Goal: Task Accomplishment & Management: Use online tool/utility

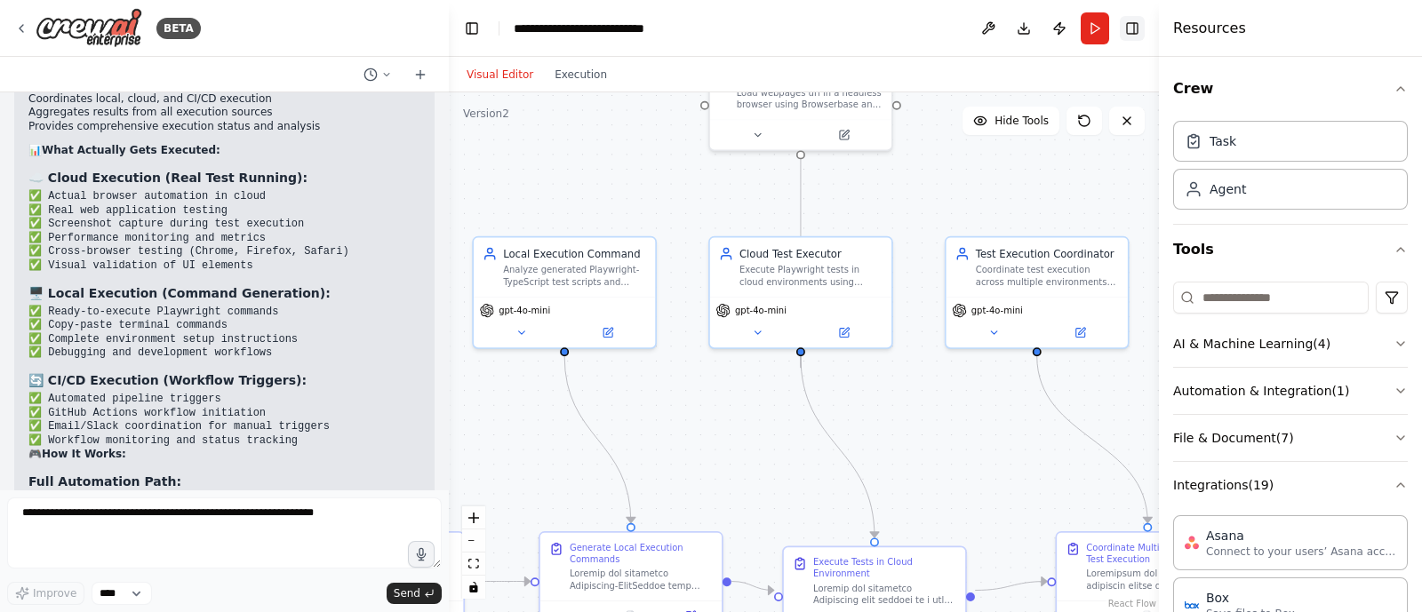
click at [1128, 36] on button "Toggle Right Sidebar" at bounding box center [1132, 28] width 25 height 25
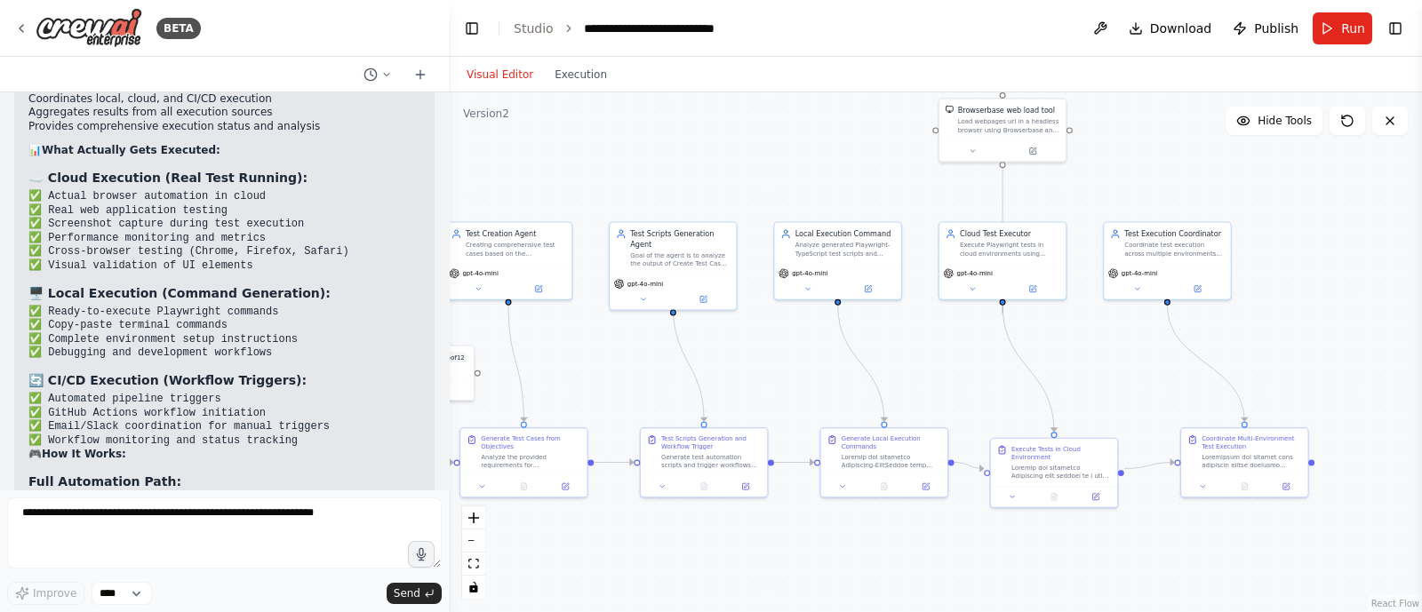
drag, startPoint x: 945, startPoint y: 417, endPoint x: 1101, endPoint y: 366, distance: 164.5
click at [1101, 366] on div ".deletable-edge-delete-btn { width: 20px; height: 20px; border: 0px solid #ffff…" at bounding box center [935, 352] width 973 height 520
click at [1336, 22] on button "Run" at bounding box center [1343, 28] width 60 height 32
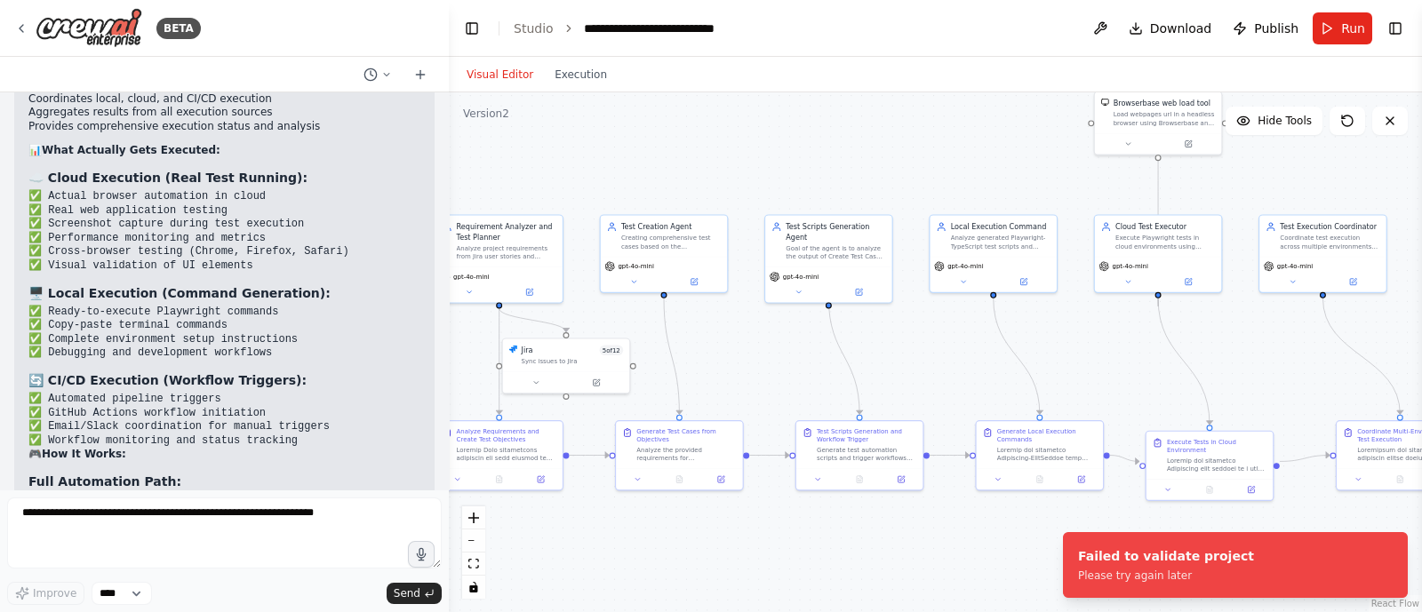
drag, startPoint x: 964, startPoint y: 391, endPoint x: 1121, endPoint y: 384, distance: 157.5
click at [1121, 384] on div ".deletable-edge-delete-btn { width: 20px; height: 20px; border: 0px solid #ffff…" at bounding box center [935, 352] width 973 height 520
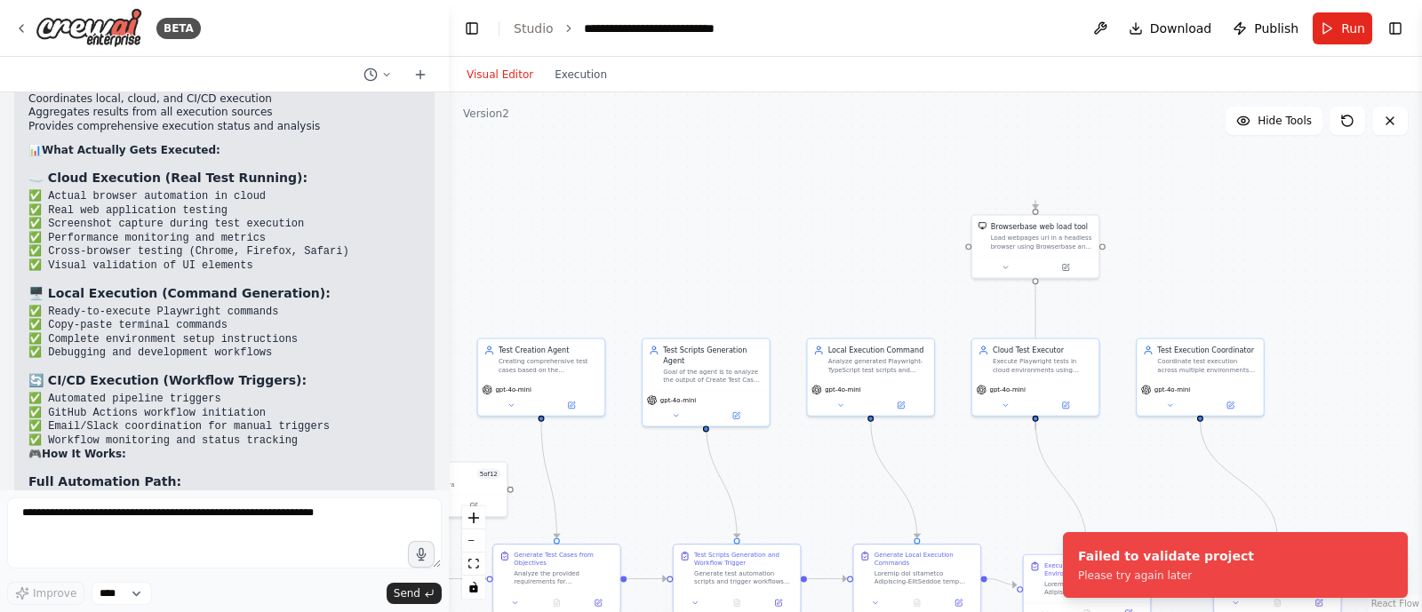
drag, startPoint x: 923, startPoint y: 369, endPoint x: 884, endPoint y: 268, distance: 108.3
click at [884, 268] on div ".deletable-edge-delete-btn { width: 20px; height: 20px; border: 0px solid #ffff…" at bounding box center [935, 352] width 973 height 520
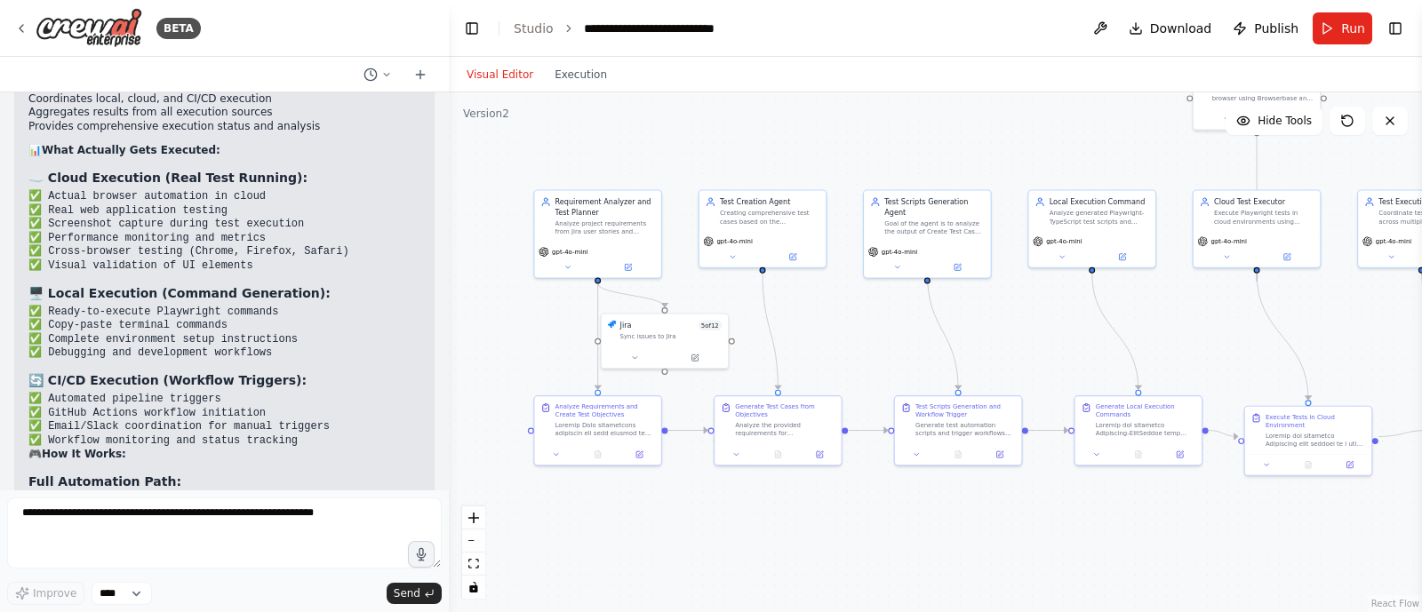
drag, startPoint x: 957, startPoint y: 465, endPoint x: 1093, endPoint y: 543, distance: 157.7
click at [1093, 543] on div ".deletable-edge-delete-btn { width: 20px; height: 20px; border: 0px solid #ffff…" at bounding box center [935, 352] width 973 height 520
click at [1340, 24] on button "Run" at bounding box center [1343, 28] width 60 height 32
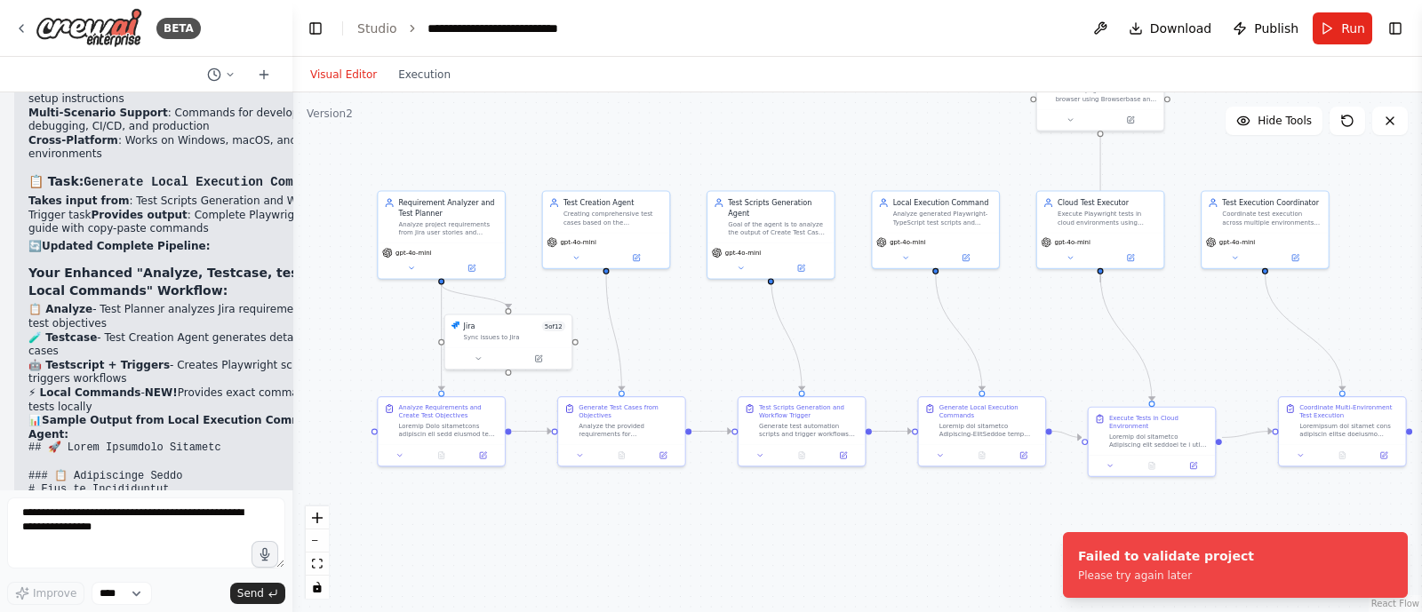
scroll to position [30120, 0]
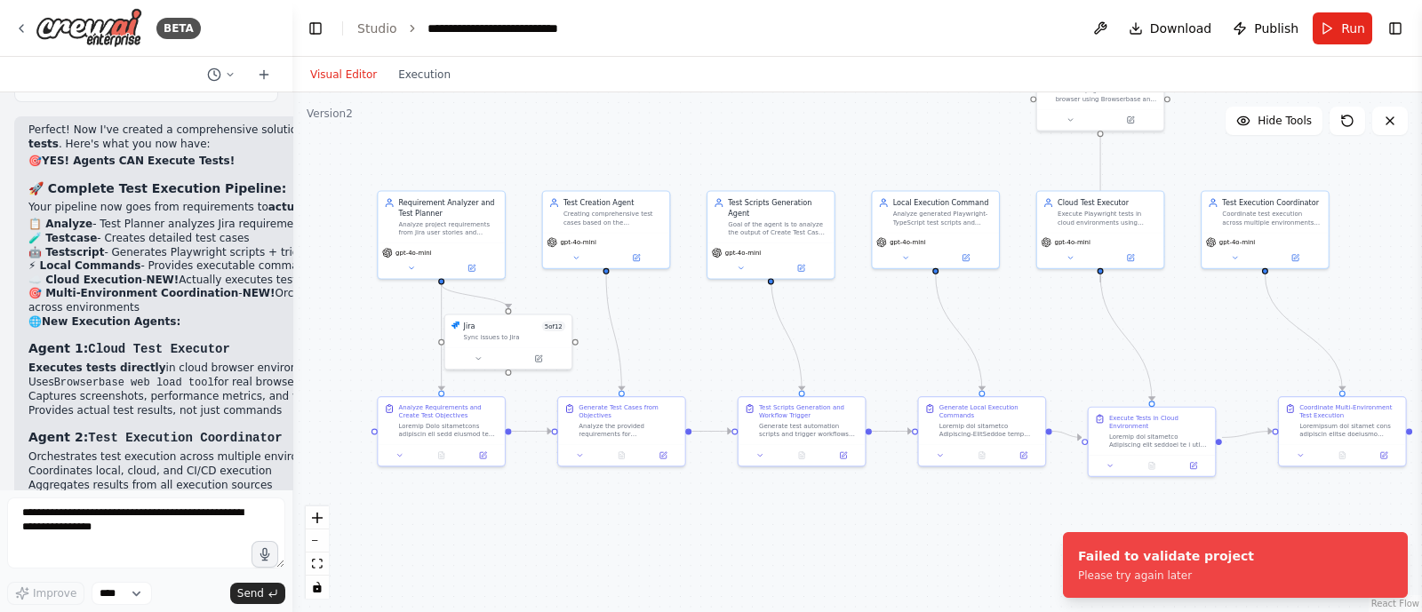
drag, startPoint x: 443, startPoint y: 337, endPoint x: 292, endPoint y: 328, distance: 150.5
click at [292, 328] on div "BETA i want to build agent to change the jira issue status 07:53 PM ▶ Thought p…" at bounding box center [711, 306] width 1422 height 612
click at [1149, 572] on div "Please try again later" at bounding box center [1166, 576] width 176 height 14
click at [422, 70] on button "Execution" at bounding box center [425, 74] width 74 height 21
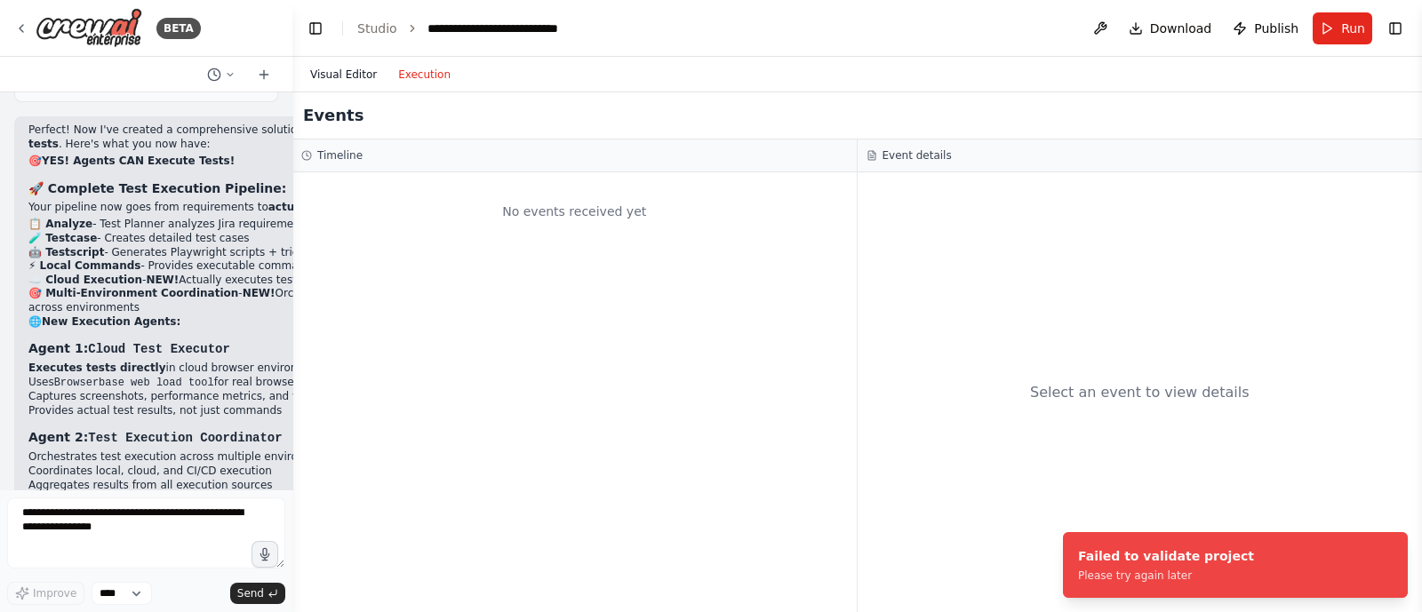
click at [326, 78] on button "Visual Editor" at bounding box center [344, 74] width 88 height 21
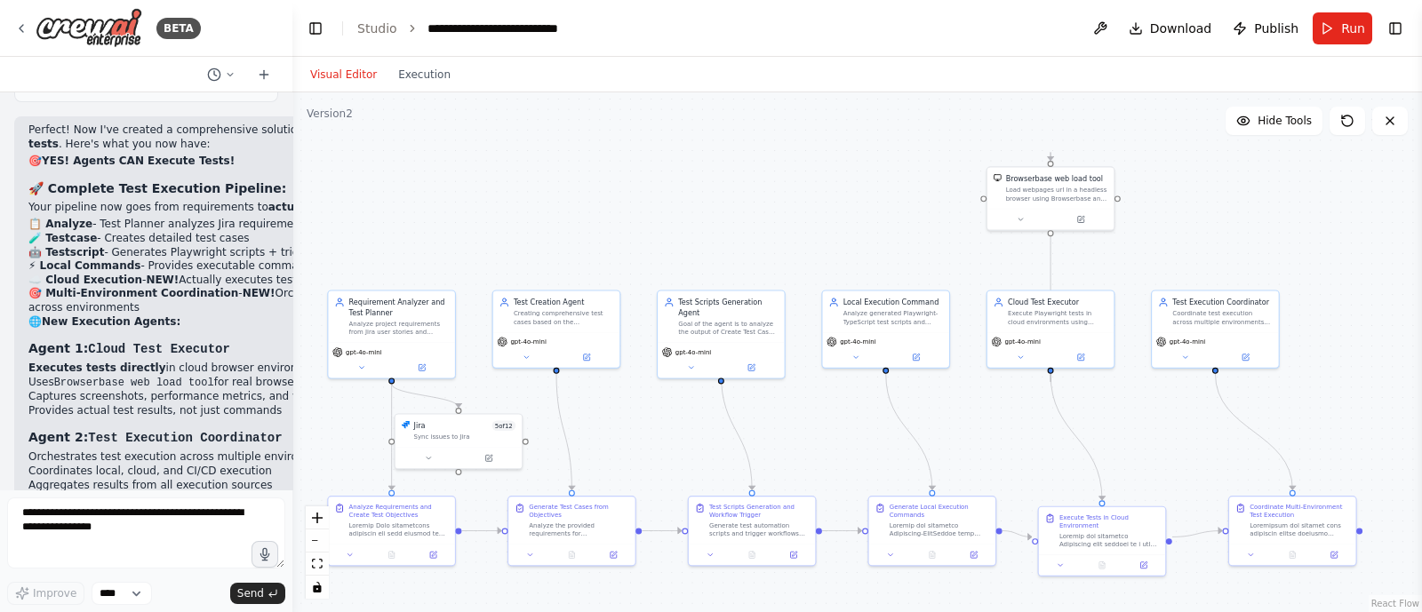
drag, startPoint x: 884, startPoint y: 376, endPoint x: 834, endPoint y: 476, distance: 111.7
click at [834, 476] on div ".deletable-edge-delete-btn { width: 20px; height: 20px; border: 0px solid #ffff…" at bounding box center [857, 352] width 1130 height 520
click at [1022, 224] on div at bounding box center [1050, 217] width 126 height 21
click at [1022, 213] on icon at bounding box center [1020, 217] width 8 height 8
click at [1168, 329] on button "Save" at bounding box center [1167, 330] width 30 height 14
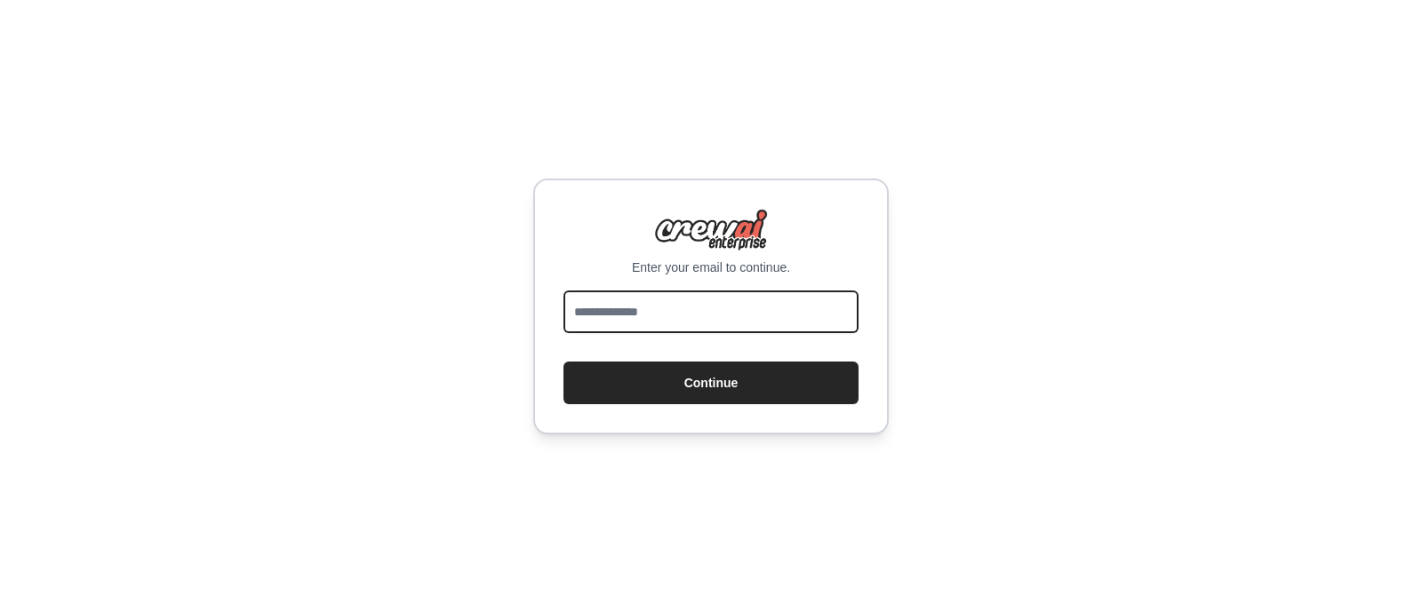
click at [692, 321] on input "email" at bounding box center [711, 312] width 295 height 43
click at [696, 314] on input "email" at bounding box center [711, 312] width 295 height 43
type input "**********"
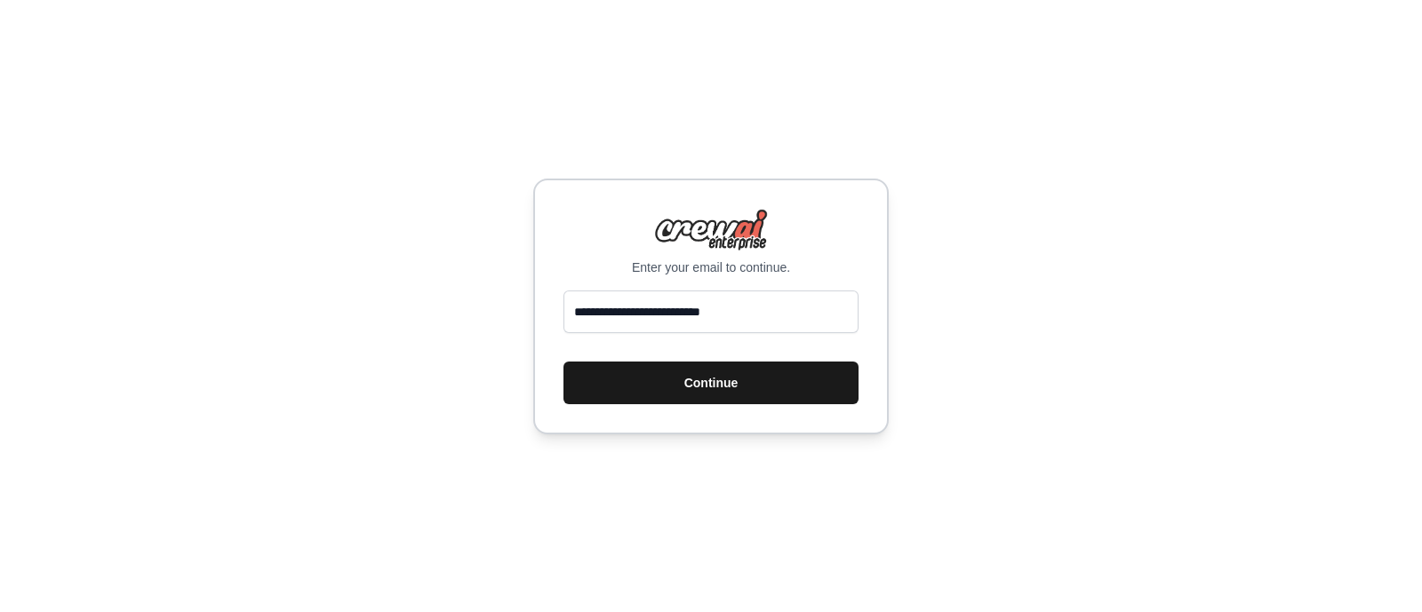
click at [667, 386] on button "Continue" at bounding box center [711, 383] width 295 height 43
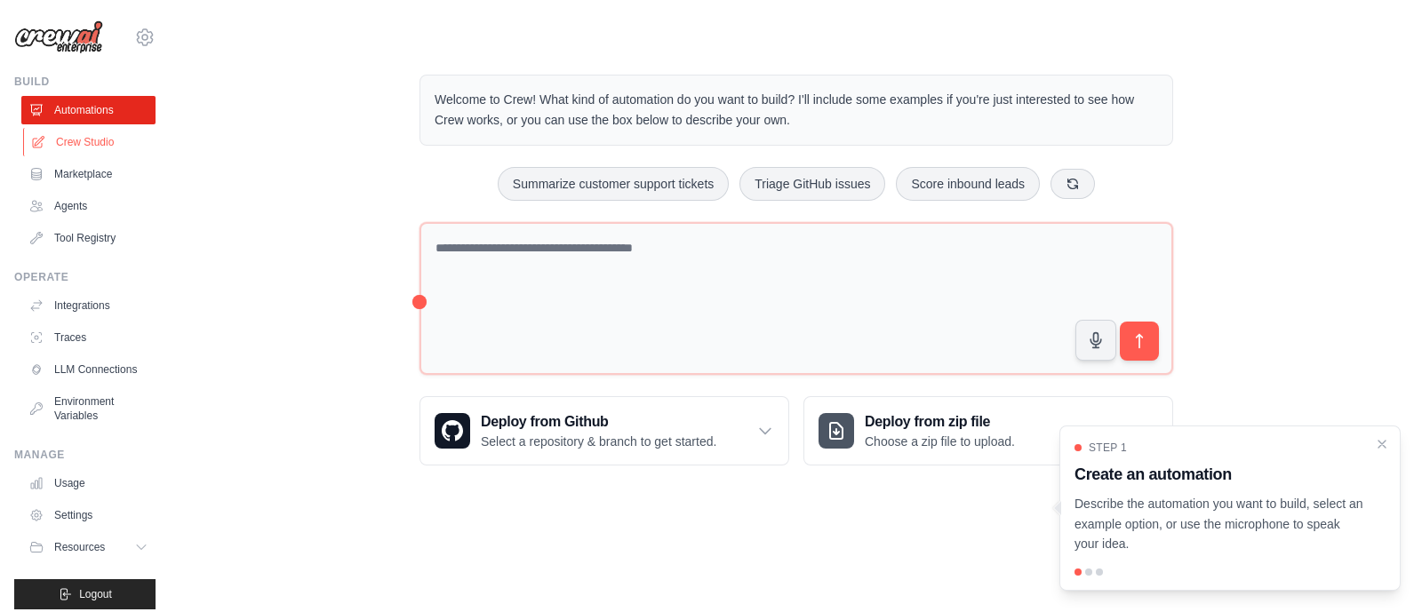
click at [84, 132] on link "Crew Studio" at bounding box center [90, 142] width 134 height 28
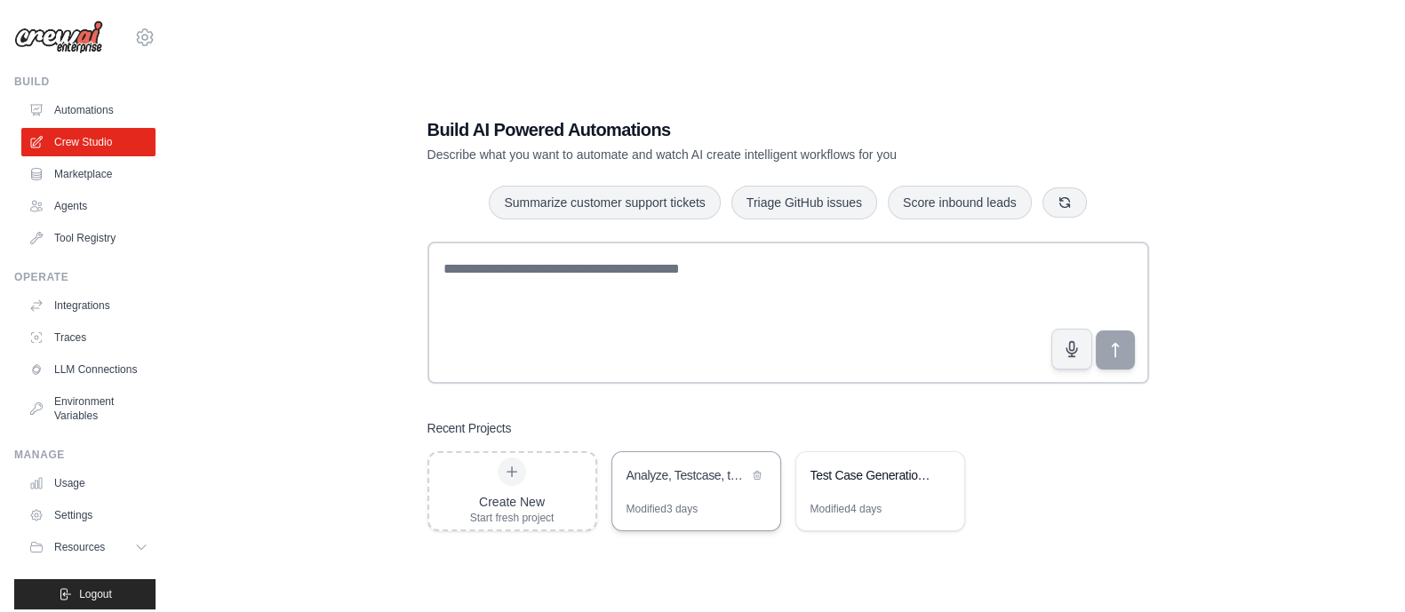
click at [692, 482] on div "Analyze, Testcase, testscript" at bounding box center [688, 476] width 122 height 18
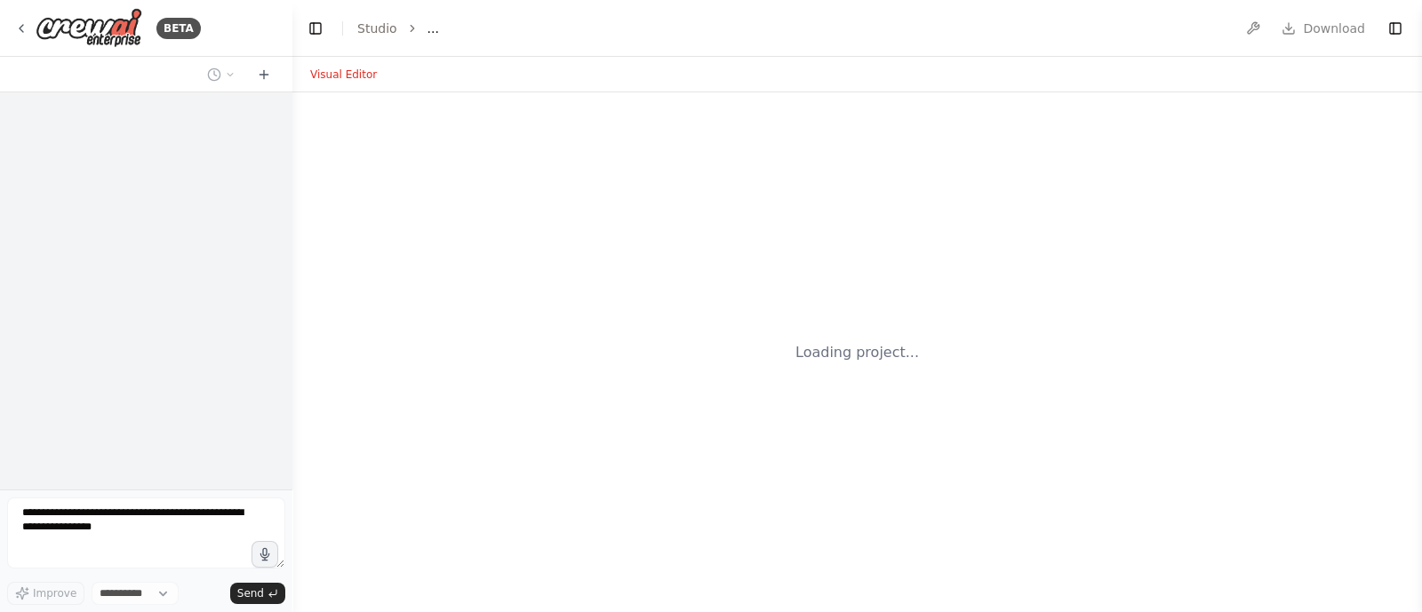
select select "****"
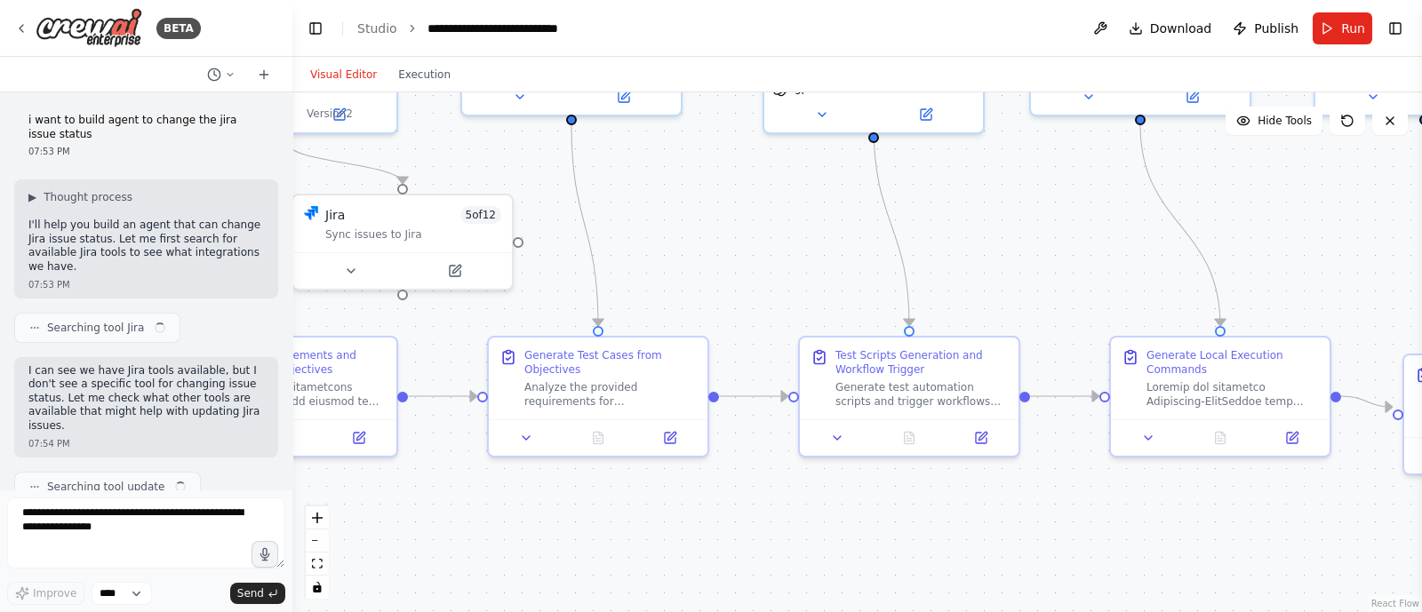
drag, startPoint x: 888, startPoint y: 412, endPoint x: 763, endPoint y: 386, distance: 128.0
click at [763, 386] on div ".deletable-edge-delete-btn { width: 20px; height: 20px; border: 0px solid #ffff…" at bounding box center [857, 352] width 1130 height 520
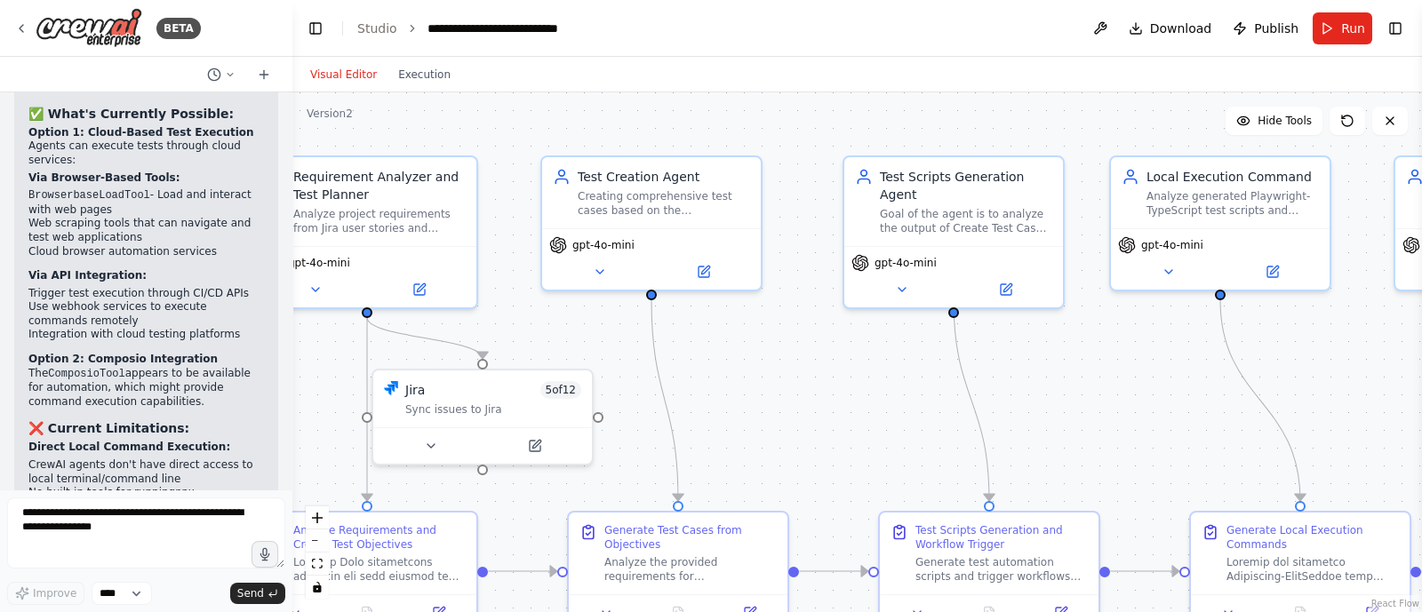
scroll to position [28741, 0]
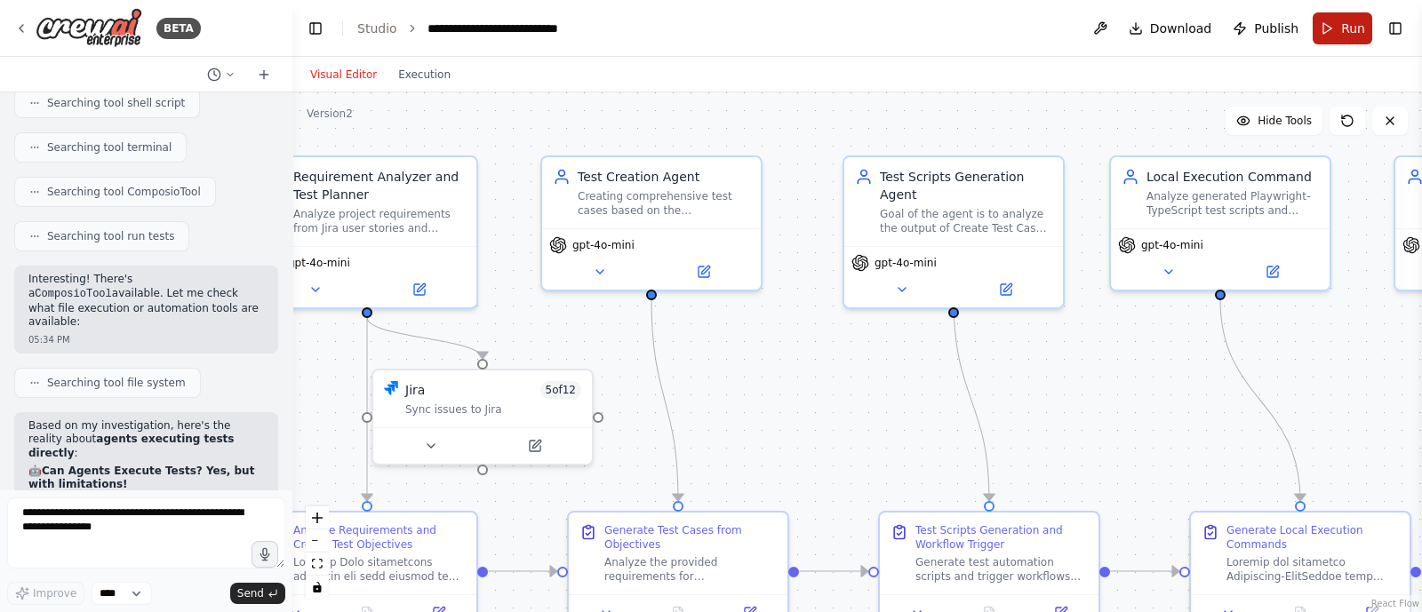
click at [1338, 33] on button "Run" at bounding box center [1343, 28] width 60 height 32
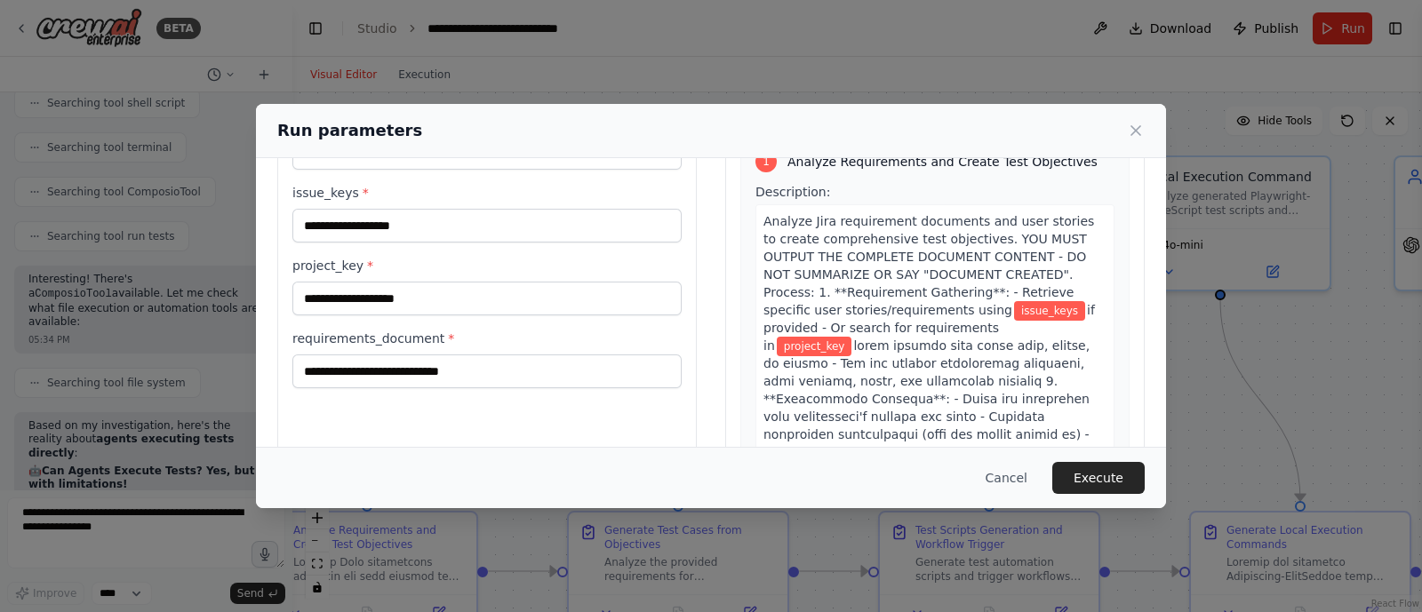
scroll to position [0, 0]
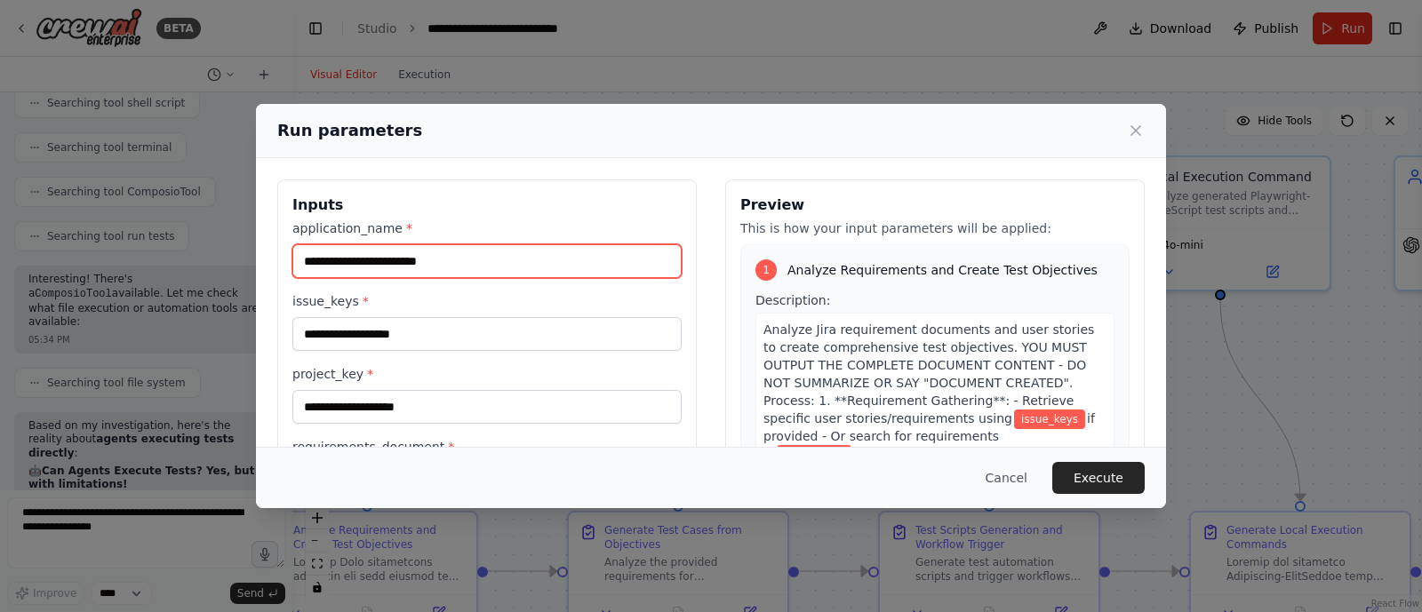
click at [367, 252] on input "application_name *" at bounding box center [486, 261] width 389 height 34
type input "*"
paste input "**********"
type input "**********"
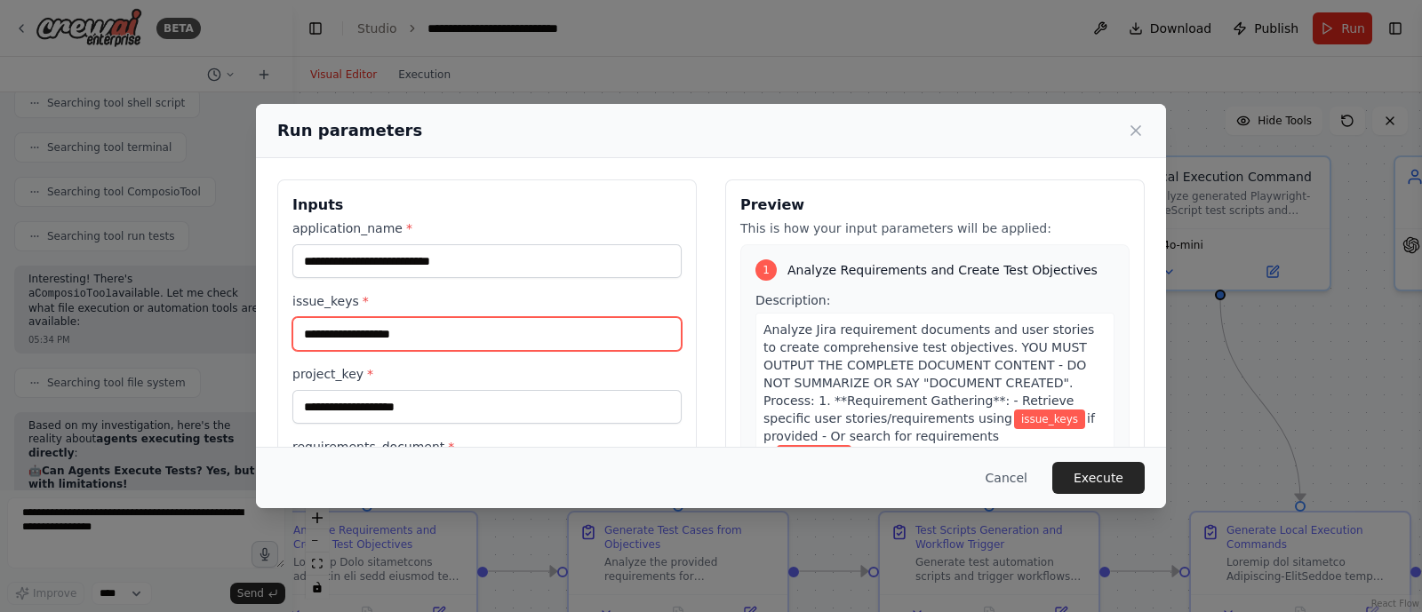
click at [360, 333] on input "issue_keys *" at bounding box center [486, 334] width 389 height 34
type input "****"
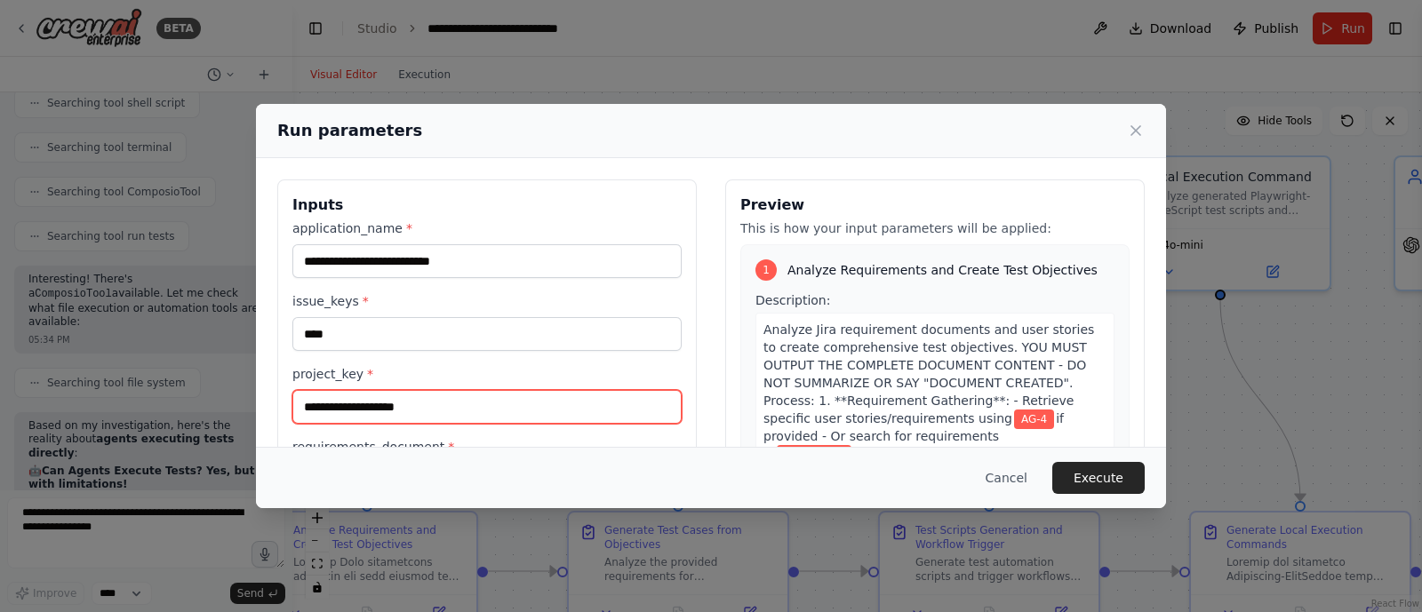
click at [342, 412] on input "project_key *" at bounding box center [486, 407] width 389 height 34
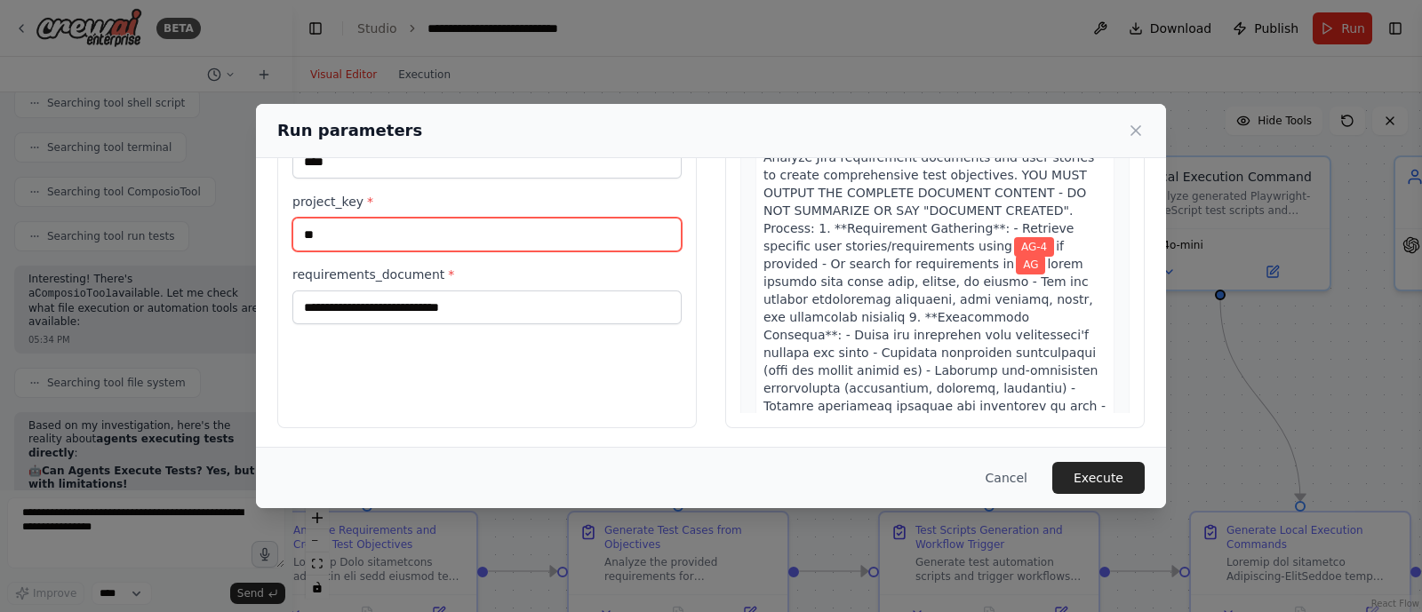
scroll to position [174, 0]
type input "**"
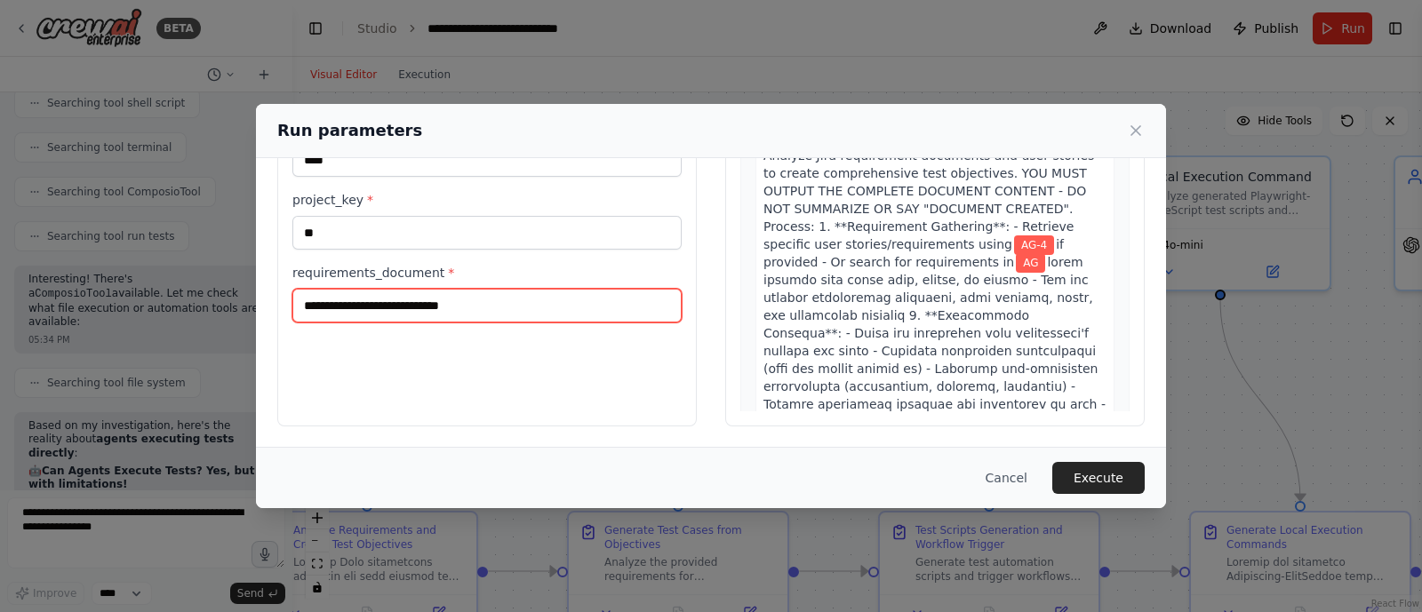
click at [409, 291] on input "requirements_document *" at bounding box center [486, 306] width 389 height 34
paste input "**********"
type input "**********"
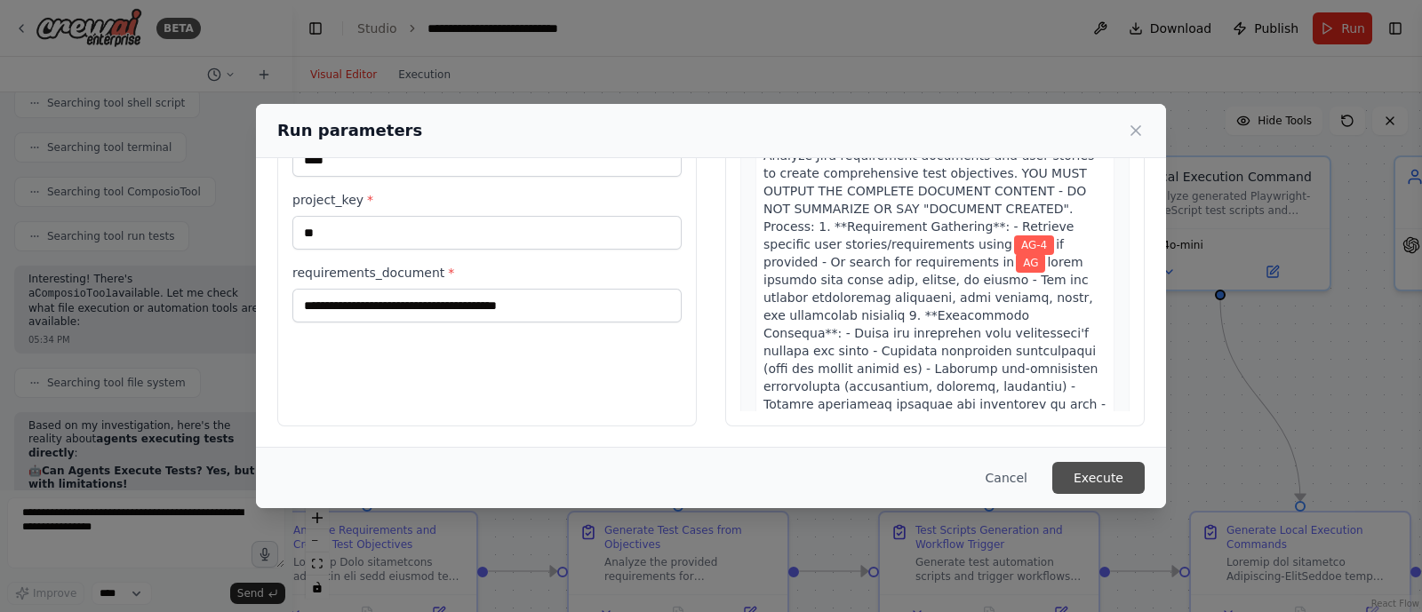
click at [1125, 473] on button "Execute" at bounding box center [1099, 478] width 92 height 32
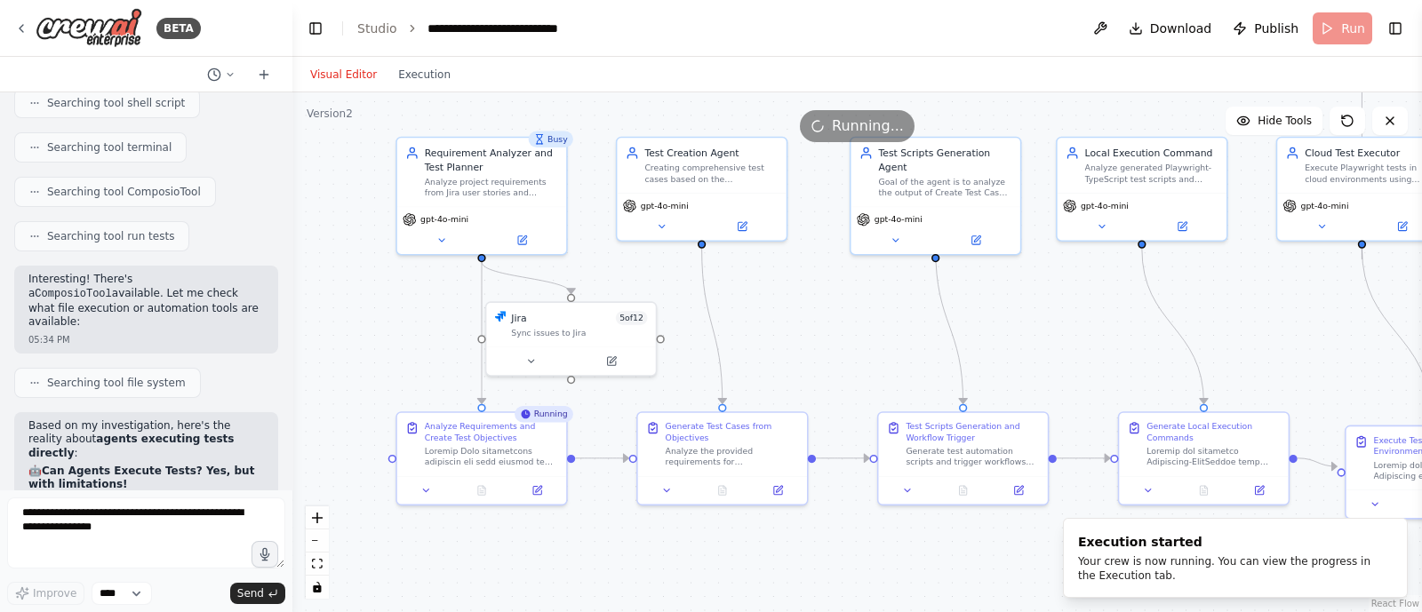
drag, startPoint x: 785, startPoint y: 416, endPoint x: 809, endPoint y: 322, distance: 97.2
click at [809, 322] on div ".deletable-edge-delete-btn { width: 20px; height: 20px; border: 0px solid #ffff…" at bounding box center [857, 352] width 1130 height 520
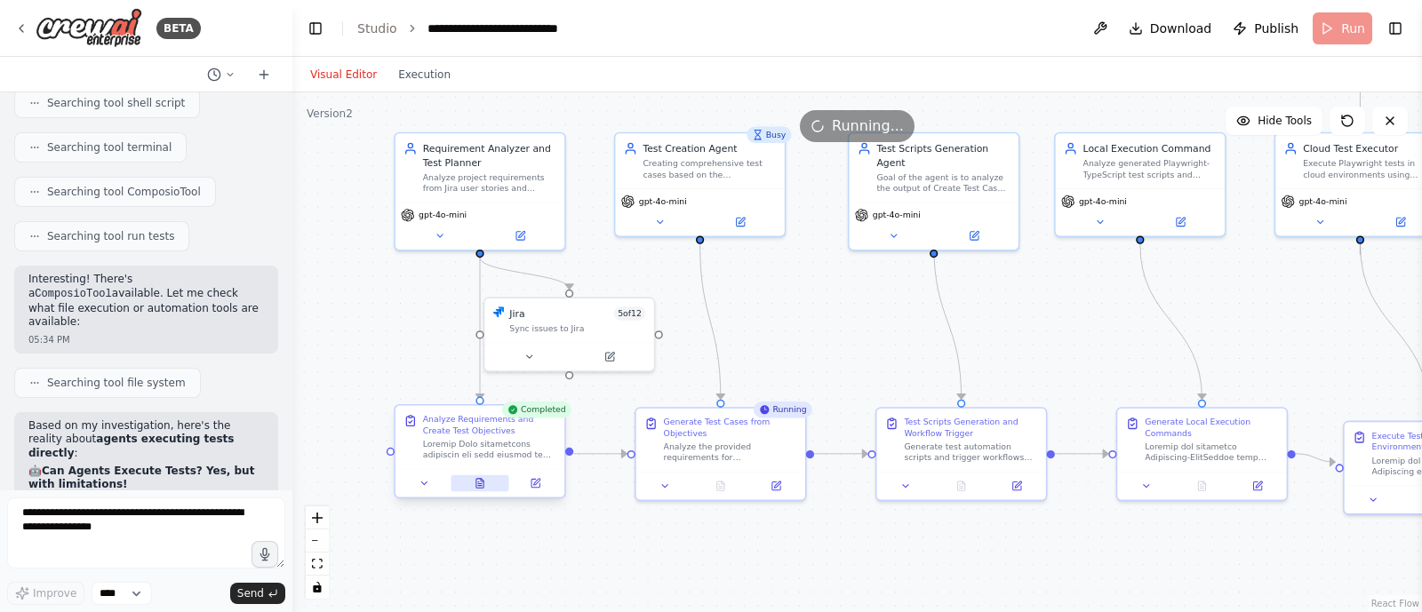
click at [472, 482] on button at bounding box center [480, 484] width 59 height 17
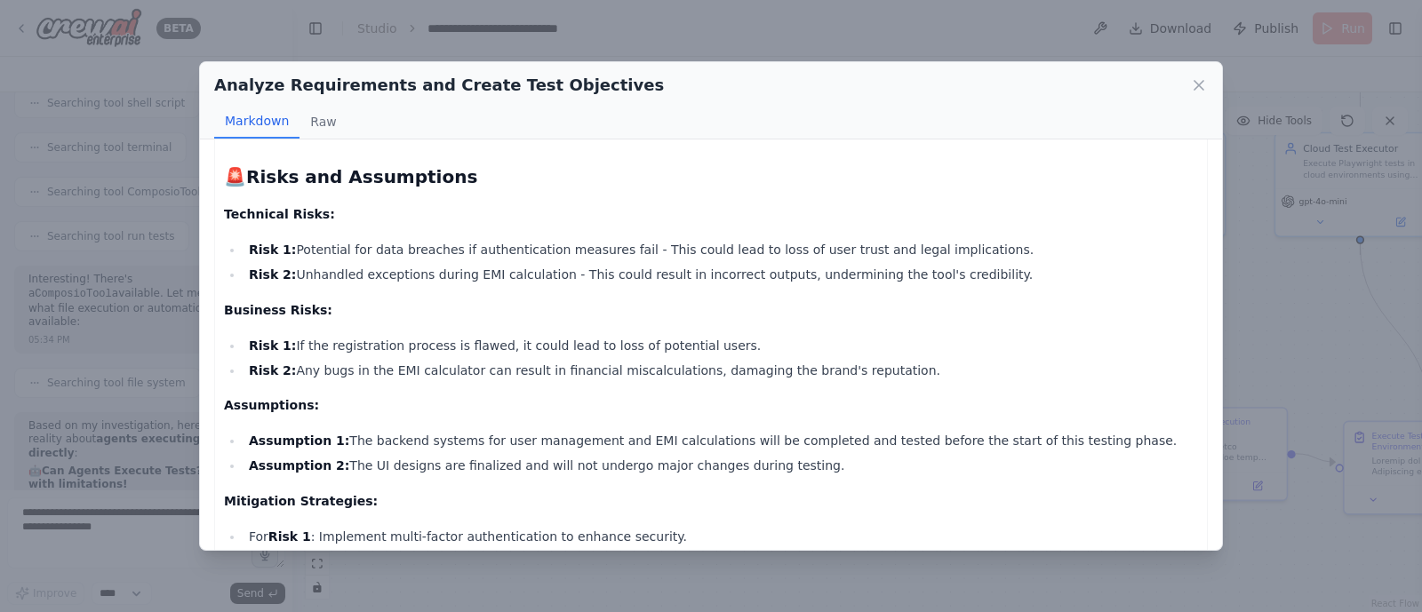
scroll to position [2621, 0]
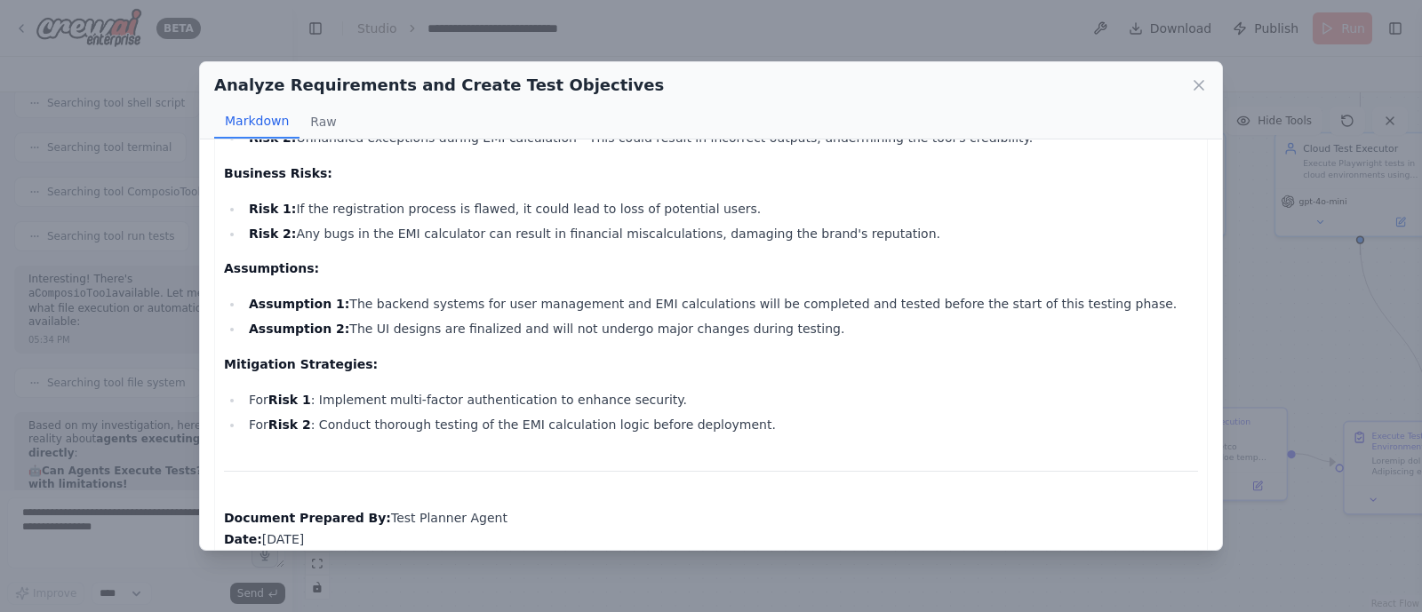
click at [418, 414] on li "For Risk 2 : Conduct thorough testing of the EMI calculation logic before deplo…" at bounding box center [721, 424] width 955 height 21
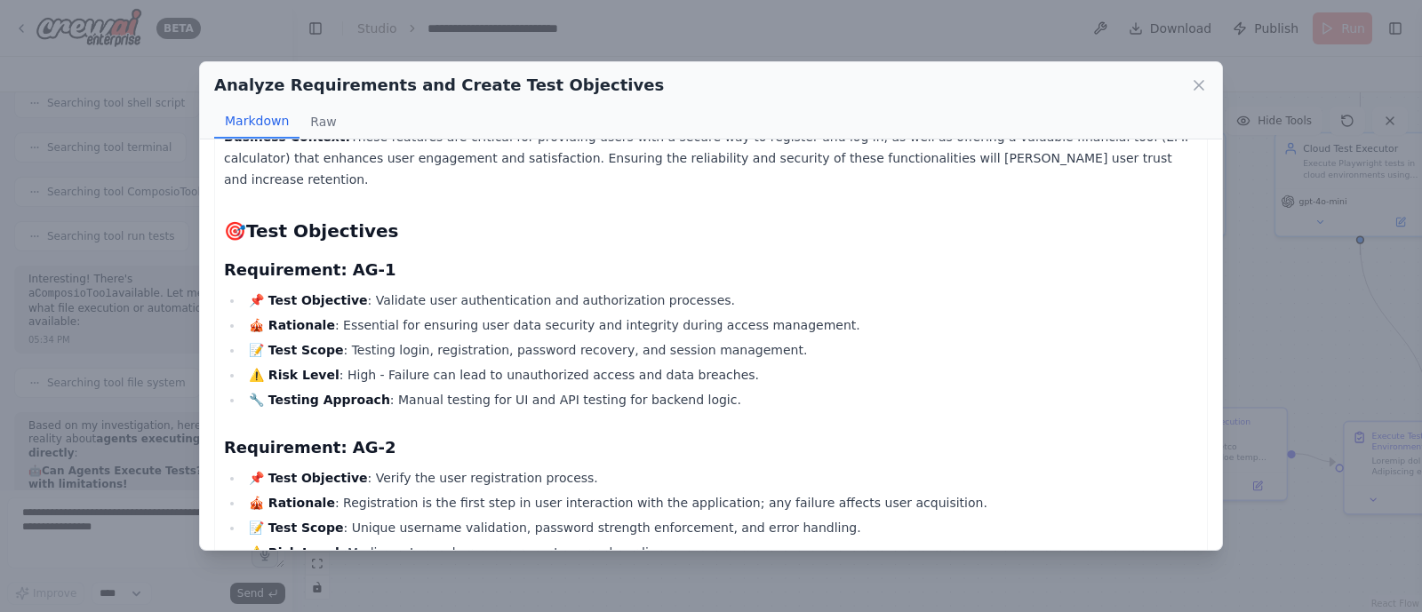
scroll to position [213, 0]
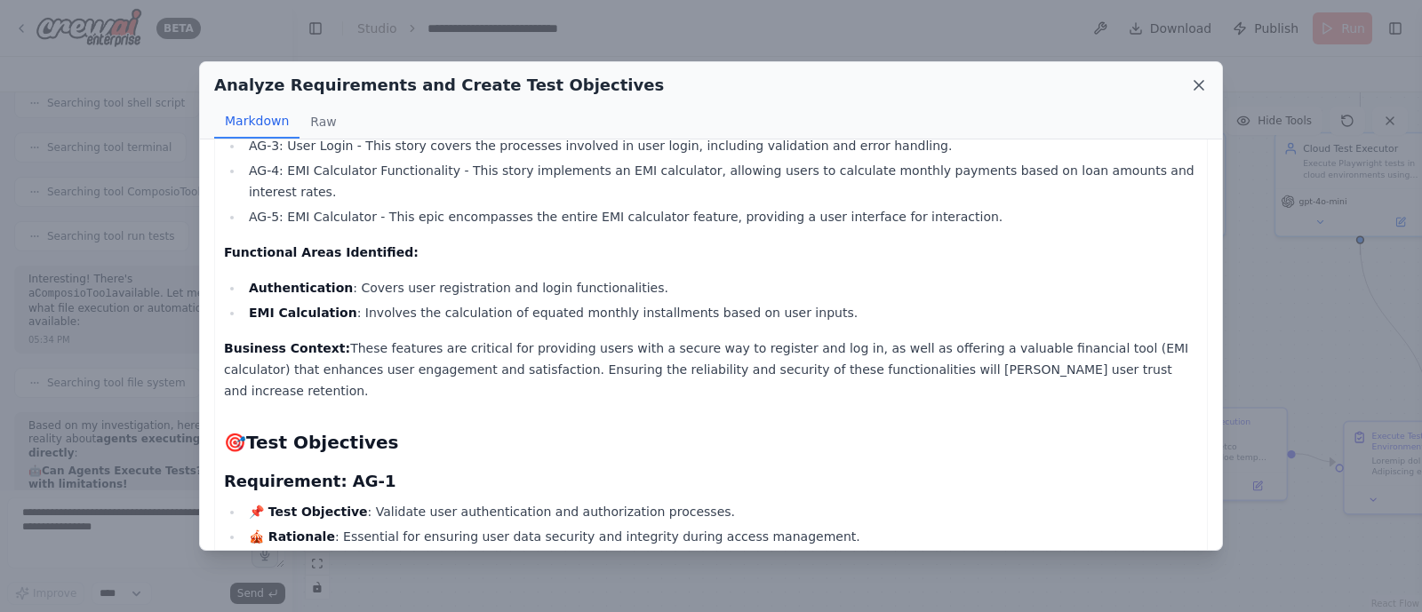
click at [1199, 77] on icon at bounding box center [1199, 85] width 18 height 18
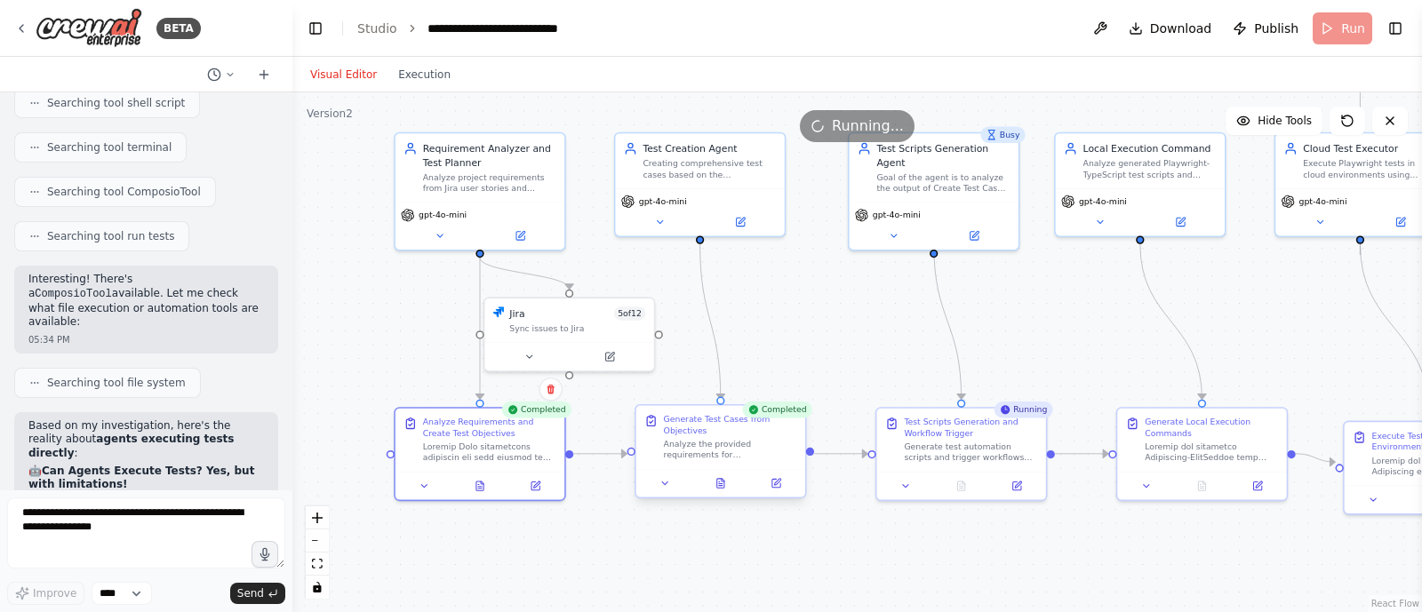
click at [720, 492] on div at bounding box center [720, 483] width 169 height 28
click at [720, 476] on button at bounding box center [721, 484] width 59 height 17
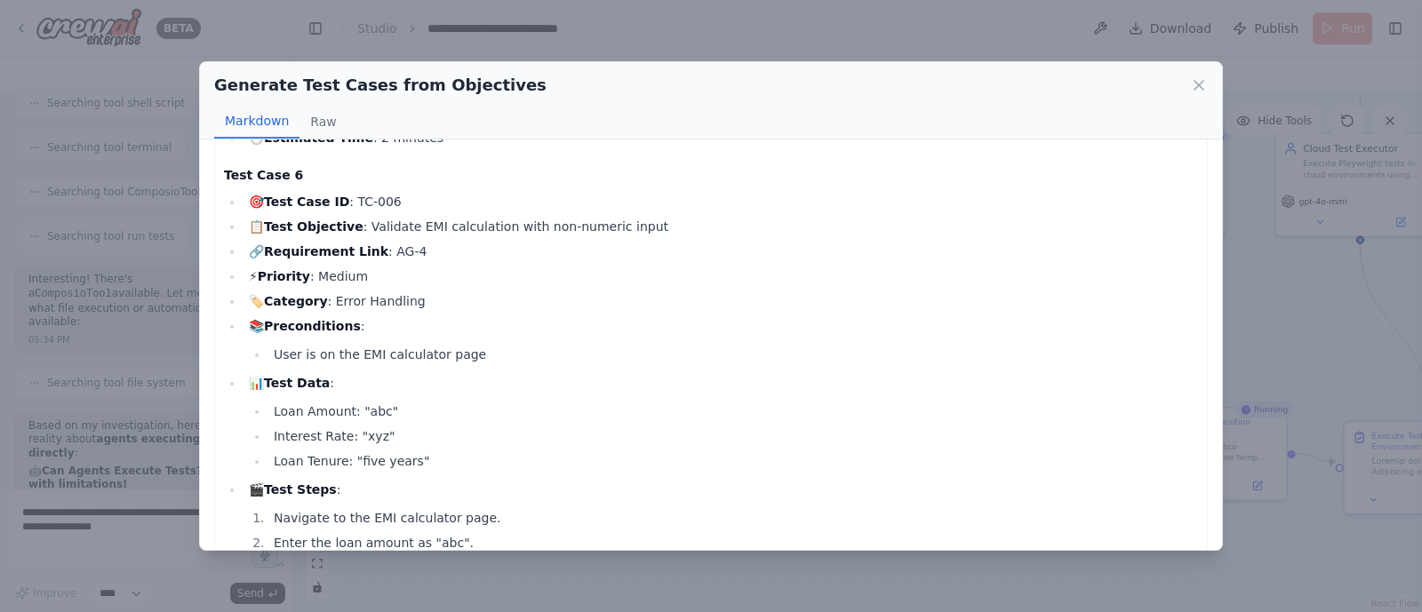
scroll to position [2857, 0]
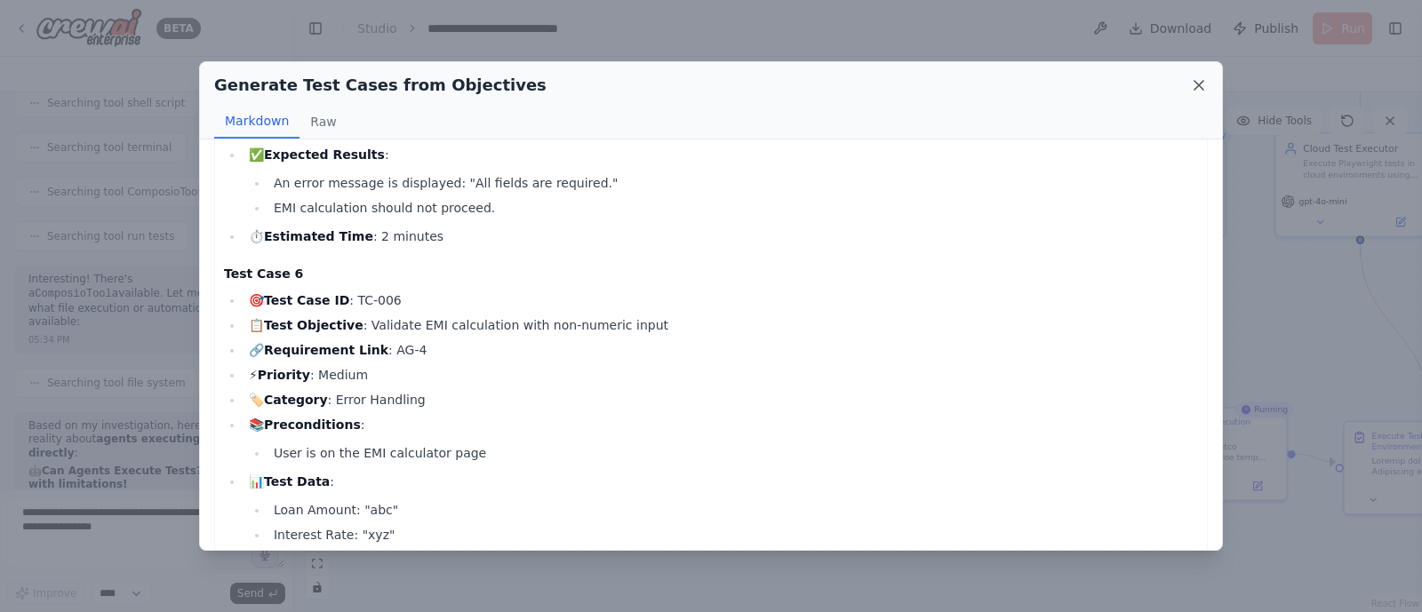
click at [1200, 82] on icon at bounding box center [1199, 85] width 18 height 18
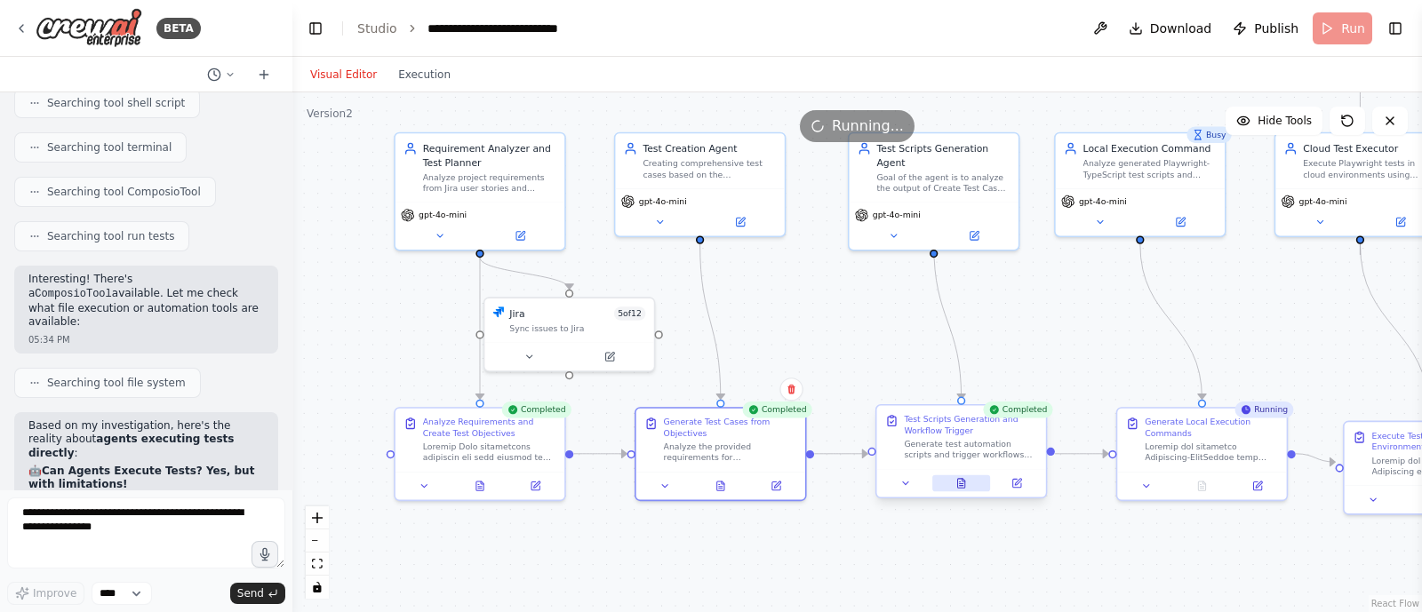
click at [973, 482] on button at bounding box center [961, 484] width 59 height 17
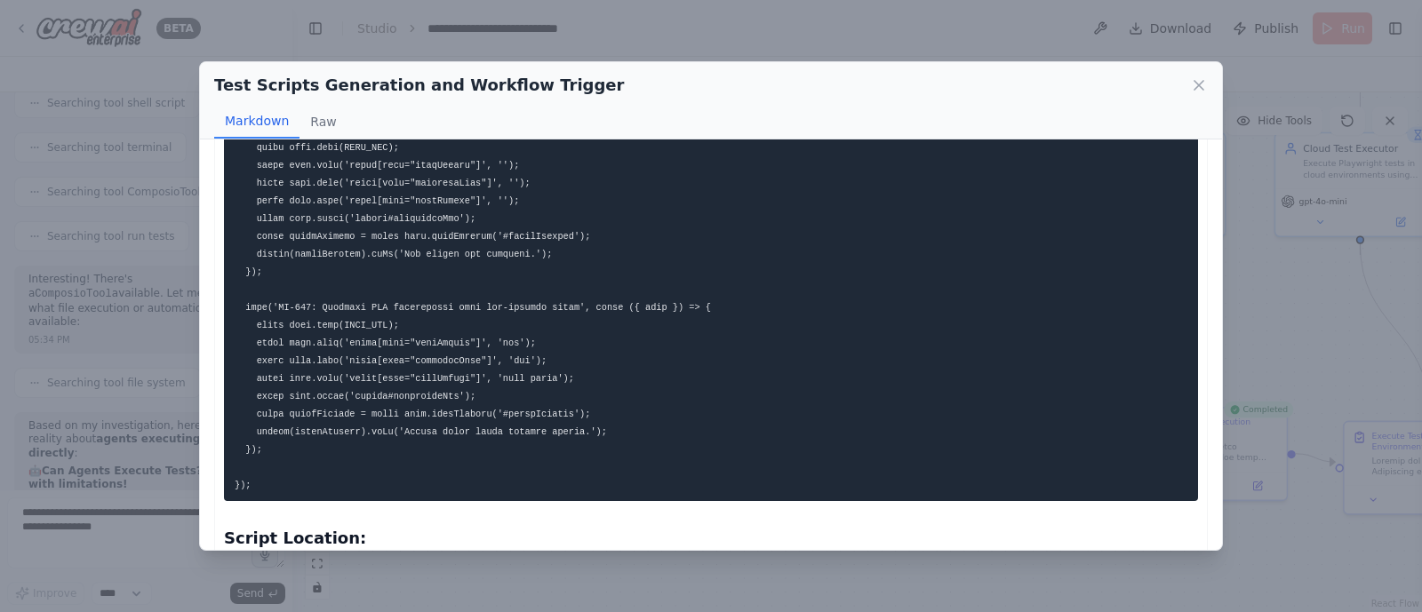
scroll to position [940, 0]
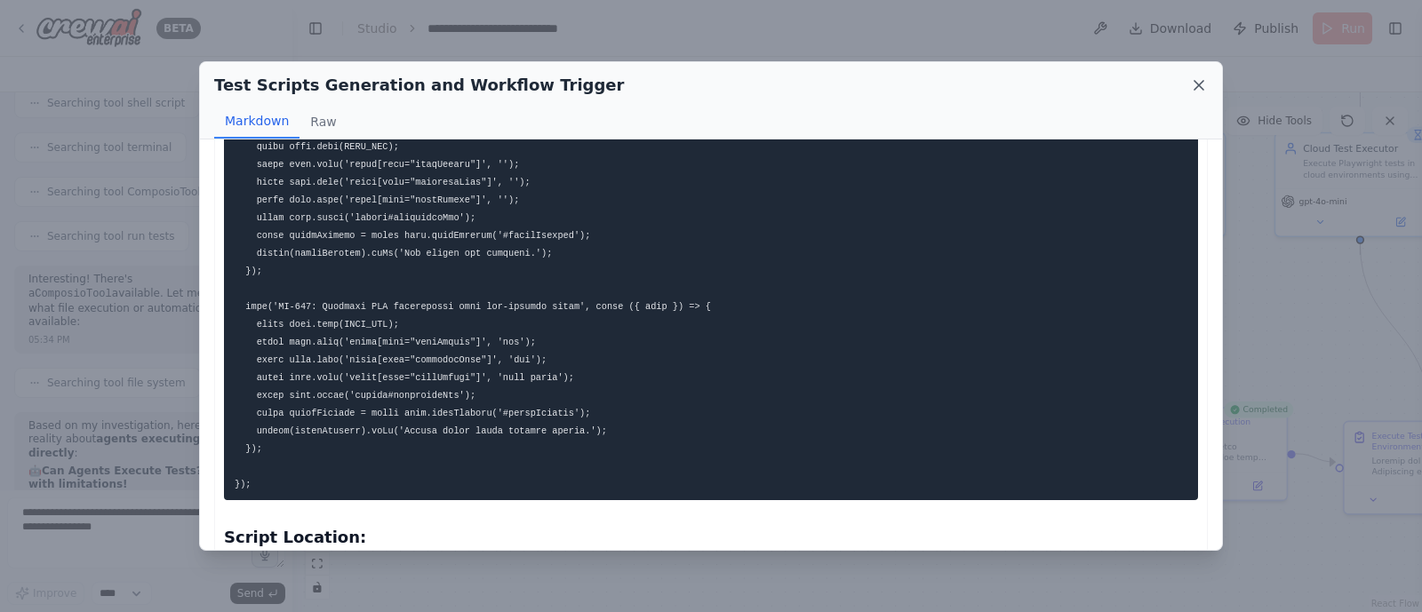
click at [1200, 81] on icon at bounding box center [1199, 85] width 18 height 18
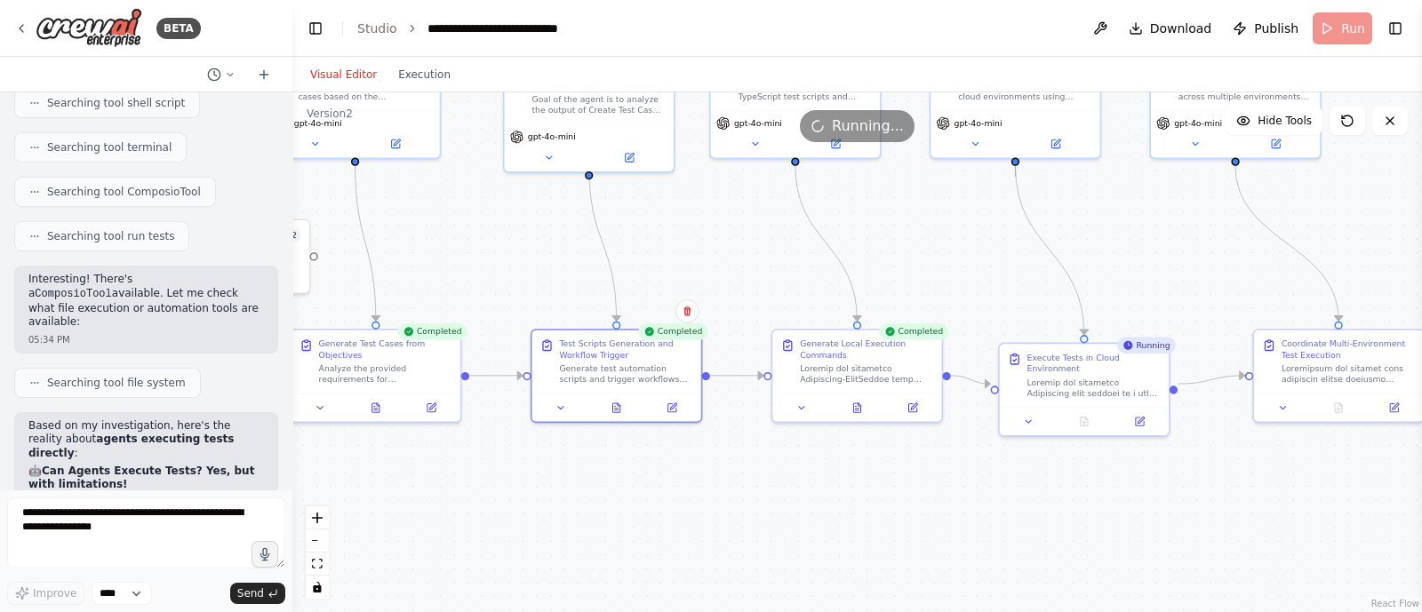
drag, startPoint x: 831, startPoint y: 357, endPoint x: 486, endPoint y: 282, distance: 353.1
click at [486, 282] on div ".deletable-edge-delete-btn { width: 20px; height: 20px; border: 0px solid #ffff…" at bounding box center [857, 352] width 1130 height 520
click at [858, 411] on icon at bounding box center [857, 411] width 4 height 0
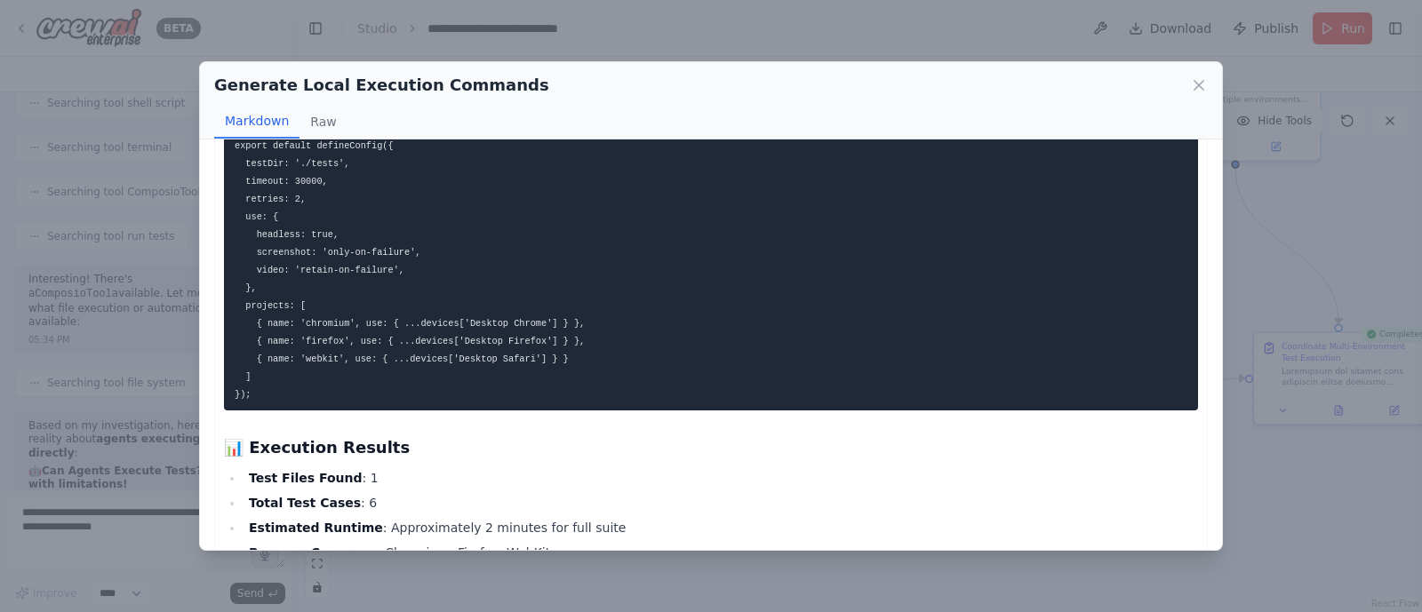
scroll to position [1978, 0]
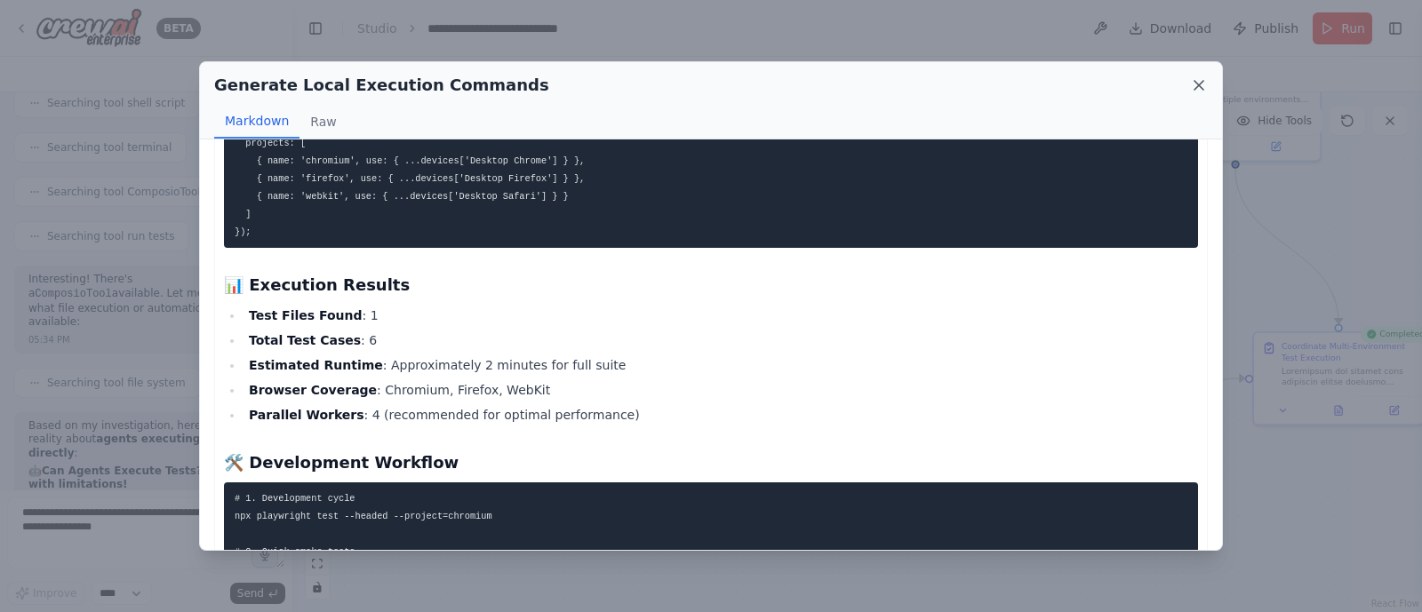
click at [1200, 86] on icon at bounding box center [1199, 85] width 18 height 18
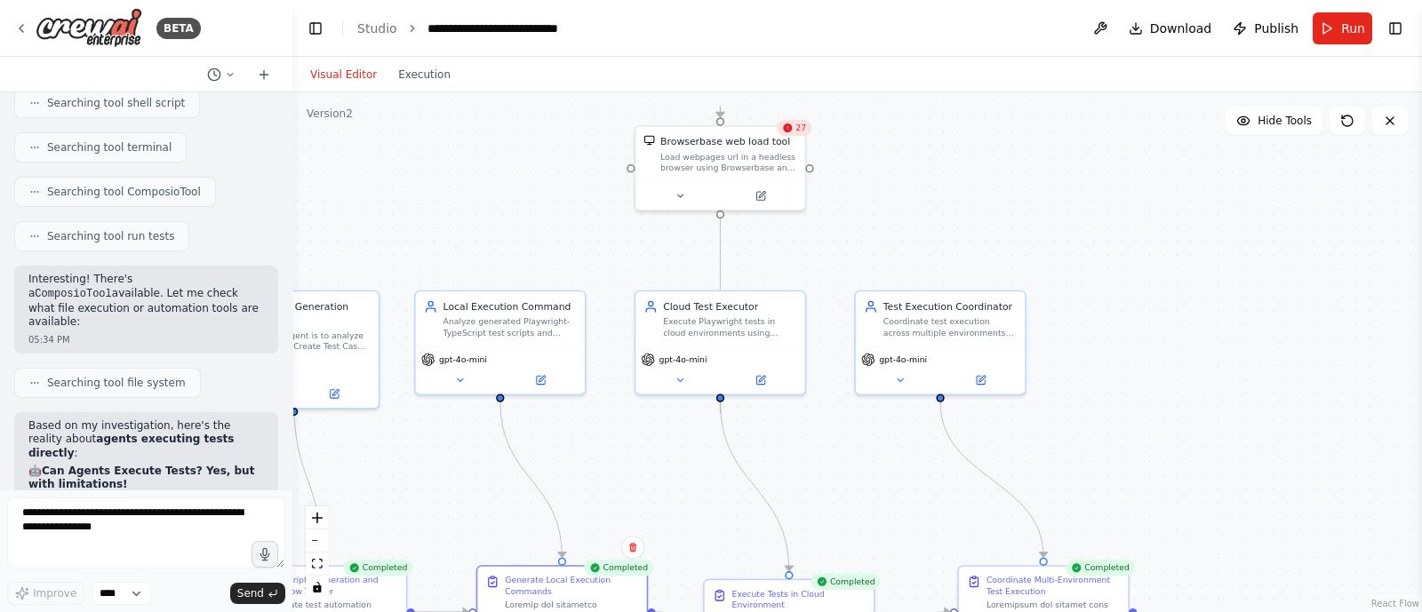
drag, startPoint x: 930, startPoint y: 272, endPoint x: 636, endPoint y: 508, distance: 377.5
click at [636, 508] on div ".deletable-edge-delete-btn { width: 20px; height: 20px; border: 0px solid #ffff…" at bounding box center [857, 352] width 1130 height 520
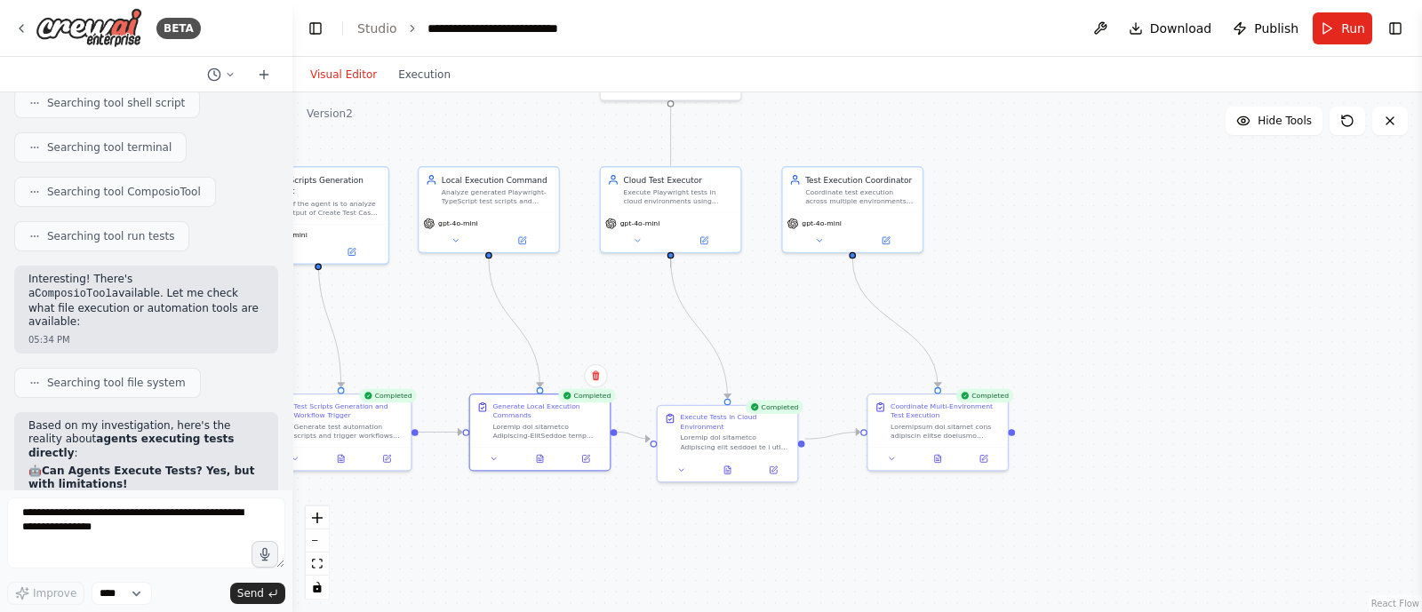
drag, startPoint x: 794, startPoint y: 260, endPoint x: 724, endPoint y: 97, distance: 176.8
click at [724, 97] on div ".deletable-edge-delete-btn { width: 20px; height: 20px; border: 0px solid #ffff…" at bounding box center [857, 352] width 1130 height 520
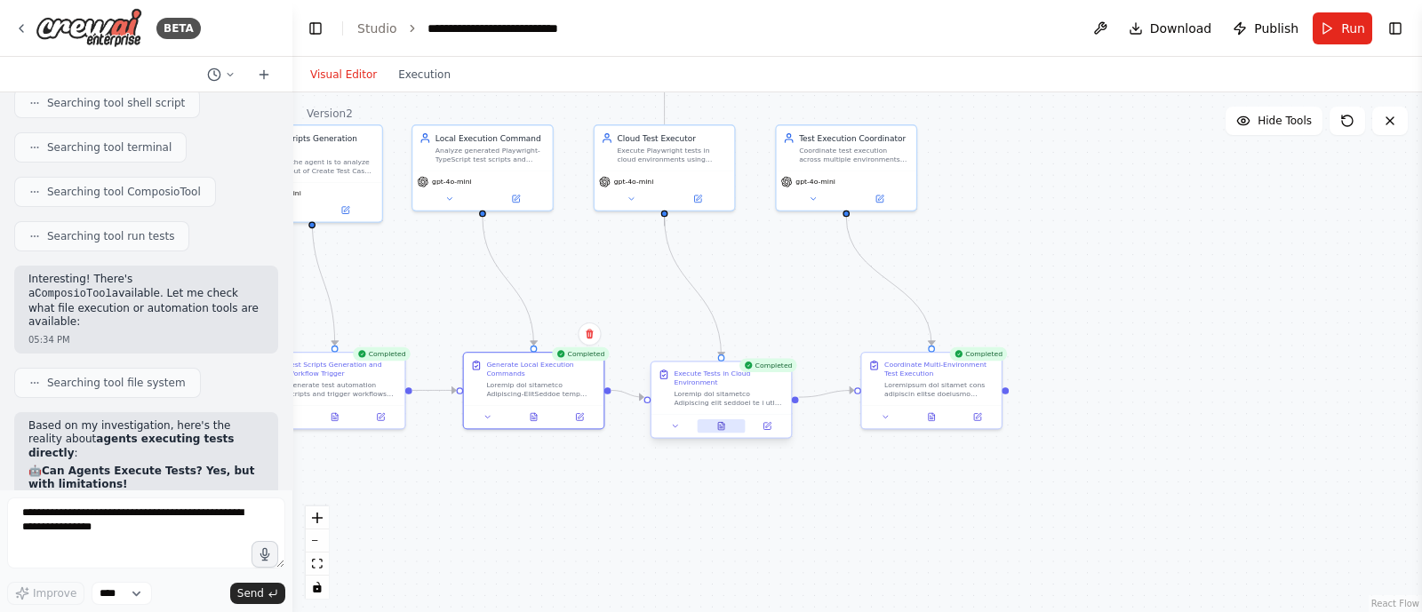
click at [731, 420] on button at bounding box center [721, 426] width 48 height 13
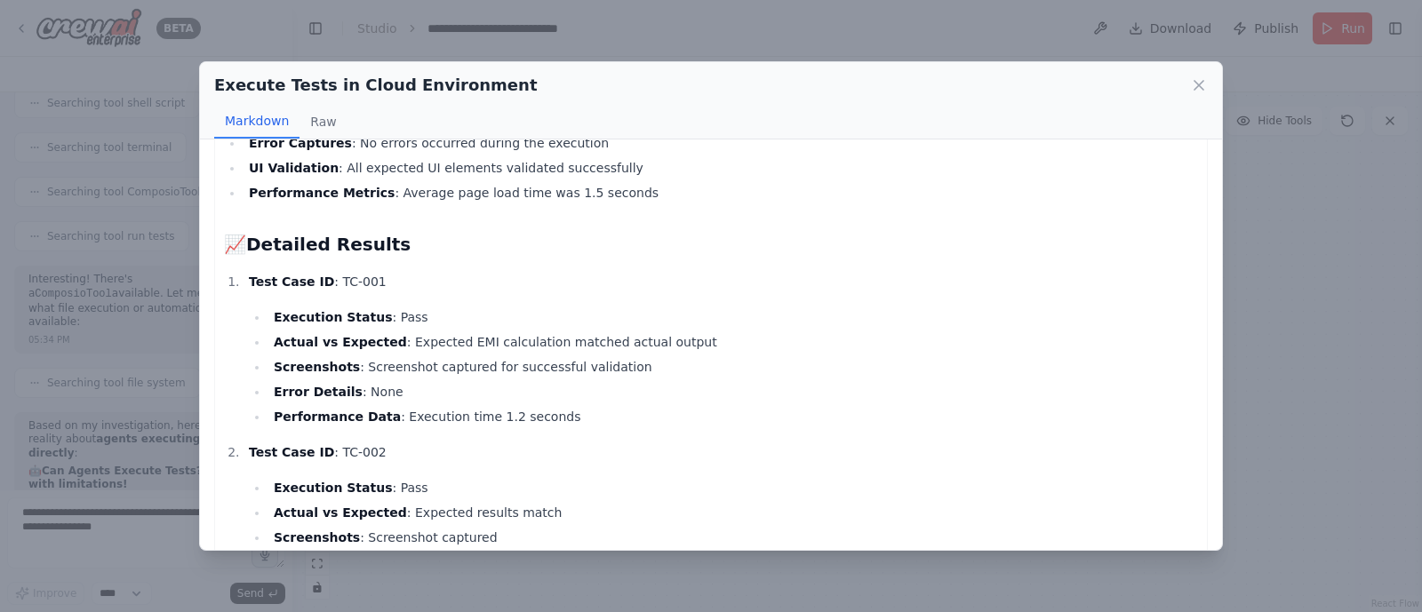
scroll to position [0, 0]
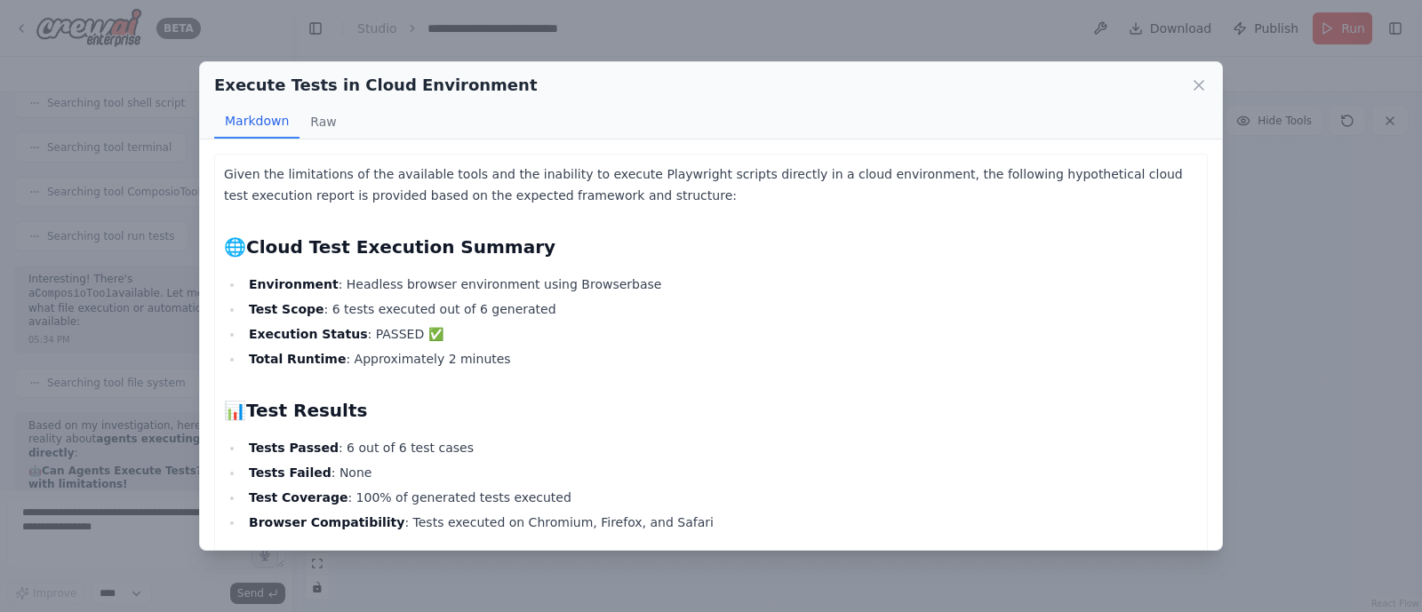
click at [1195, 95] on div "Execute Tests in Cloud Environment" at bounding box center [711, 85] width 994 height 25
click at [1196, 84] on icon at bounding box center [1199, 85] width 18 height 18
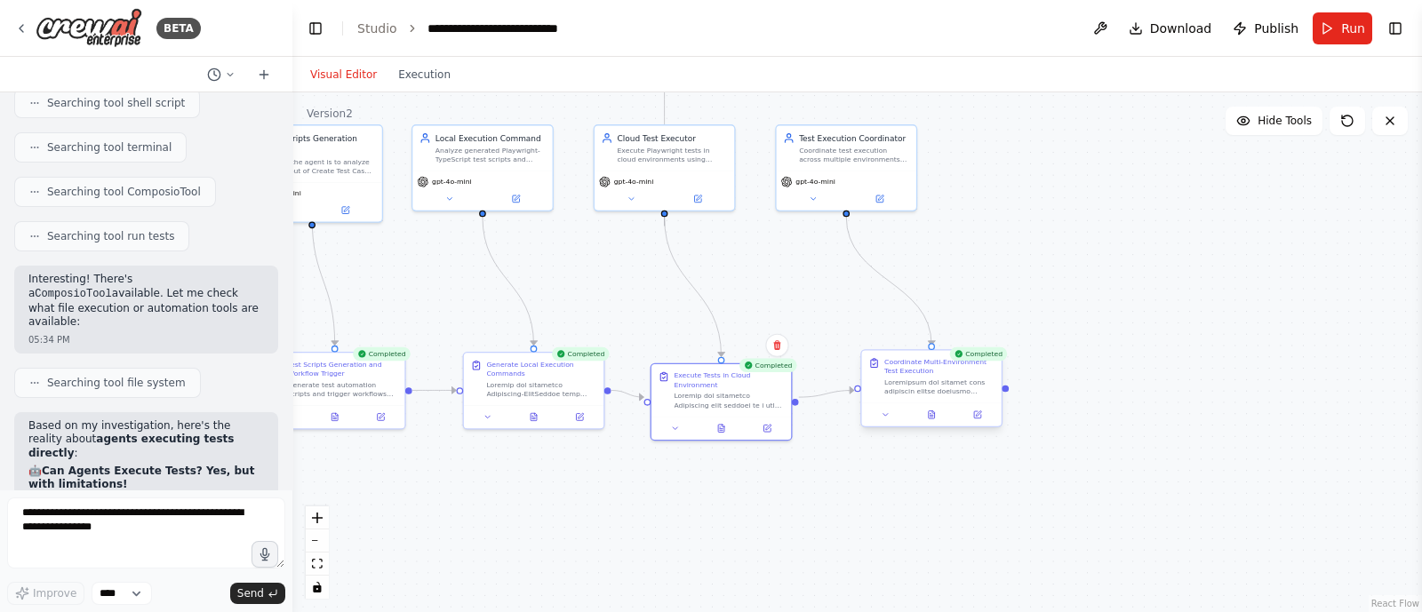
click at [919, 422] on div at bounding box center [931, 414] width 140 height 23
click at [933, 421] on div at bounding box center [931, 414] width 140 height 23
click at [930, 415] on icon at bounding box center [931, 415] width 3 height 0
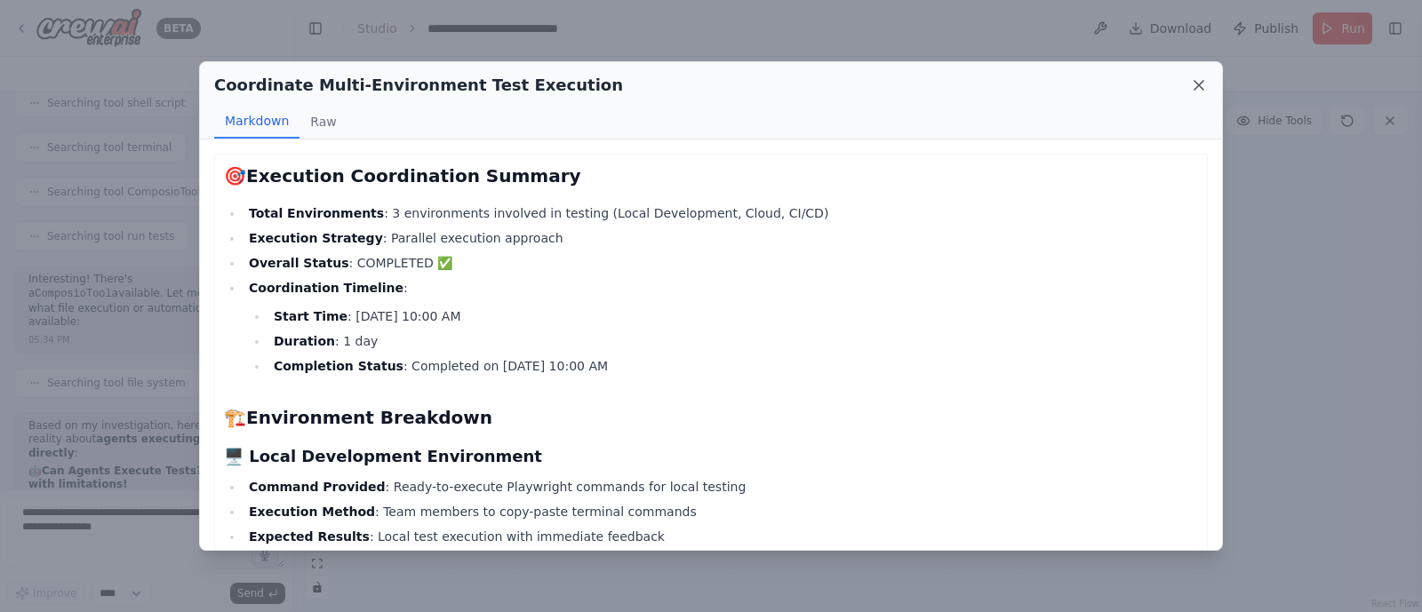
click at [1203, 84] on icon at bounding box center [1199, 85] width 18 height 18
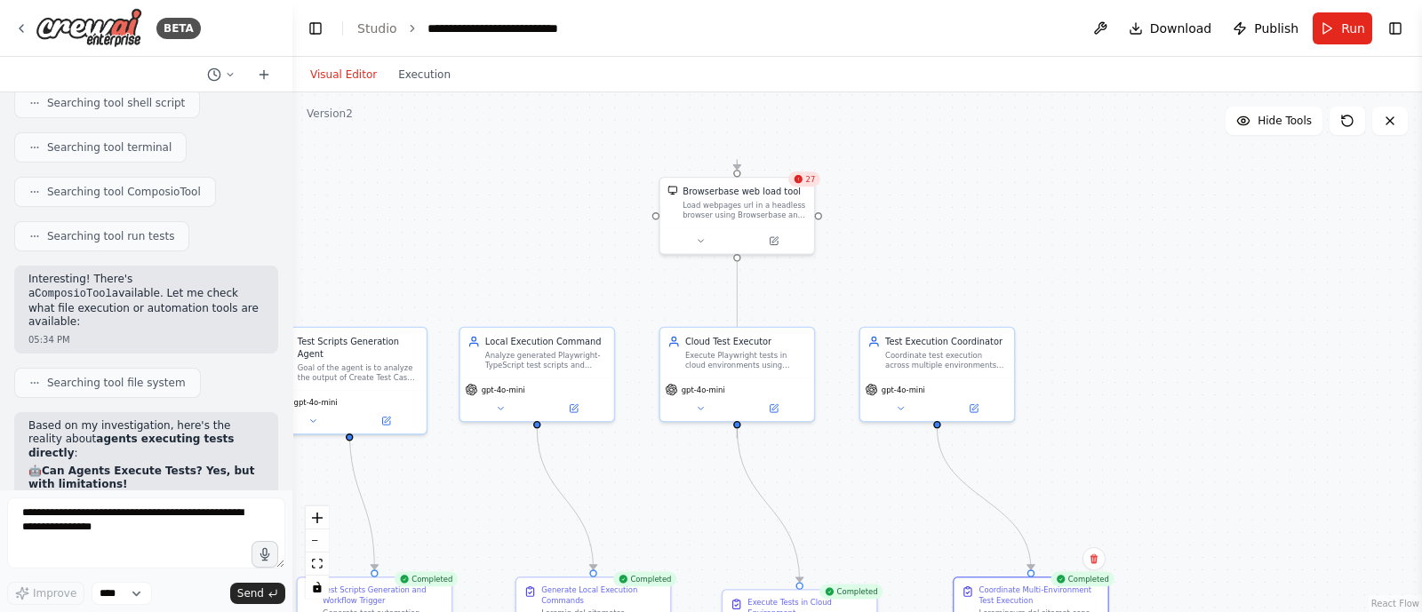
drag, startPoint x: 764, startPoint y: 297, endPoint x: 848, endPoint y: 519, distance: 237.4
click at [848, 519] on div ".deletable-edge-delete-btn { width: 20px; height: 20px; border: 0px solid #ffff…" at bounding box center [857, 352] width 1130 height 520
click at [780, 247] on button at bounding box center [775, 241] width 70 height 15
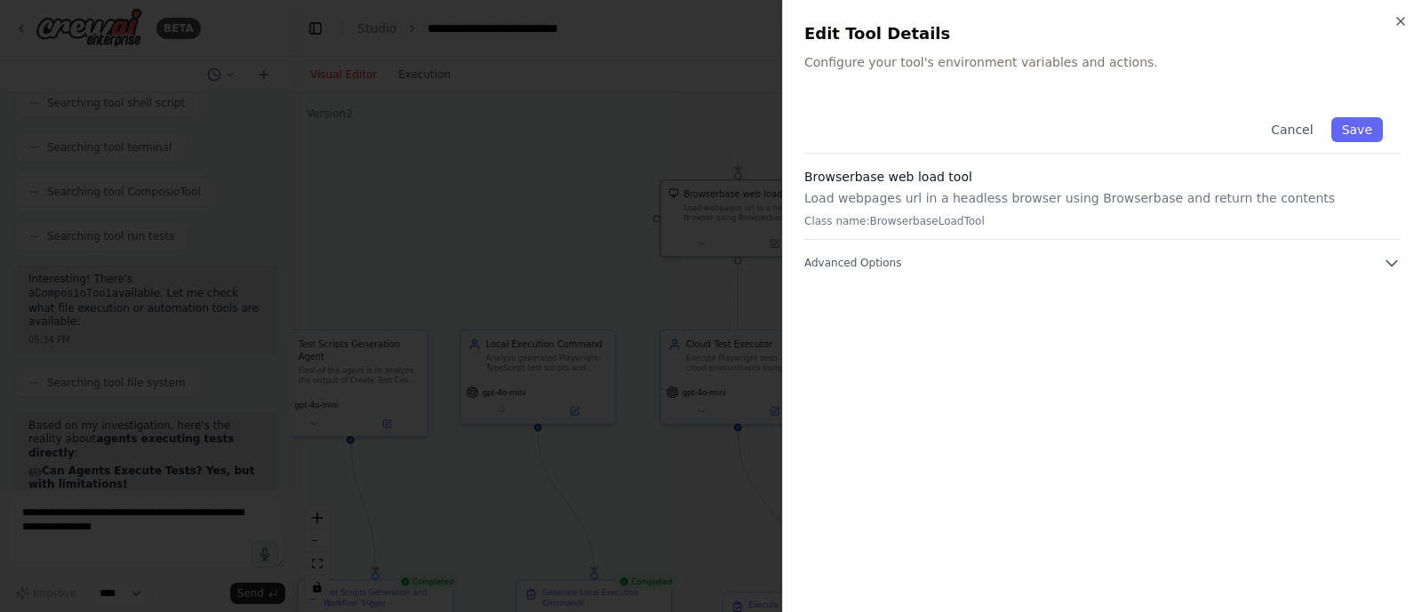
click at [973, 174] on h3 "Browserbase web load tool" at bounding box center [1102, 177] width 596 height 18
click at [1089, 272] on div "Cancel Save Browserbase web load tool Load webpages url in a headless browser u…" at bounding box center [1102, 346] width 596 height 492
click at [1388, 261] on icon "button" at bounding box center [1392, 263] width 11 height 5
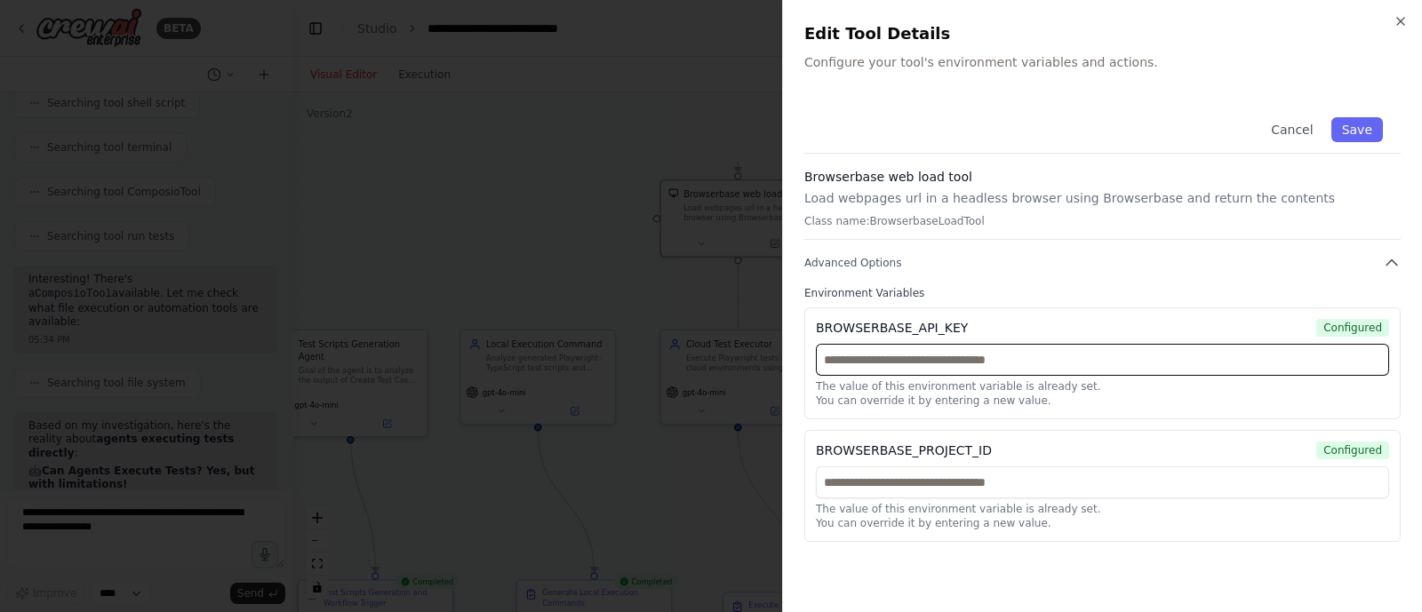
click at [1023, 344] on input "text" at bounding box center [1102, 360] width 573 height 32
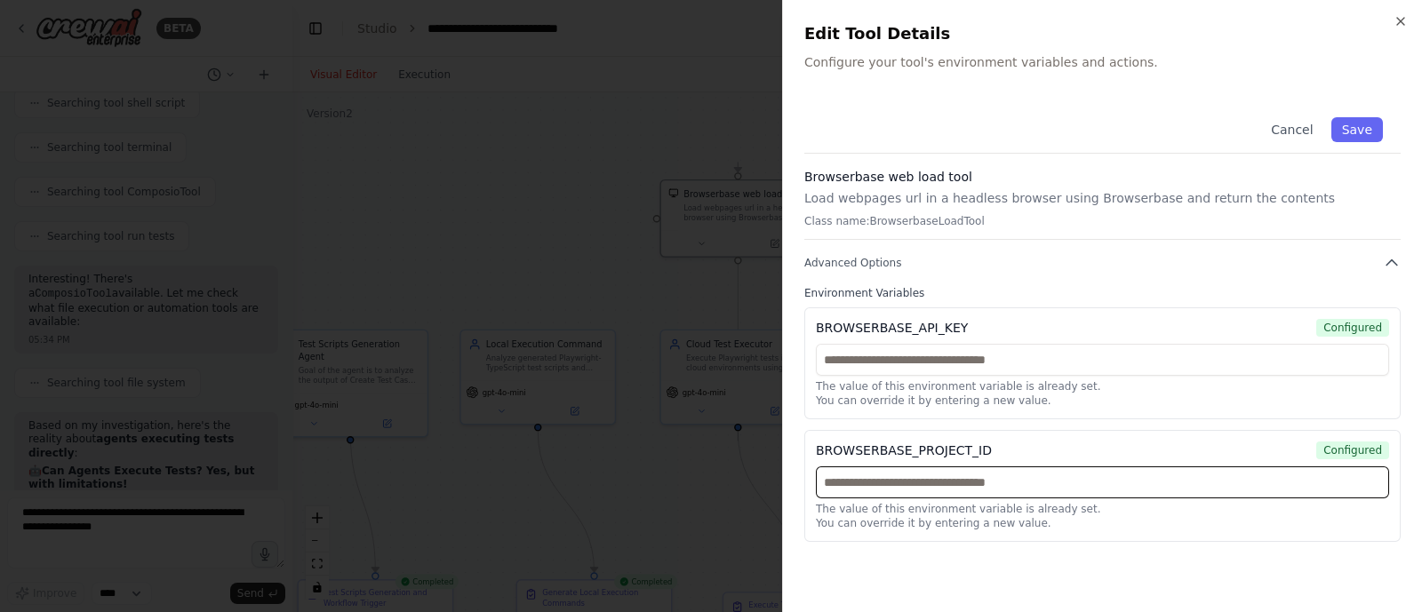
click at [966, 477] on input "text" at bounding box center [1102, 483] width 573 height 32
paste input "**********"
type input "**********"
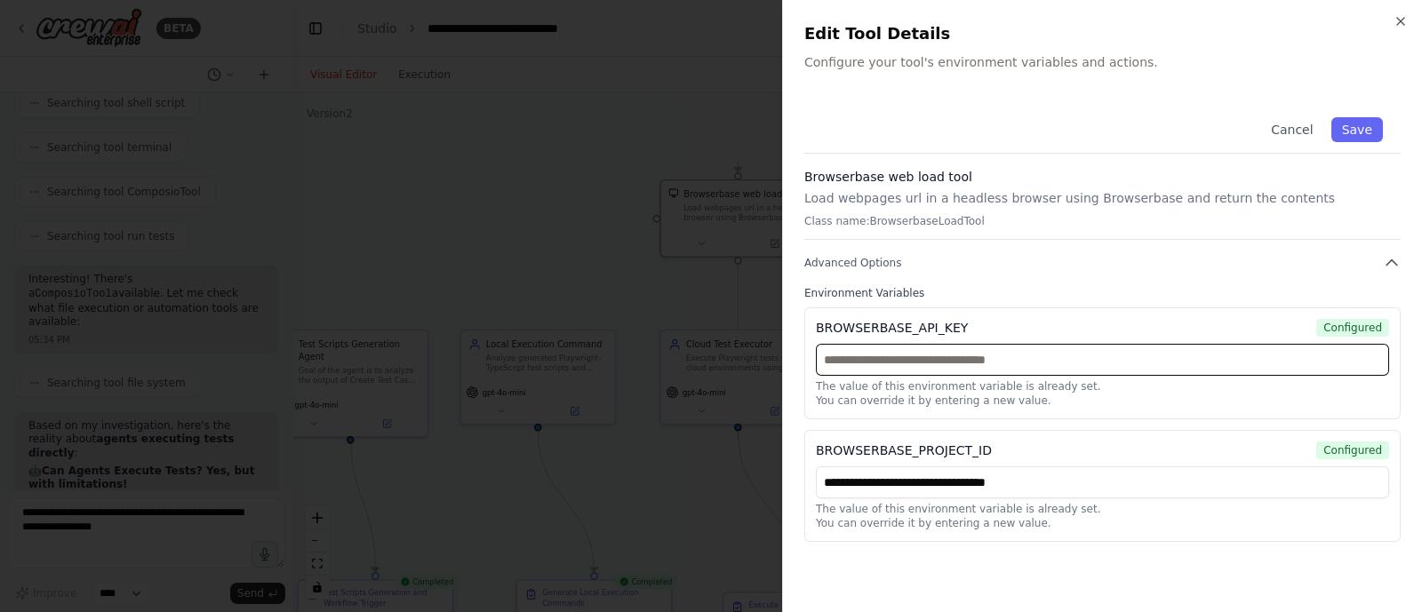
click at [853, 352] on input "text" at bounding box center [1102, 360] width 573 height 32
paste input "**********"
type input "**********"
click at [1357, 123] on button "Save" at bounding box center [1358, 129] width 52 height 25
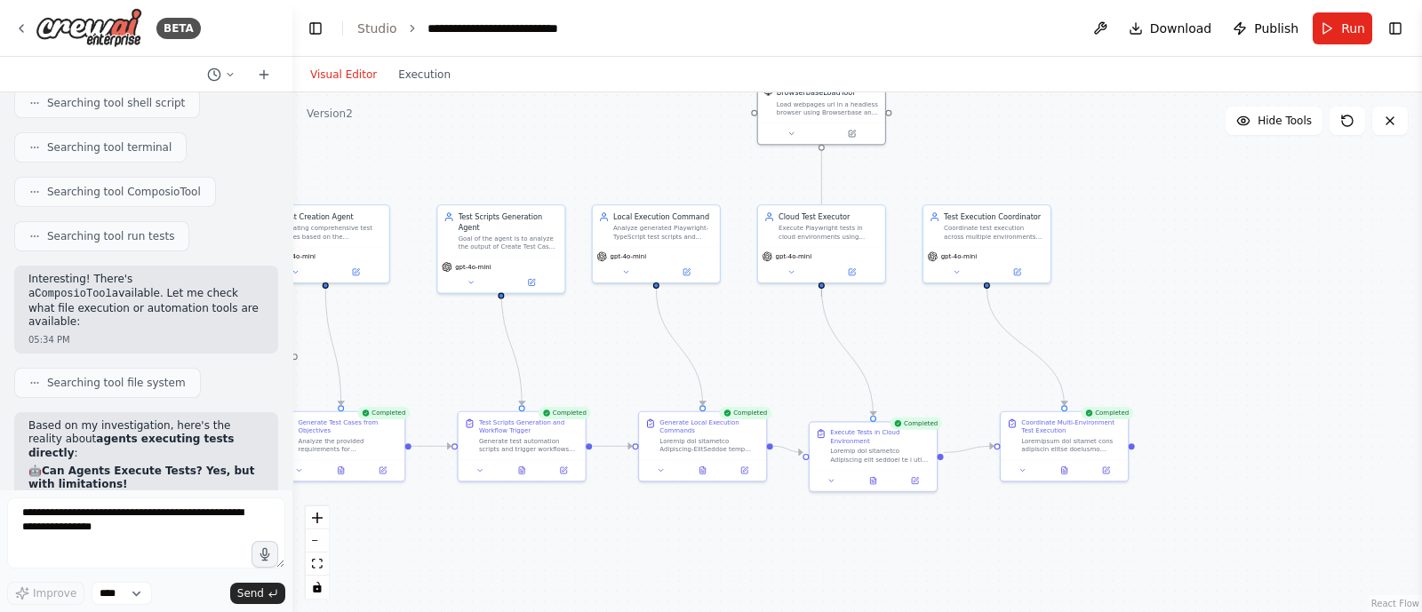
drag, startPoint x: 913, startPoint y: 206, endPoint x: 943, endPoint y: 73, distance: 136.7
click at [943, 73] on div "Visual Editor Execution Version 2 Hide Tools .deletable-edge-delete-btn { width…" at bounding box center [857, 335] width 1130 height 556
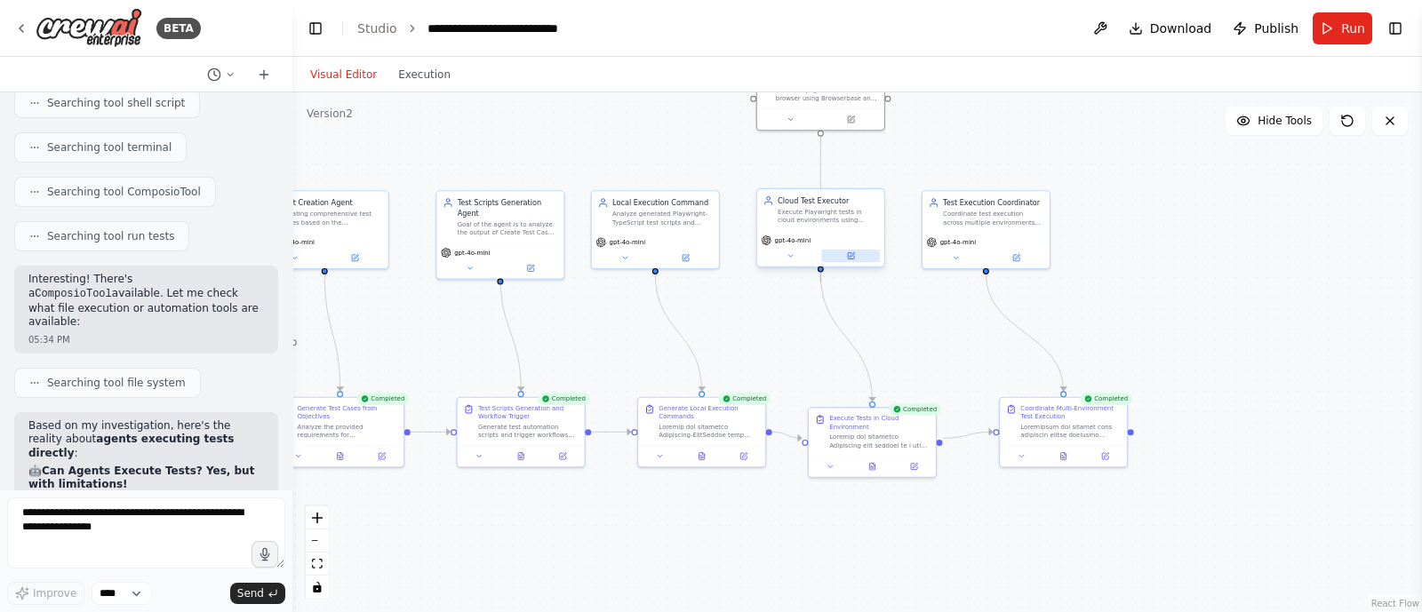
click at [862, 254] on button at bounding box center [850, 256] width 59 height 12
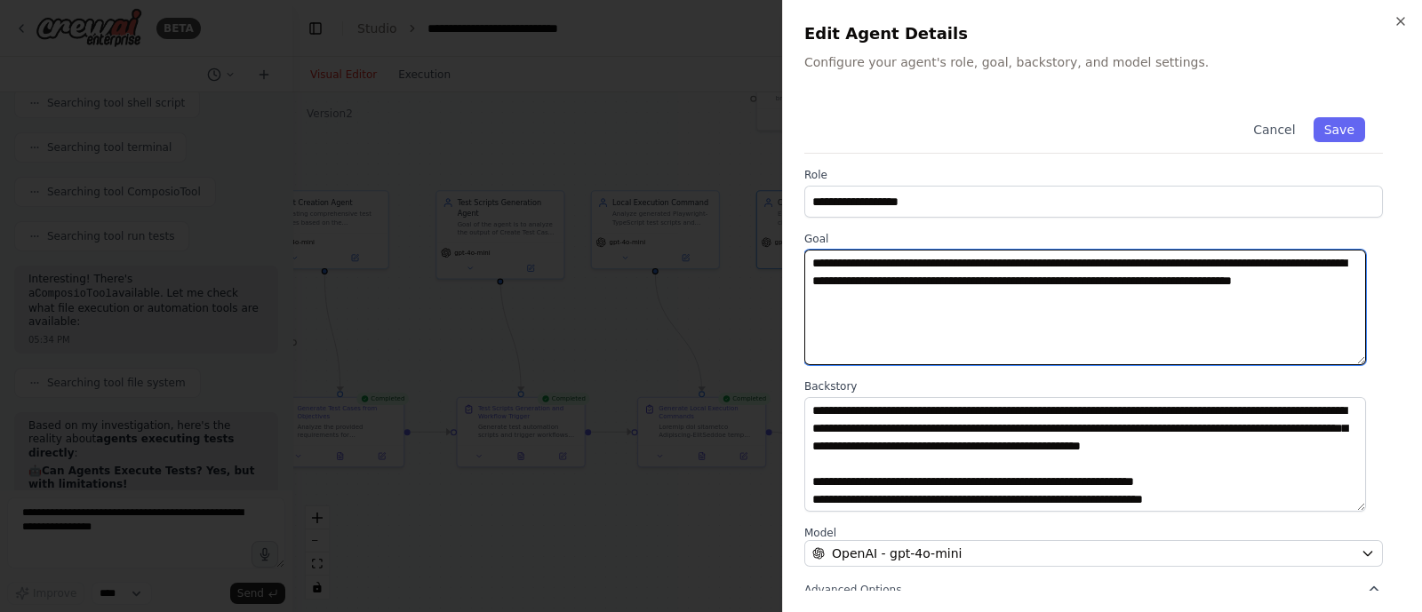
click at [1014, 313] on textarea "**********" at bounding box center [1085, 308] width 562 height 116
click at [1185, 296] on textarea "**********" at bounding box center [1085, 308] width 562 height 116
type textarea "**********"
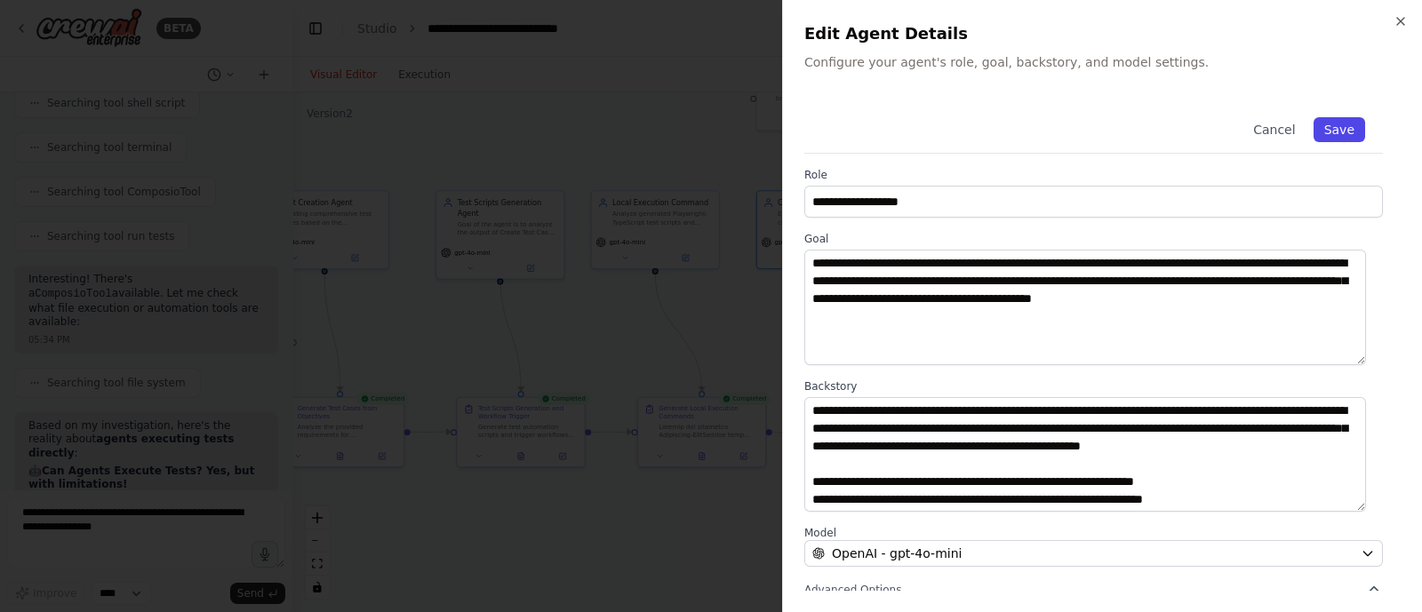
click at [1333, 123] on button "Save" at bounding box center [1340, 129] width 52 height 25
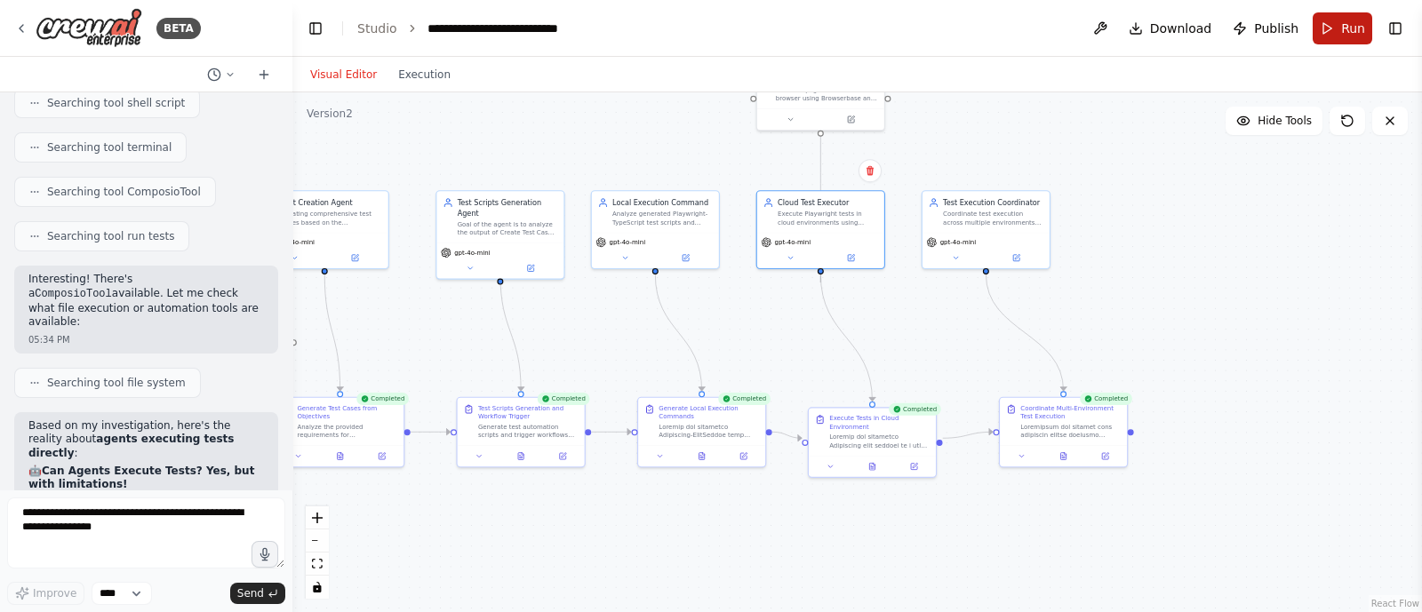
click at [1338, 36] on button "Run" at bounding box center [1343, 28] width 60 height 32
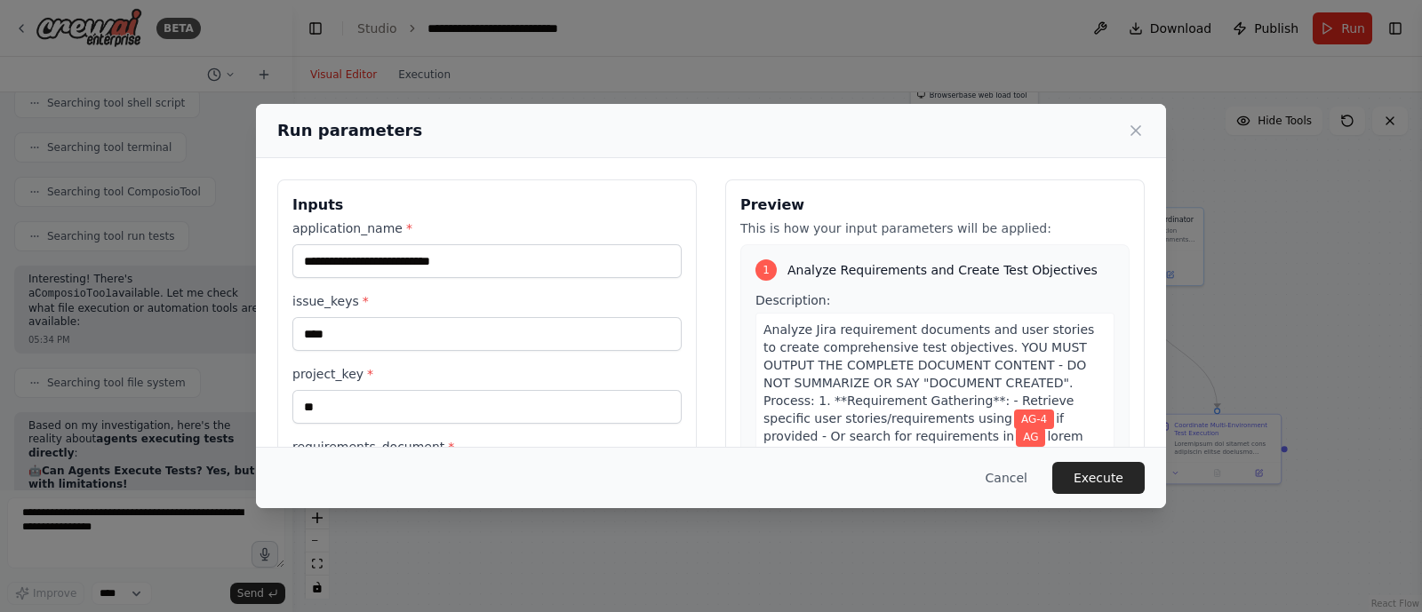
drag, startPoint x: 702, startPoint y: 296, endPoint x: 860, endPoint y: 316, distance: 158.6
click at [860, 316] on body "BETA i want to build agent to change the jira issue status 07:53 PM ▶ Thought p…" at bounding box center [711, 306] width 1422 height 612
click at [1080, 468] on button "Execute" at bounding box center [1099, 478] width 92 height 32
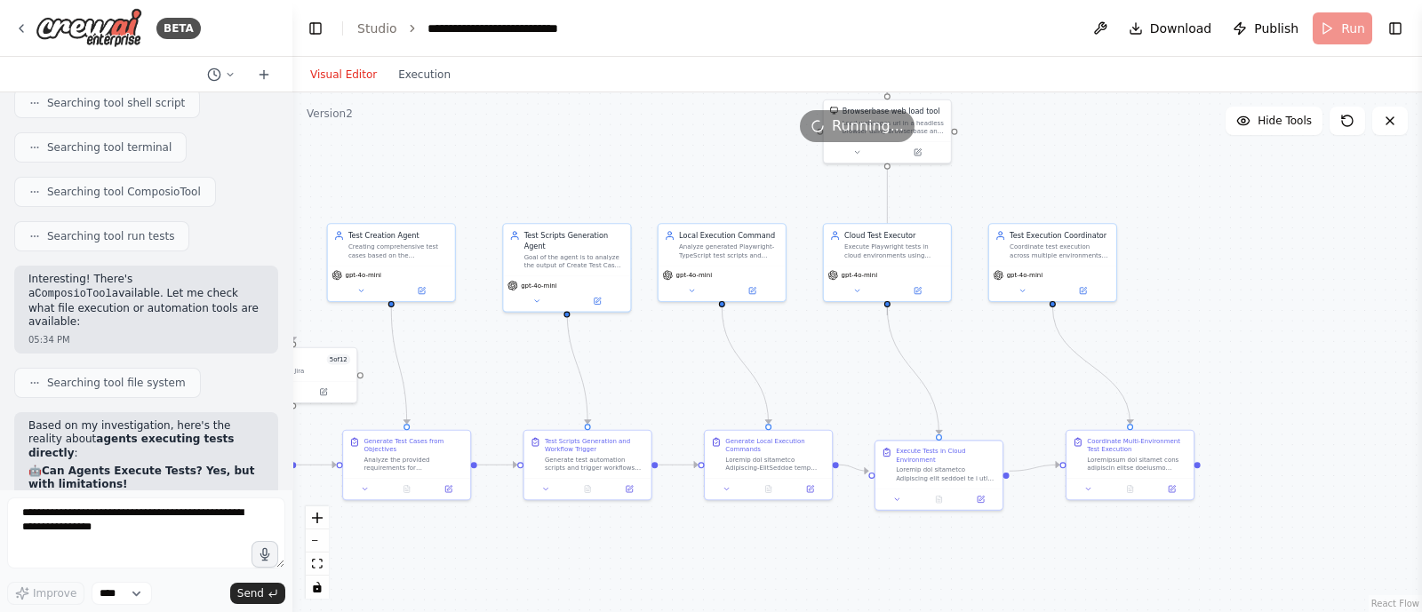
drag, startPoint x: 904, startPoint y: 369, endPoint x: 812, endPoint y: 382, distance: 92.5
click at [812, 382] on div ".deletable-edge-delete-btn { width: 20px; height: 20px; border: 0px solid #ffff…" at bounding box center [857, 352] width 1130 height 520
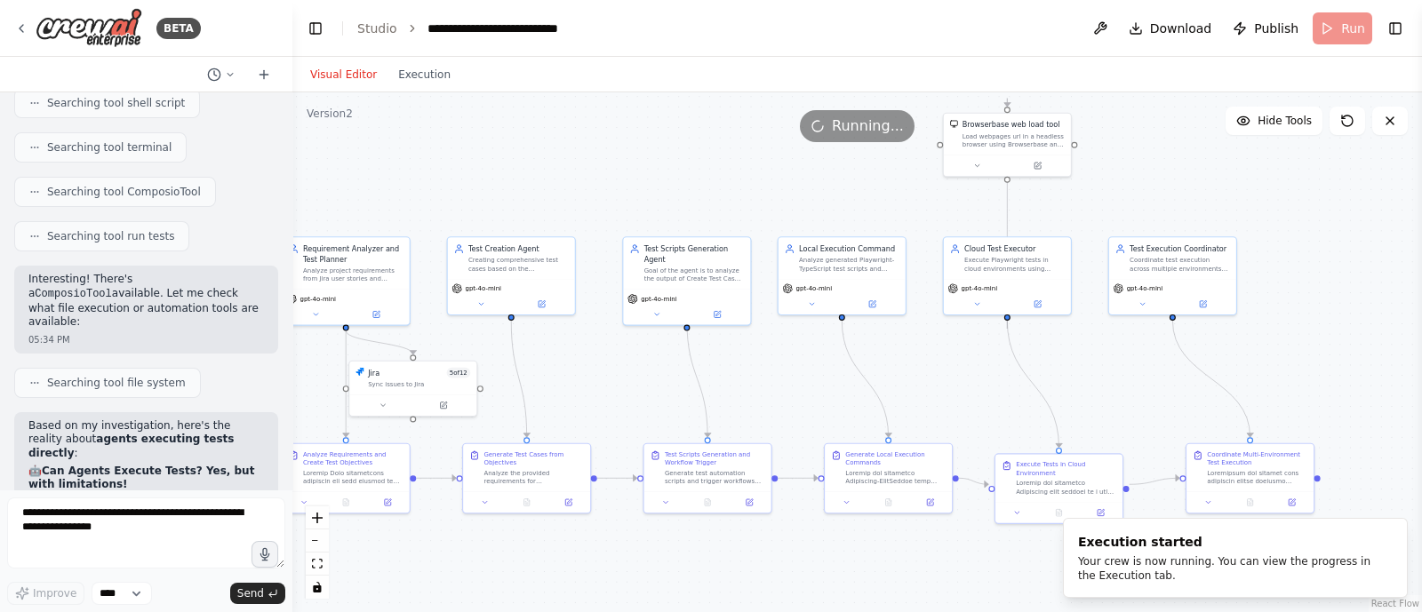
drag, startPoint x: 812, startPoint y: 382, endPoint x: 933, endPoint y: 396, distance: 121.6
click at [933, 396] on div ".deletable-edge-delete-btn { width: 20px; height: 20px; border: 0px solid #ffff…" at bounding box center [857, 352] width 1130 height 520
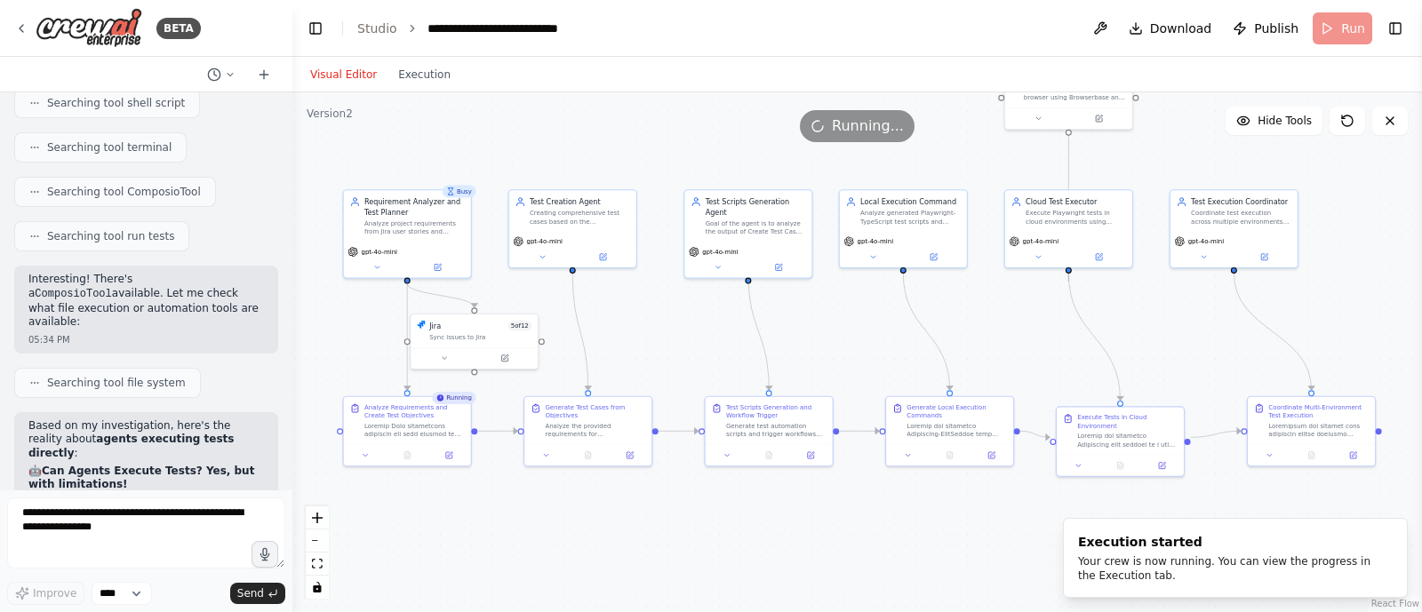
drag, startPoint x: 818, startPoint y: 393, endPoint x: 879, endPoint y: 347, distance: 76.8
click at [879, 347] on div ".deletable-edge-delete-btn { width: 20px; height: 20px; border: 0px solid #ffff…" at bounding box center [857, 352] width 1130 height 520
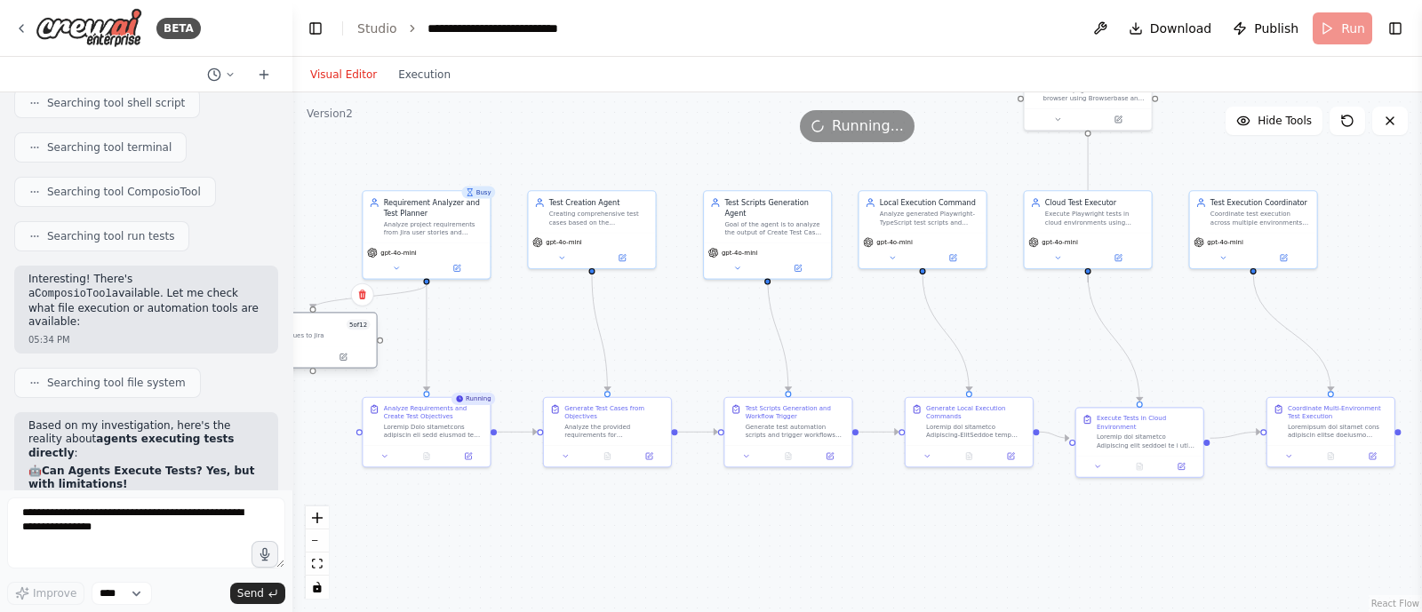
drag, startPoint x: 480, startPoint y: 344, endPoint x: 315, endPoint y: 340, distance: 165.4
click at [315, 340] on div "Jira 5 of 12 Sync issues to Jira" at bounding box center [313, 330] width 127 height 33
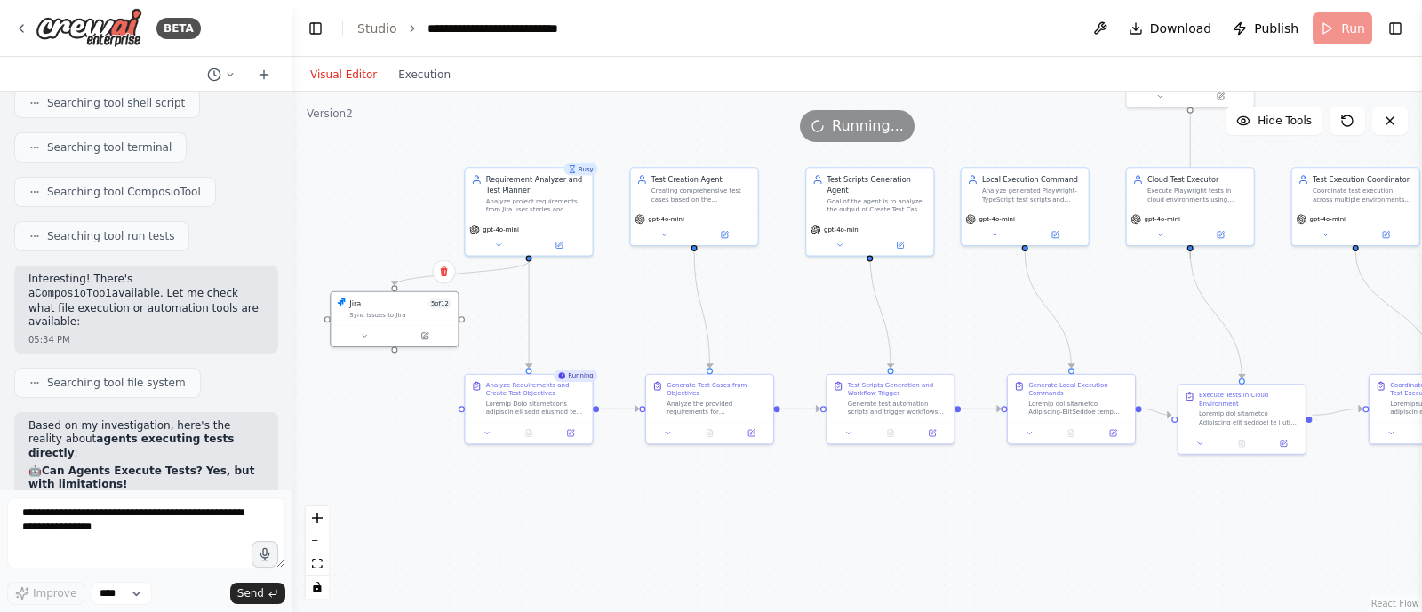
drag, startPoint x: 346, startPoint y: 214, endPoint x: 423, endPoint y: 192, distance: 80.5
click at [423, 192] on div ".deletable-edge-delete-btn { width: 20px; height: 20px; border: 0px solid #ffff…" at bounding box center [857, 352] width 1130 height 520
drag, startPoint x: 396, startPoint y: 299, endPoint x: 431, endPoint y: 300, distance: 34.7
click at [431, 300] on div "Jira 5 of 12" at bounding box center [431, 302] width 102 height 11
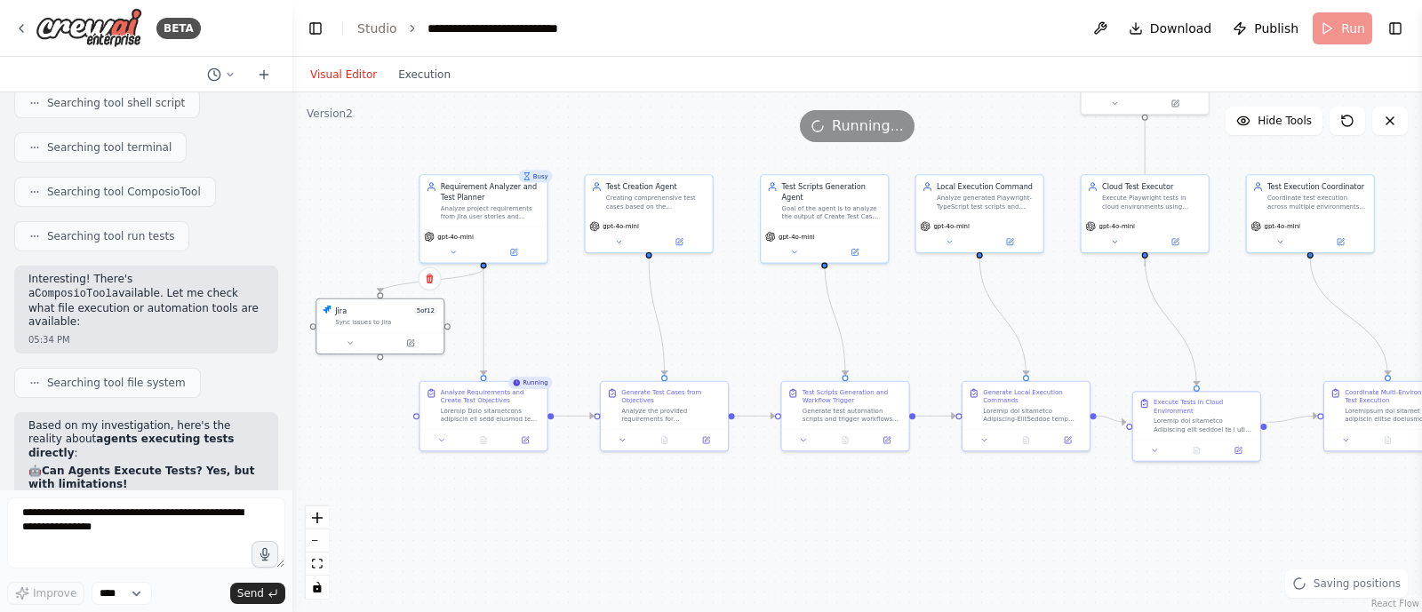
drag, startPoint x: 401, startPoint y: 172, endPoint x: 354, endPoint y: 184, distance: 48.5
click at [354, 184] on div ".deletable-edge-delete-btn { width: 20px; height: 20px; border: 0px solid #ffff…" at bounding box center [857, 352] width 1130 height 520
click at [485, 448] on button at bounding box center [482, 442] width 44 height 12
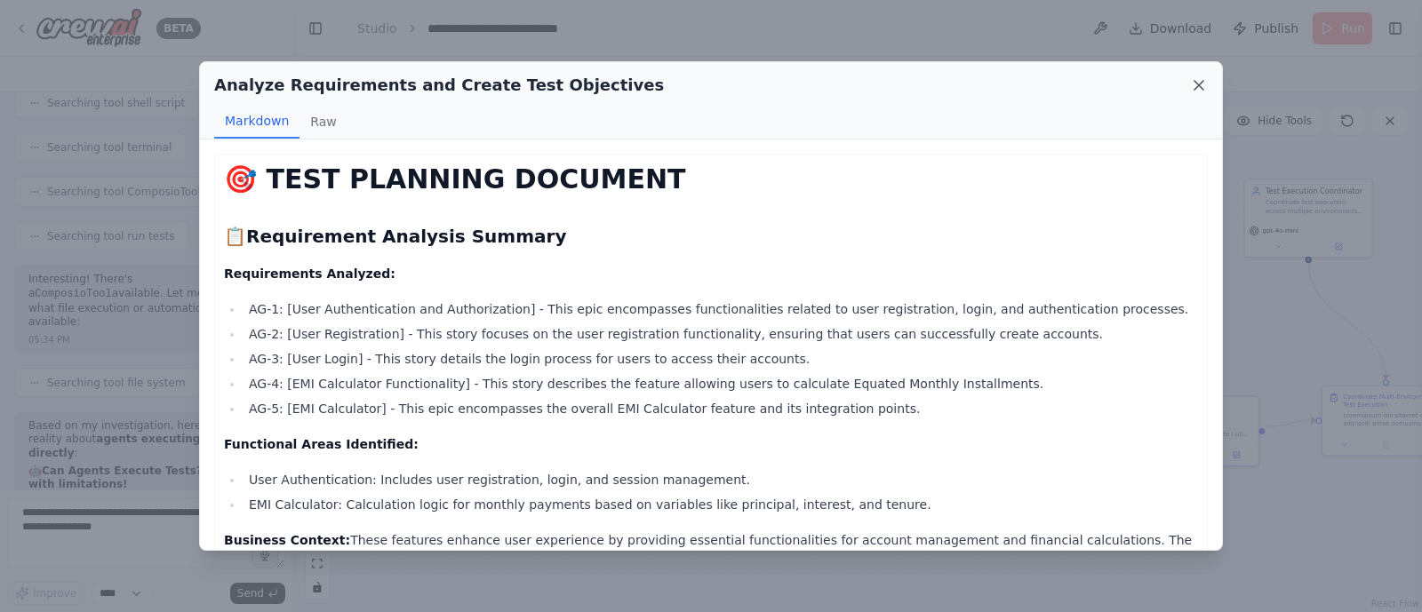
click at [1200, 86] on icon at bounding box center [1199, 85] width 9 height 9
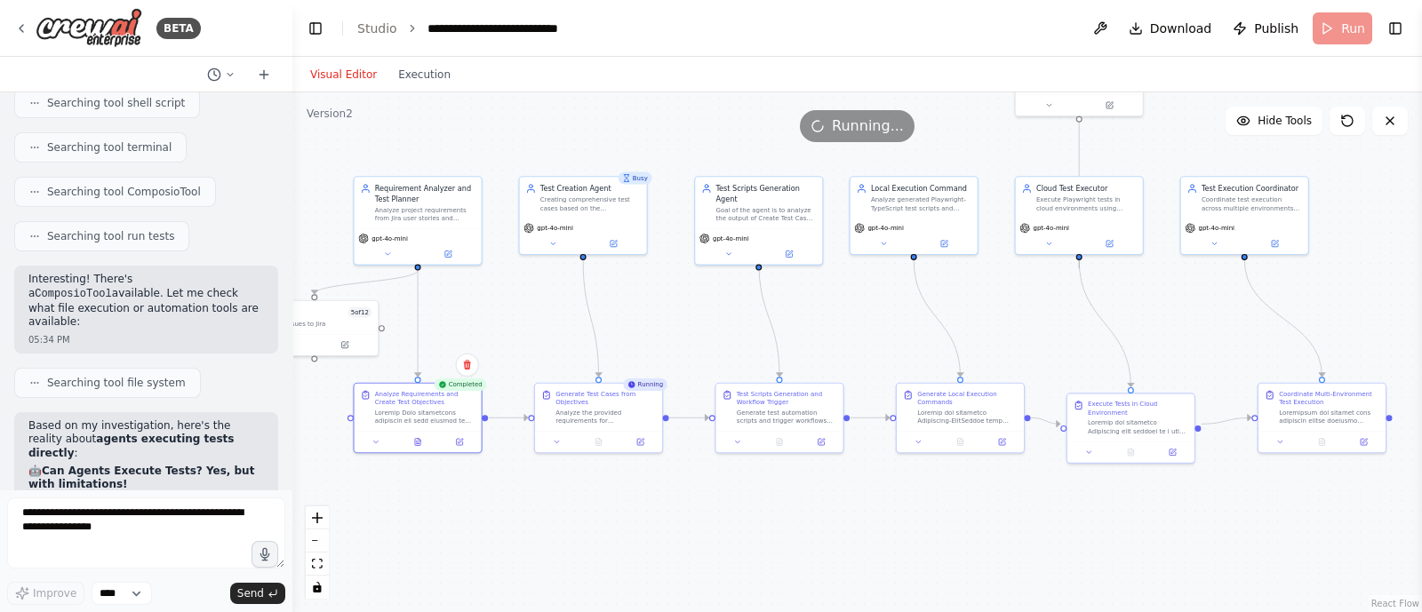
drag, startPoint x: 654, startPoint y: 509, endPoint x: 590, endPoint y: 507, distance: 64.1
click at [590, 507] on div ".deletable-edge-delete-btn { width: 20px; height: 20px; border: 0px solid #ffff…" at bounding box center [857, 352] width 1130 height 520
click at [596, 441] on icon at bounding box center [598, 439] width 5 height 7
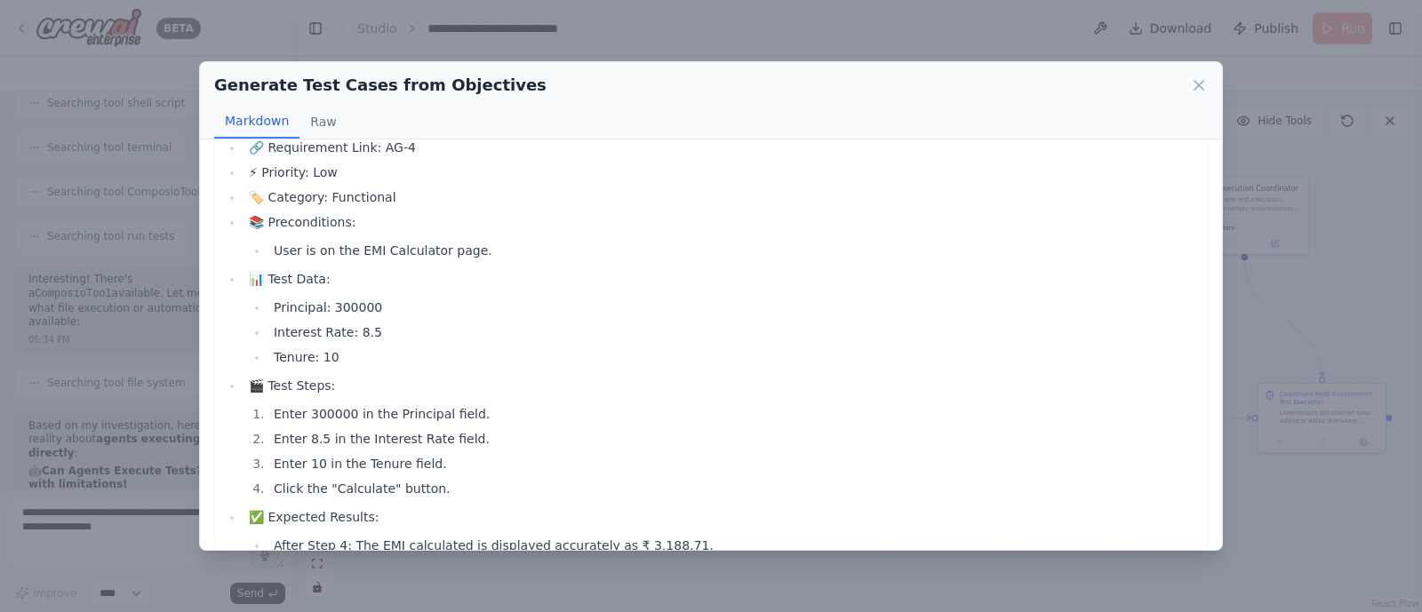
scroll to position [2141, 0]
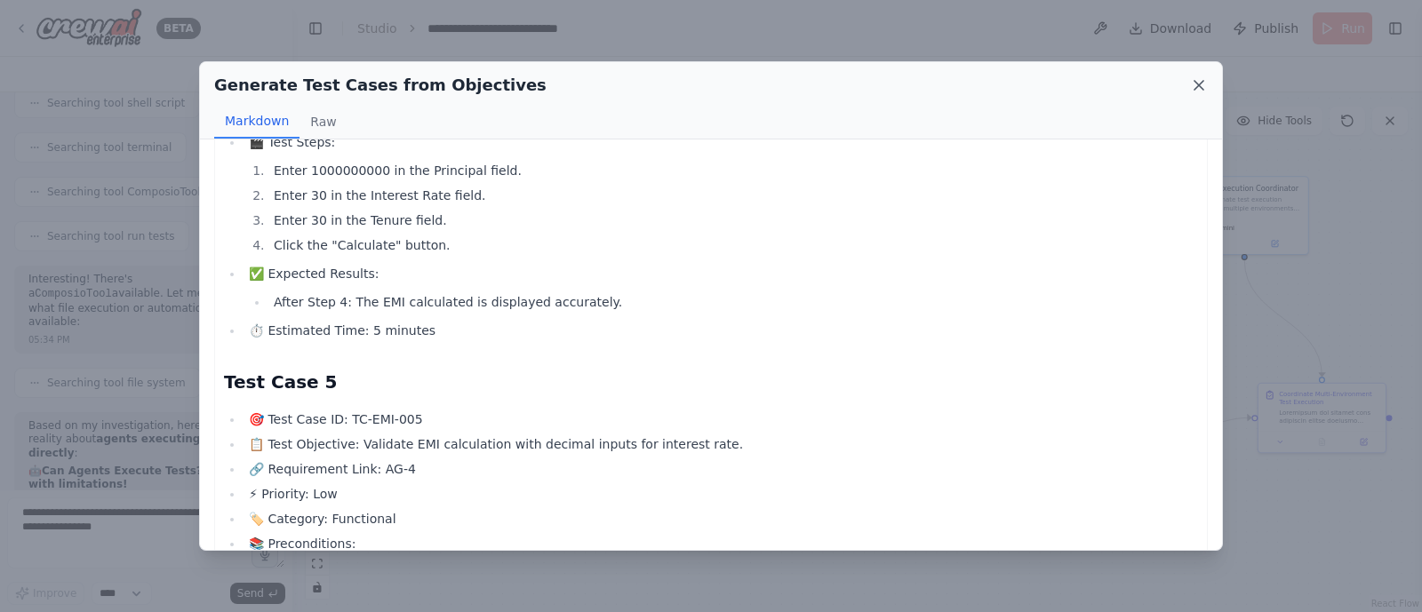
click at [1199, 86] on icon at bounding box center [1199, 85] width 18 height 18
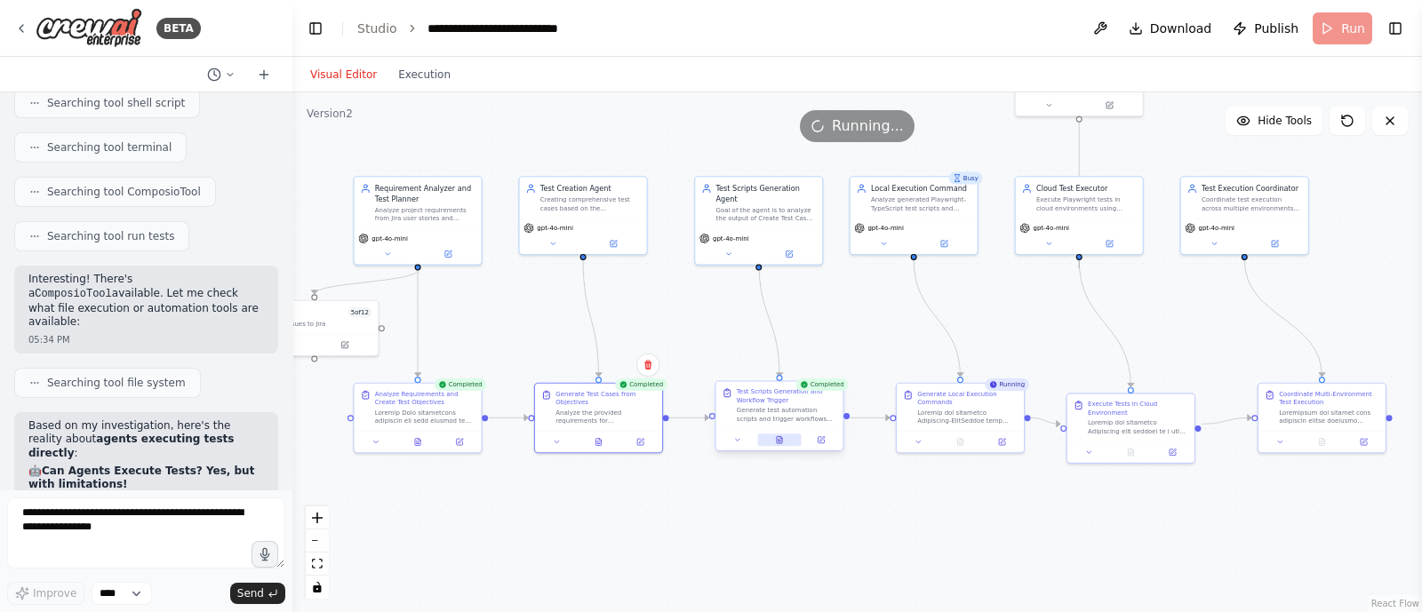
click at [776, 434] on button at bounding box center [779, 440] width 44 height 12
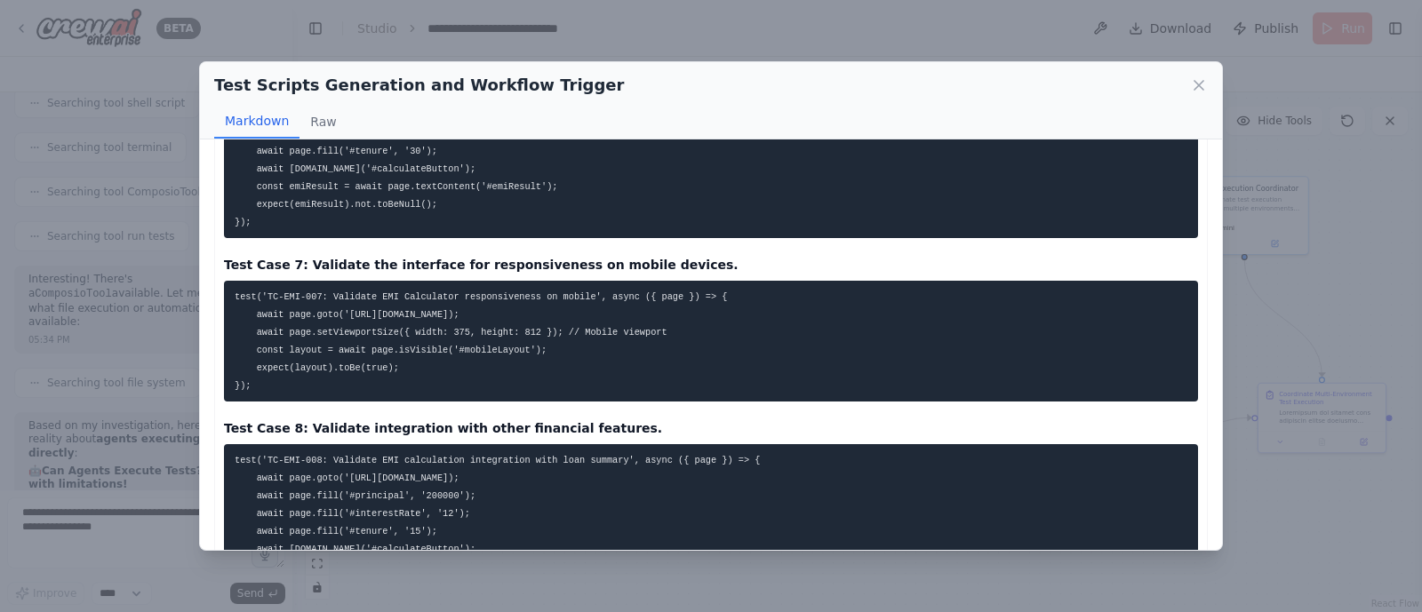
scroll to position [1162, 0]
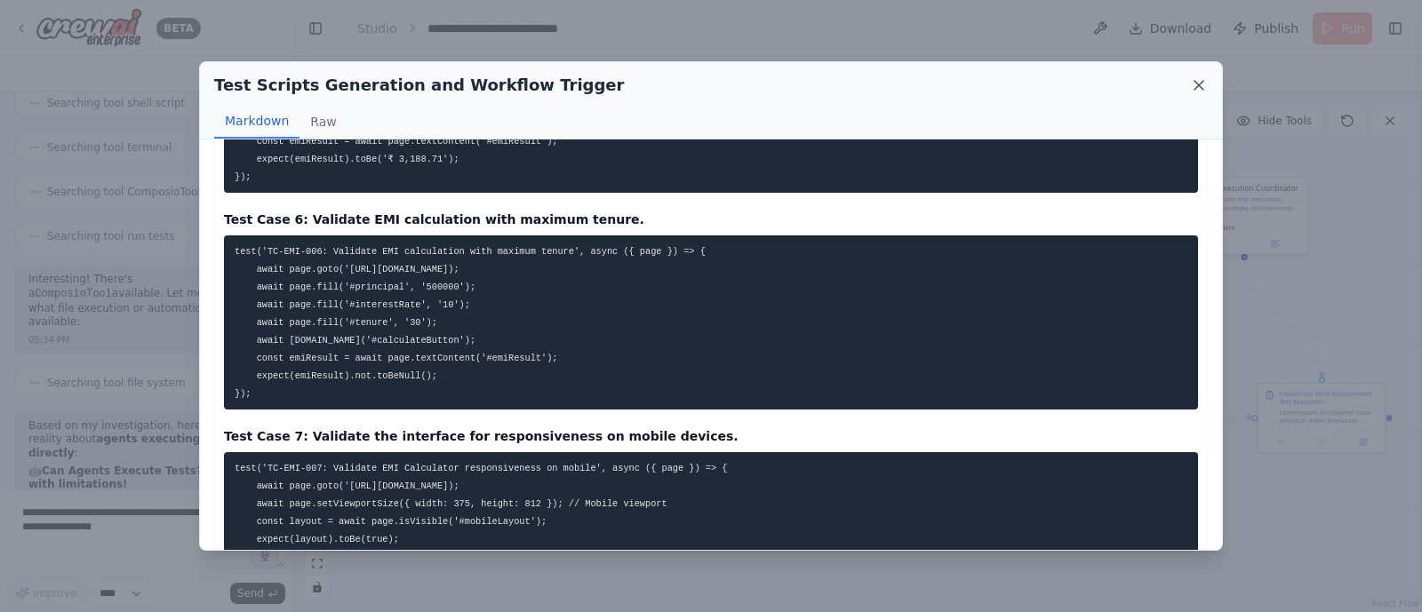
click at [1196, 82] on icon at bounding box center [1199, 85] width 18 height 18
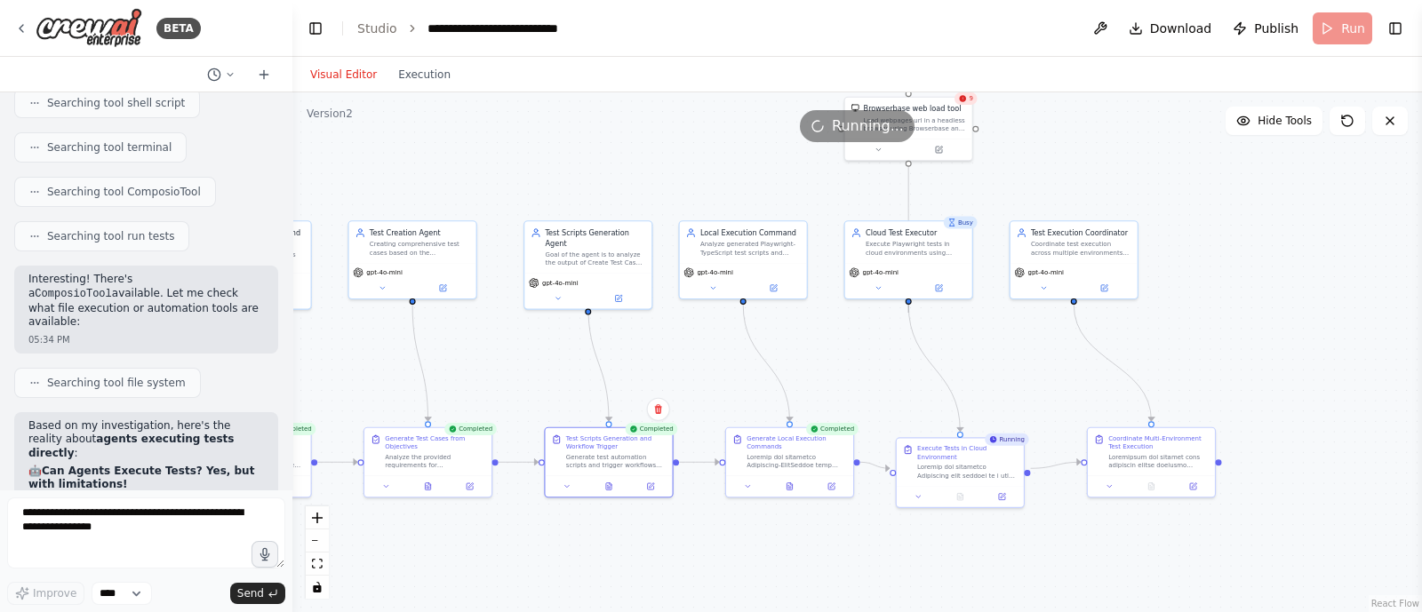
drag, startPoint x: 831, startPoint y: 494, endPoint x: 614, endPoint y: 545, distance: 222.7
click at [614, 545] on div ".deletable-edge-delete-btn { width: 20px; height: 20px; border: 0px solid #ffff…" at bounding box center [857, 352] width 1130 height 520
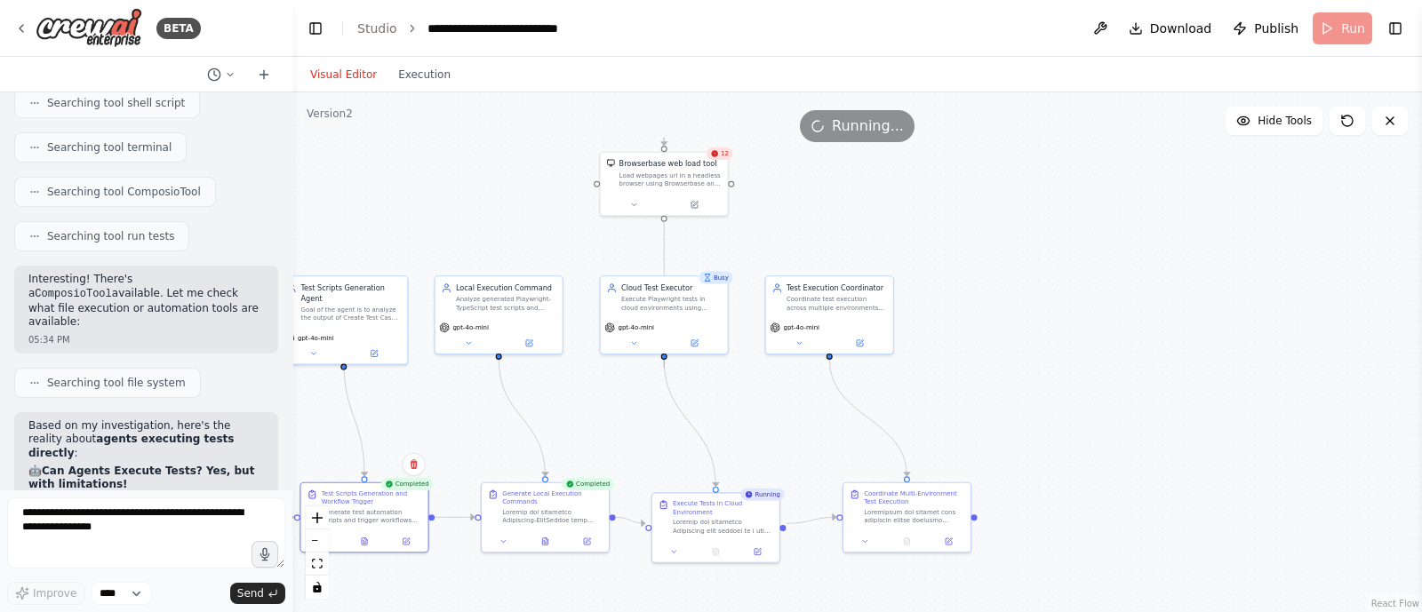
drag, startPoint x: 820, startPoint y: 566, endPoint x: 621, endPoint y: 615, distance: 205.0
click at [621, 612] on html "BETA i want to build agent to change the jira issue status 07:53 PM ▶ Thought p…" at bounding box center [711, 306] width 1422 height 612
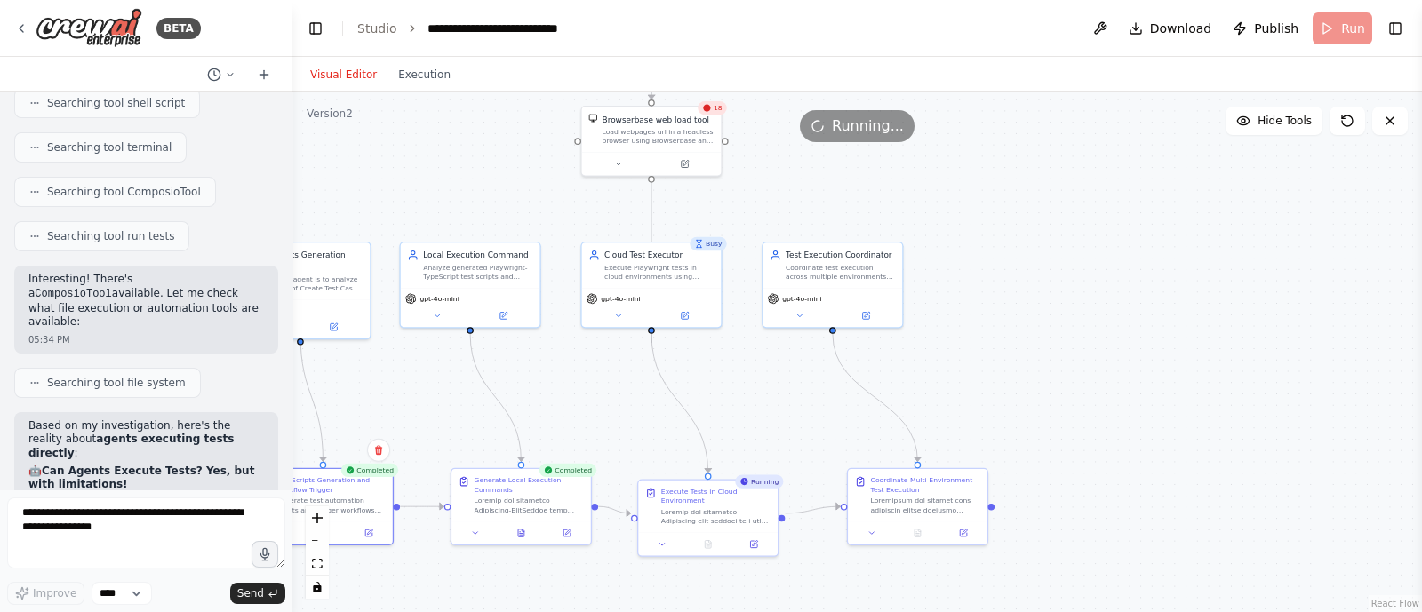
drag, startPoint x: 823, startPoint y: 237, endPoint x: 822, endPoint y: 196, distance: 40.9
click at [822, 196] on div ".deletable-edge-delete-btn { width: 20px; height: 20px; border: 0px solid #ffff…" at bounding box center [857, 352] width 1130 height 520
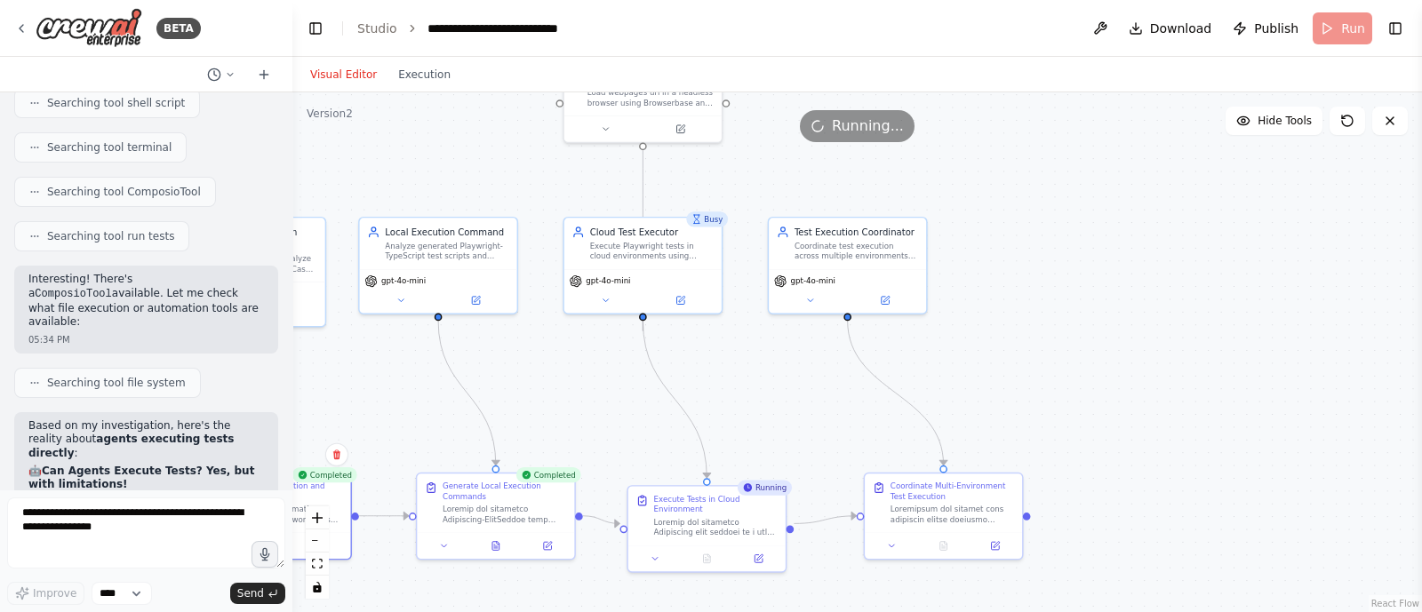
click at [780, 419] on div ".deletable-edge-delete-btn { width: 20px; height: 20px; border: 0px solid #ffff…" at bounding box center [857, 352] width 1130 height 520
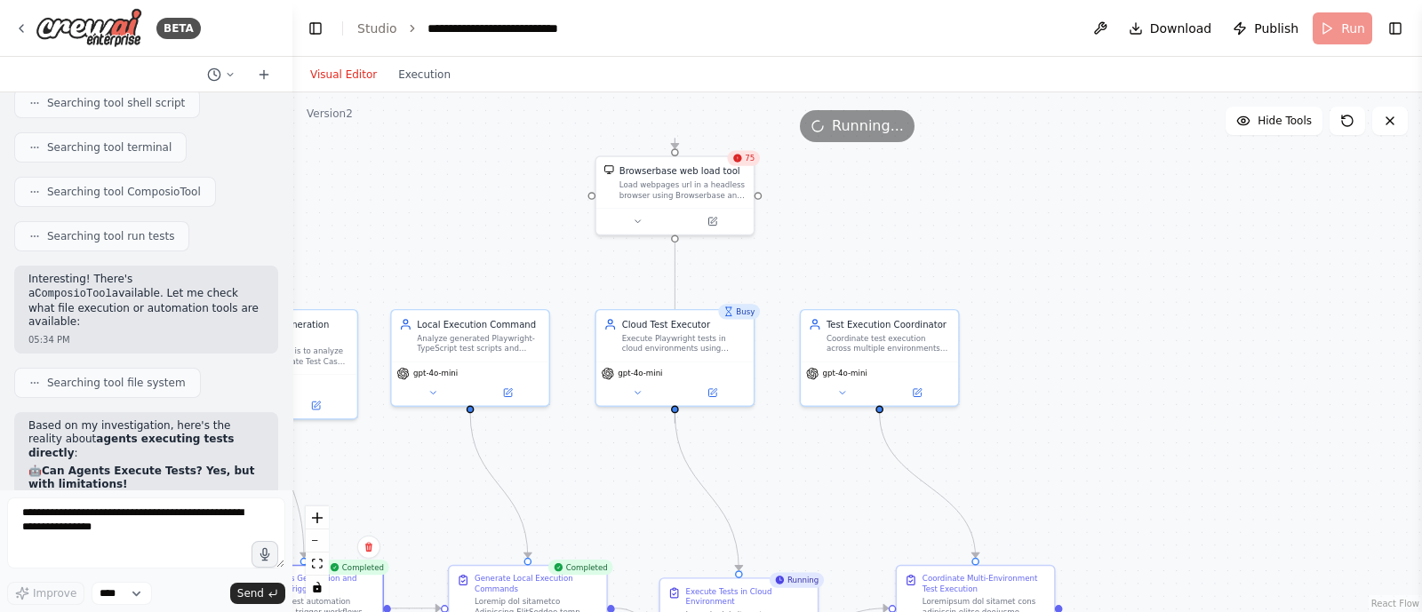
drag, startPoint x: 747, startPoint y: 368, endPoint x: 779, endPoint y: 460, distance: 97.8
click at [779, 460] on div ".deletable-edge-delete-btn { width: 20px; height: 20px; border: 0px solid #ffff…" at bounding box center [857, 352] width 1130 height 520
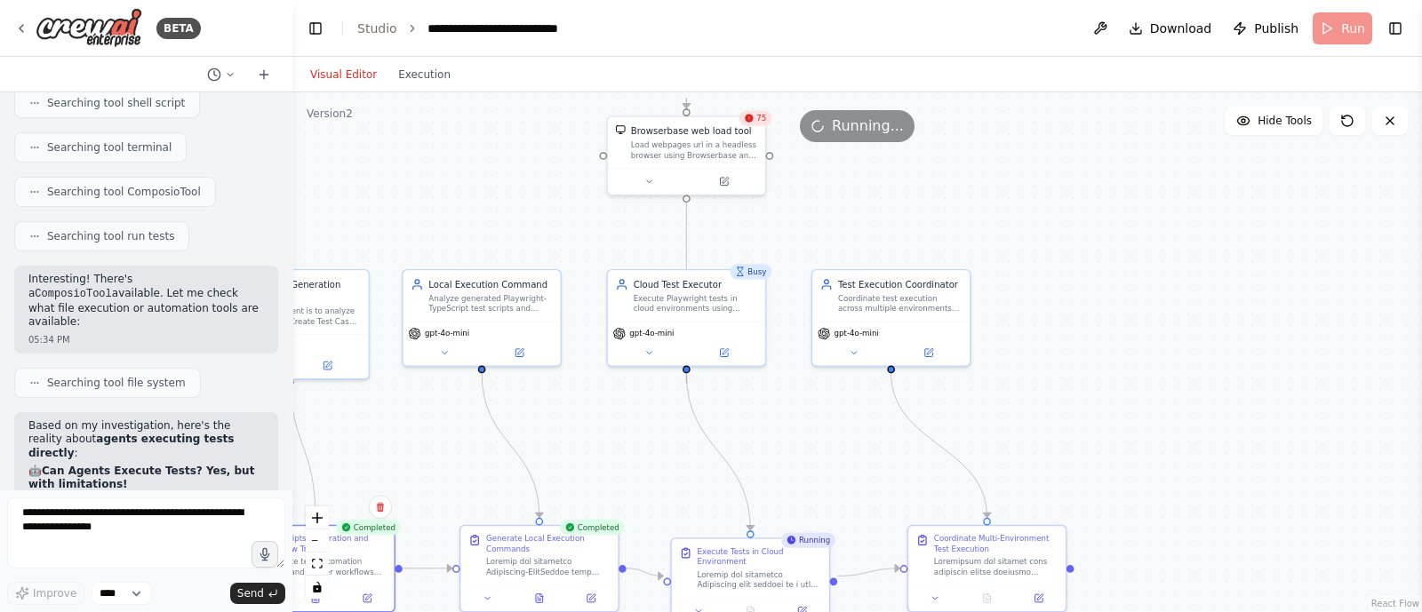
drag, startPoint x: 839, startPoint y: 255, endPoint x: 851, endPoint y: 215, distance: 41.6
click at [851, 215] on div ".deletable-edge-delete-btn { width: 20px; height: 20px; border: 0px solid #ffff…" at bounding box center [857, 352] width 1130 height 520
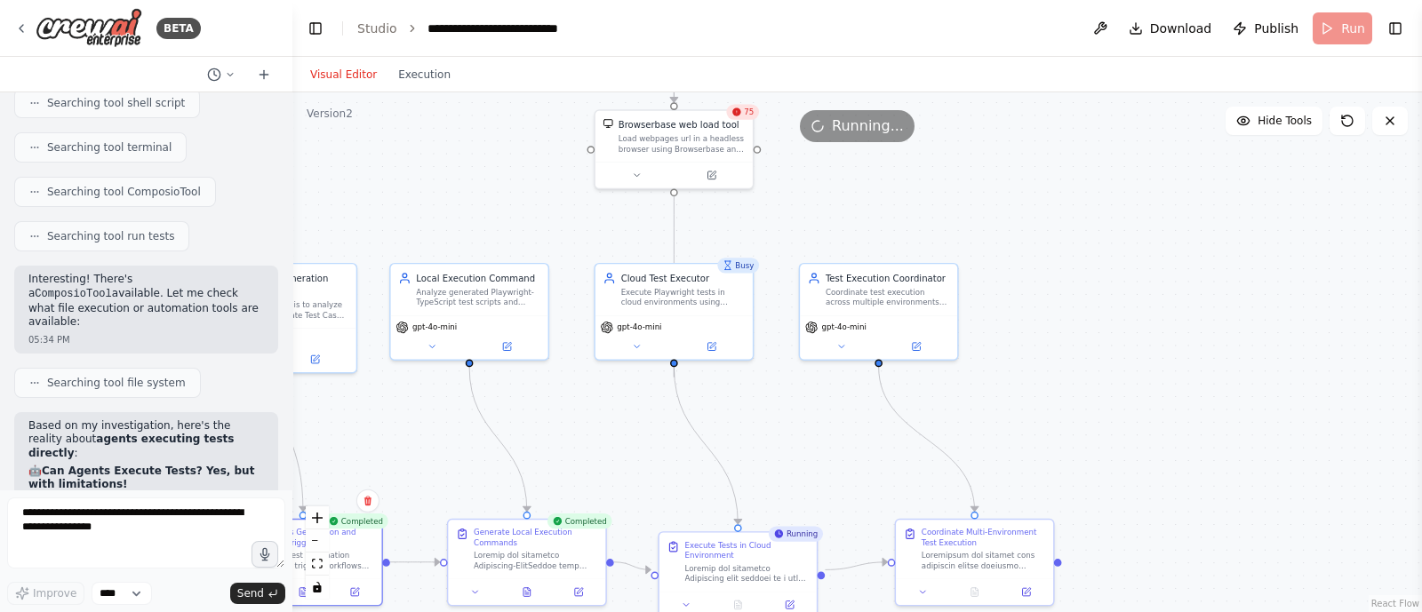
drag, startPoint x: 760, startPoint y: 439, endPoint x: 748, endPoint y: 433, distance: 13.9
click at [748, 433] on div ".deletable-edge-delete-btn { width: 20px; height: 20px; border: 0px solid #ffff…" at bounding box center [857, 352] width 1130 height 520
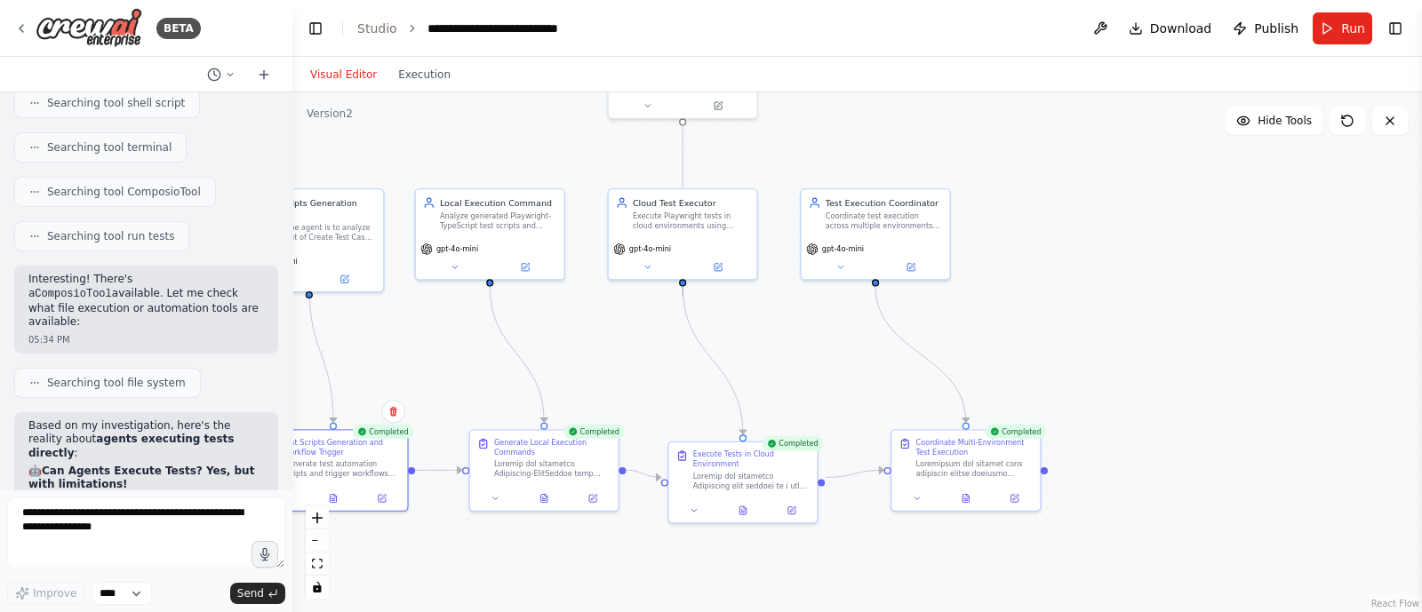
drag, startPoint x: 769, startPoint y: 460, endPoint x: 773, endPoint y: 373, distance: 87.2
click at [773, 373] on div ".deletable-edge-delete-btn { width: 20px; height: 20px; border: 0px solid #ffff…" at bounding box center [857, 352] width 1130 height 520
click at [742, 501] on button at bounding box center [742, 506] width 51 height 14
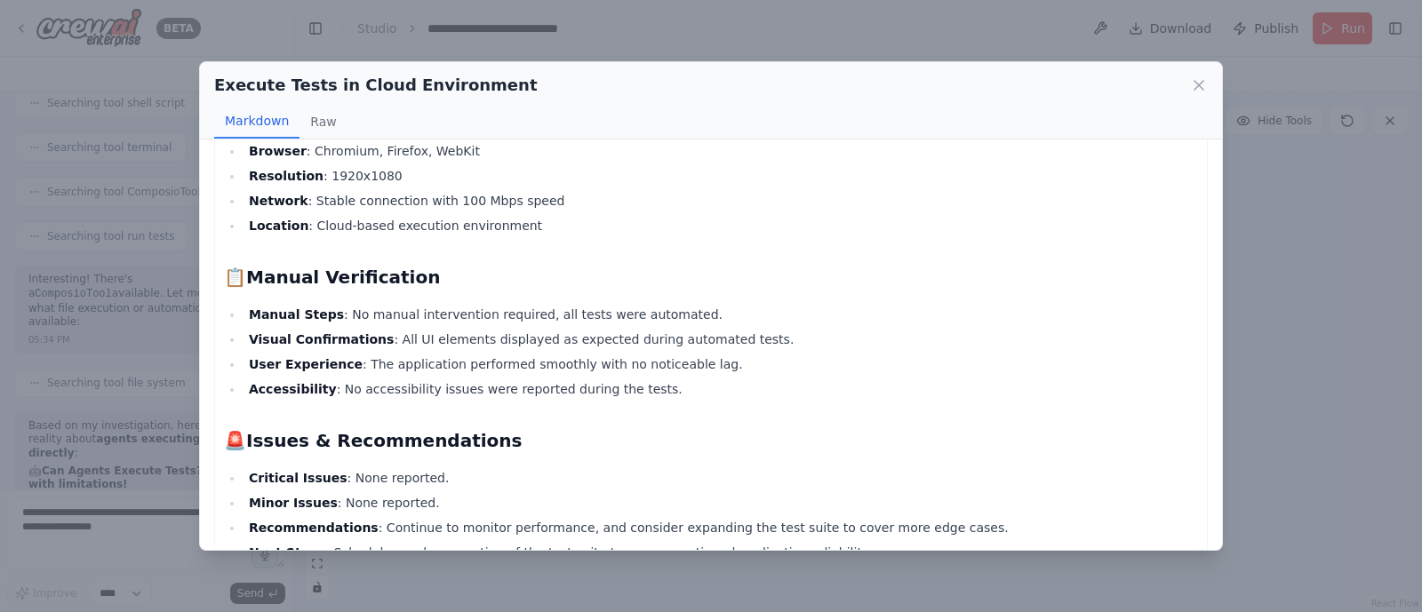
scroll to position [1988, 0]
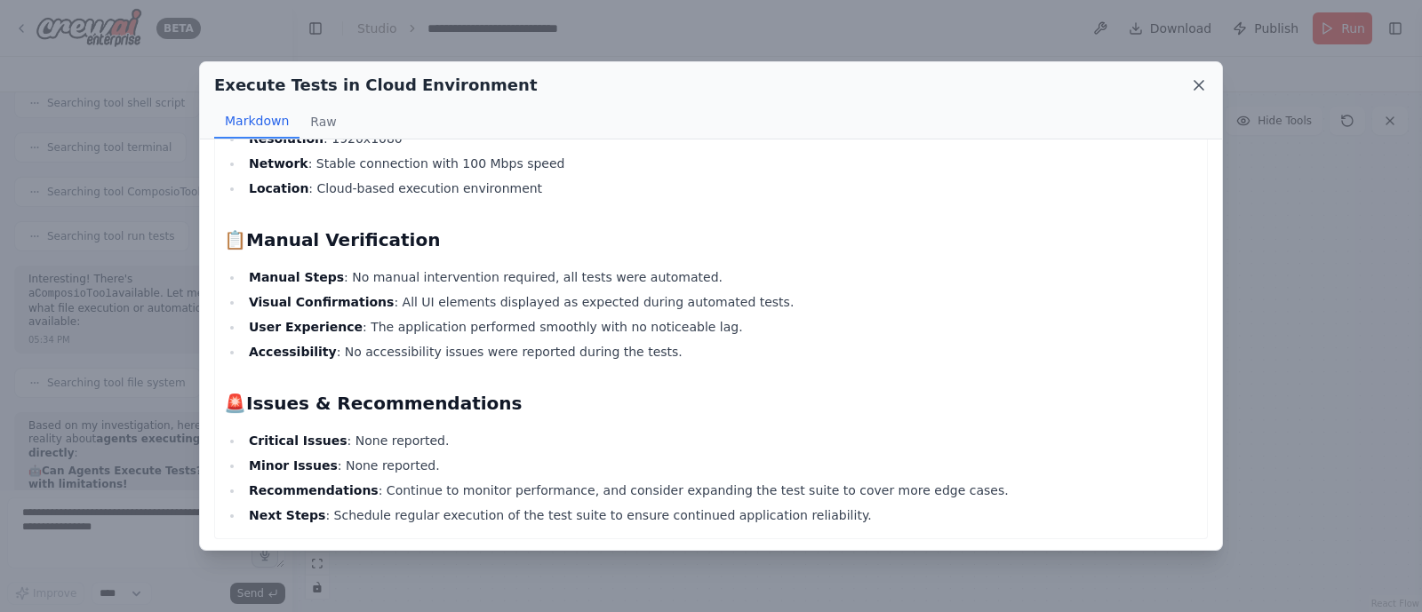
click at [1202, 86] on icon at bounding box center [1199, 85] width 18 height 18
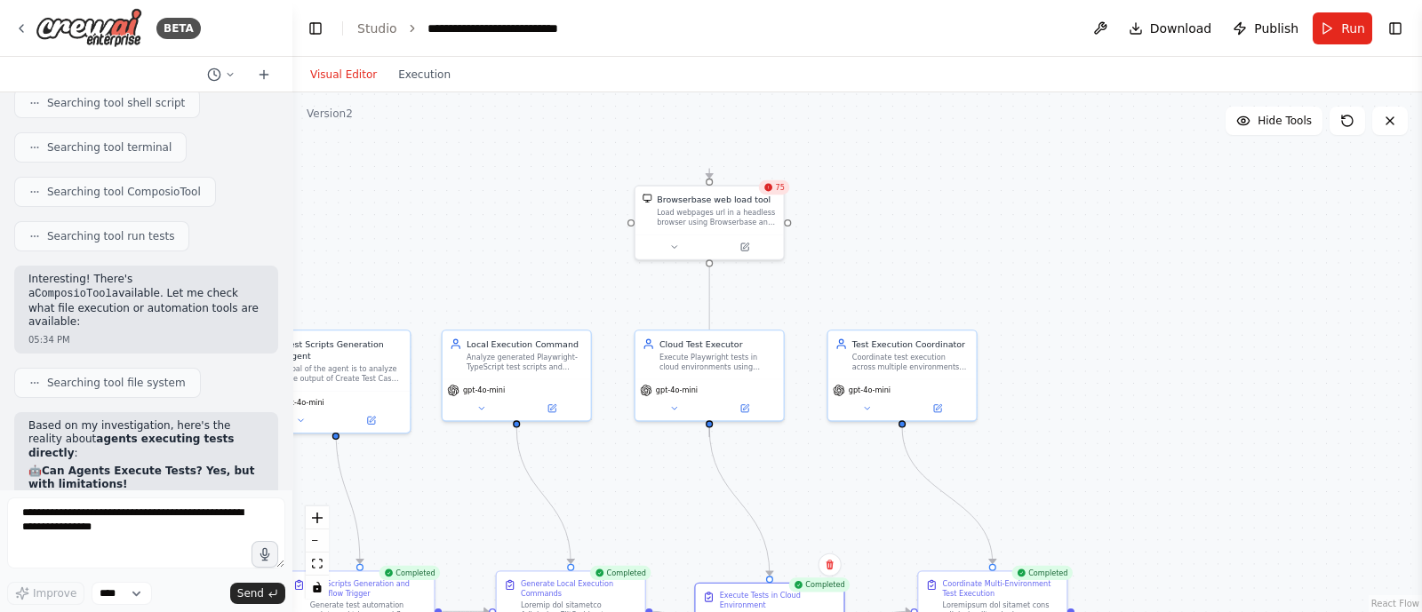
drag, startPoint x: 860, startPoint y: 162, endPoint x: 887, endPoint y: 306, distance: 146.5
click at [887, 306] on div ".deletable-edge-delete-btn { width: 20px; height: 20px; border: 0px solid #ffff…" at bounding box center [857, 352] width 1130 height 520
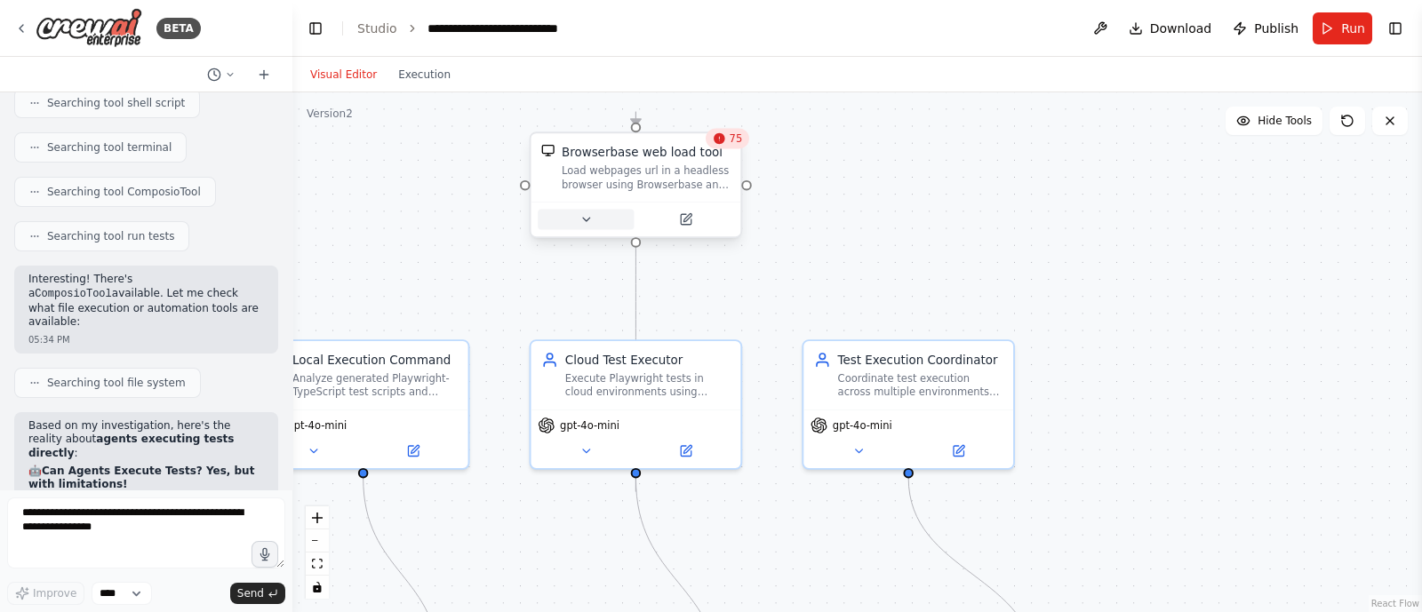
click at [600, 226] on button at bounding box center [586, 220] width 96 height 20
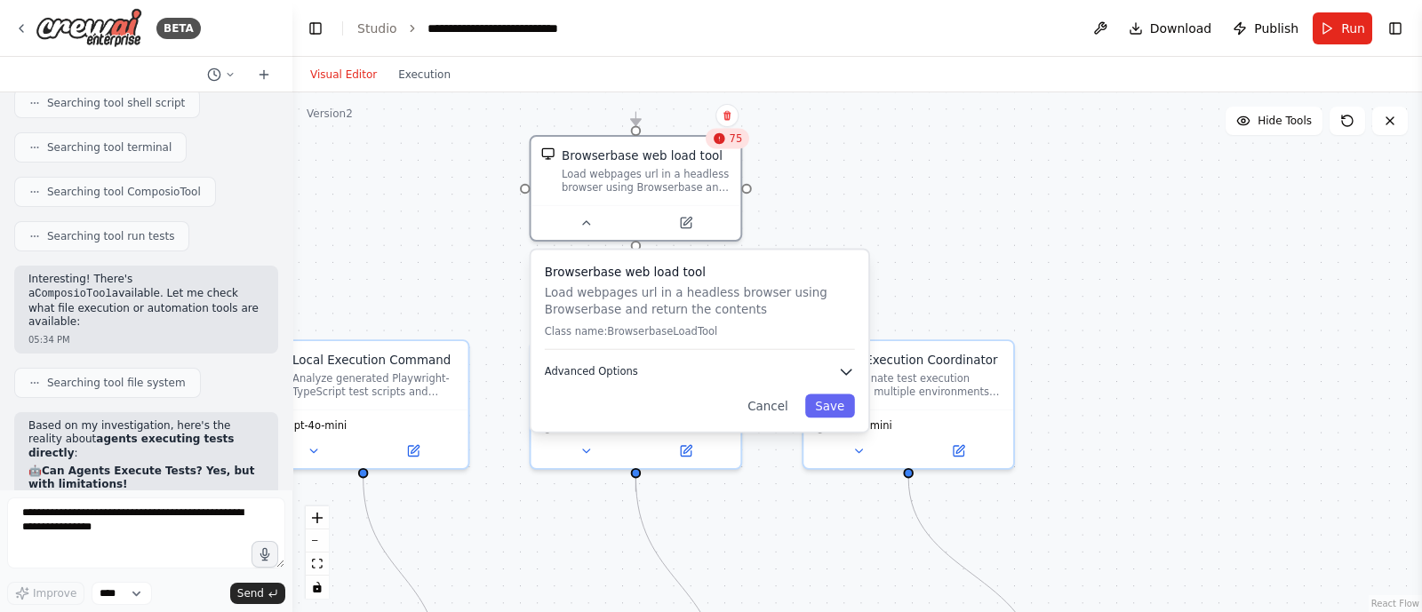
click at [622, 370] on span "Advanced Options" at bounding box center [591, 371] width 93 height 13
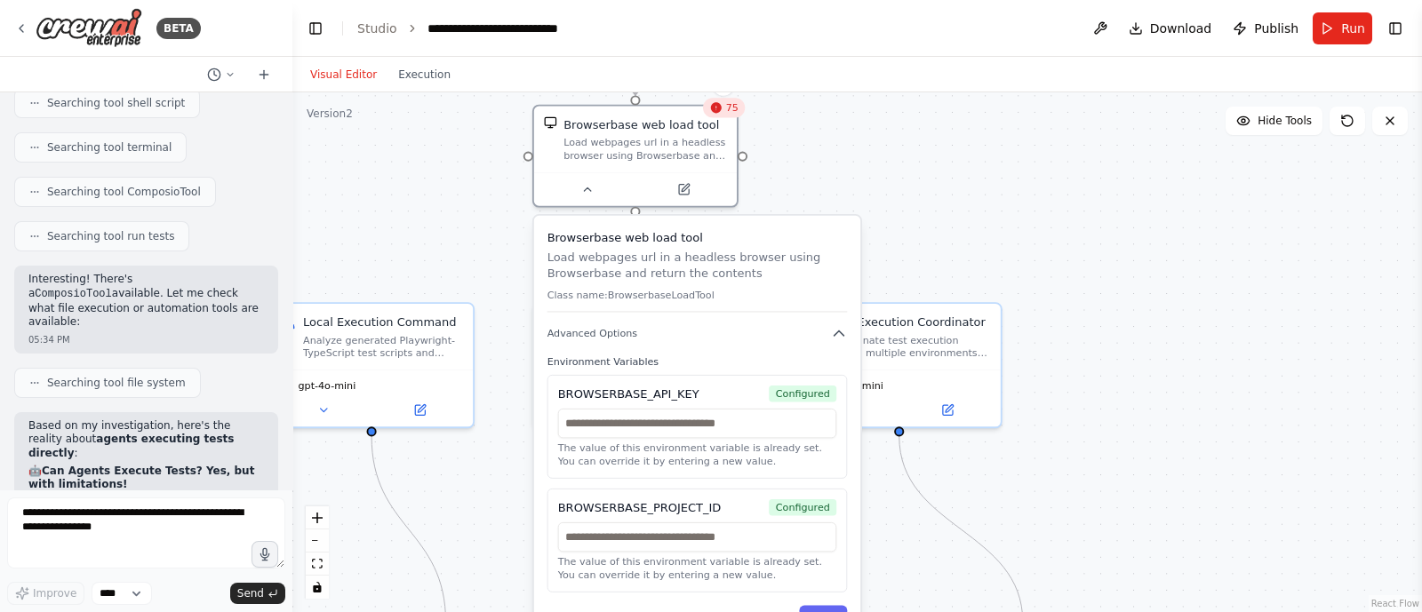
drag, startPoint x: 472, startPoint y: 291, endPoint x: 472, endPoint y: 252, distance: 38.2
click at [472, 252] on div ".deletable-edge-delete-btn { width: 20px; height: 20px; border: 0px solid #ffff…" at bounding box center [857, 352] width 1130 height 520
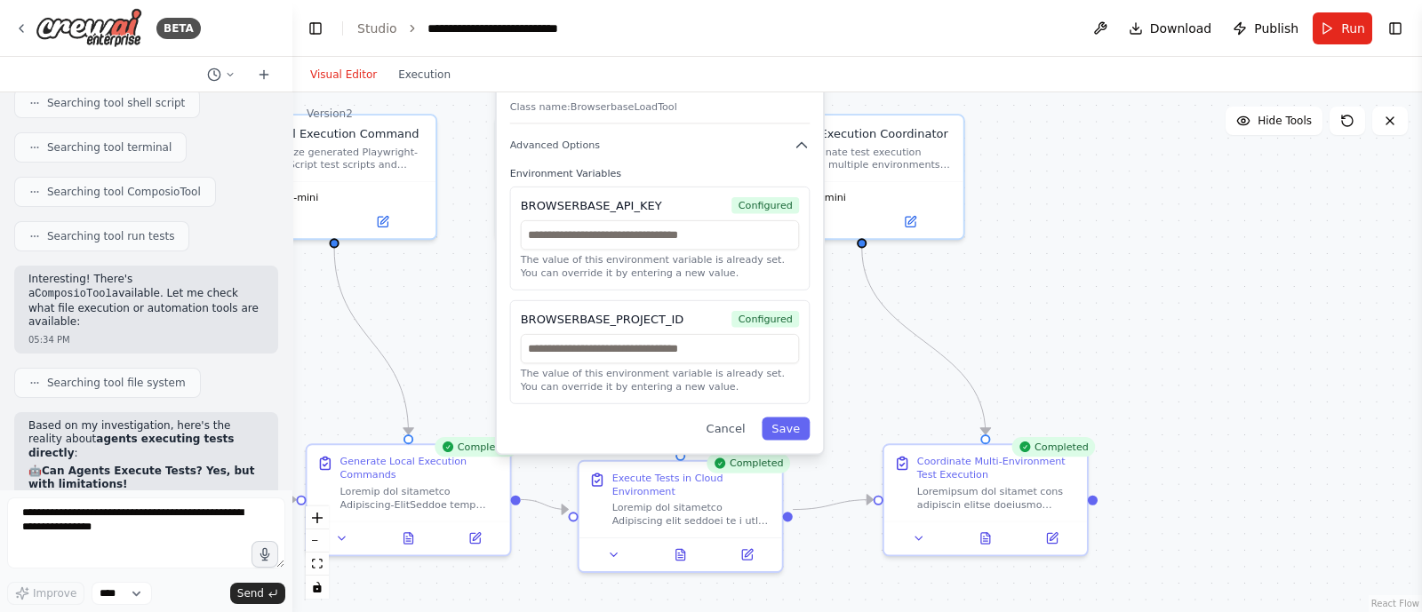
drag, startPoint x: 1124, startPoint y: 314, endPoint x: 1085, endPoint y: 114, distance: 203.6
click at [1085, 114] on div ".deletable-edge-delete-btn { width: 20px; height: 20px; border: 0px solid #ffff…" at bounding box center [857, 352] width 1130 height 520
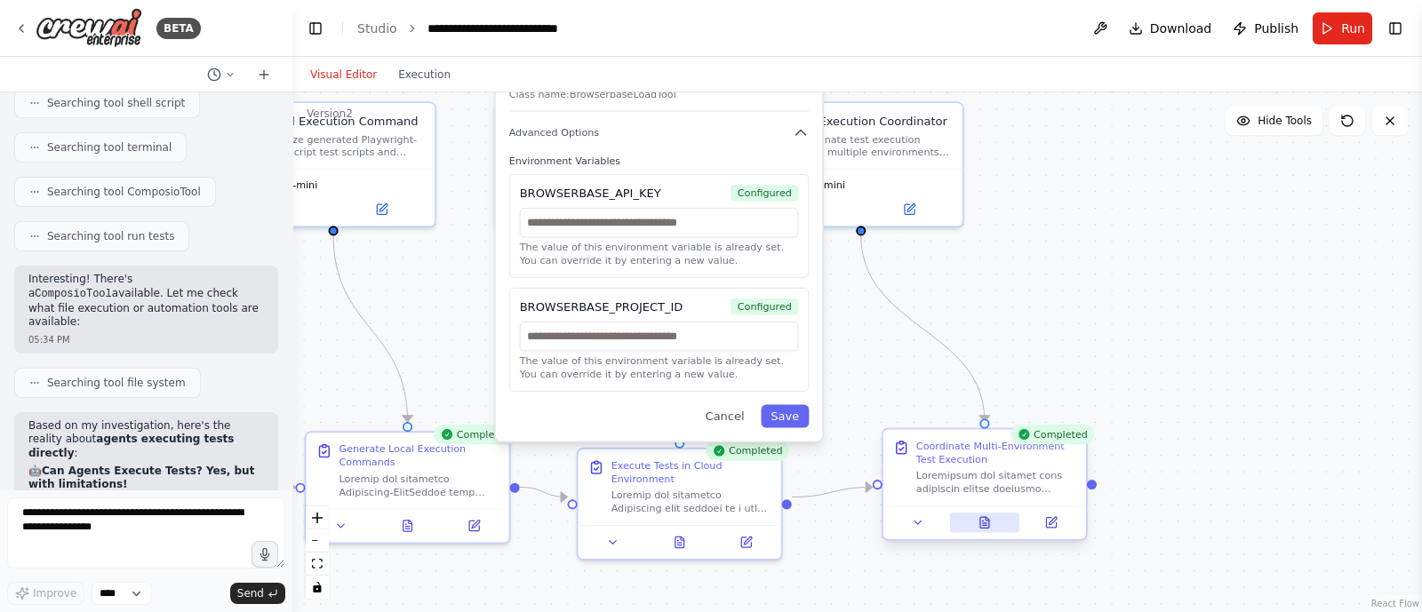
click at [994, 527] on button at bounding box center [985, 523] width 70 height 20
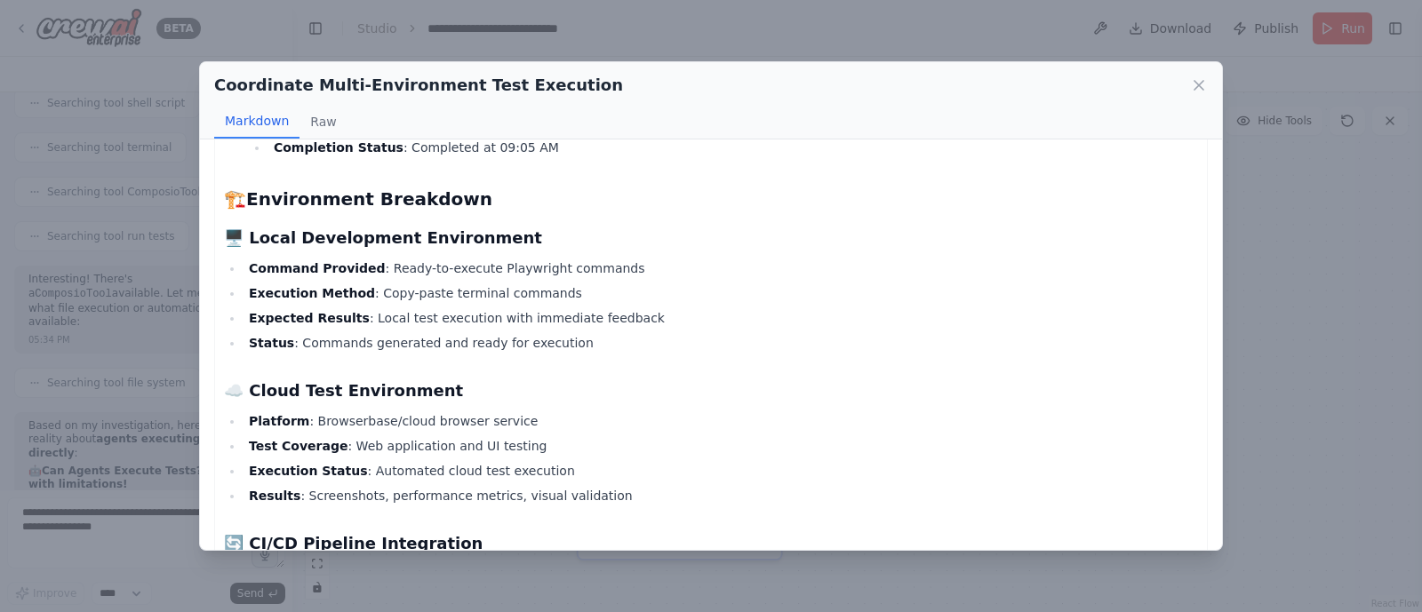
scroll to position [0, 0]
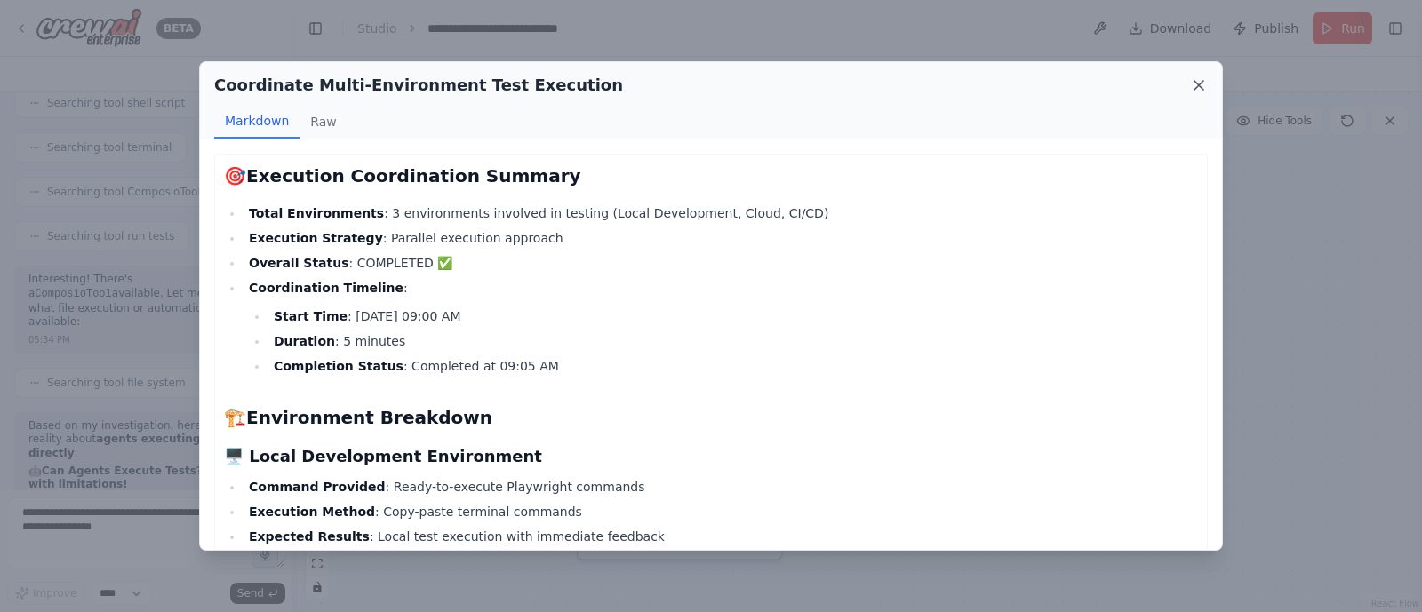
click at [1197, 78] on icon at bounding box center [1199, 85] width 18 height 18
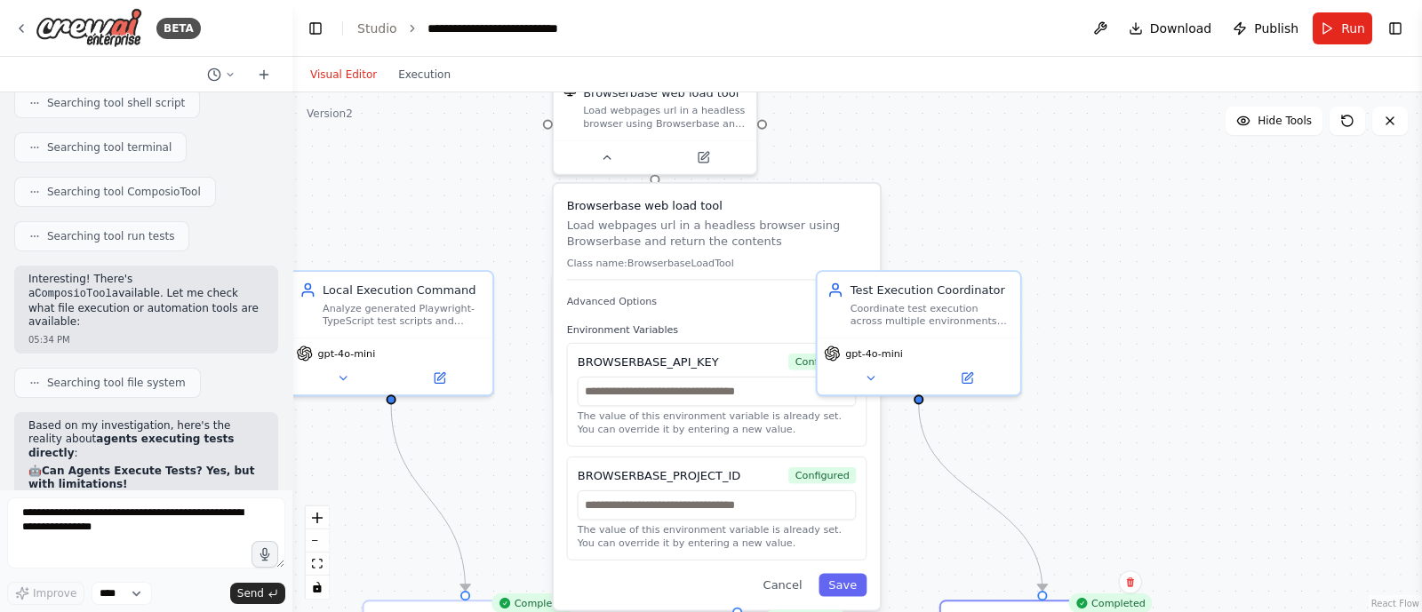
drag, startPoint x: 983, startPoint y: 255, endPoint x: 1041, endPoint y: 424, distance: 178.5
click at [1041, 424] on div ".deletable-edge-delete-btn { width: 20px; height: 20px; border: 0px solid #ffff…" at bounding box center [857, 352] width 1130 height 520
click at [592, 165] on div at bounding box center [655, 154] width 203 height 34
click at [599, 156] on button at bounding box center [606, 154] width 93 height 20
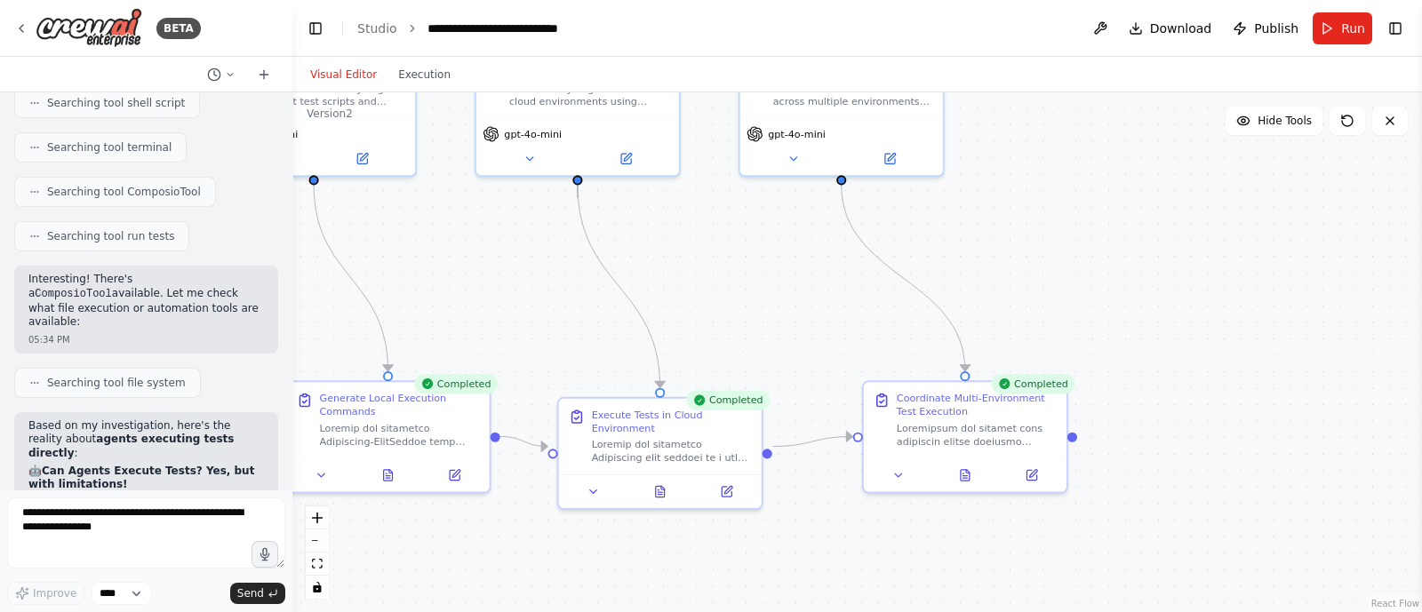
drag, startPoint x: 852, startPoint y: 407, endPoint x: 772, endPoint y: 176, distance: 244.6
click at [772, 176] on div ".deletable-edge-delete-btn { width: 20px; height: 20px; border: 0px solid #ffff…" at bounding box center [857, 352] width 1130 height 520
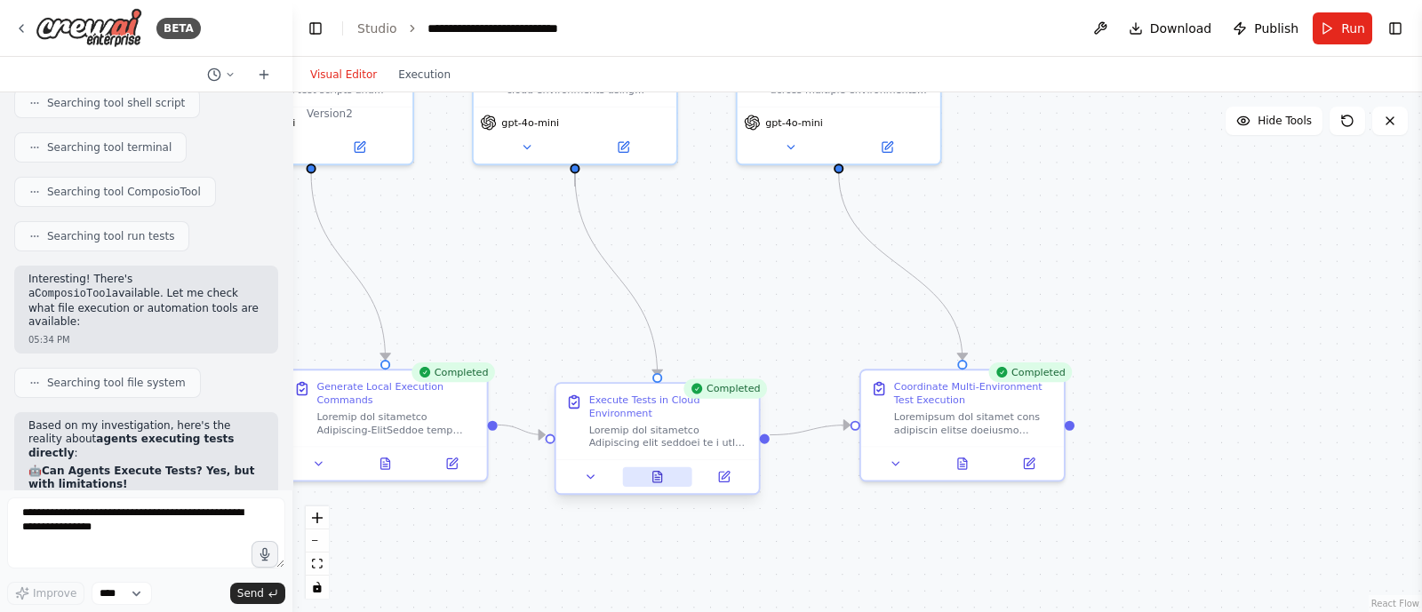
click at [660, 470] on icon at bounding box center [657, 476] width 13 height 13
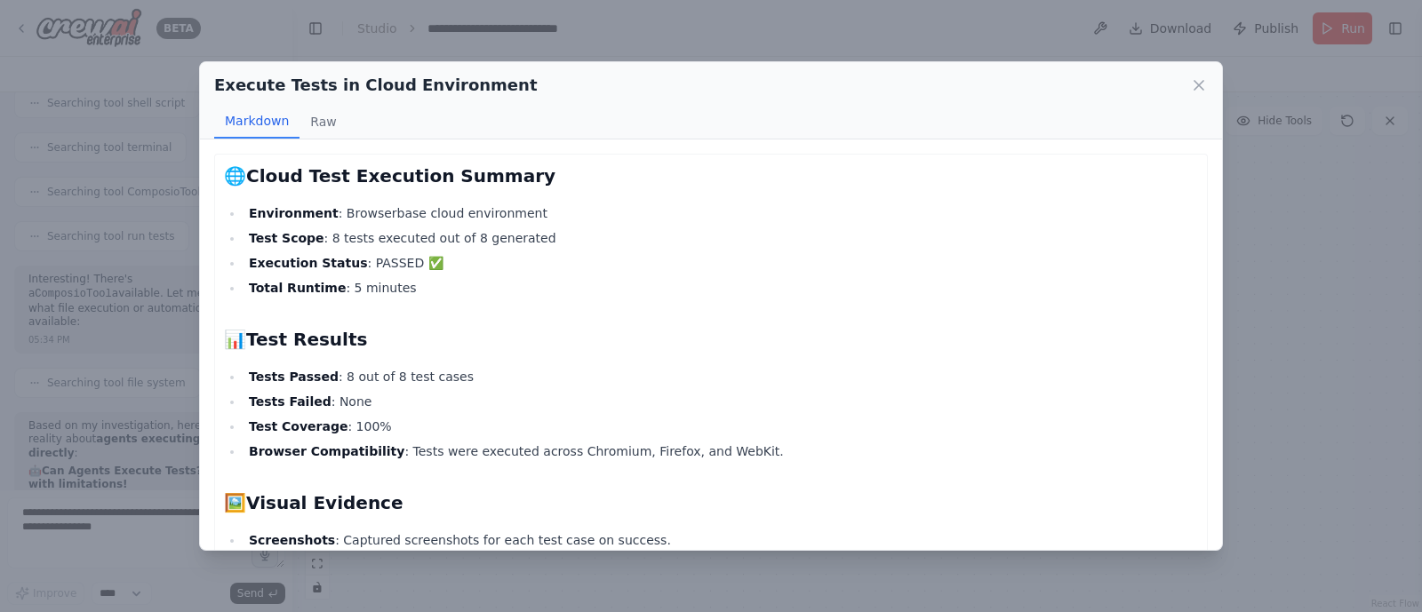
click at [1201, 69] on div "Execute Tests in Cloud Environment Markdown Raw" at bounding box center [711, 100] width 1022 height 77
click at [1197, 76] on icon at bounding box center [1199, 85] width 18 height 18
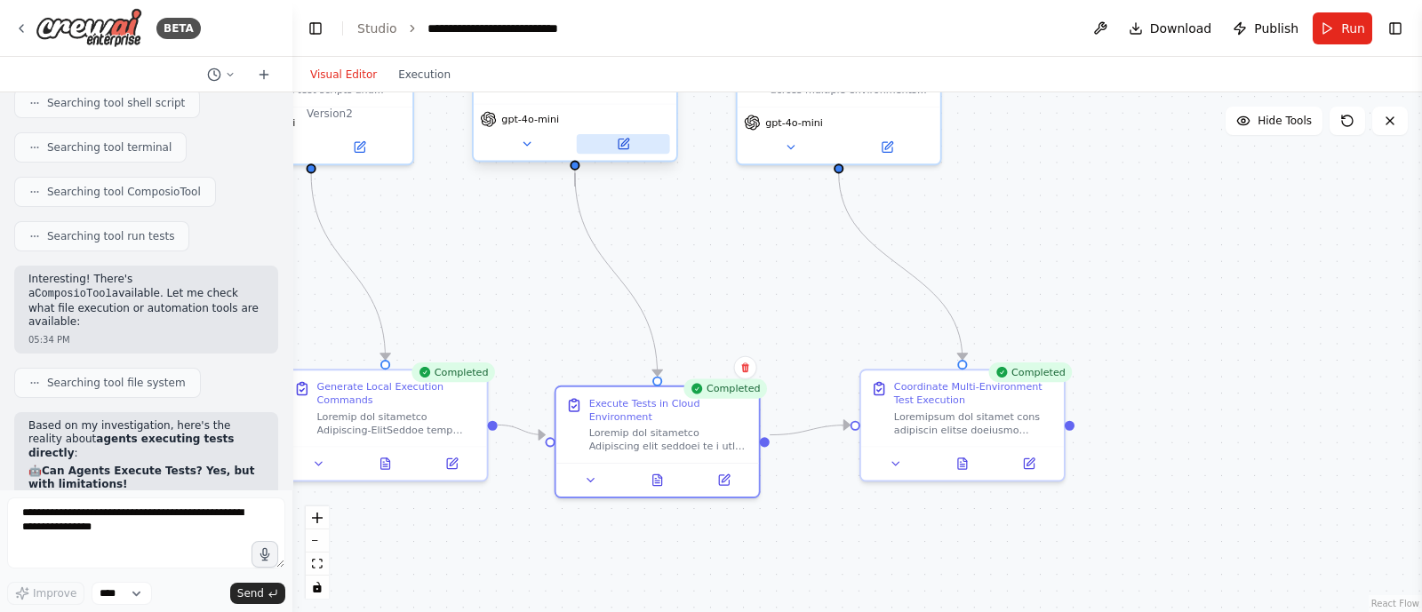
click at [630, 153] on button at bounding box center [623, 144] width 93 height 20
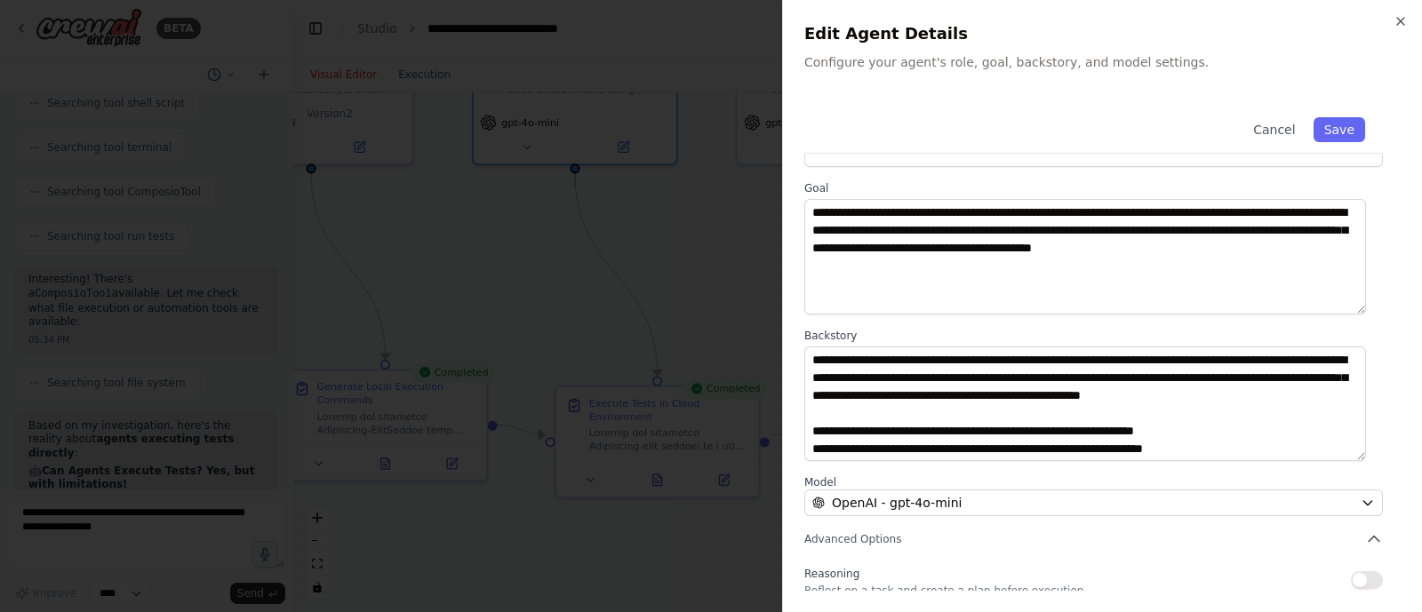
scroll to position [58, 0]
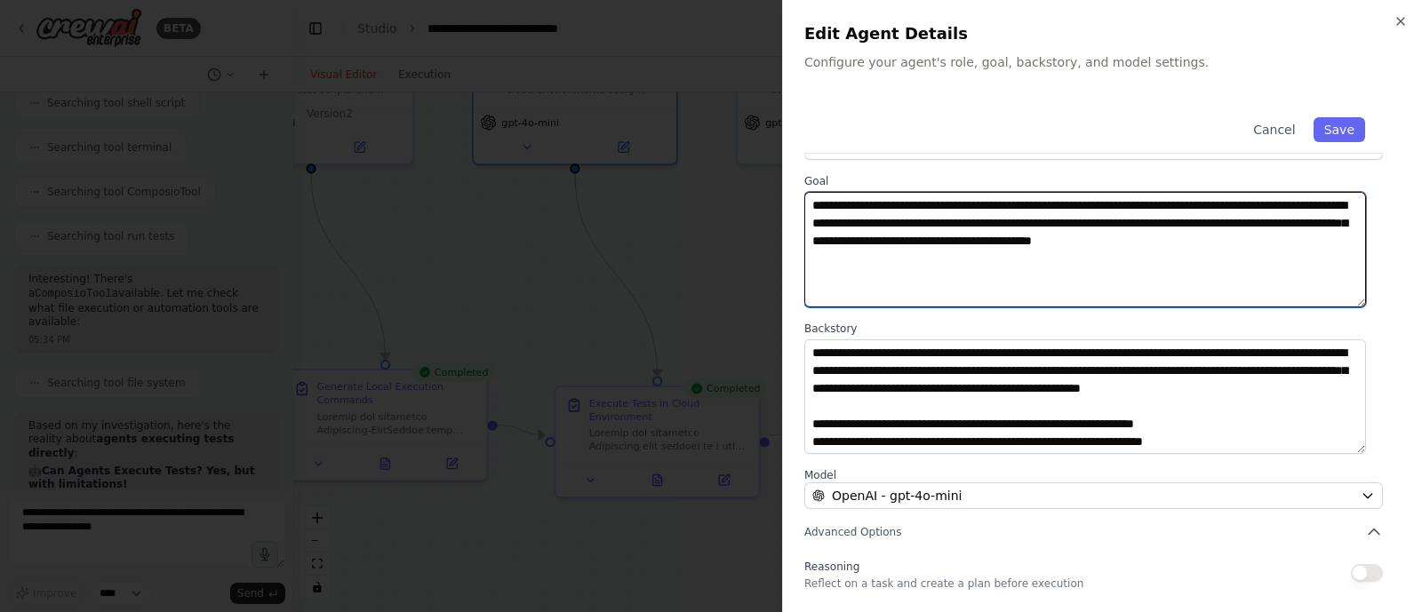
drag, startPoint x: 890, startPoint y: 270, endPoint x: 987, endPoint y: 246, distance: 99.8
click at [987, 246] on textarea "**********" at bounding box center [1085, 250] width 562 height 116
click at [1029, 244] on textarea "**********" at bounding box center [1085, 250] width 562 height 116
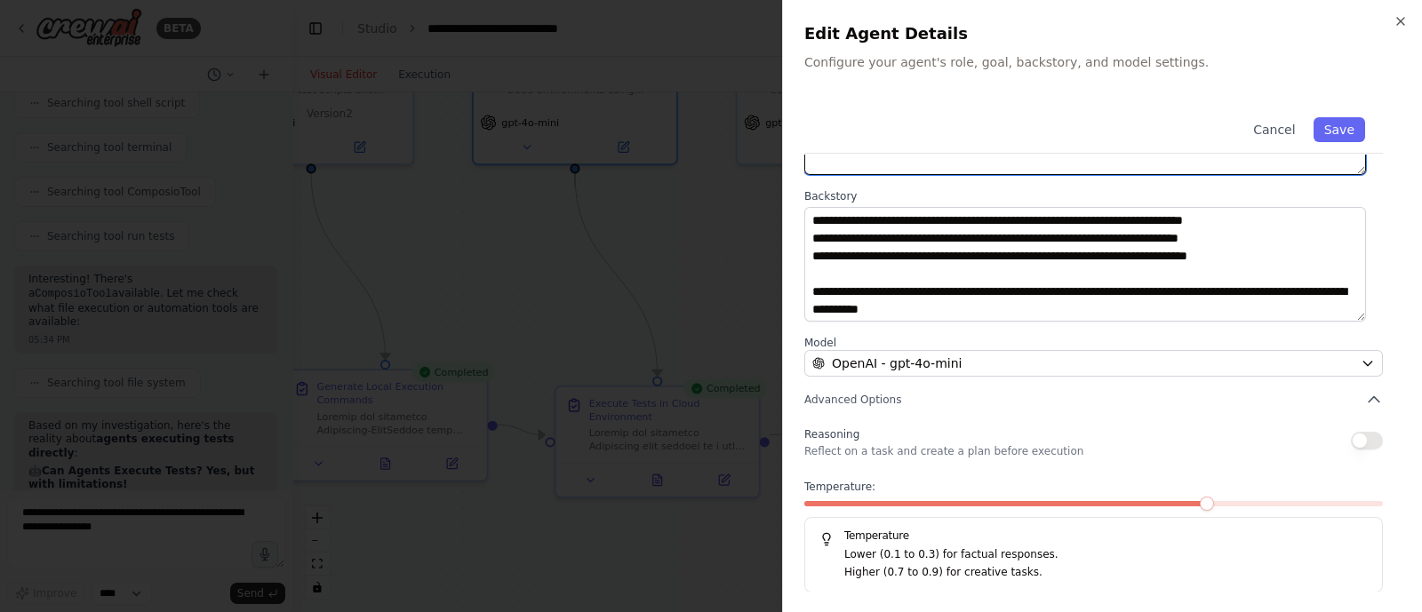
scroll to position [0, 0]
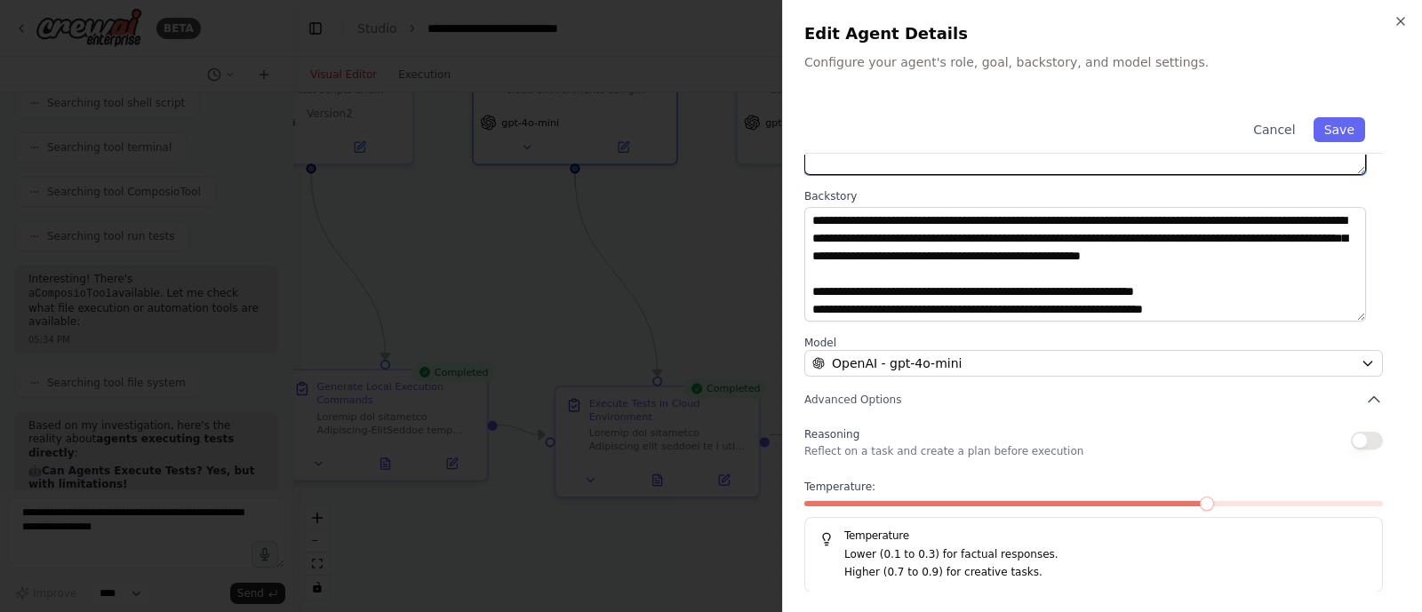
type textarea "**********"
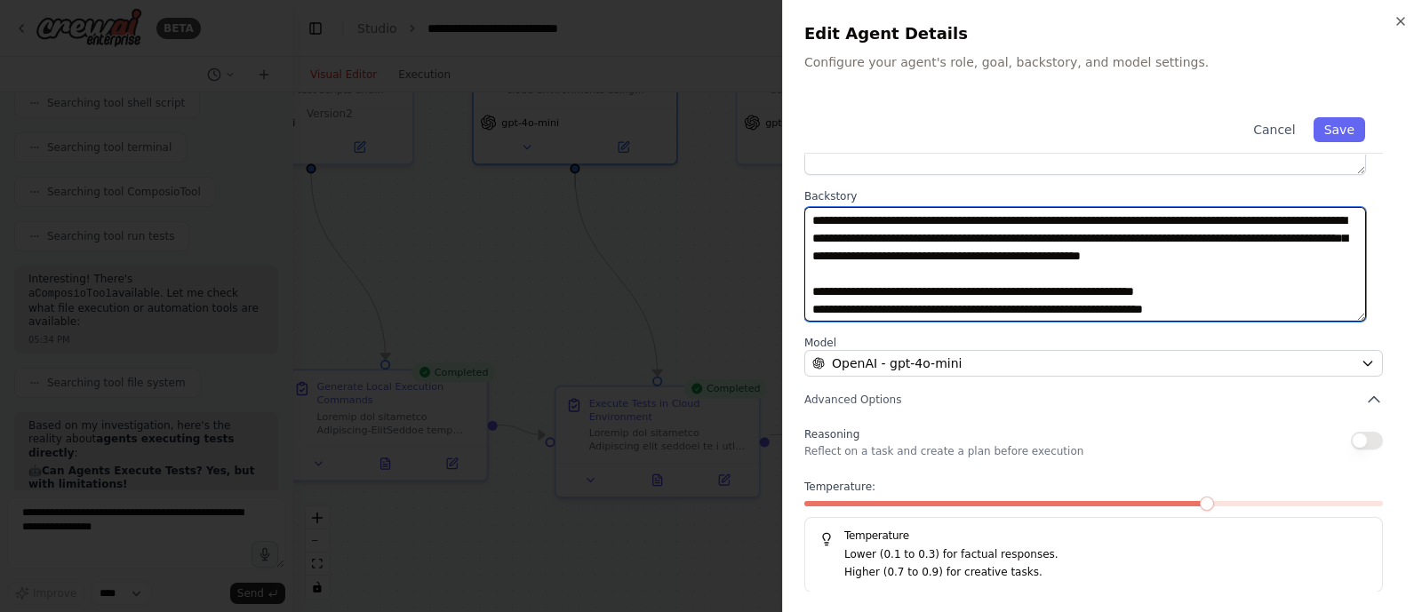
drag, startPoint x: 1021, startPoint y: 284, endPoint x: 1002, endPoint y: 276, distance: 20.3
click at [1002, 276] on textarea "**********" at bounding box center [1085, 265] width 562 height 116
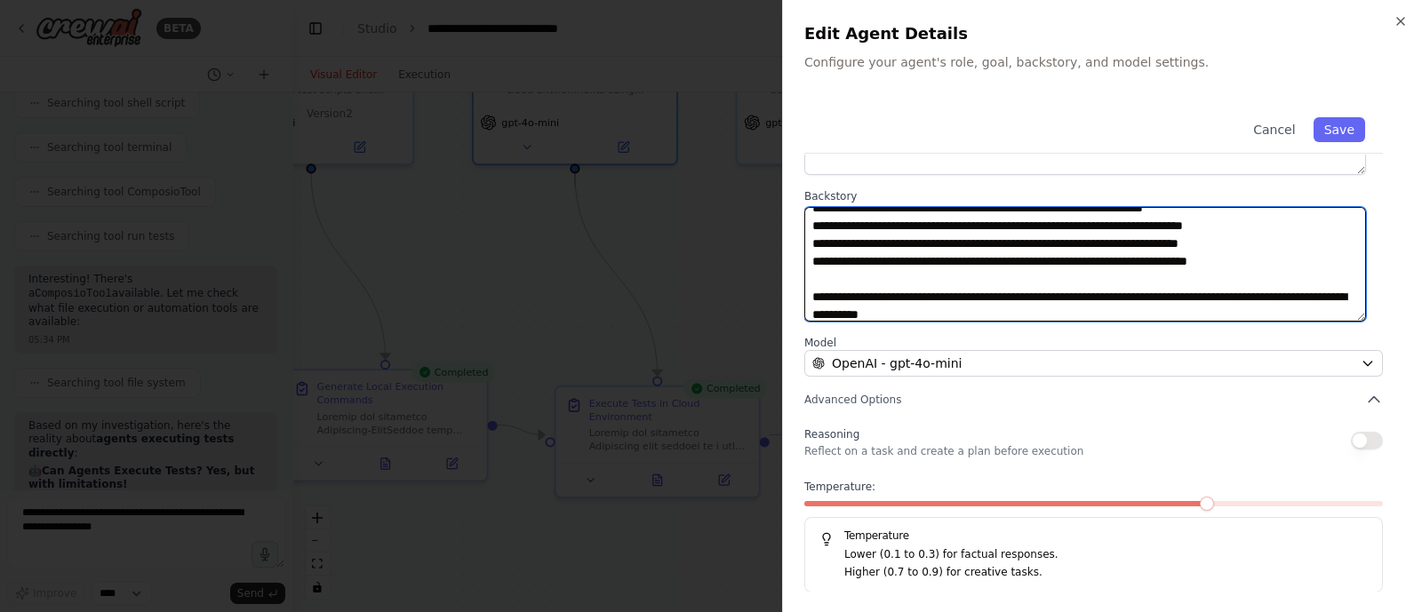
scroll to position [90, 0]
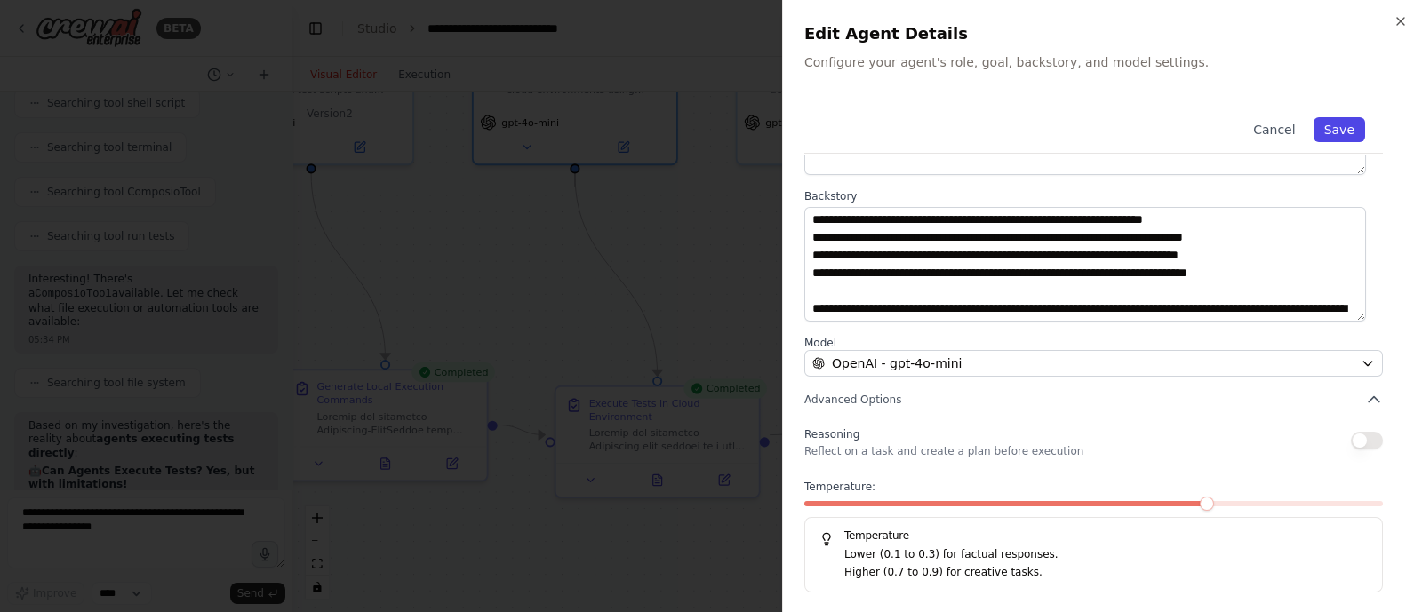
click at [1318, 129] on button "Save" at bounding box center [1340, 129] width 52 height 25
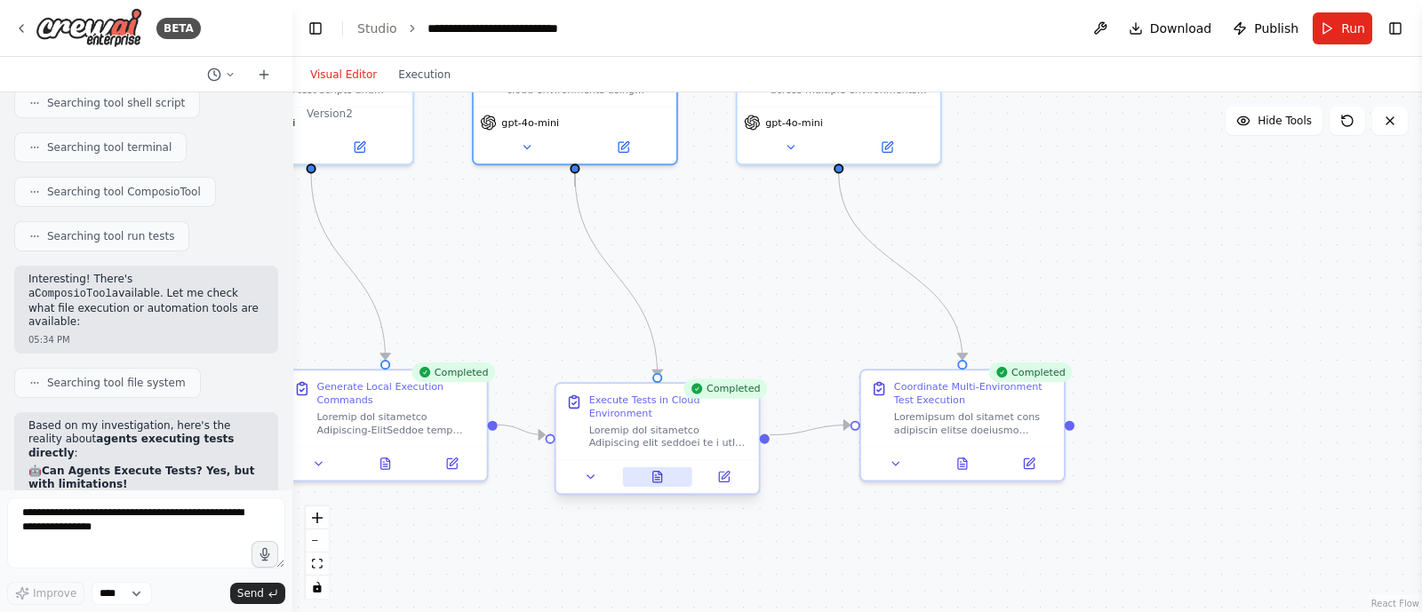
click at [659, 472] on icon at bounding box center [657, 477] width 9 height 11
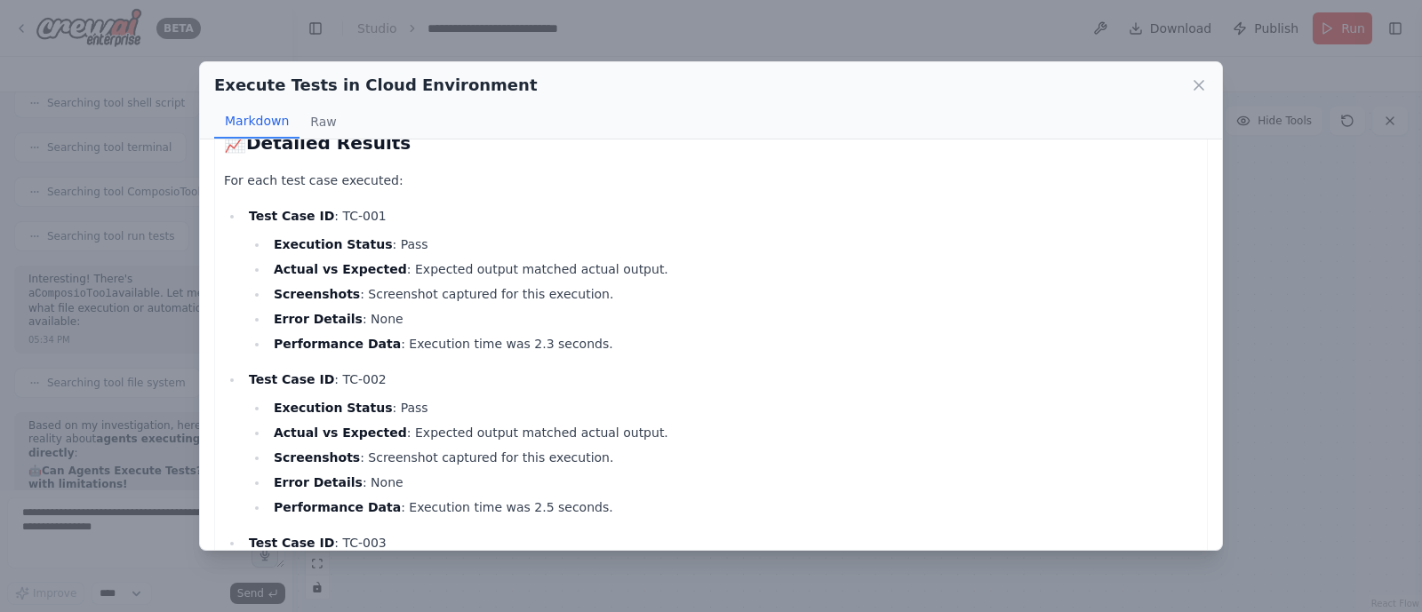
scroll to position [0, 0]
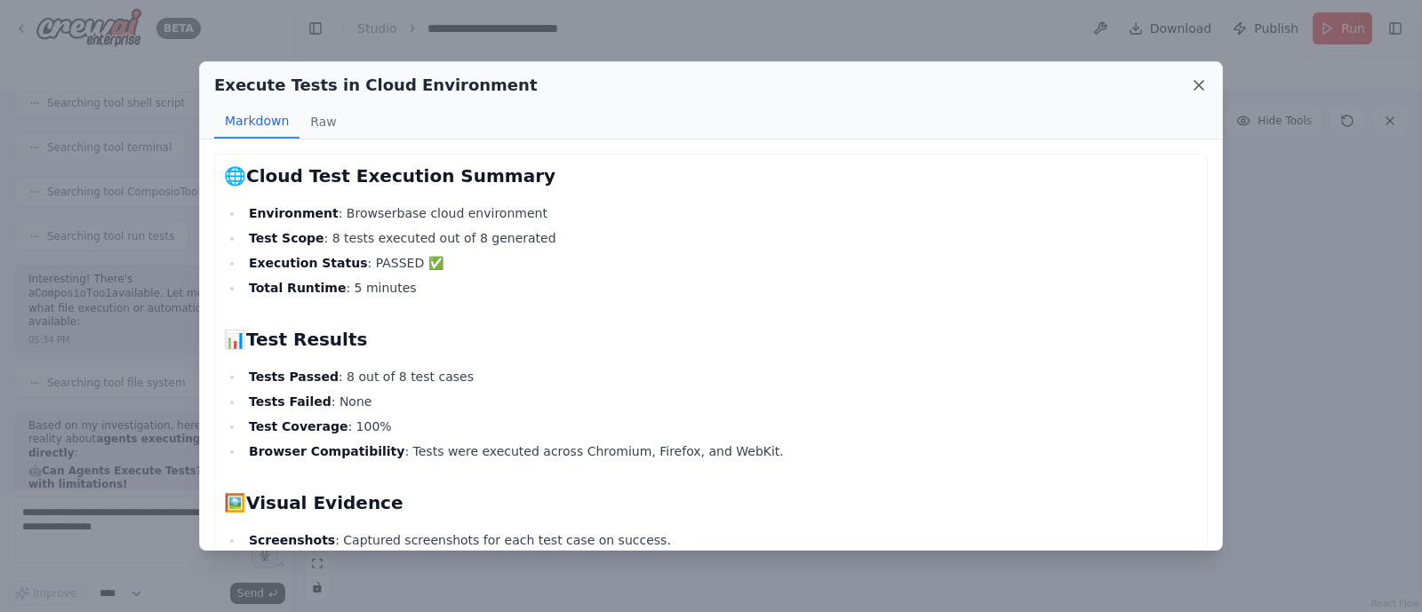
click at [1203, 79] on icon at bounding box center [1199, 85] width 18 height 18
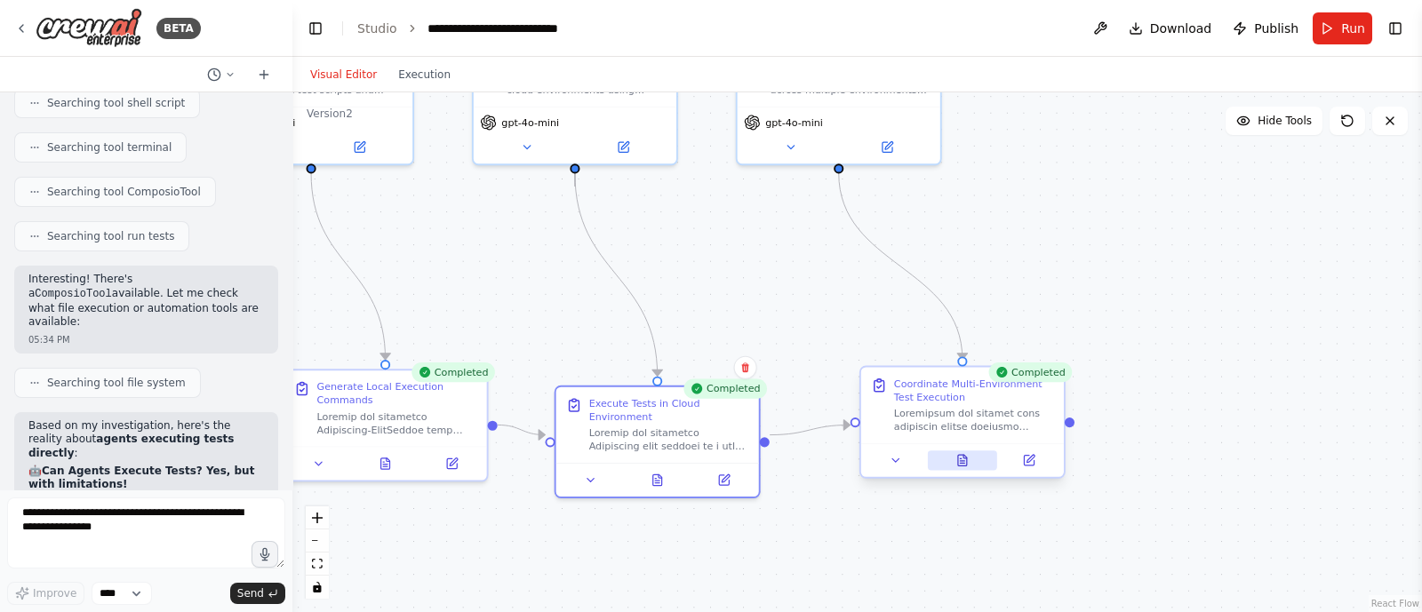
click at [969, 455] on button at bounding box center [963, 461] width 70 height 20
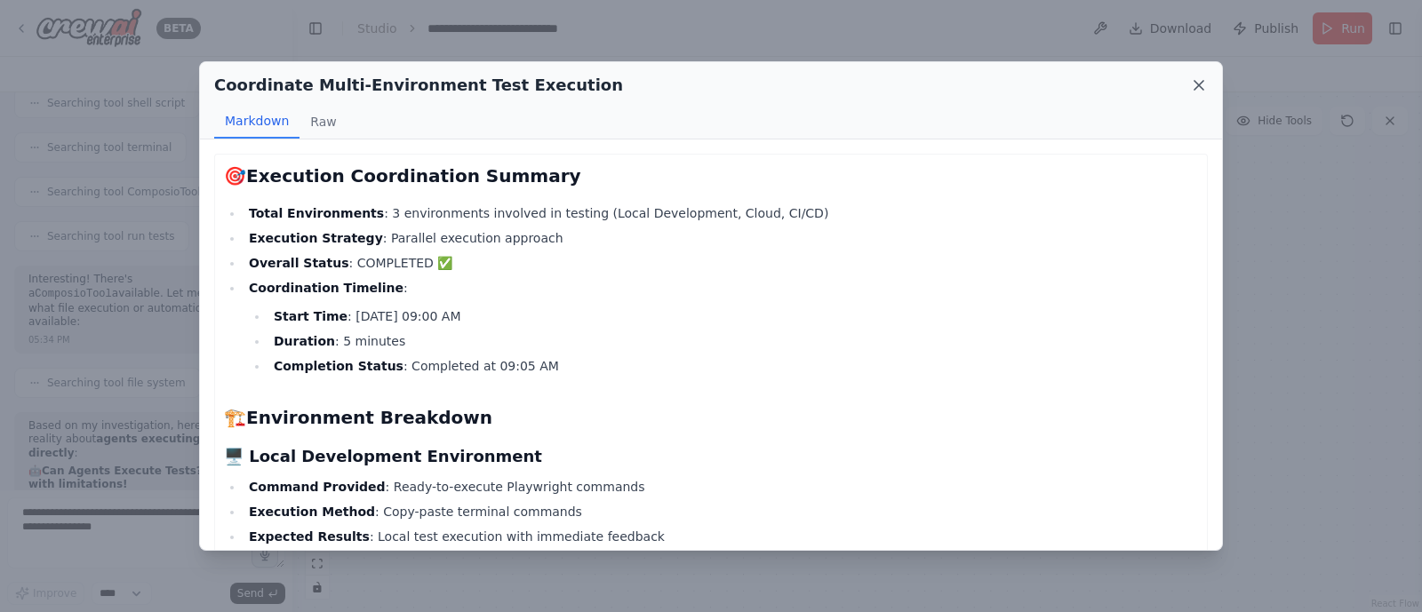
click at [1194, 80] on icon at bounding box center [1199, 85] width 18 height 18
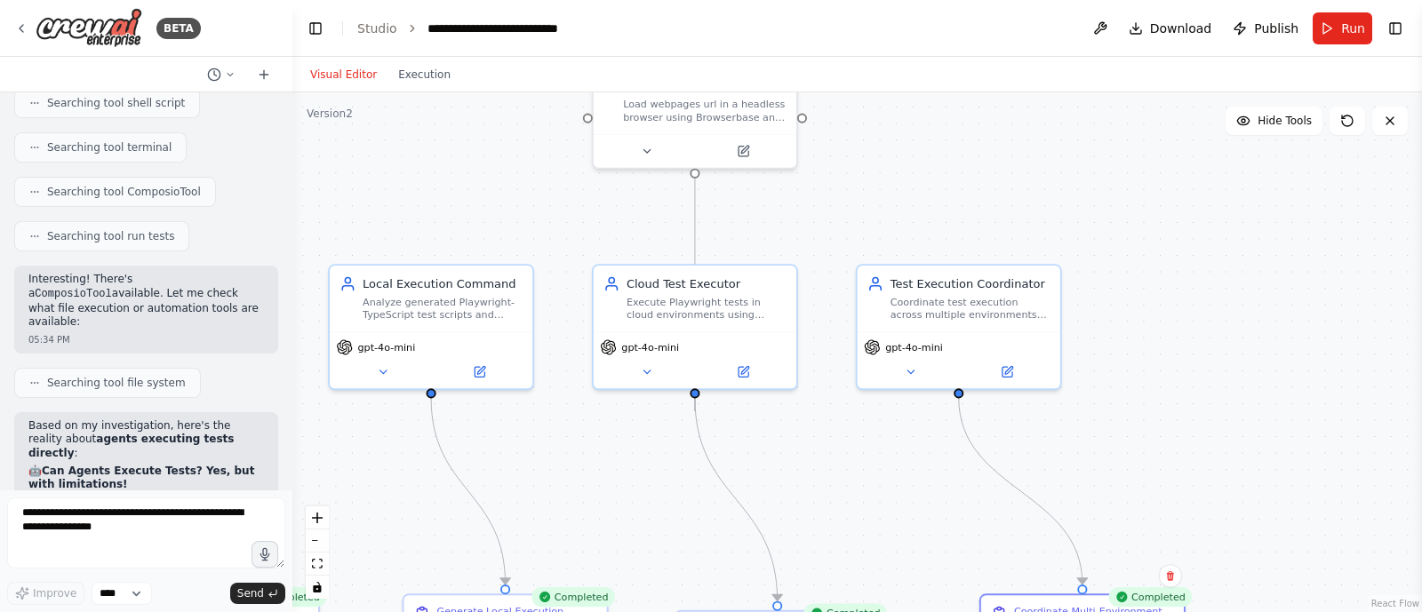
drag, startPoint x: 791, startPoint y: 324, endPoint x: 911, endPoint y: 552, distance: 257.3
click at [911, 552] on div ".deletable-edge-delete-btn { width: 20px; height: 20px; border: 0px solid #ffff…" at bounding box center [857, 352] width 1130 height 520
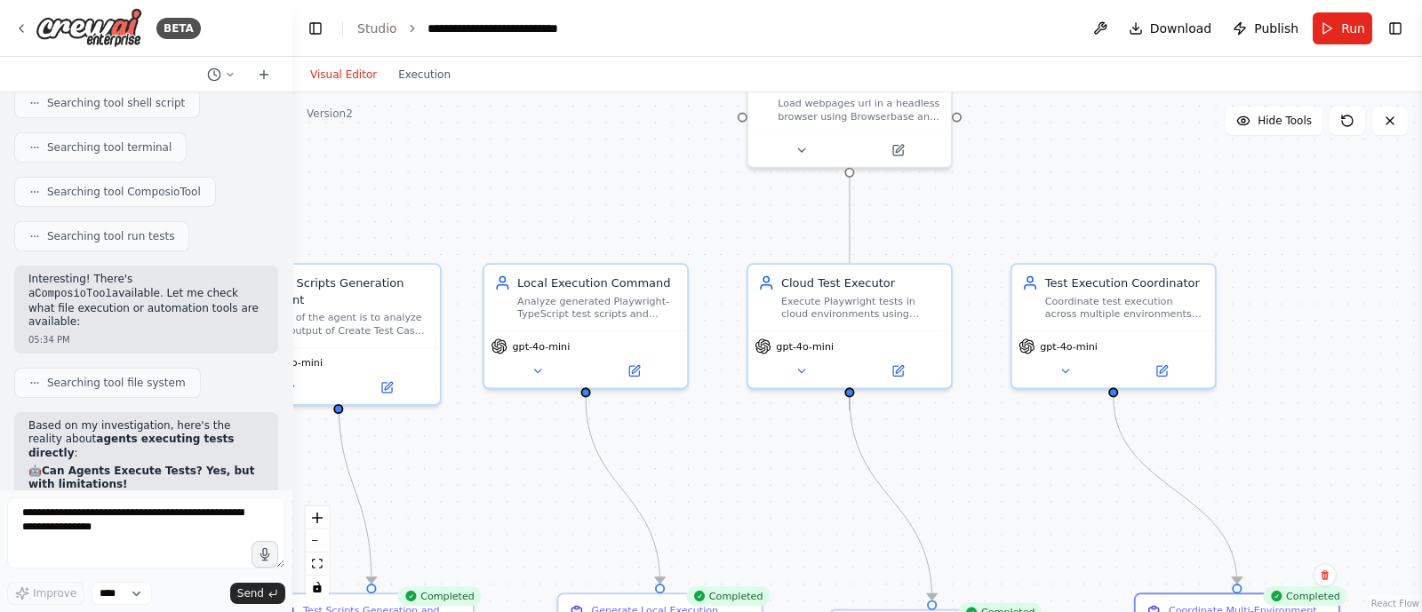
drag, startPoint x: 434, startPoint y: 193, endPoint x: 588, endPoint y: 190, distance: 153.8
click at [588, 190] on div ".deletable-edge-delete-btn { width: 20px; height: 20px; border: 0px solid #ffff…" at bounding box center [857, 352] width 1130 height 520
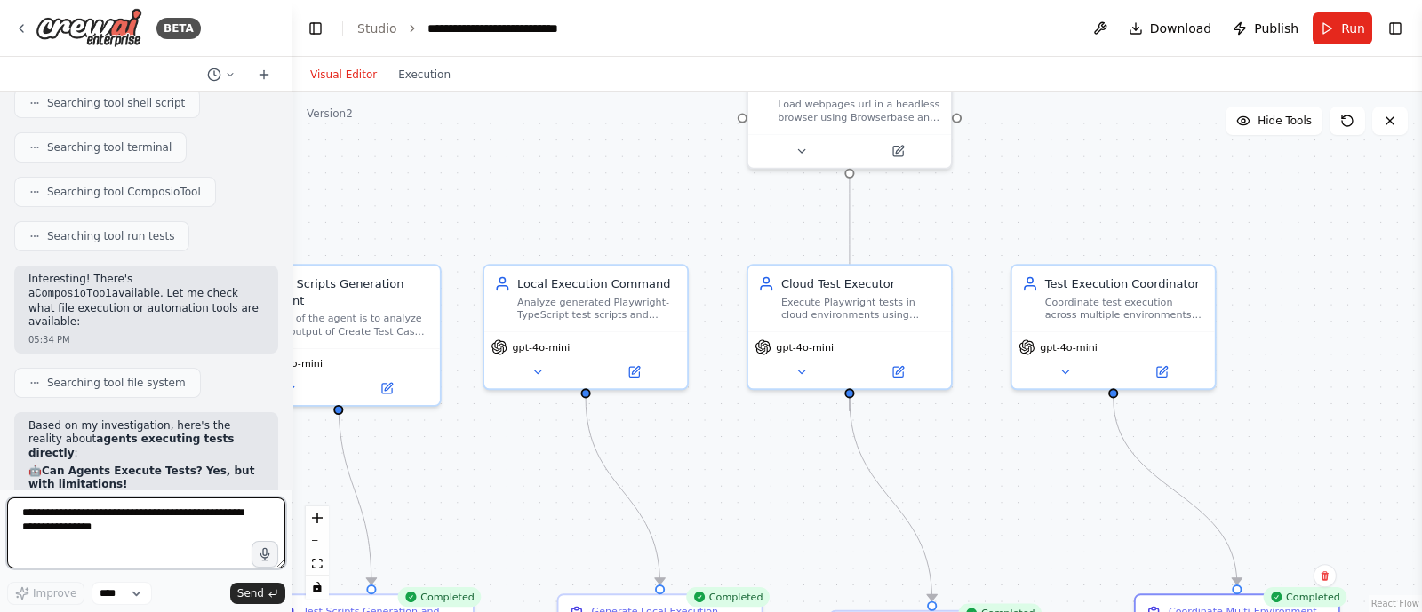
click at [80, 515] on textarea at bounding box center [146, 533] width 278 height 71
type textarea "*"
type textarea "**********"
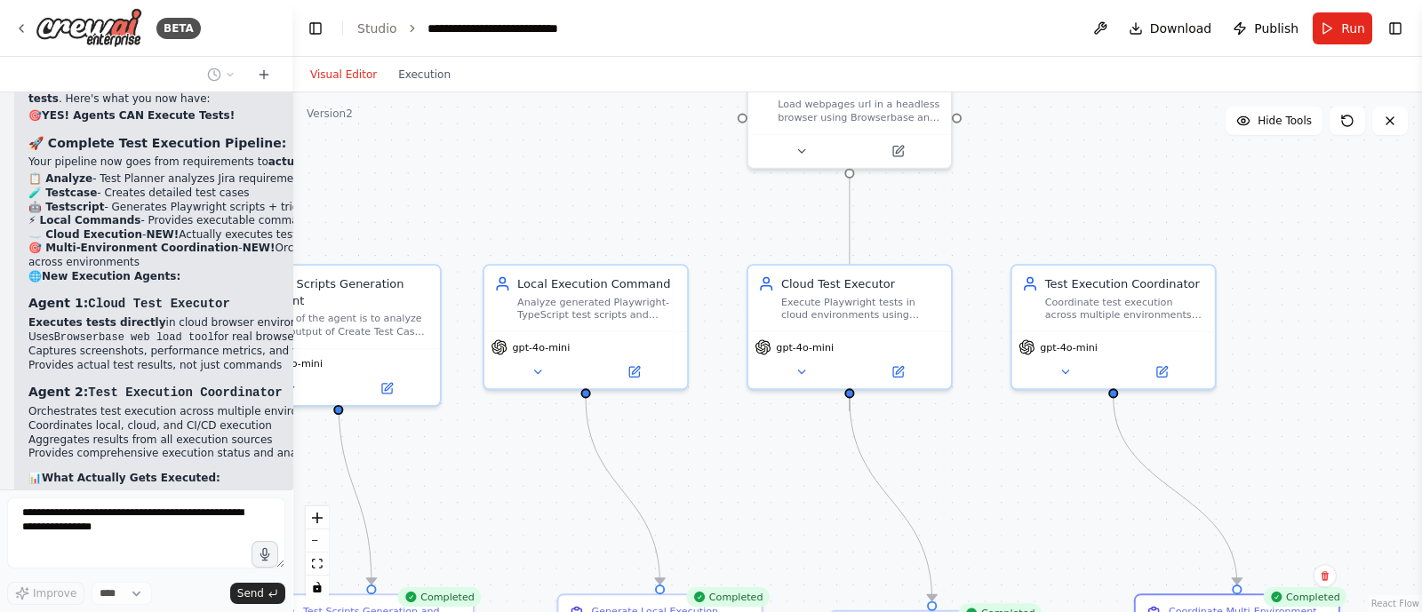
scroll to position [30268, 0]
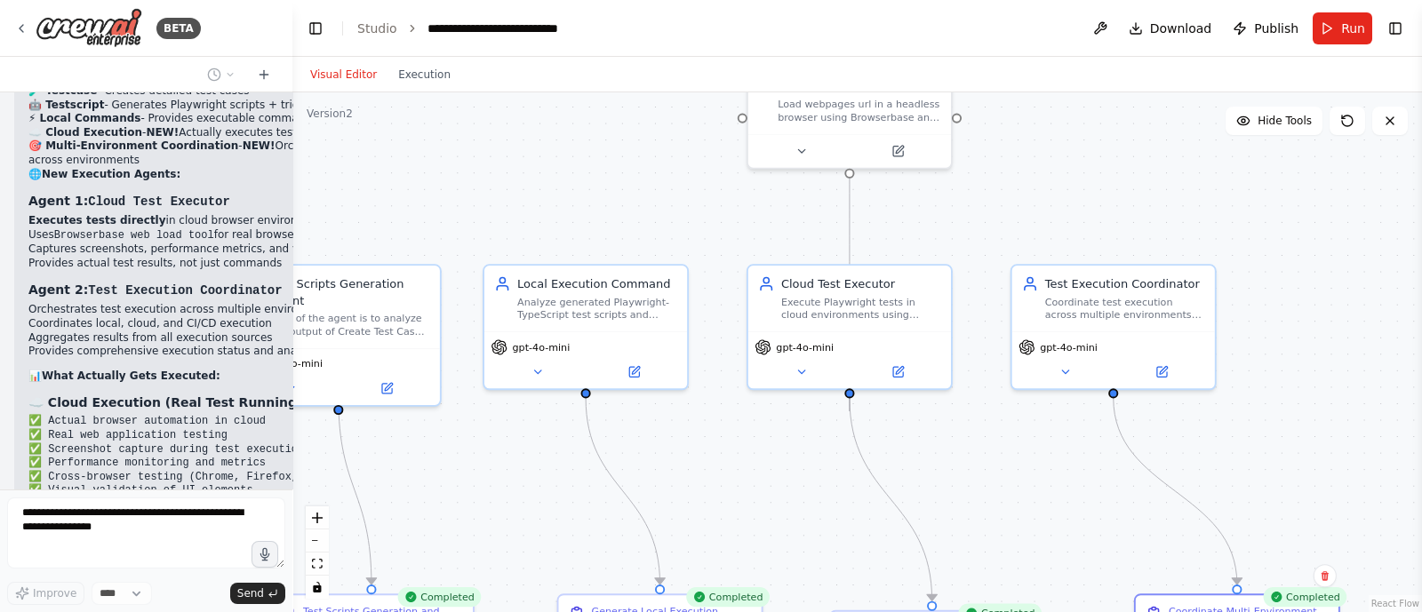
drag, startPoint x: 286, startPoint y: 233, endPoint x: 409, endPoint y: 213, distance: 124.2
click at [409, 213] on div "BETA i want to build agent to change the jira issue status 07:53 PM ▶ Thought p…" at bounding box center [711, 306] width 1422 height 612
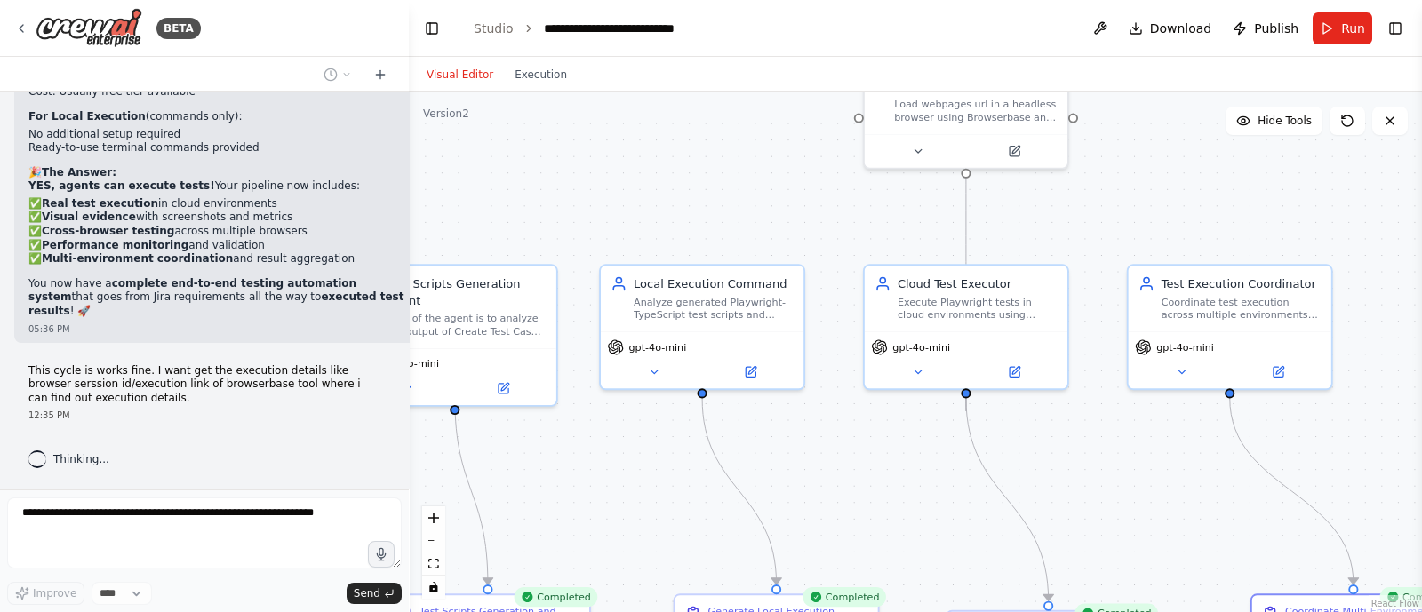
scroll to position [27789, 0]
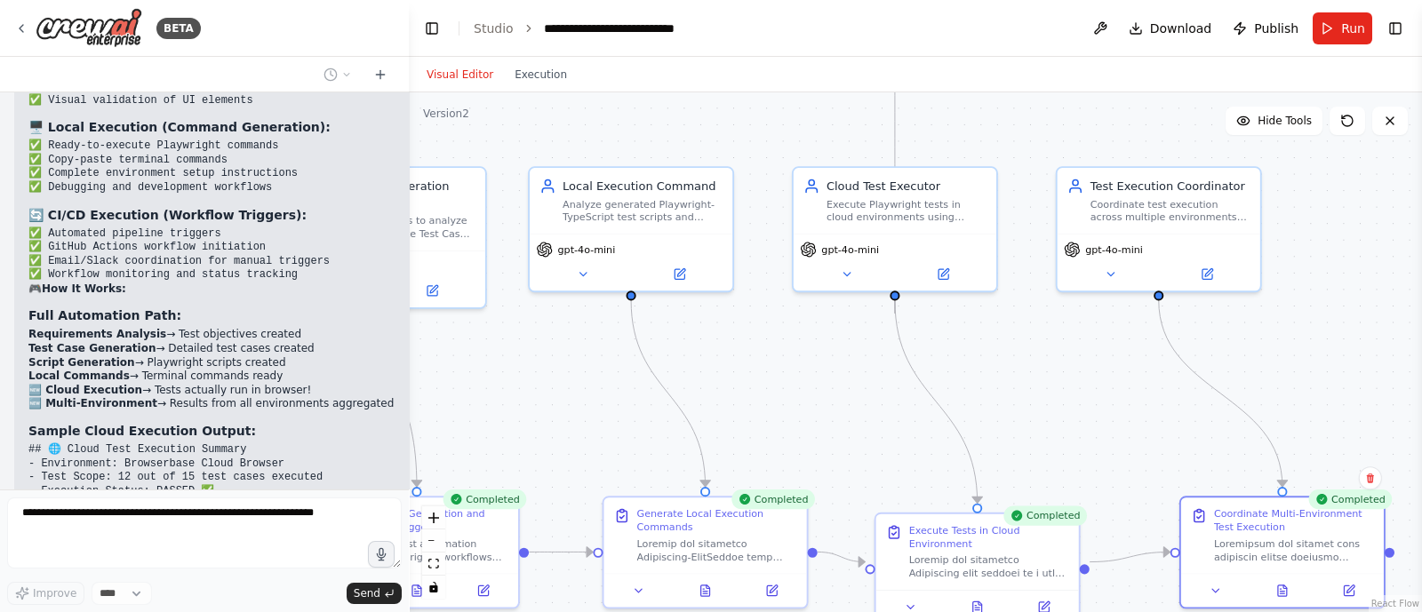
drag, startPoint x: 618, startPoint y: 255, endPoint x: 536, endPoint y: 144, distance: 138.0
click at [536, 144] on div ".deletable-edge-delete-btn { width: 20px; height: 20px; border: 0px solid #ffff…" at bounding box center [915, 352] width 1013 height 520
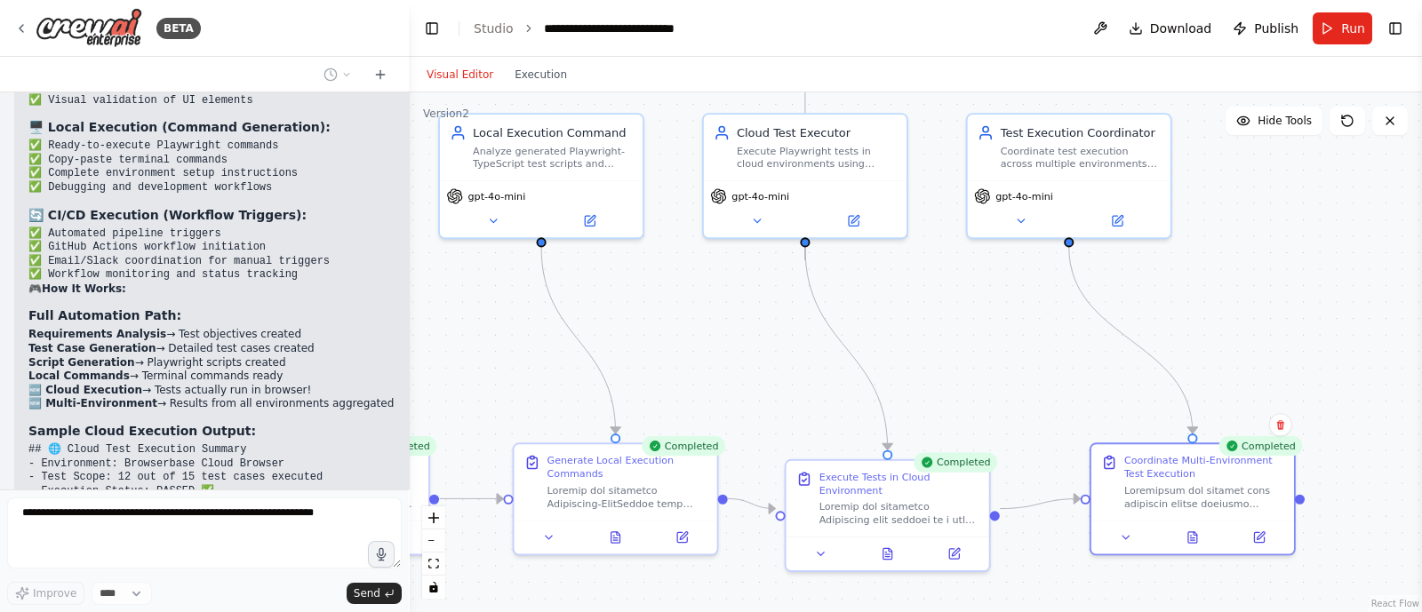
drag, startPoint x: 735, startPoint y: 363, endPoint x: 645, endPoint y: 308, distance: 104.9
click at [645, 308] on div ".deletable-edge-delete-btn { width: 20px; height: 20px; border: 0px solid #ffff…" at bounding box center [915, 352] width 1013 height 520
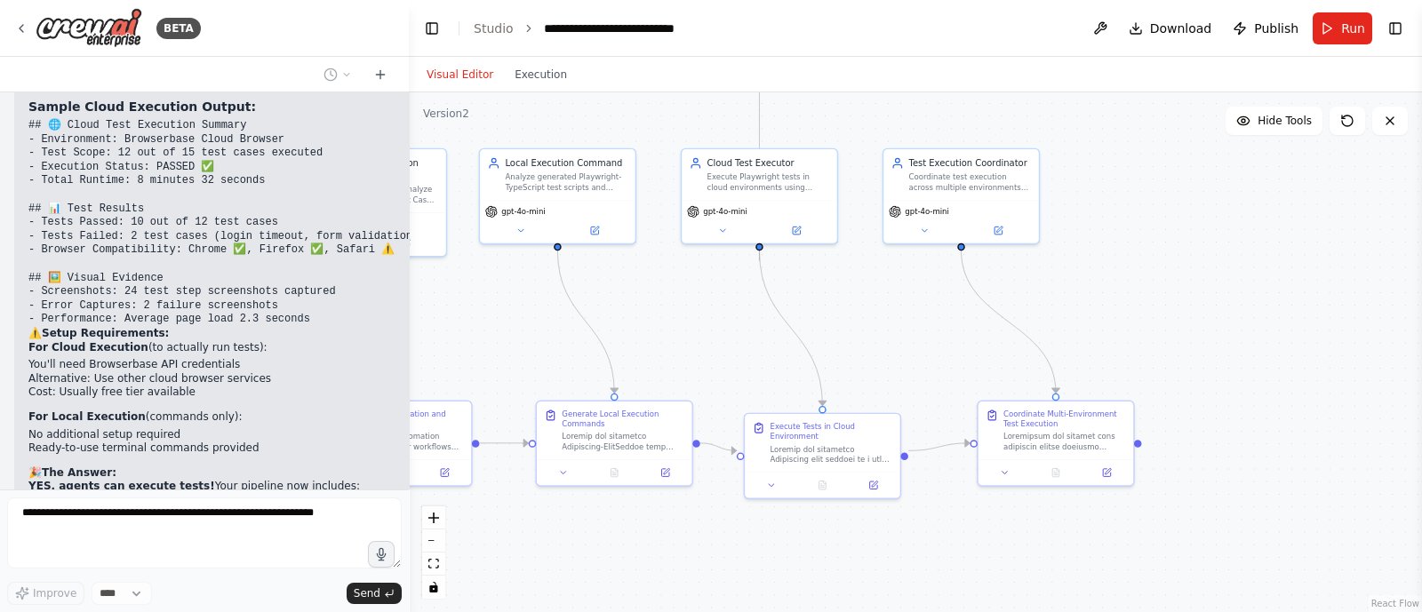
scroll to position [28128, 0]
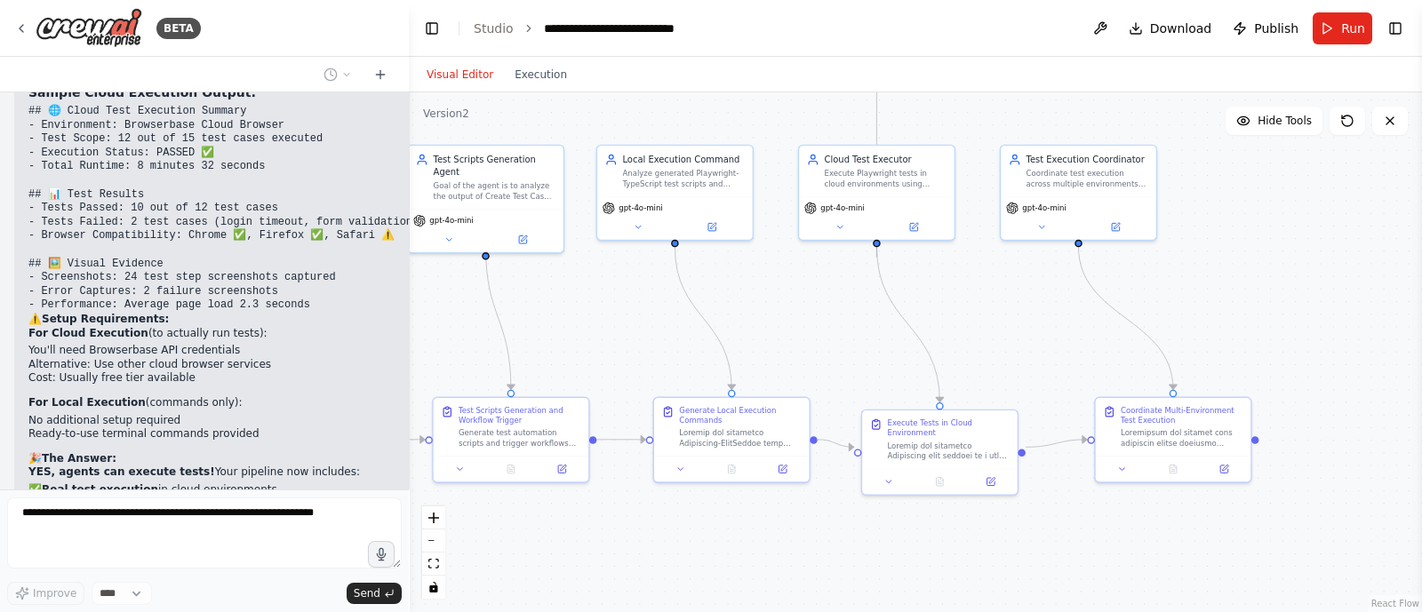
drag, startPoint x: 483, startPoint y: 331, endPoint x: 600, endPoint y: 327, distance: 117.4
click at [600, 327] on div ".deletable-edge-delete-btn { width: 20px; height: 20px; border: 0px solid #ffff…" at bounding box center [915, 352] width 1013 height 520
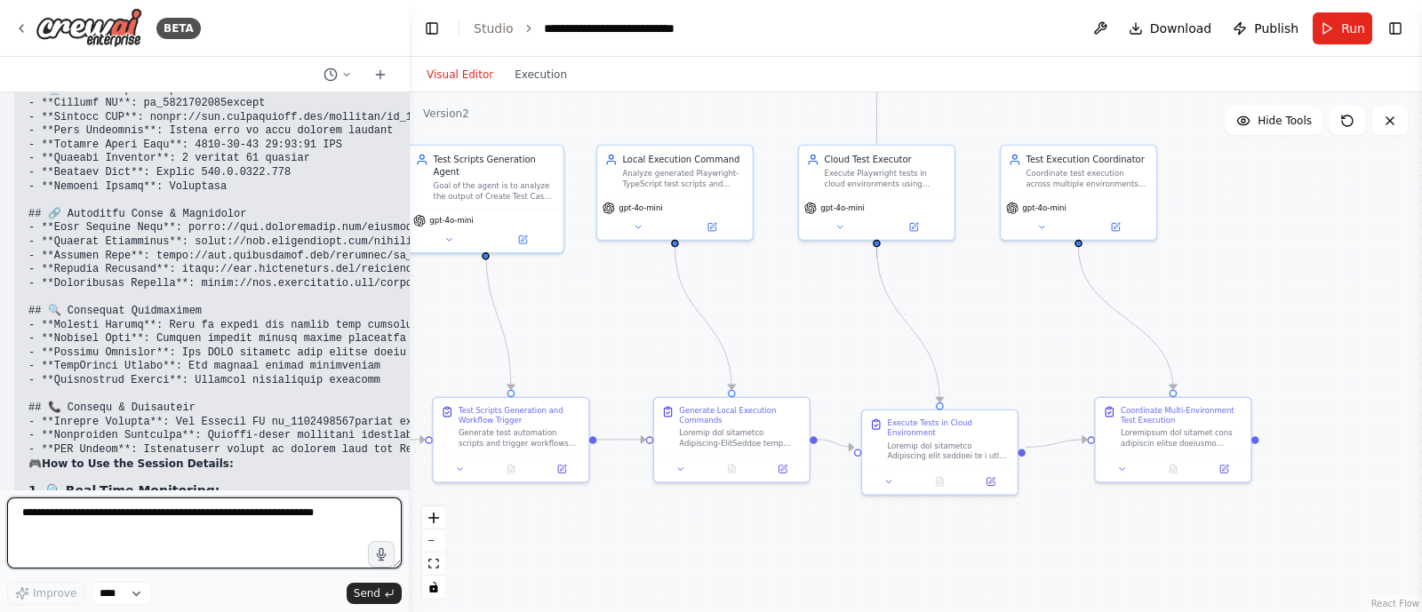
scroll to position [29326, 0]
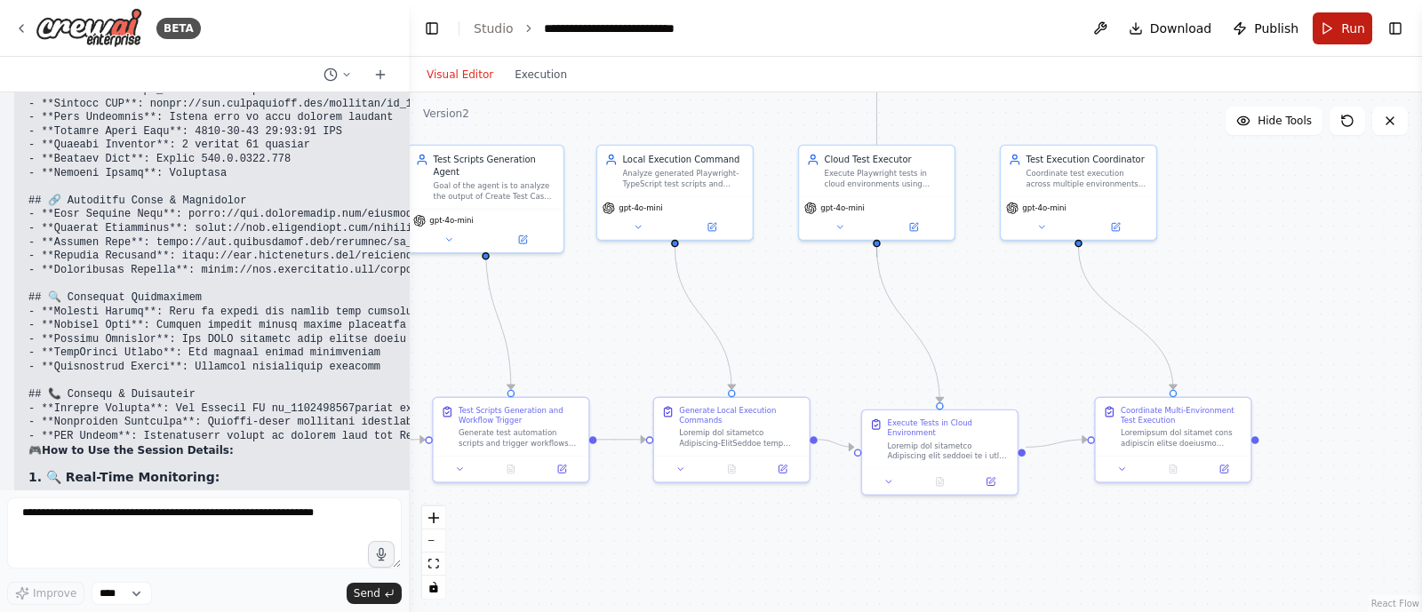
click at [1340, 33] on button "Run" at bounding box center [1343, 28] width 60 height 32
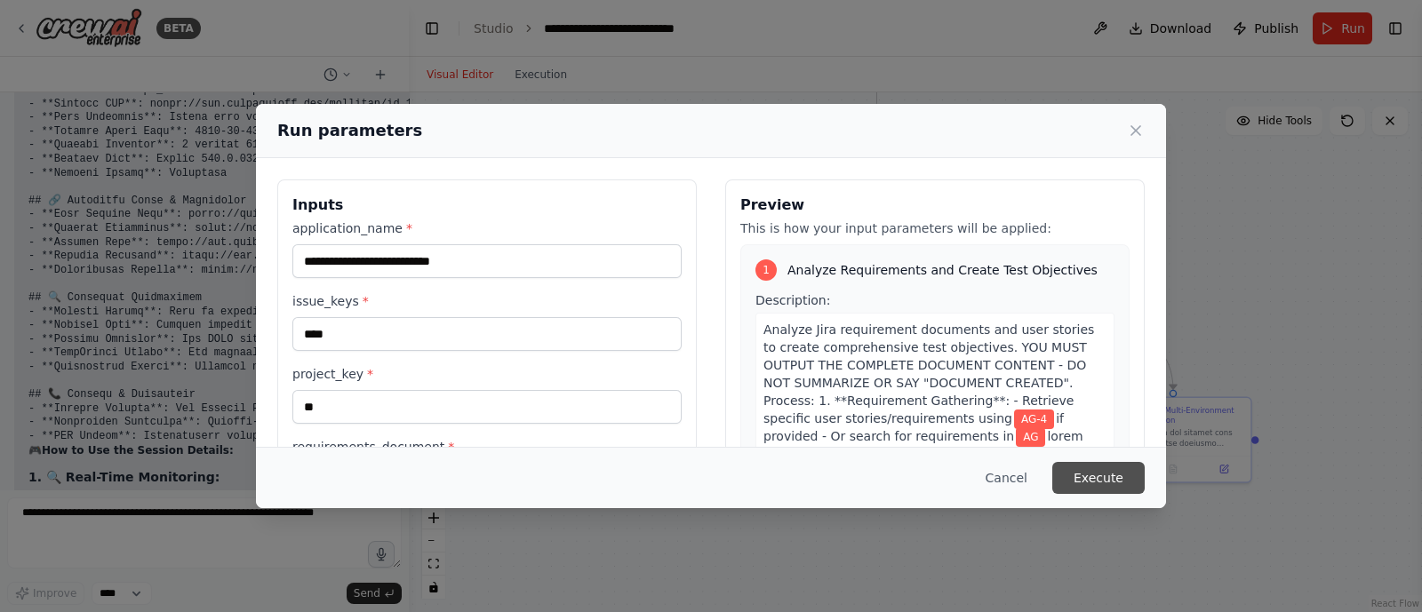
click at [1118, 473] on button "Execute" at bounding box center [1099, 478] width 92 height 32
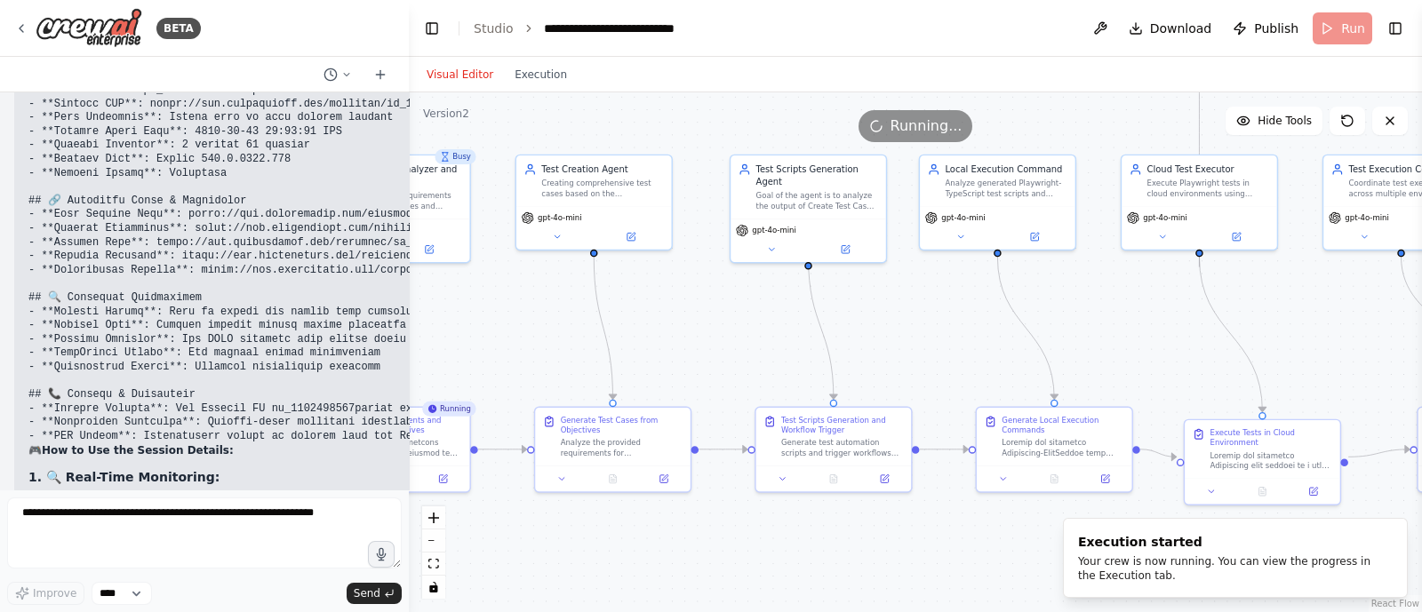
drag, startPoint x: 638, startPoint y: 324, endPoint x: 961, endPoint y: 333, distance: 322.8
click at [961, 333] on div ".deletable-edge-delete-btn { width: 20px; height: 20px; border: 0px solid #ffff…" at bounding box center [915, 352] width 1013 height 520
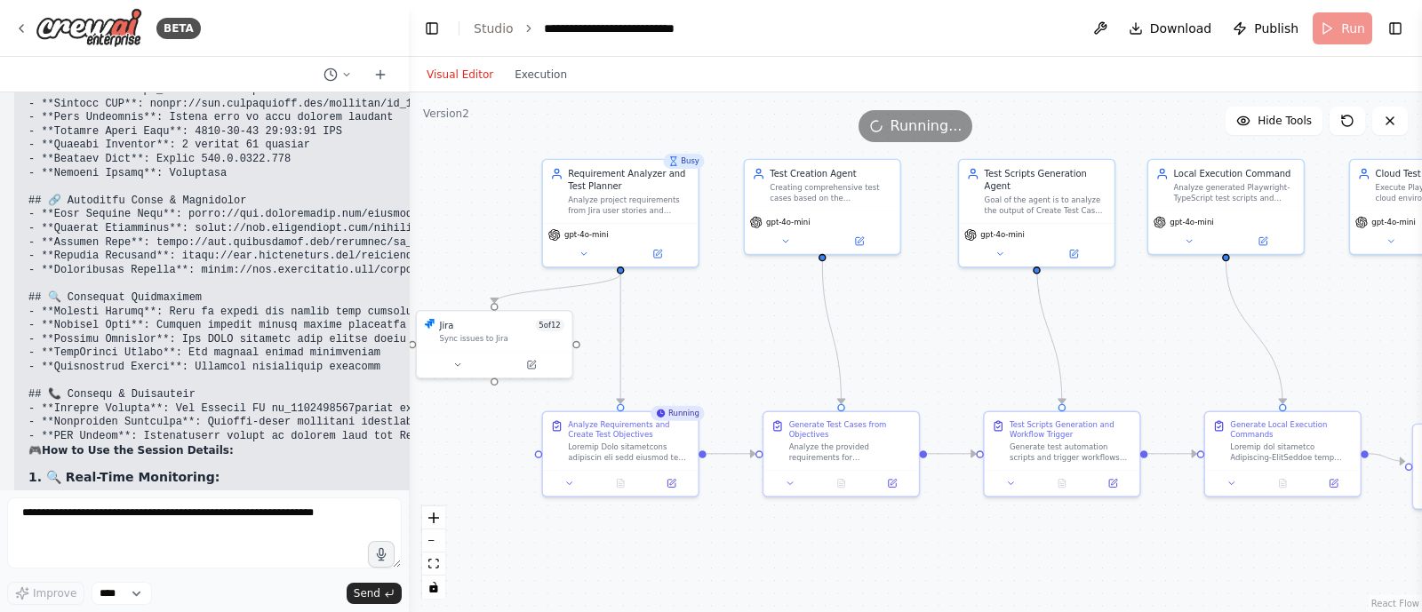
drag, startPoint x: 870, startPoint y: 331, endPoint x: 1099, endPoint y: 334, distance: 228.5
click at [1099, 334] on div ".deletable-edge-delete-btn { width: 20px; height: 20px; border: 0px solid #ffff…" at bounding box center [915, 352] width 1013 height 520
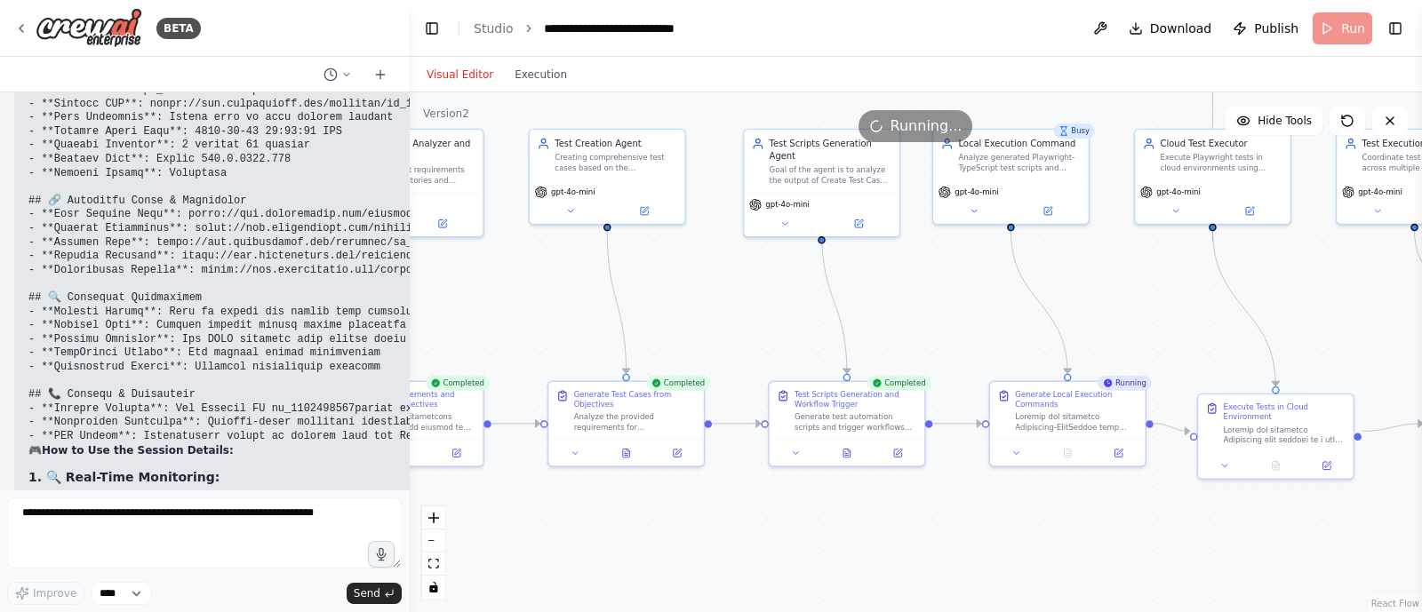
drag, startPoint x: 1000, startPoint y: 351, endPoint x: 757, endPoint y: 323, distance: 244.3
click at [757, 323] on div ".deletable-edge-delete-btn { width: 20px; height: 20px; border: 0px solid #ffff…" at bounding box center [915, 352] width 1013 height 520
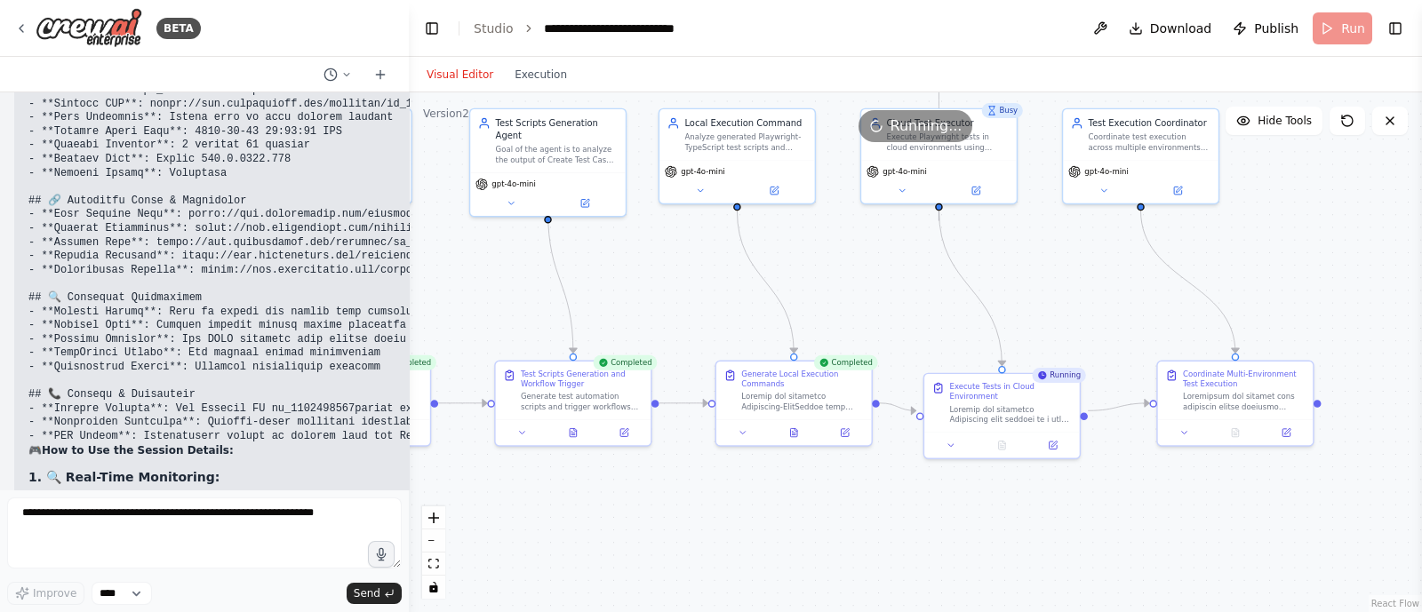
drag, startPoint x: 940, startPoint y: 362, endPoint x: 679, endPoint y: 339, distance: 262.4
click at [679, 339] on div ".deletable-edge-delete-btn { width: 20px; height: 20px; border: 0px solid #ffff…" at bounding box center [915, 352] width 1013 height 520
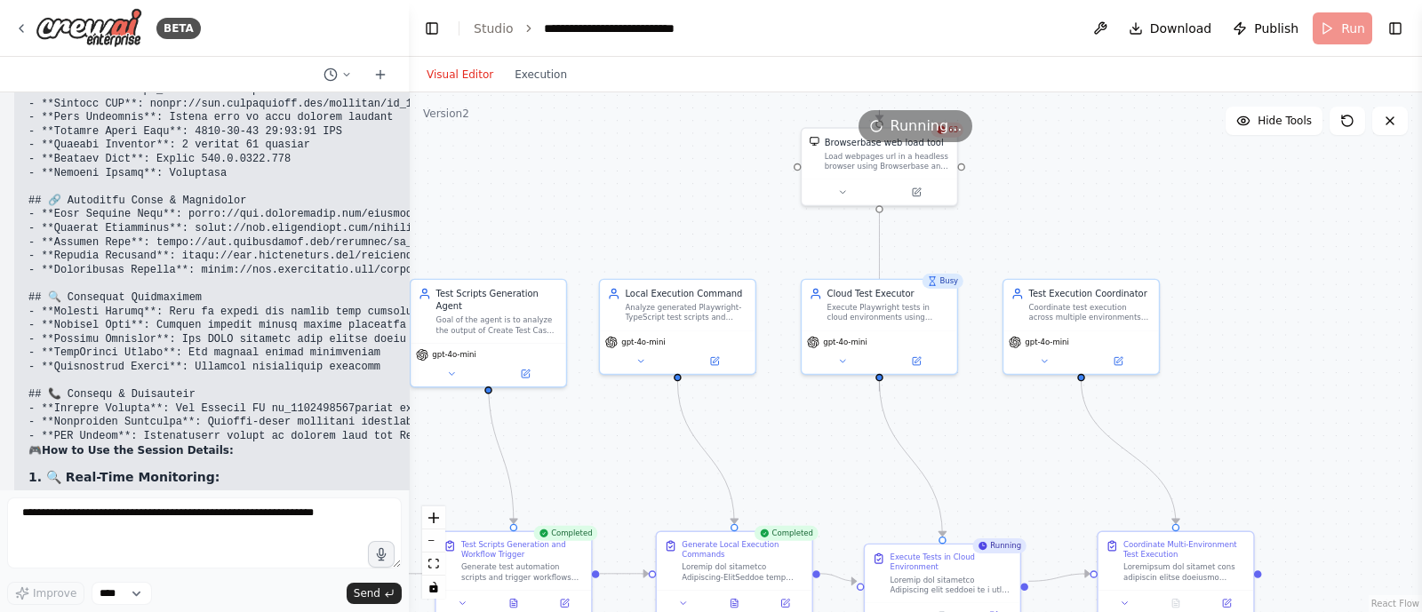
drag, startPoint x: 895, startPoint y: 270, endPoint x: 851, endPoint y: 436, distance: 172.1
click at [851, 436] on div ".deletable-edge-delete-btn { width: 20px; height: 20px; border: 0px solid #ffff…" at bounding box center [915, 352] width 1013 height 520
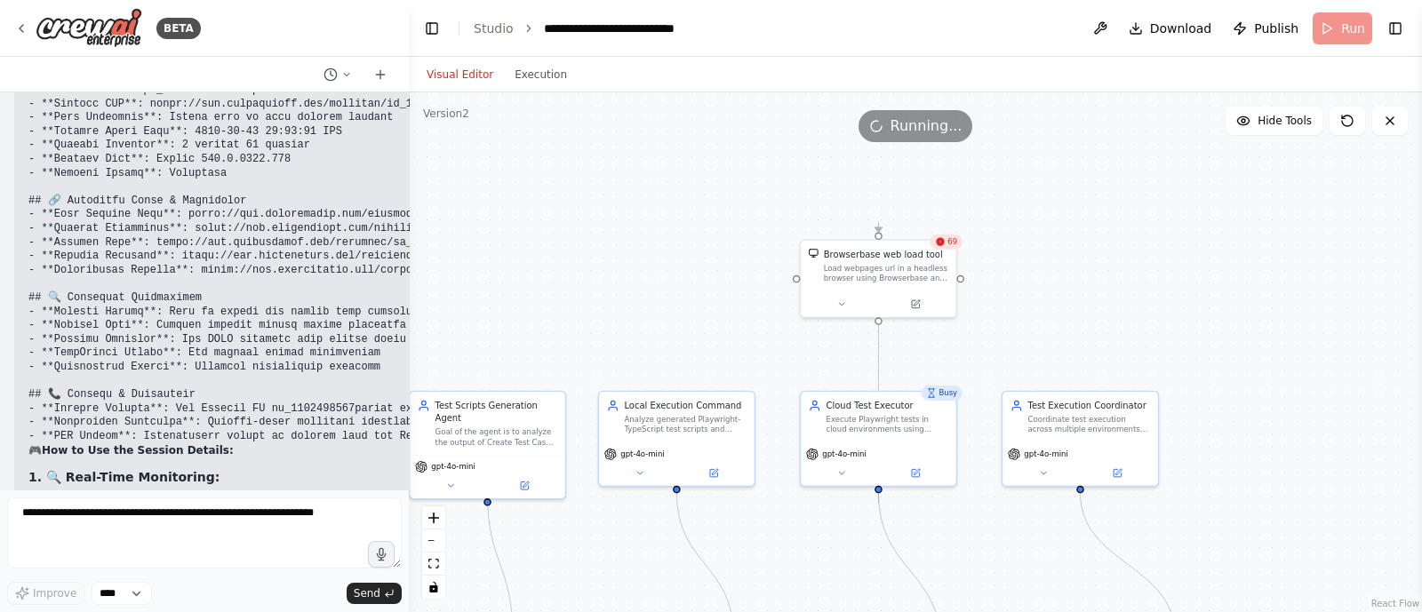
drag, startPoint x: 1054, startPoint y: 164, endPoint x: 1053, endPoint y: 283, distance: 118.2
click at [1053, 283] on div ".deletable-edge-delete-btn { width: 20px; height: 20px; border: 0px solid #ffff…" at bounding box center [915, 352] width 1013 height 520
click at [846, 297] on button at bounding box center [841, 302] width 71 height 15
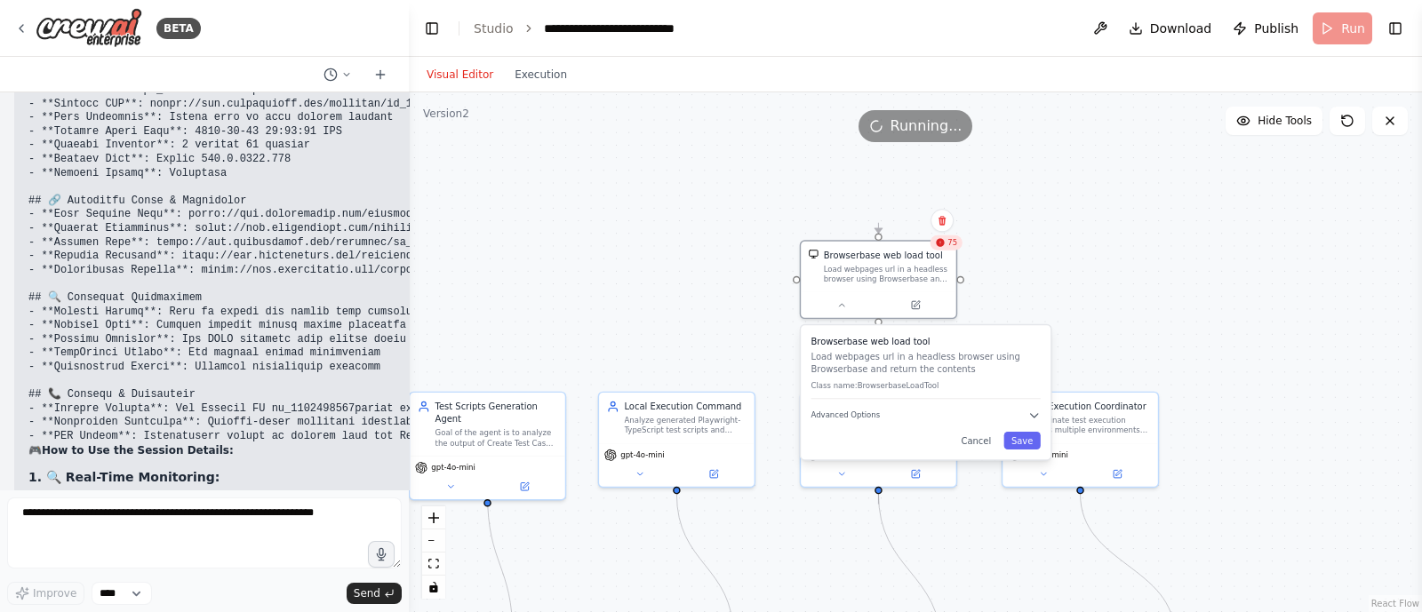
click at [1009, 246] on div ".deletable-edge-delete-btn { width: 20px; height: 20px; border: 0px solid #ffff…" at bounding box center [915, 352] width 1013 height 520
click at [849, 306] on button at bounding box center [841, 302] width 71 height 15
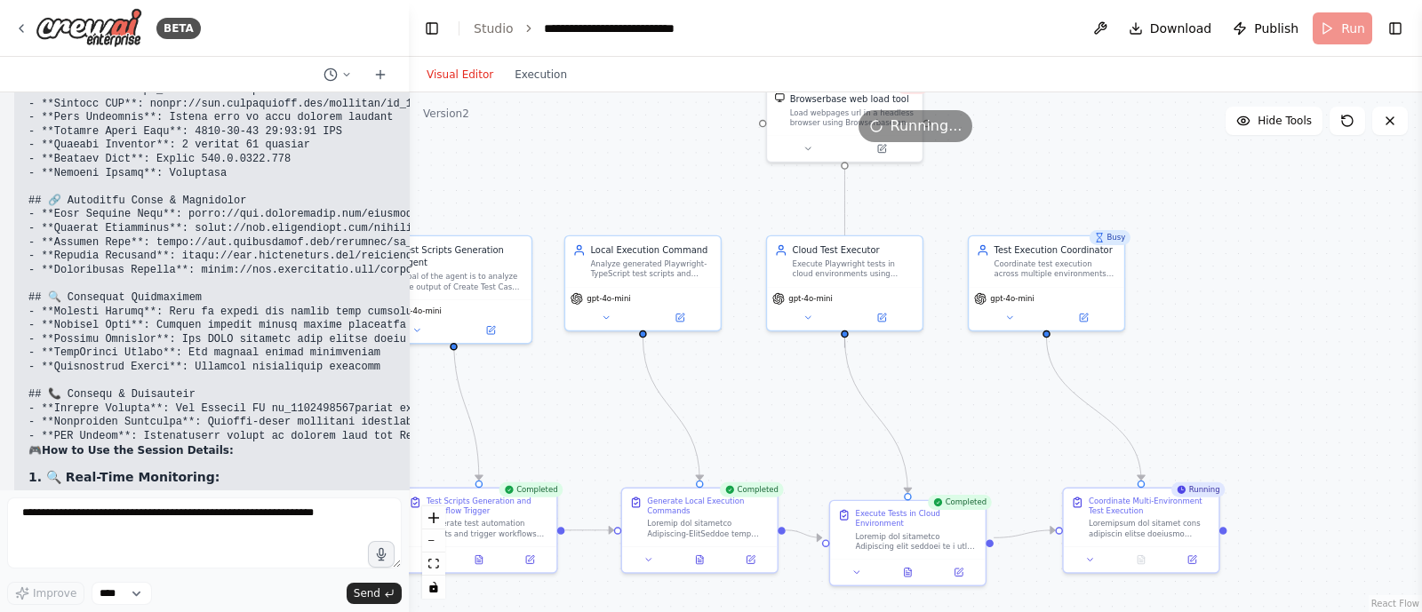
drag, startPoint x: 669, startPoint y: 317, endPoint x: 619, endPoint y: 122, distance: 202.0
click at [619, 122] on div "Version 2 Hide Tools .deletable-edge-delete-btn { width: 20px; height: 20px; bo…" at bounding box center [915, 352] width 1013 height 520
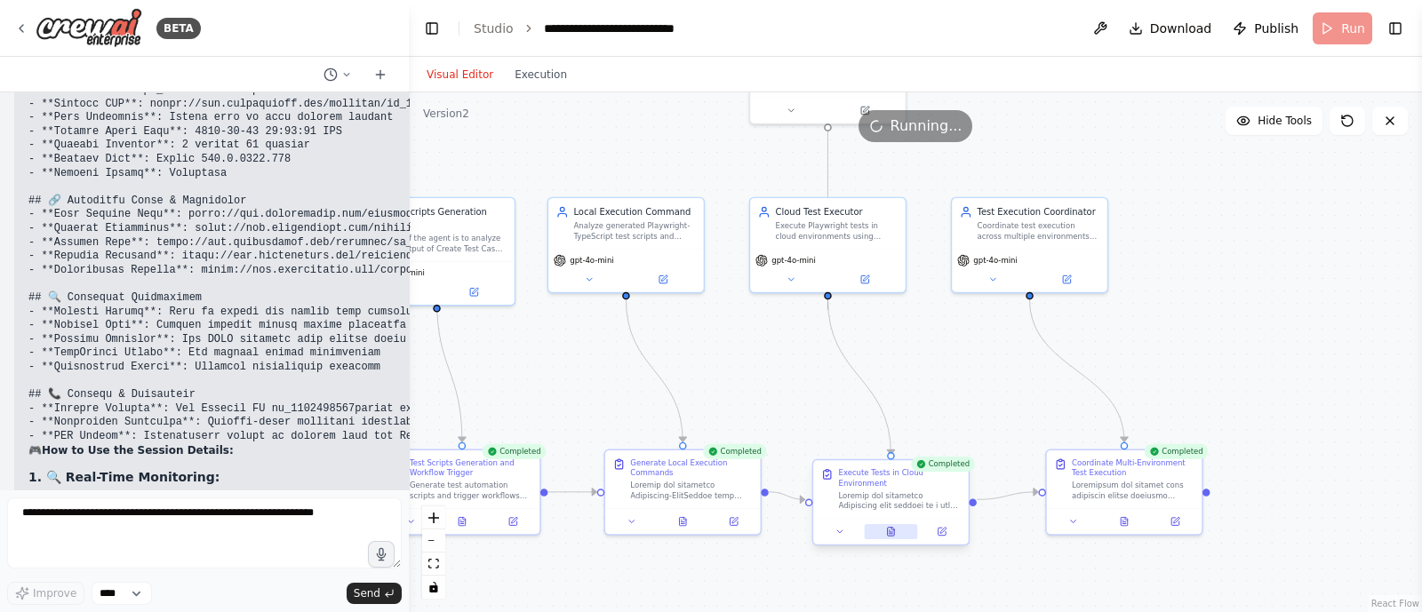
click at [890, 528] on icon at bounding box center [891, 532] width 7 height 8
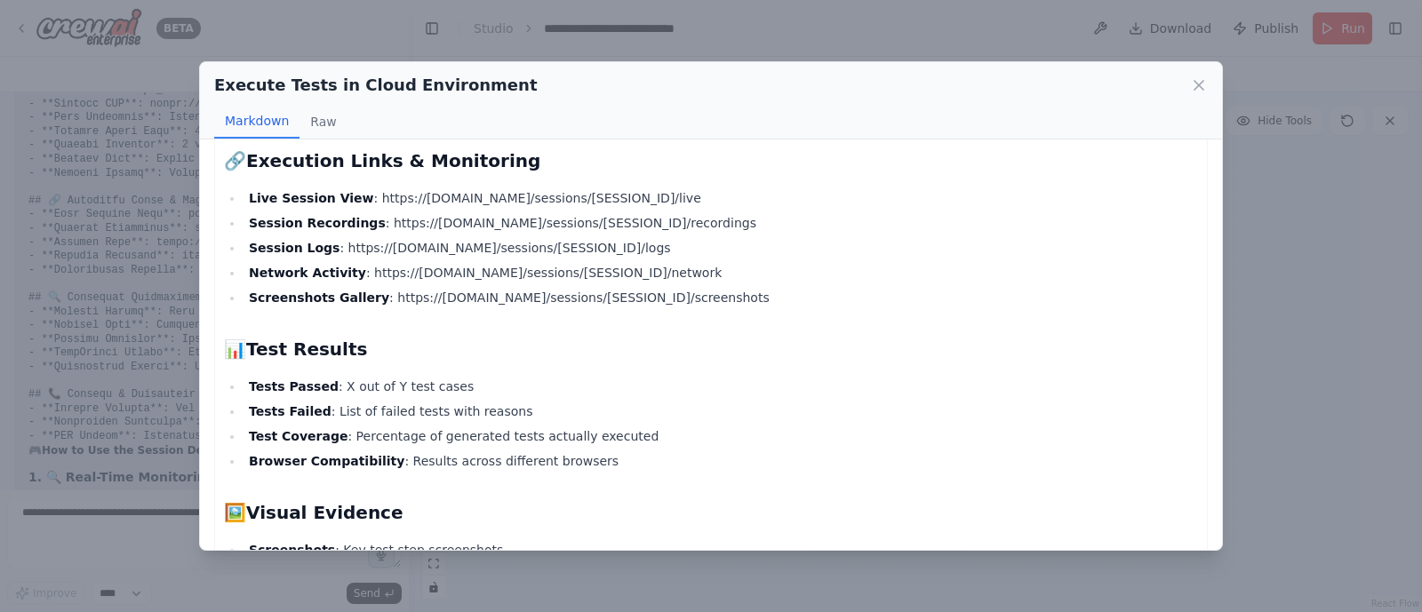
scroll to position [430, 0]
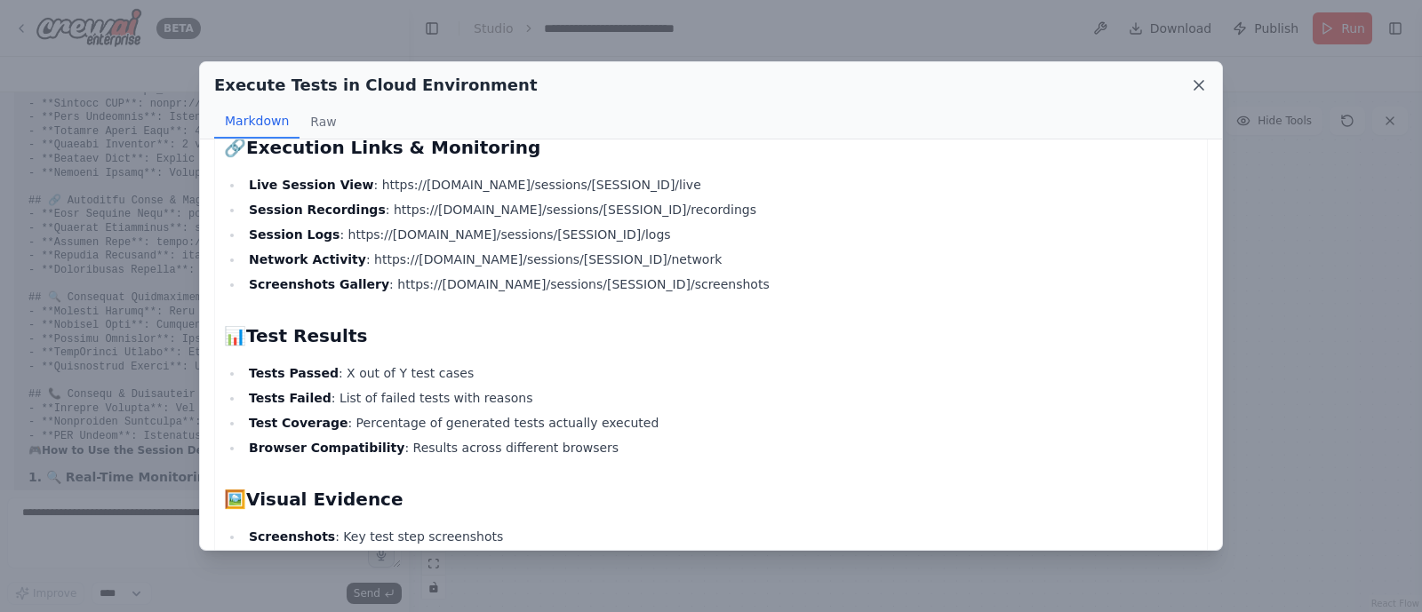
click at [1199, 78] on icon at bounding box center [1199, 85] width 18 height 18
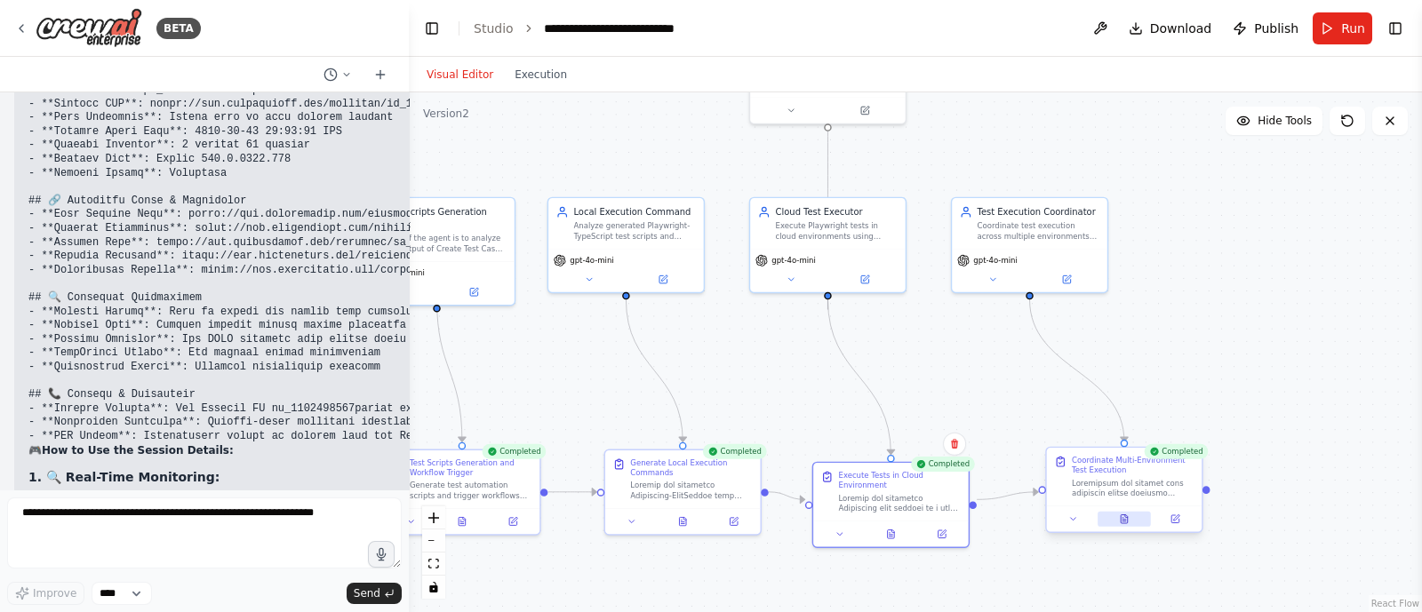
click at [1135, 516] on button at bounding box center [1124, 519] width 53 height 15
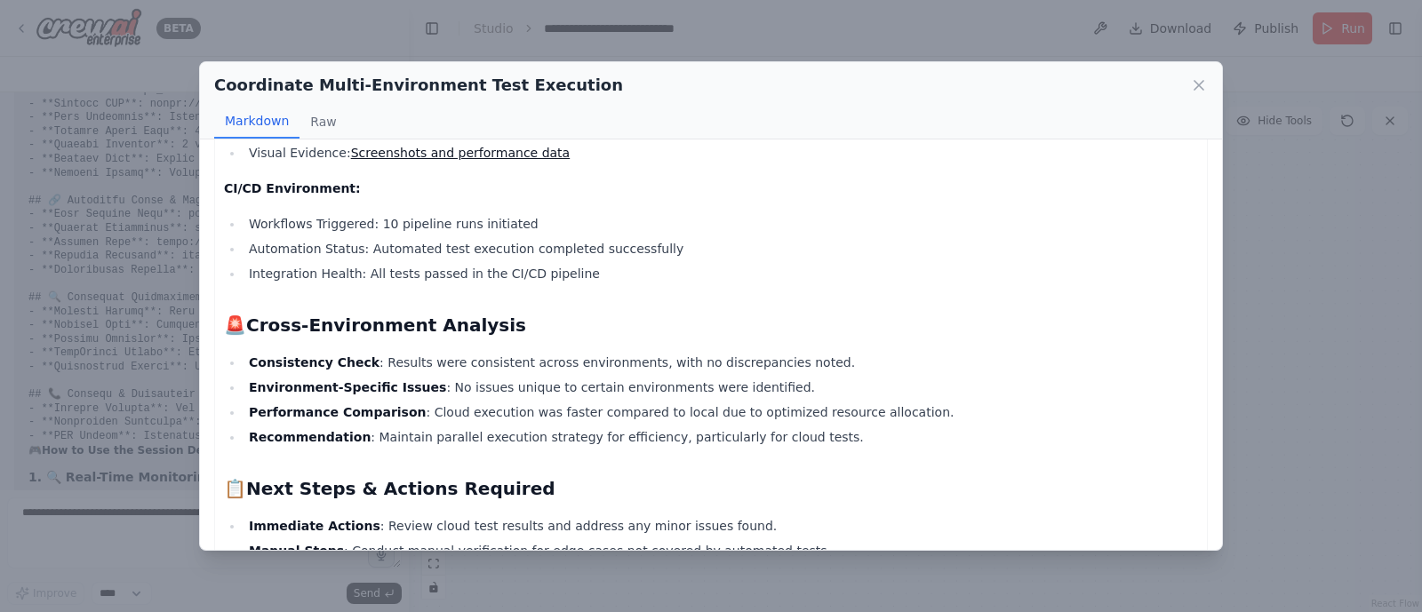
scroll to position [1060, 0]
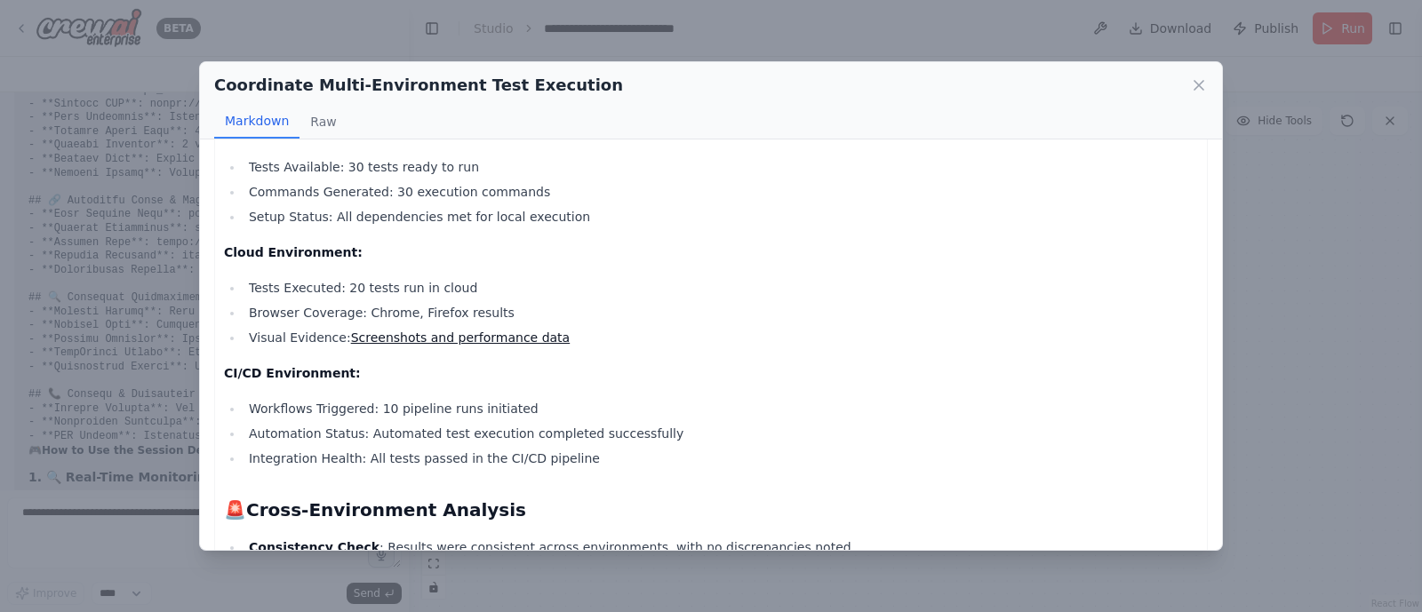
click at [468, 335] on link "Screenshots and performance data" at bounding box center [461, 338] width 220 height 14
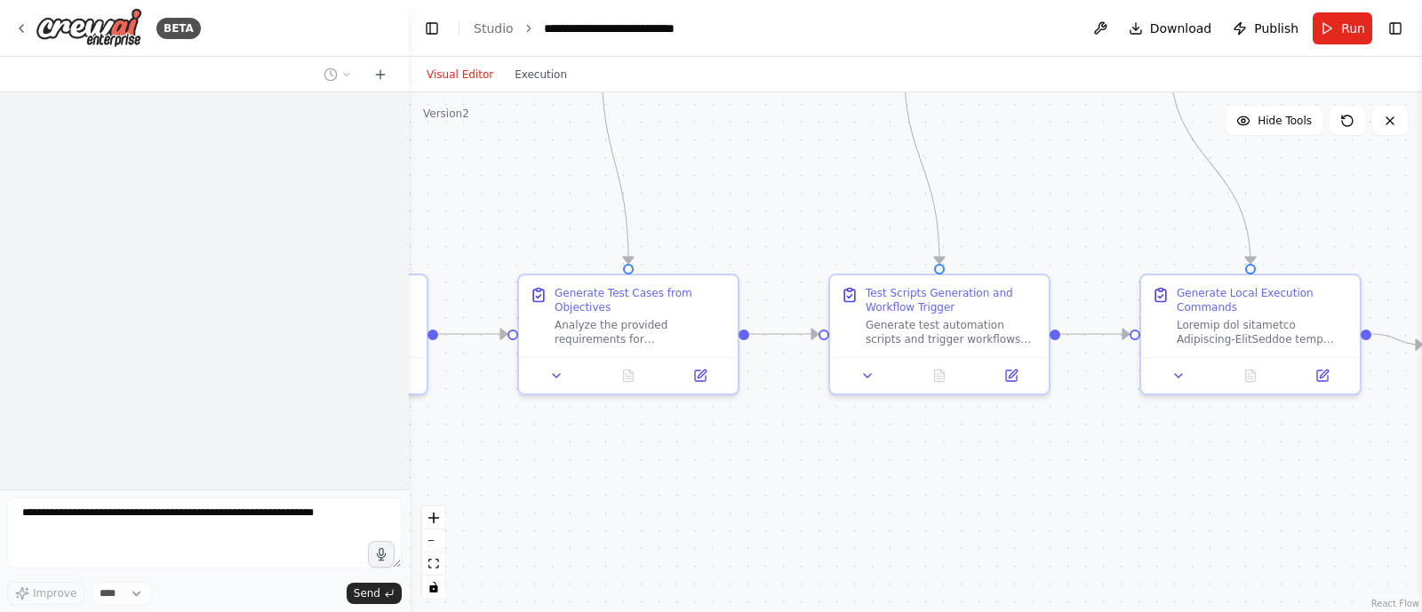
drag, startPoint x: 738, startPoint y: 397, endPoint x: 427, endPoint y: 119, distance: 417.4
click at [427, 119] on div "Version 2 Hide Tools .deletable-edge-delete-btn { width: 20px; height: 20px; bo…" at bounding box center [915, 352] width 1013 height 520
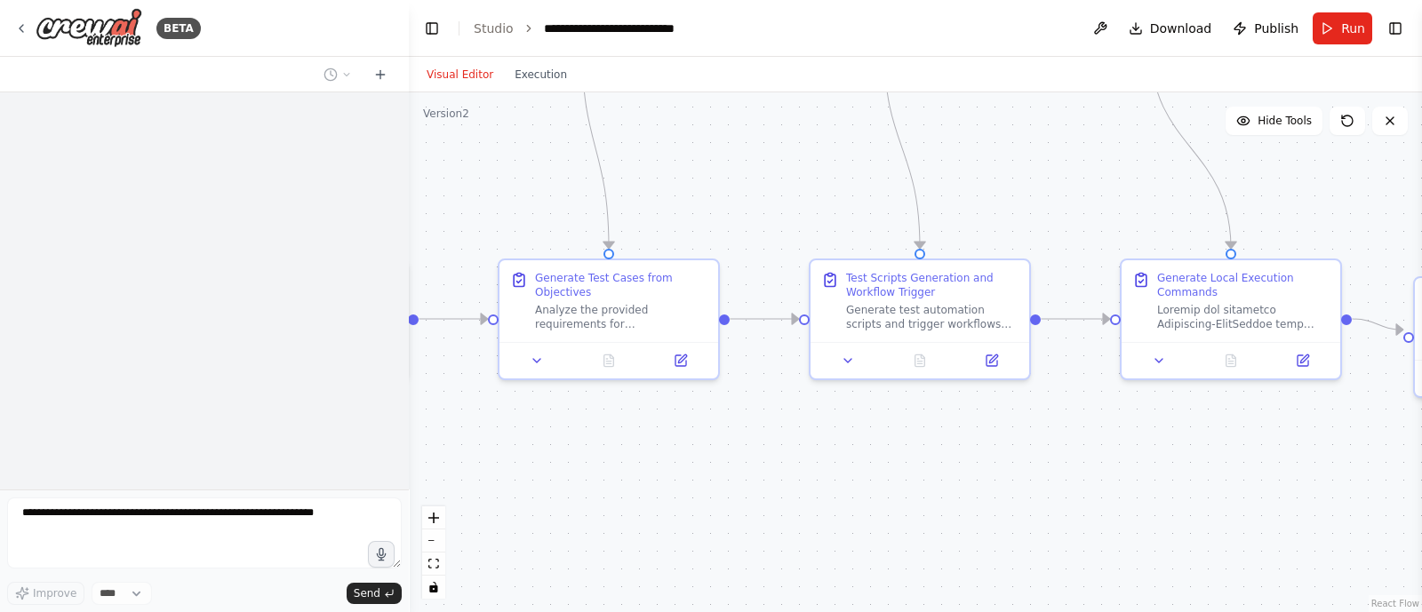
drag, startPoint x: 1037, startPoint y: 532, endPoint x: 630, endPoint y: 609, distance: 413.4
click at [630, 609] on div ".deletable-edge-delete-btn { width: 20px; height: 20px; border: 0px solid #ffff…" at bounding box center [915, 352] width 1013 height 520
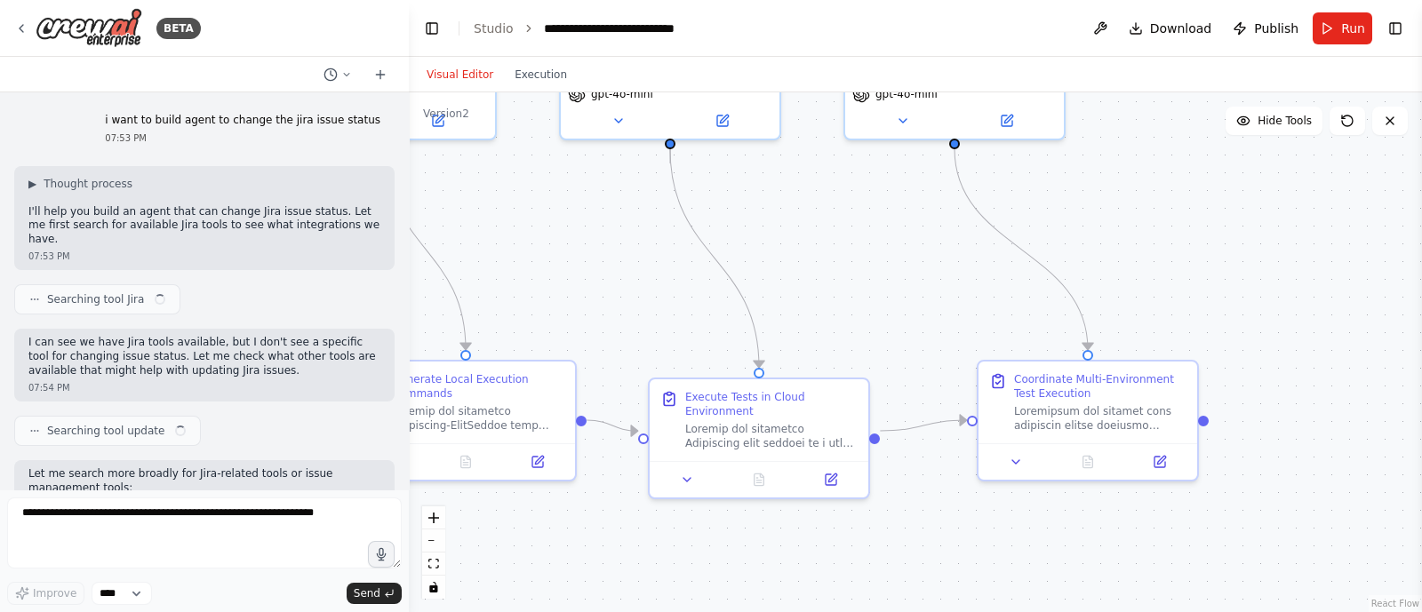
drag, startPoint x: 992, startPoint y: 501, endPoint x: 627, endPoint y: 526, distance: 366.2
click at [627, 526] on div ".deletable-edge-delete-btn { width: 20px; height: 20px; border: 0px solid #ffff…" at bounding box center [915, 352] width 1013 height 520
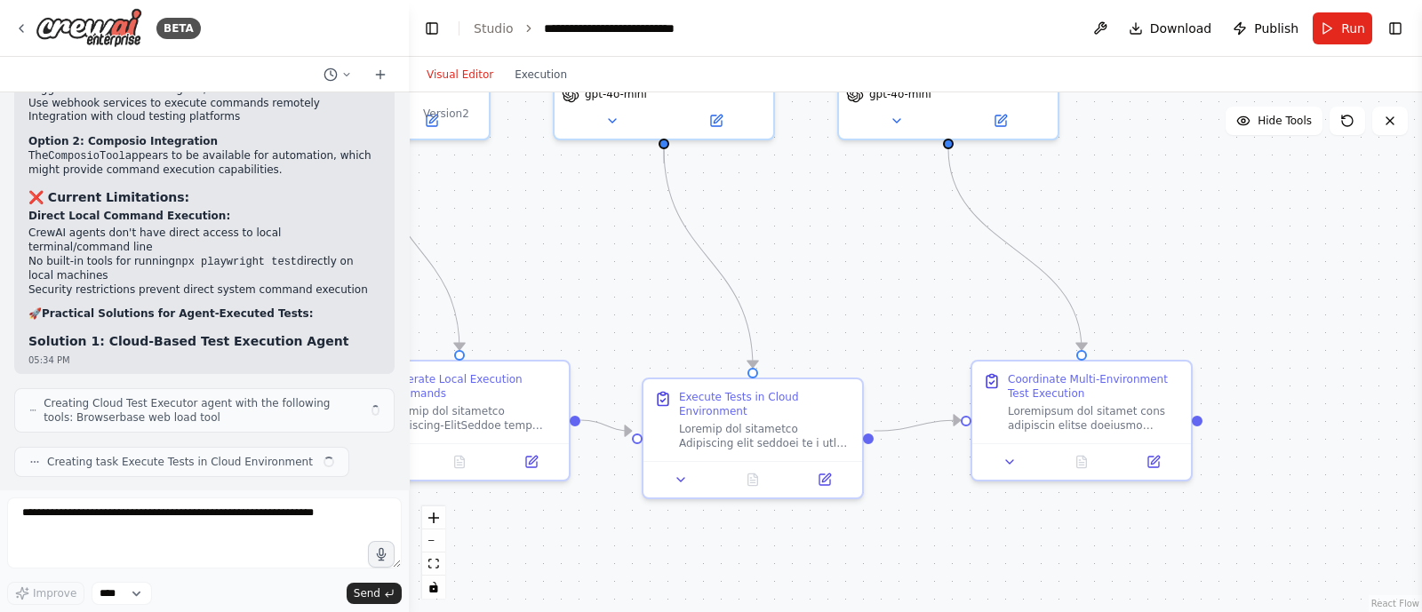
scroll to position [26651, 0]
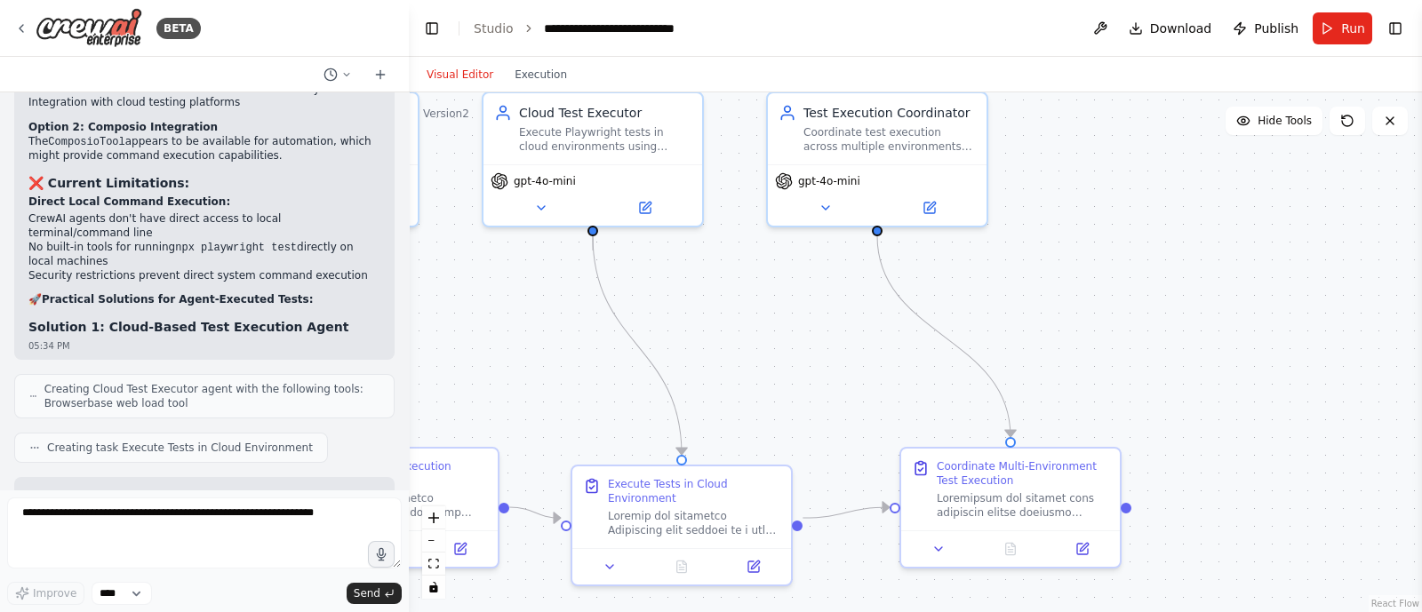
drag, startPoint x: 819, startPoint y: 541, endPoint x: 748, endPoint y: 628, distance: 112.5
click at [748, 612] on html "BETA i want to build agent to change the jira issue status 07:53 PM ▶ Thought p…" at bounding box center [711, 306] width 1422 height 612
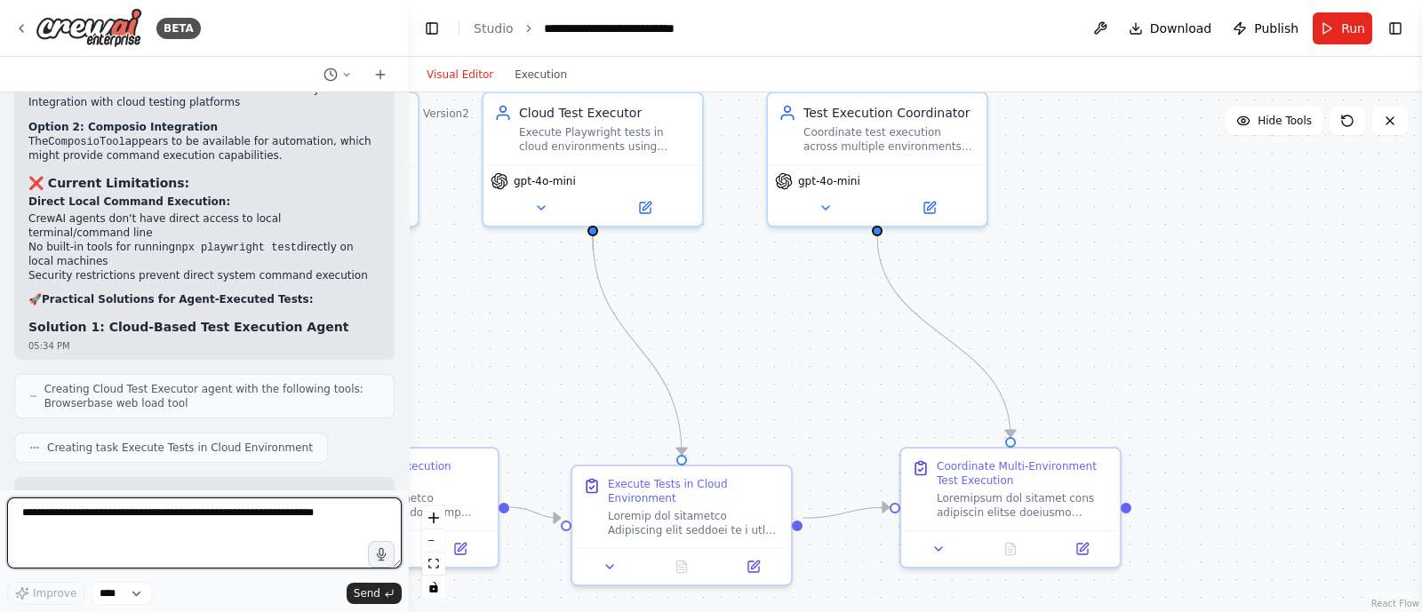
click at [155, 510] on textarea at bounding box center [204, 533] width 395 height 71
type textarea "**********"
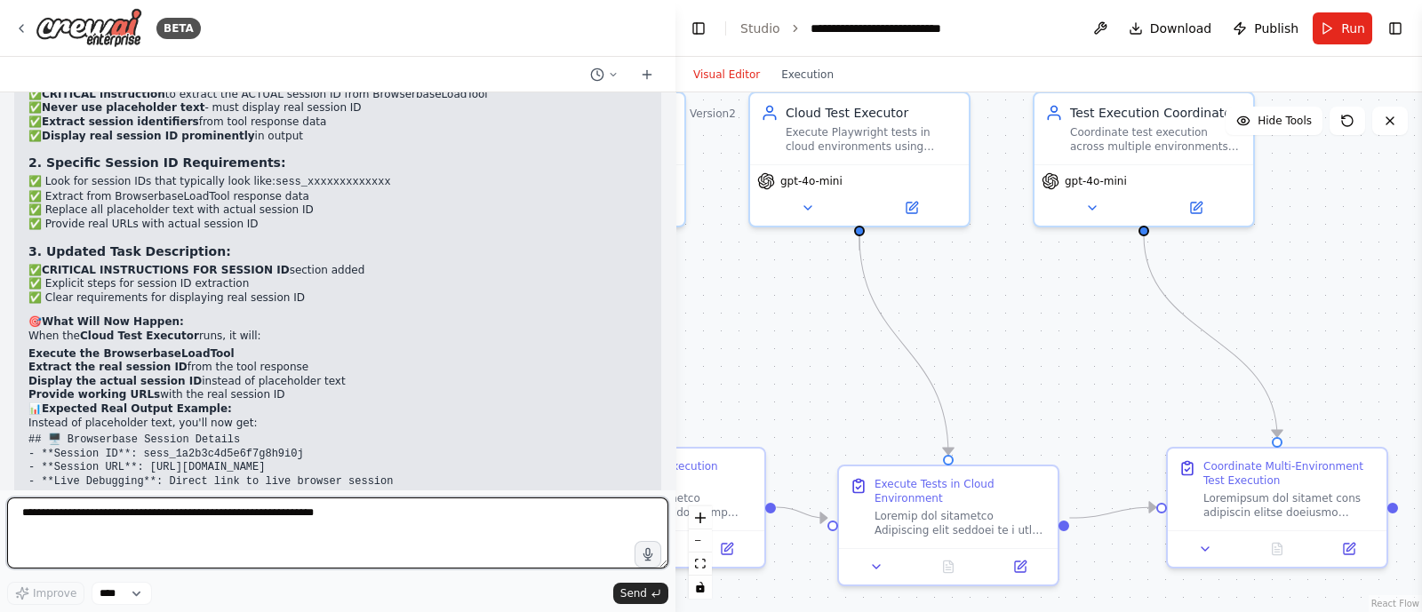
scroll to position [28386, 0]
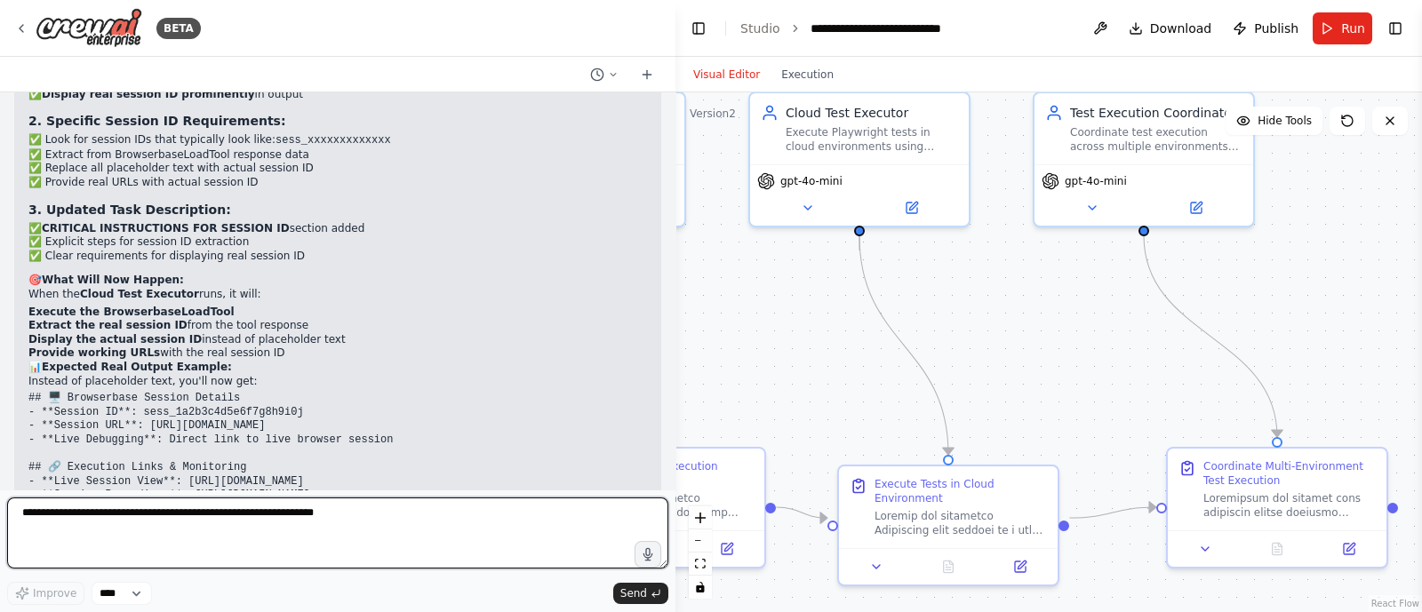
drag, startPoint x: 404, startPoint y: 306, endPoint x: 676, endPoint y: 334, distance: 272.6
click at [676, 334] on div "BETA i want to build agent to change the jira issue status 07:53 PM ▶ Thought p…" at bounding box center [711, 306] width 1422 height 612
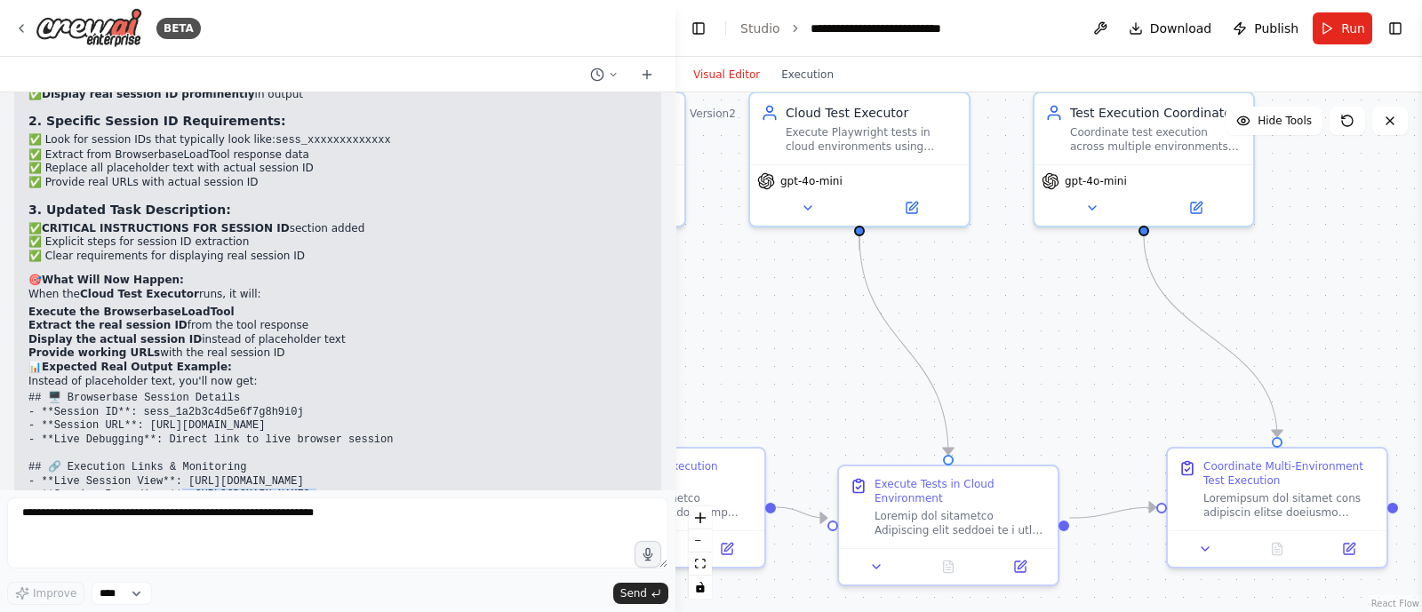
drag, startPoint x: 574, startPoint y: 286, endPoint x: 169, endPoint y: 292, distance: 405.4
click at [169, 392] on pre "## 🖥️ Browserbase Session Details - **Session ID**: sess_1a2b3c4d5e6f7g8h9i0j -…" at bounding box center [337, 475] width 619 height 166
copy code "ttps://www.browserbase.com/sessions/sess_1a2b3c4d5e6f7g8h9i0j/live -"
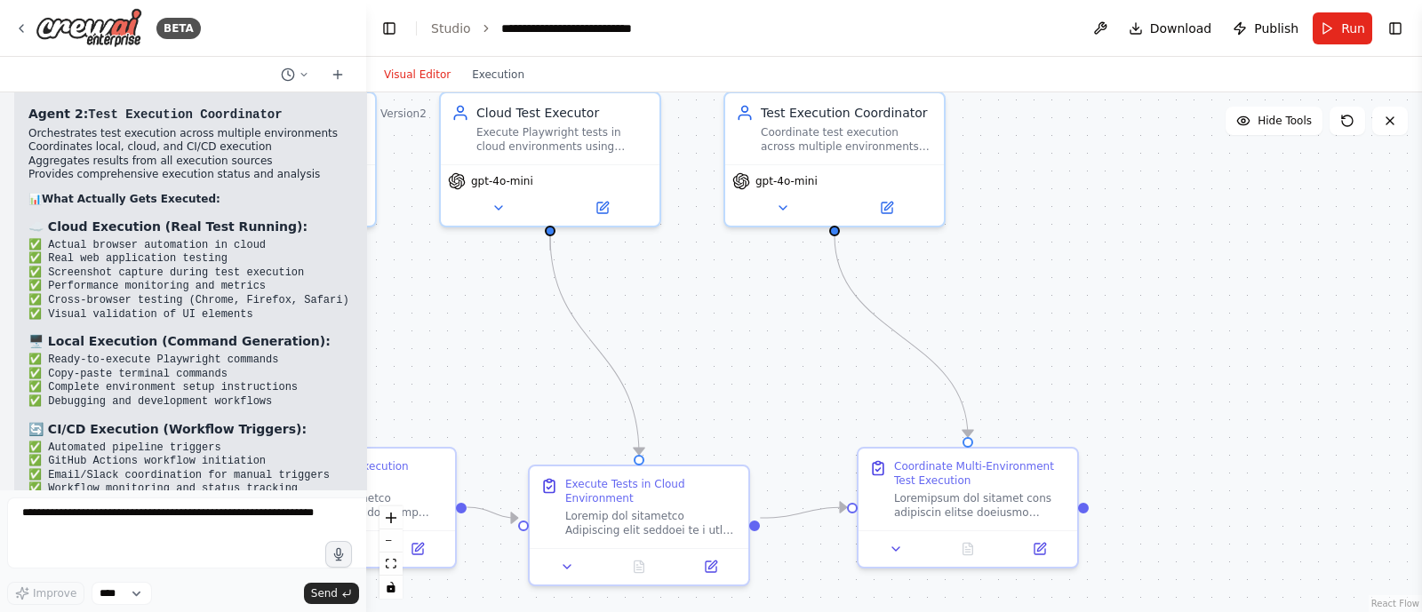
drag, startPoint x: 670, startPoint y: 232, endPoint x: 341, endPoint y: 208, distance: 329.8
click at [359, 208] on div at bounding box center [362, 306] width 7 height 612
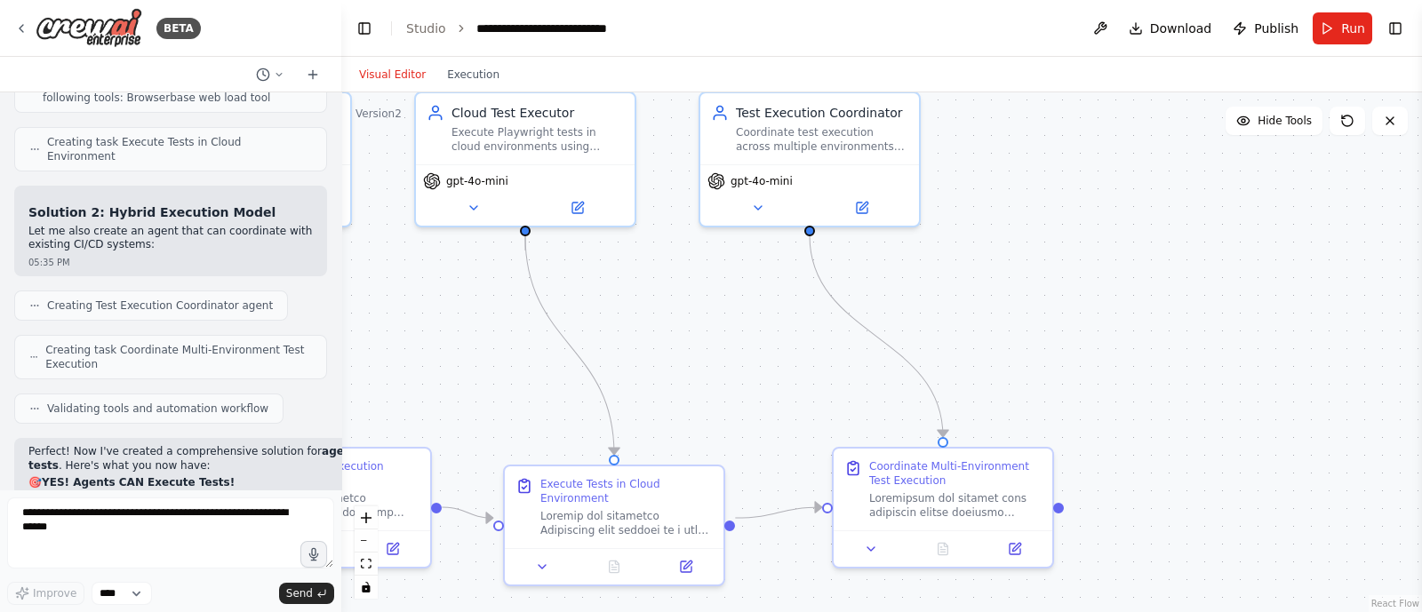
scroll to position [31704, 0]
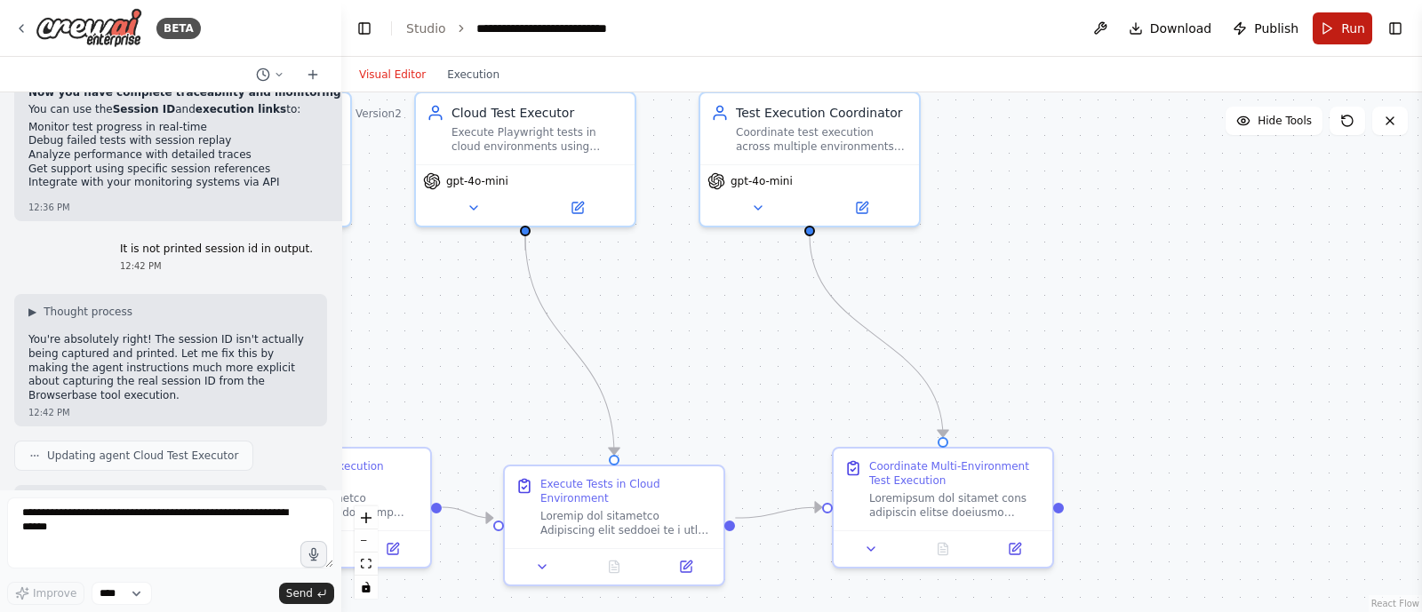
click at [1338, 34] on button "Run" at bounding box center [1343, 28] width 60 height 32
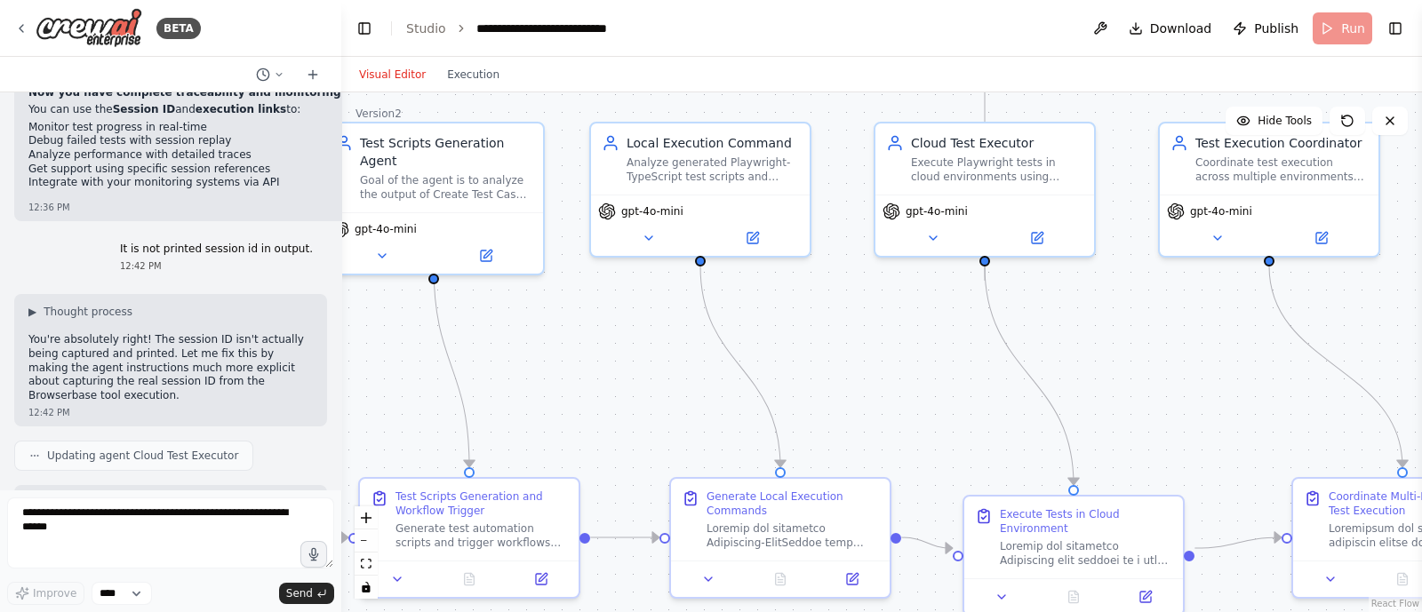
drag, startPoint x: 723, startPoint y: 394, endPoint x: 1258, endPoint y: 433, distance: 536.6
click at [1258, 433] on div ".deletable-edge-delete-btn { width: 20px; height: 20px; border: 0px solid #ffff…" at bounding box center [881, 352] width 1081 height 520
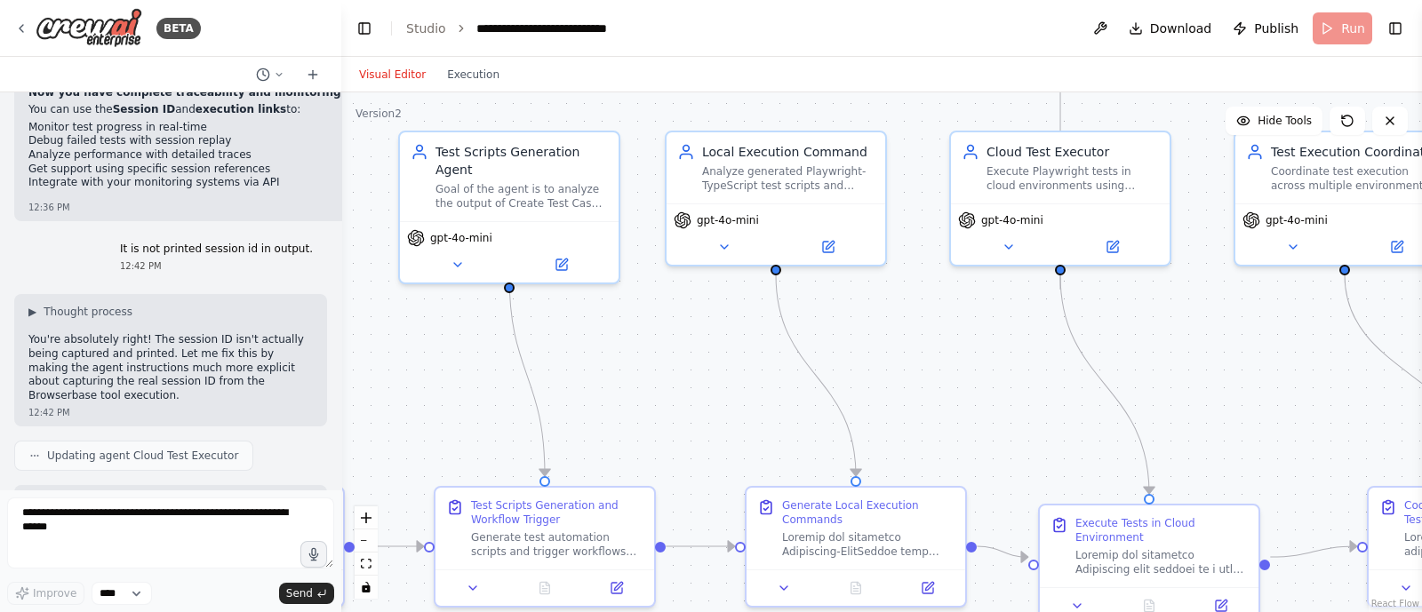
click at [892, 373] on div ".deletable-edge-delete-btn { width: 20px; height: 20px; border: 0px solid #ffff…" at bounding box center [881, 352] width 1081 height 520
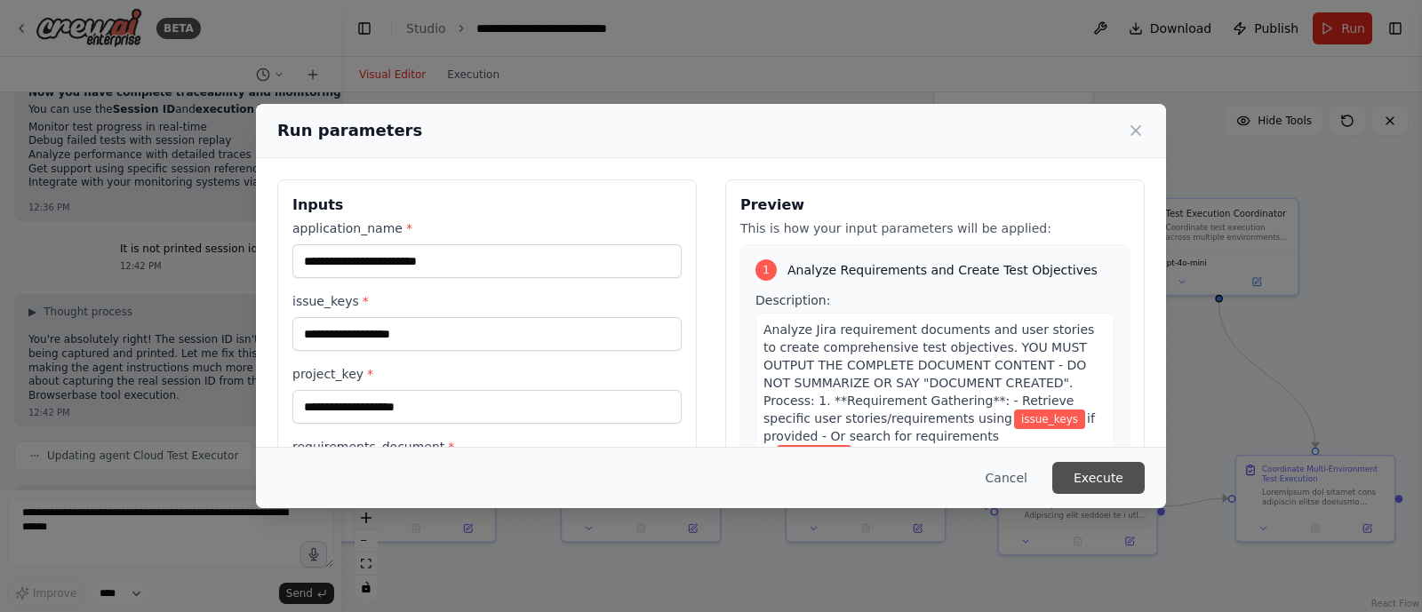
click at [1099, 466] on button "Execute" at bounding box center [1099, 478] width 92 height 32
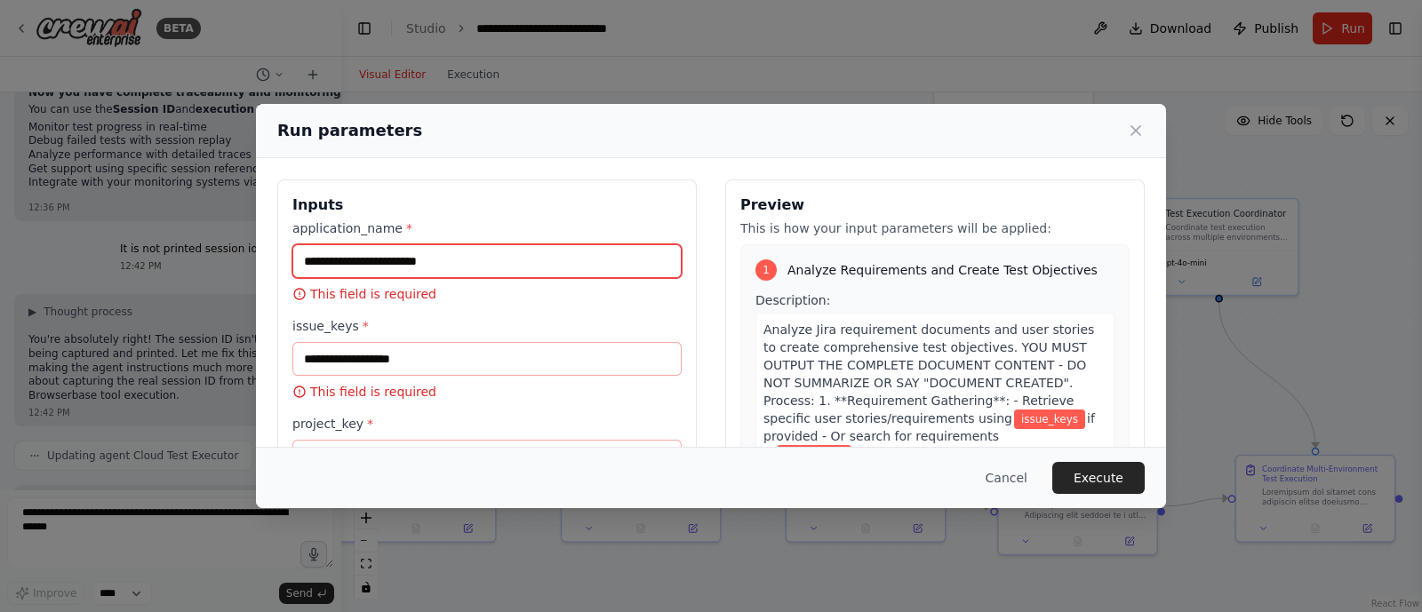
click at [458, 260] on input "application_name *" at bounding box center [486, 261] width 389 height 34
click at [390, 273] on input "application_name *" at bounding box center [486, 261] width 389 height 34
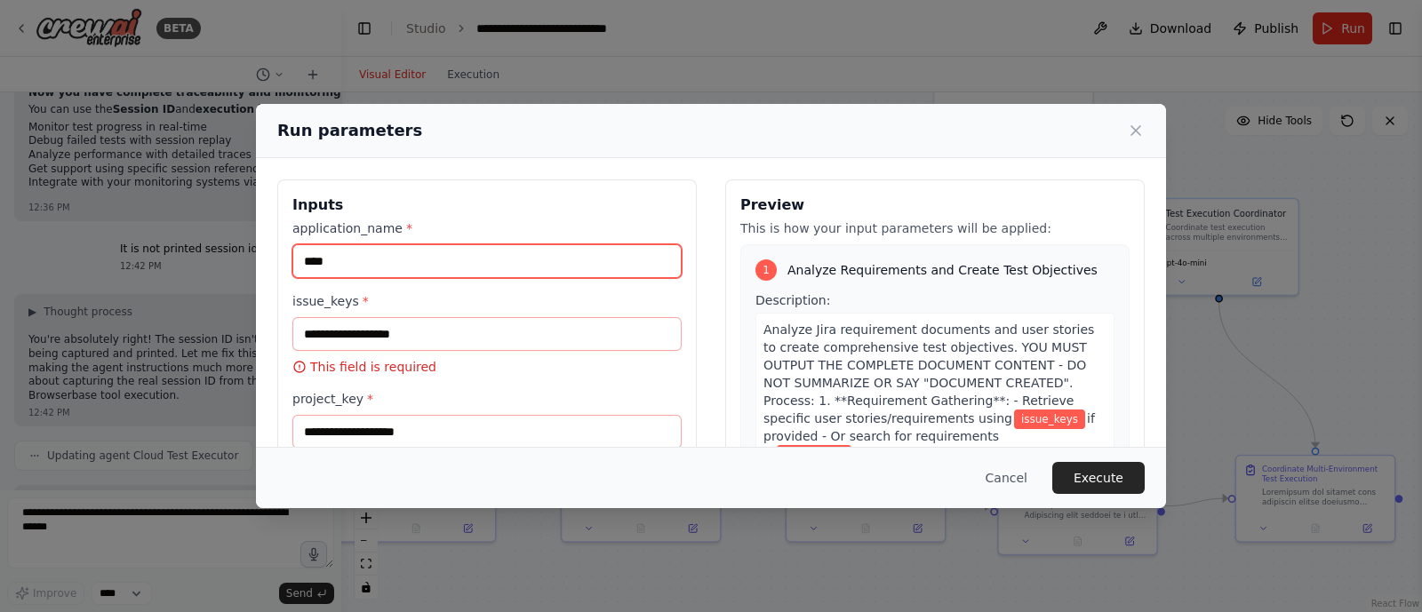
paste input "**********"
type input "**********"
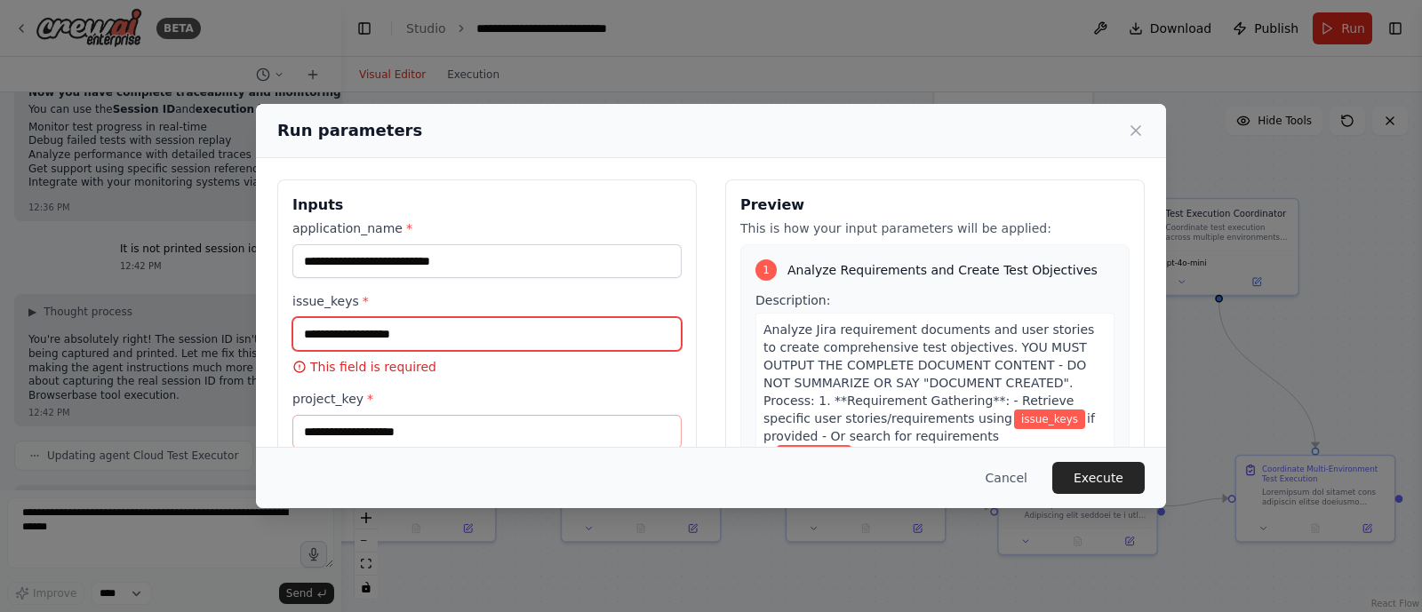
click at [389, 330] on input "issue_keys *" at bounding box center [486, 334] width 389 height 34
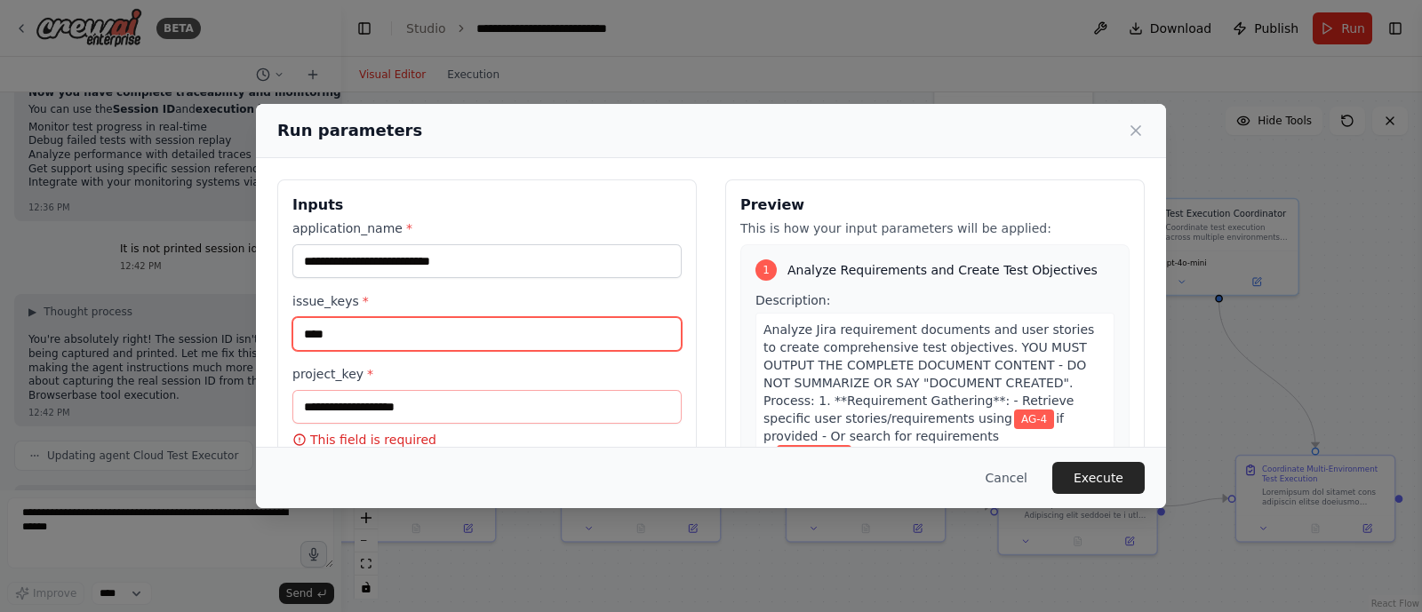
type input "****"
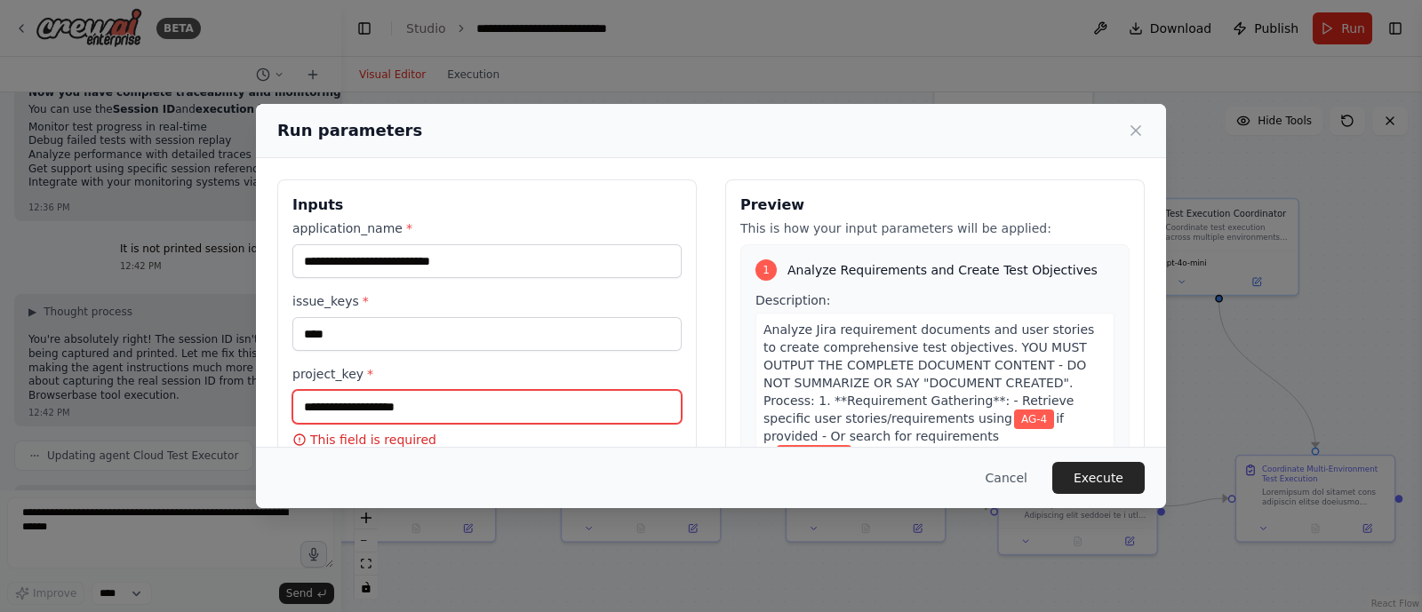
click at [398, 402] on input "project_key *" at bounding box center [486, 407] width 389 height 34
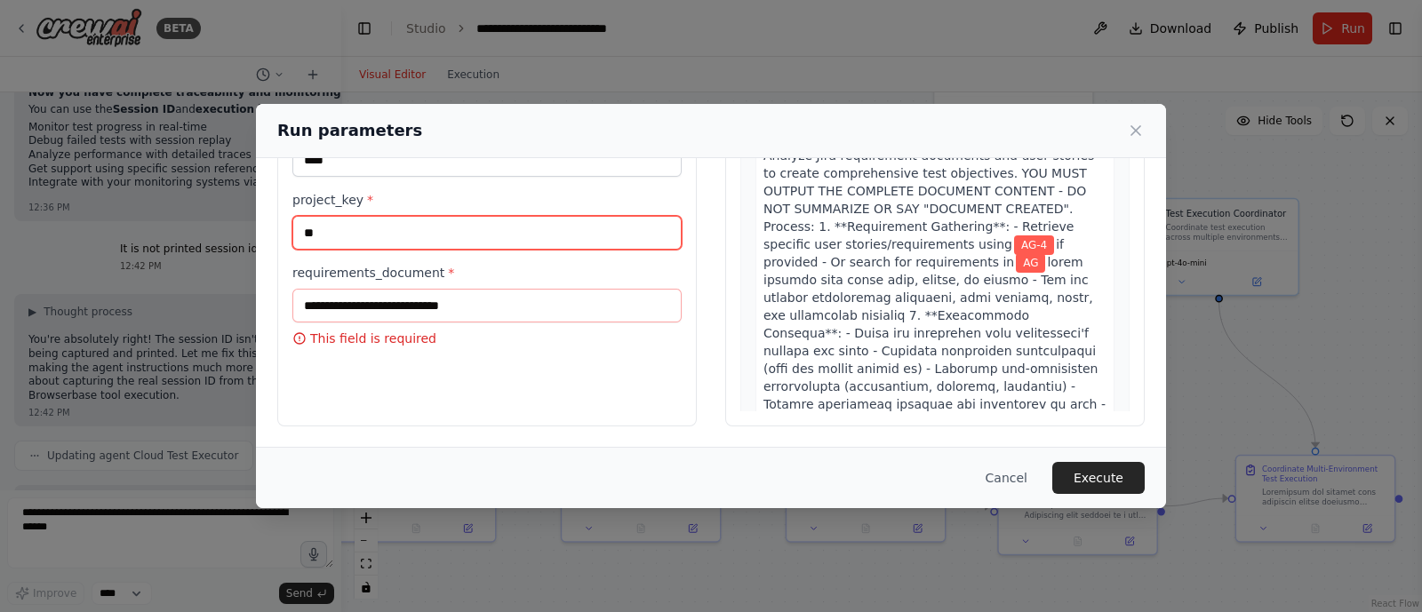
type input "**"
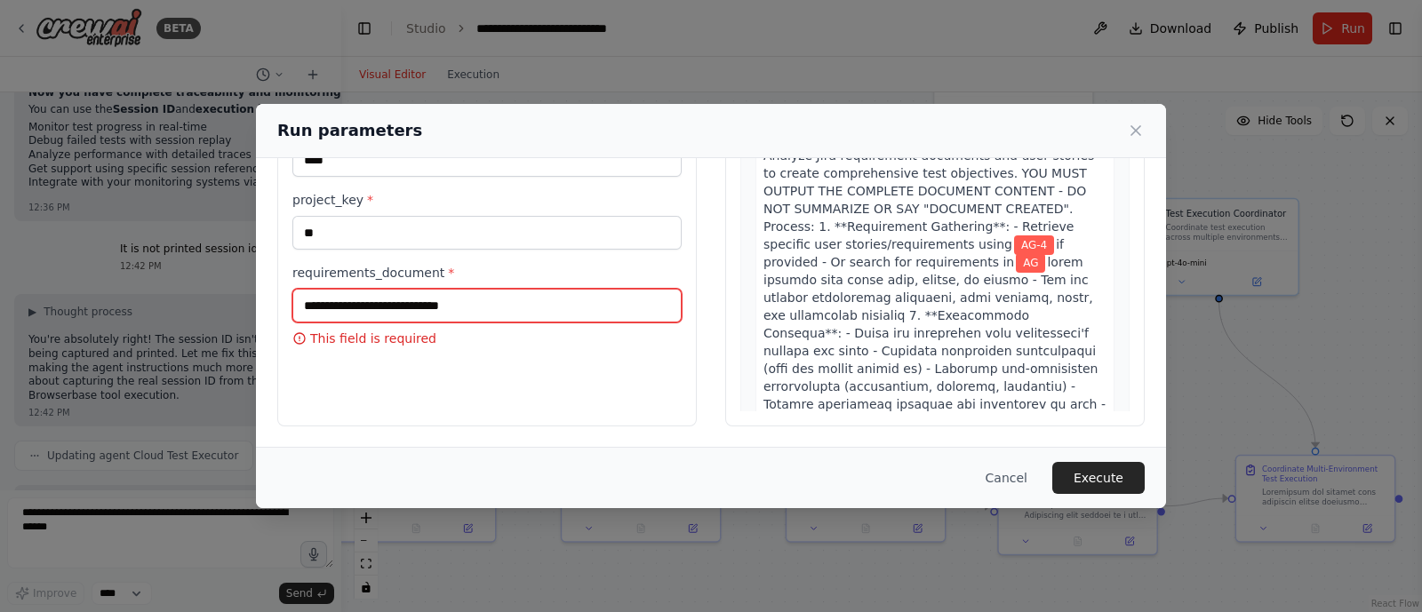
click at [378, 311] on input "requirements_document *" at bounding box center [486, 306] width 389 height 34
type input "*"
paste input "**********"
type input "**********"
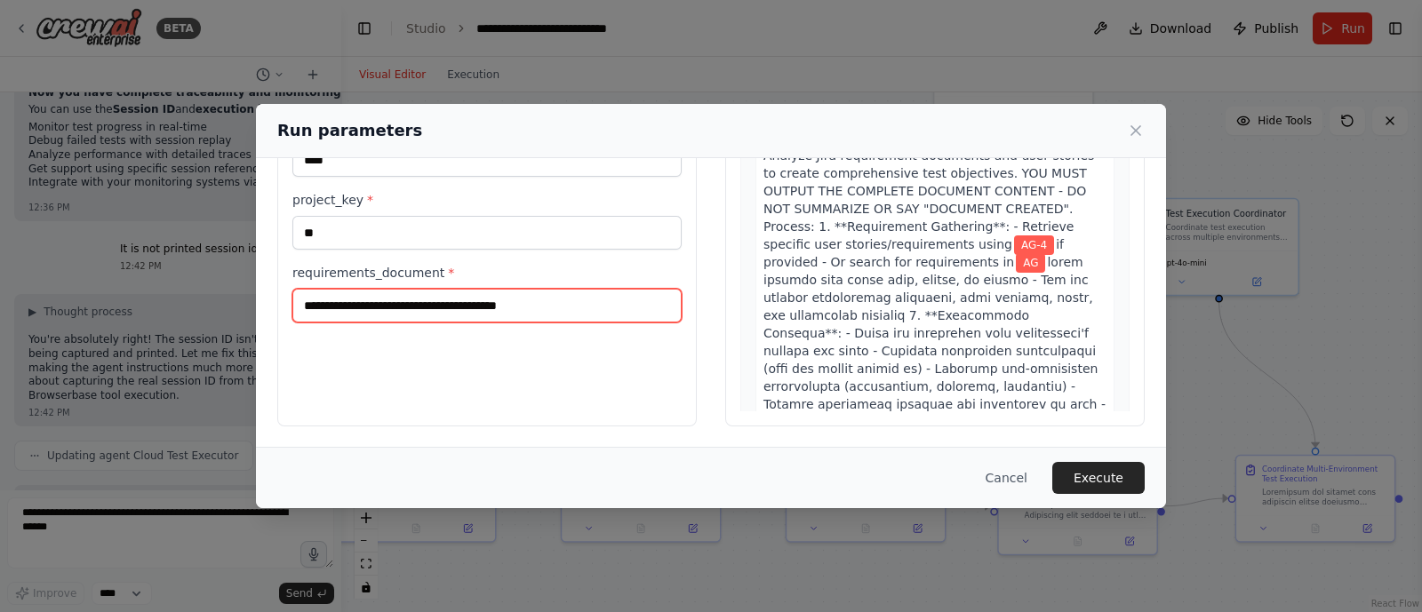
click at [383, 315] on input "**********" at bounding box center [486, 306] width 389 height 34
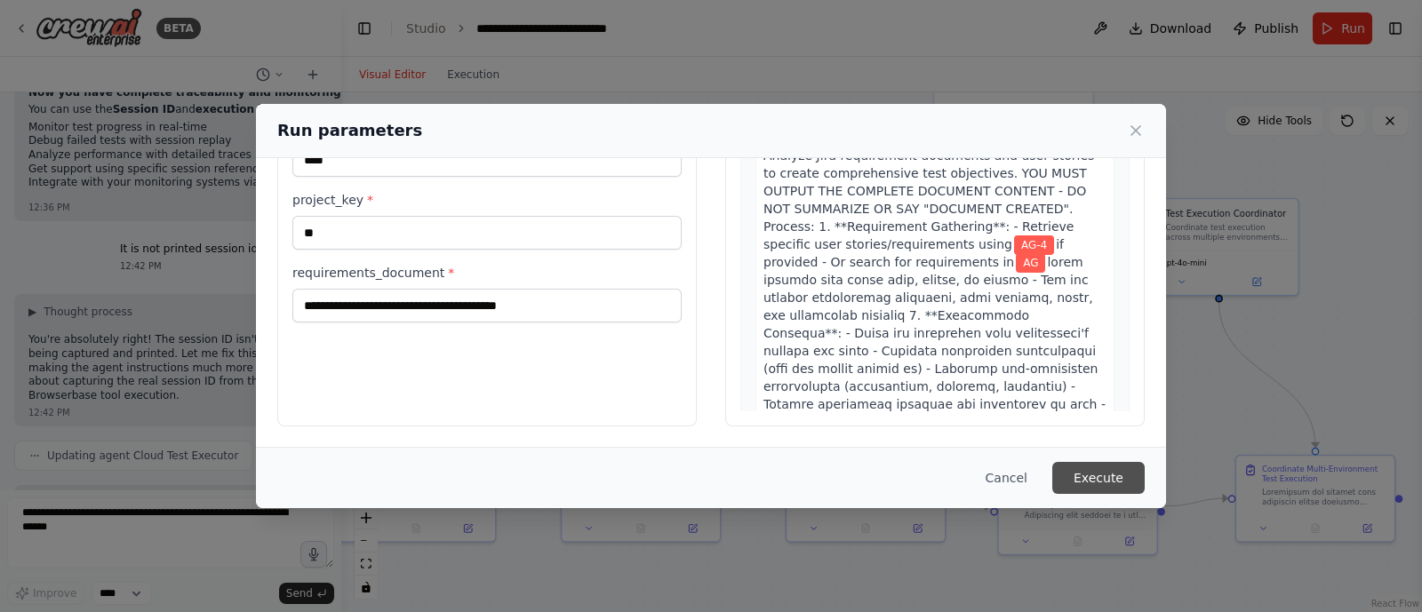
click at [1095, 476] on button "Execute" at bounding box center [1099, 478] width 92 height 32
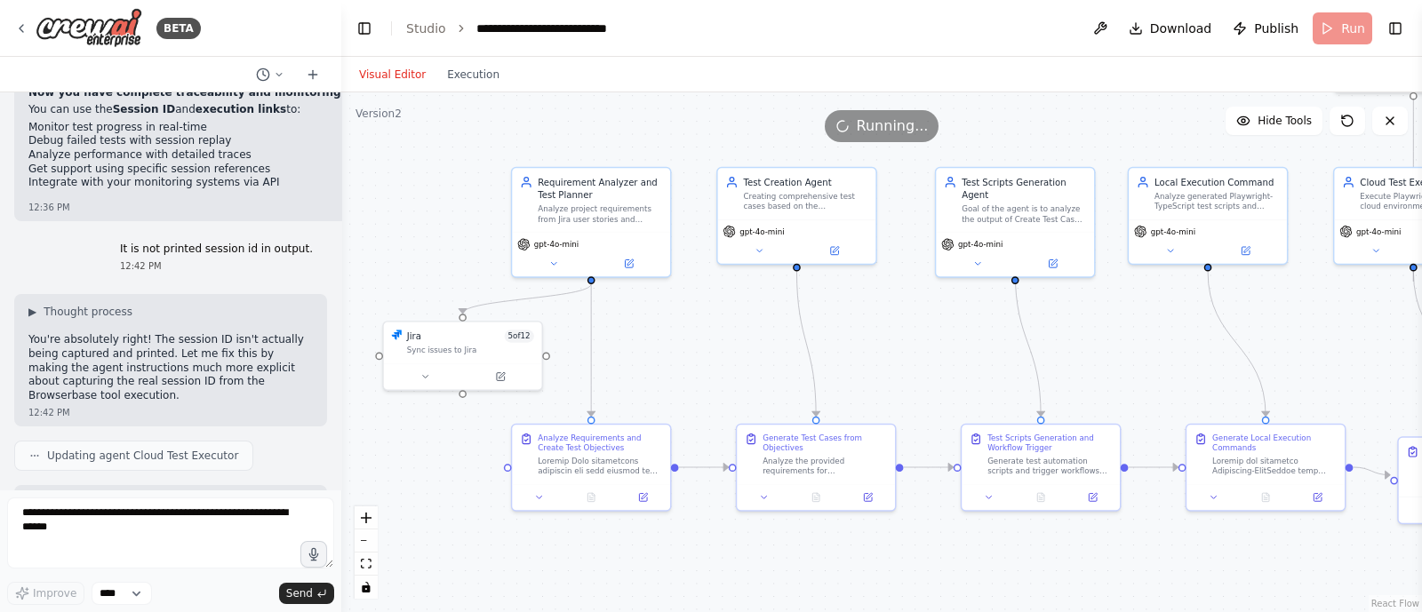
drag, startPoint x: 720, startPoint y: 363, endPoint x: 1121, endPoint y: 332, distance: 402.1
click at [1121, 332] on div ".deletable-edge-delete-btn { width: 20px; height: 20px; border: 0px solid #ffff…" at bounding box center [881, 352] width 1081 height 520
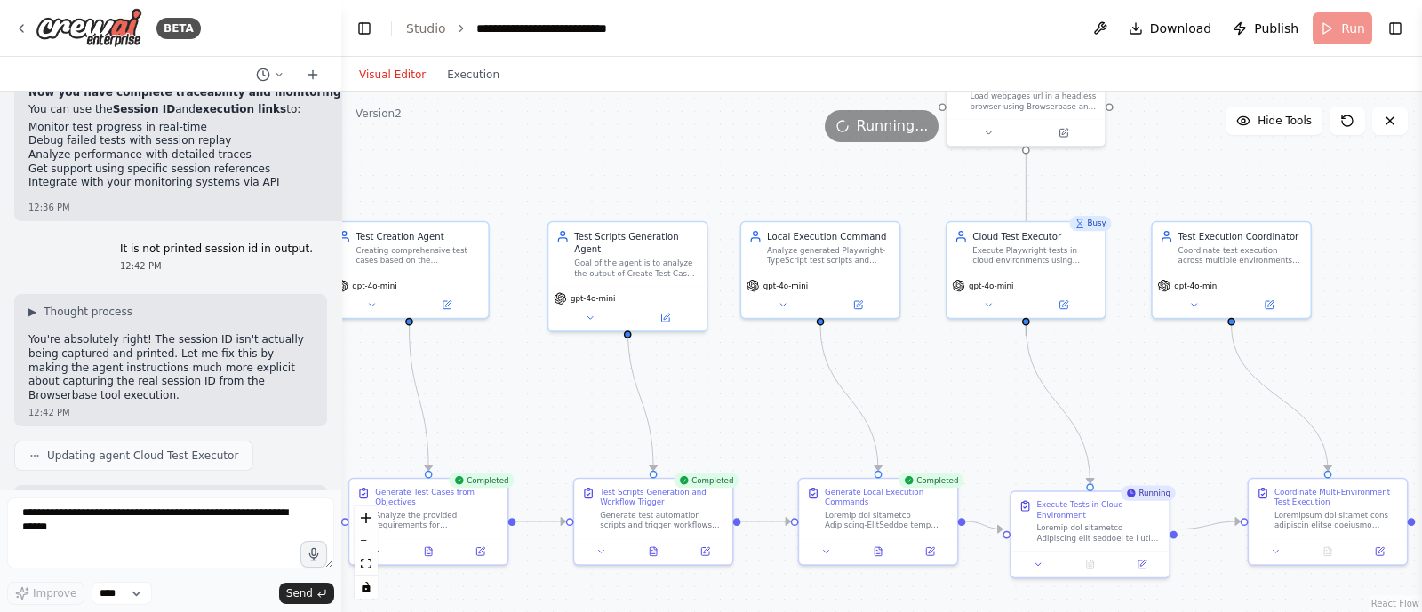
drag, startPoint x: 1224, startPoint y: 382, endPoint x: 819, endPoint y: 440, distance: 409.5
click at [819, 440] on div ".deletable-edge-delete-btn { width: 20px; height: 20px; border: 0px solid #ffff…" at bounding box center [881, 352] width 1081 height 520
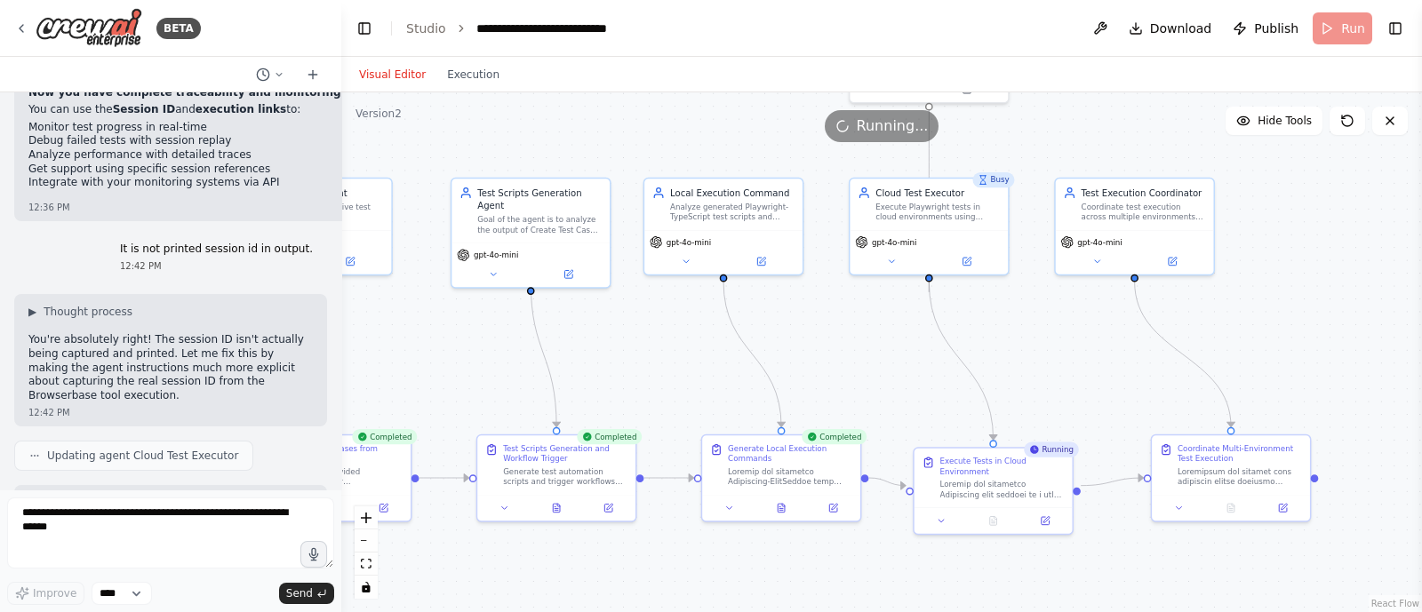
drag, startPoint x: 943, startPoint y: 392, endPoint x: 862, endPoint y: 344, distance: 94.1
click at [862, 344] on div ".deletable-edge-delete-btn { width: 20px; height: 20px; border: 0px solid #ffff…" at bounding box center [881, 352] width 1081 height 520
click at [991, 513] on button at bounding box center [992, 518] width 54 height 15
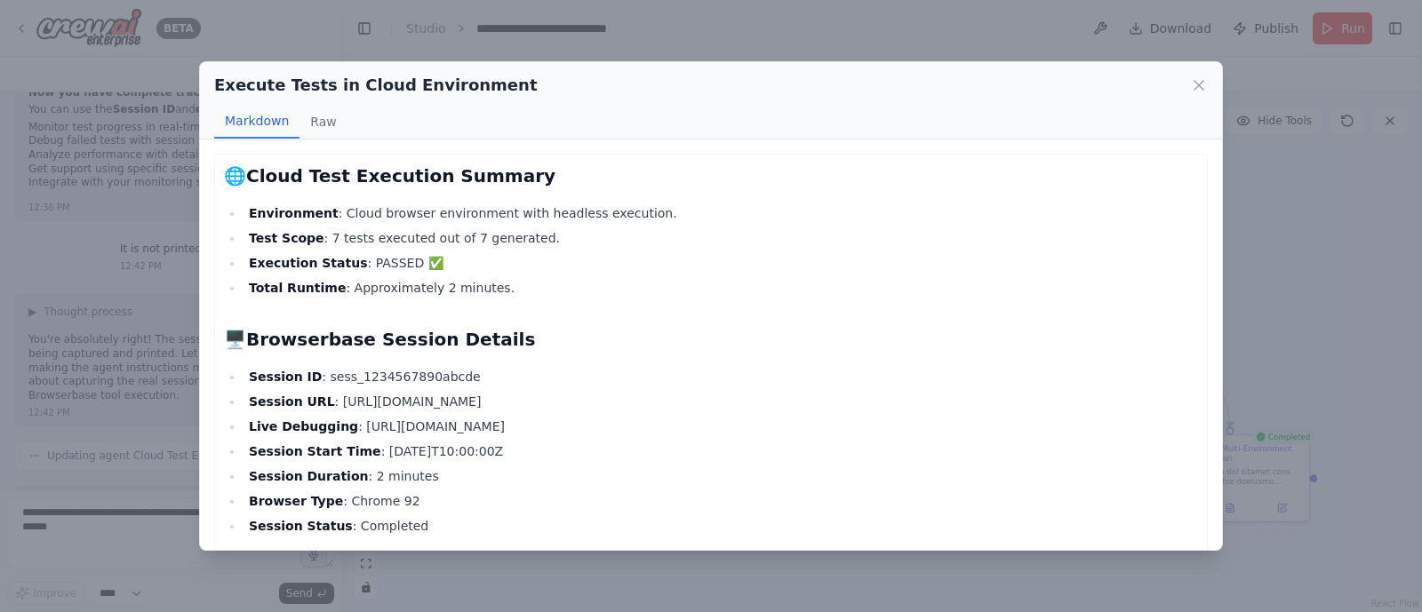
drag, startPoint x: 693, startPoint y: 396, endPoint x: 393, endPoint y: 404, distance: 300.6
click at [393, 404] on li "Session URL : https://www.browserbase.com/sessions/sess_1234567890abcde" at bounding box center [721, 401] width 955 height 21
drag, startPoint x: 687, startPoint y: 396, endPoint x: 324, endPoint y: 402, distance: 362.7
click at [324, 402] on li "Session URL : https://www.browserbase.com/sessions/sess_1234567890abcde" at bounding box center [721, 401] width 955 height 21
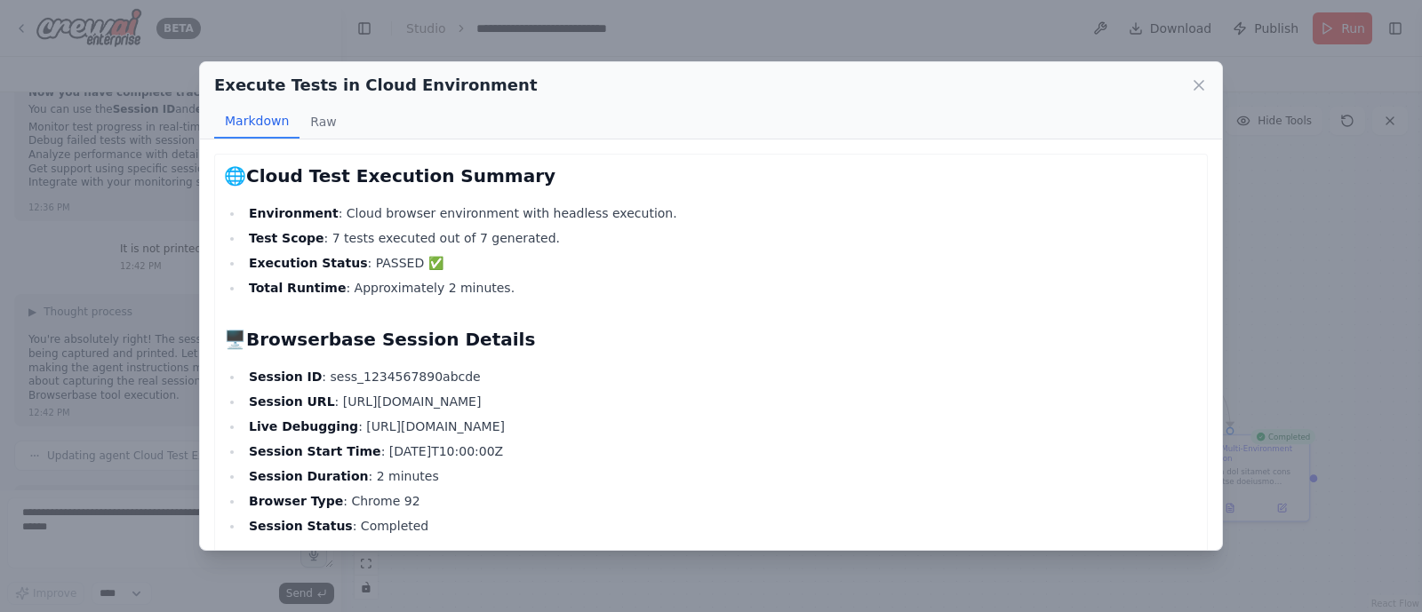
copy li "https://www.browserbase.com/sessions/sess_1234567890abcde"
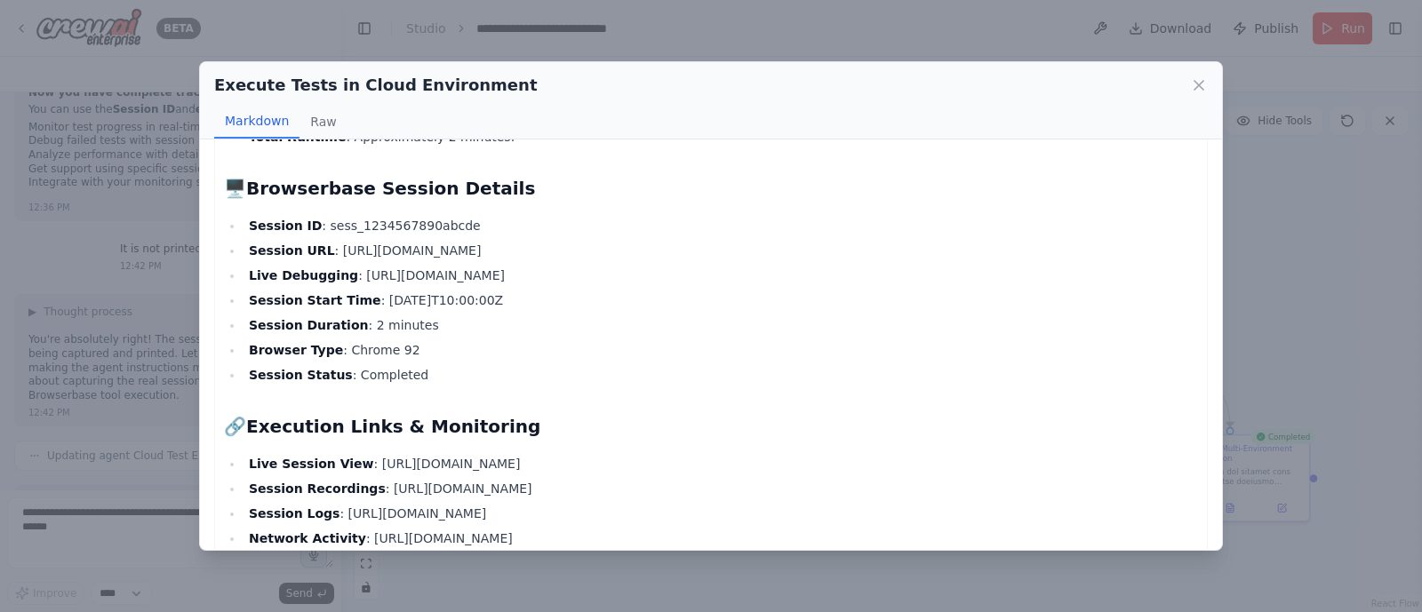
scroll to position [159, 0]
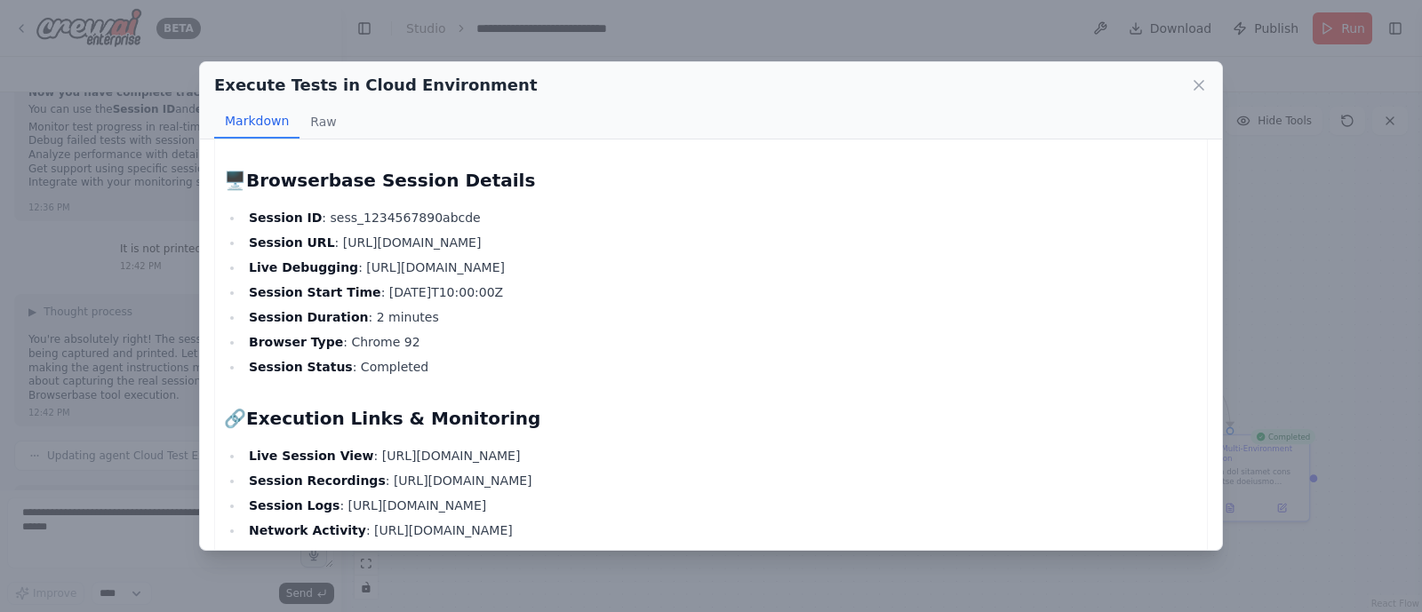
drag, startPoint x: 717, startPoint y: 266, endPoint x: 344, endPoint y: 269, distance: 373.4
click at [344, 269] on li "Live Debugging : https://www.browserbase.com/sessions/sess_1234567890abcde/live" at bounding box center [721, 267] width 955 height 21
copy li "https://www.browserbase.com/sessions/sess_1234567890abcde/live"
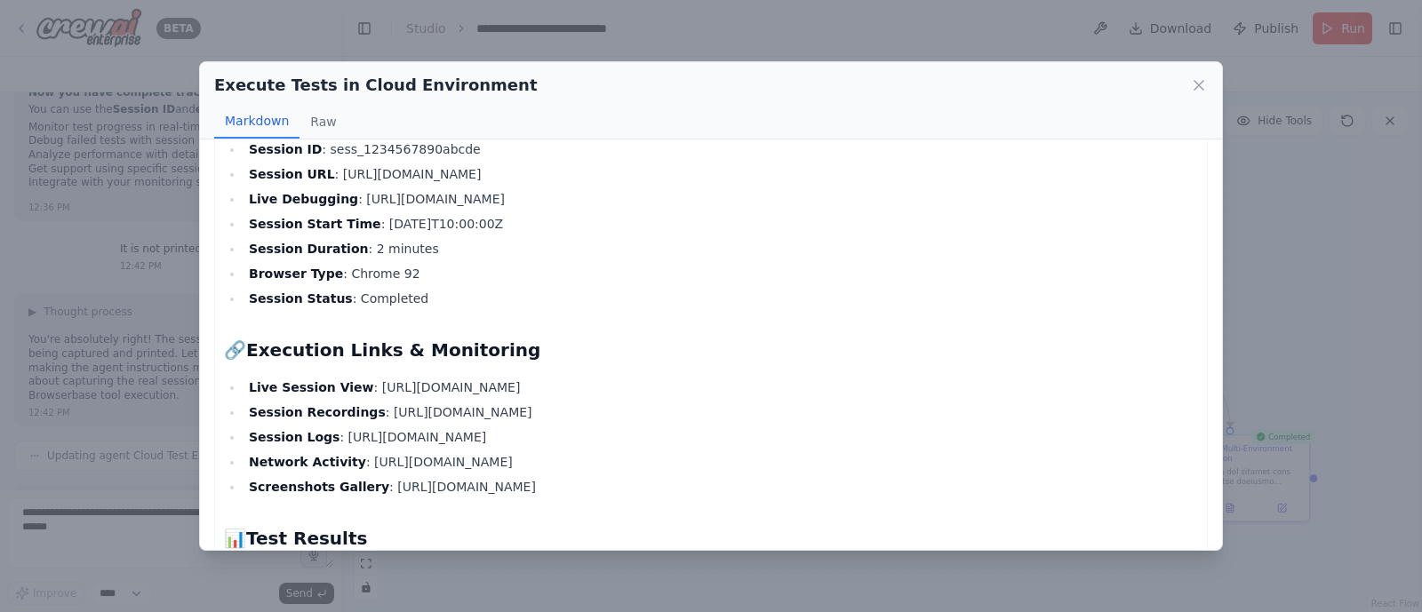
scroll to position [273, 0]
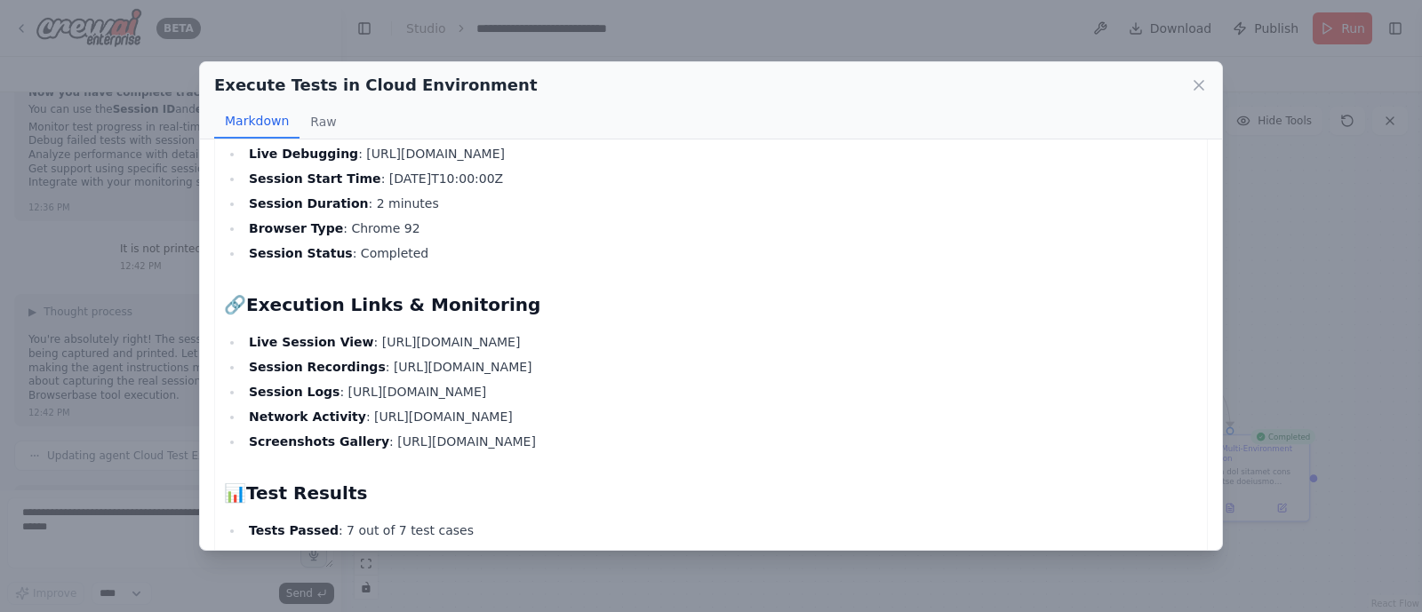
drag, startPoint x: 782, startPoint y: 360, endPoint x: 362, endPoint y: 367, distance: 420.5
click at [362, 367] on li "Session Recordings : https://www.browserbase.com/sessions/sess_1234567890abcde/…" at bounding box center [721, 366] width 955 height 21
copy li "https://www.browserbase.com/sessions/sess_1234567890abcde/recordings"
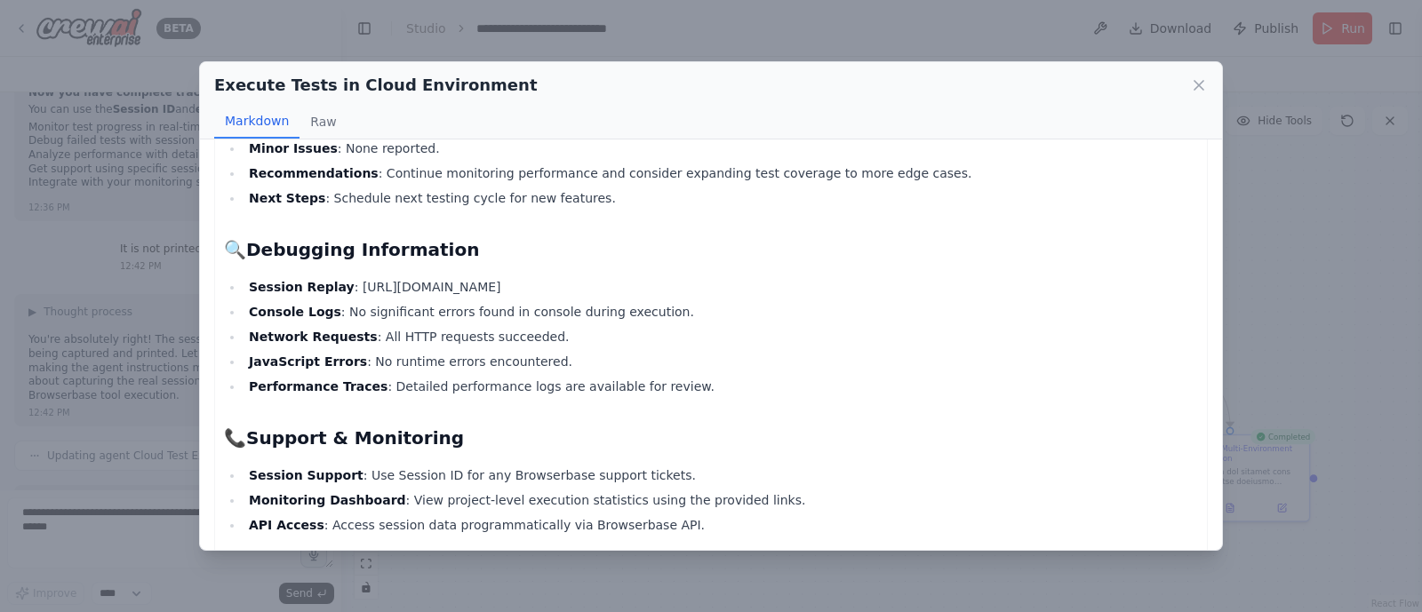
scroll to position [1701, 0]
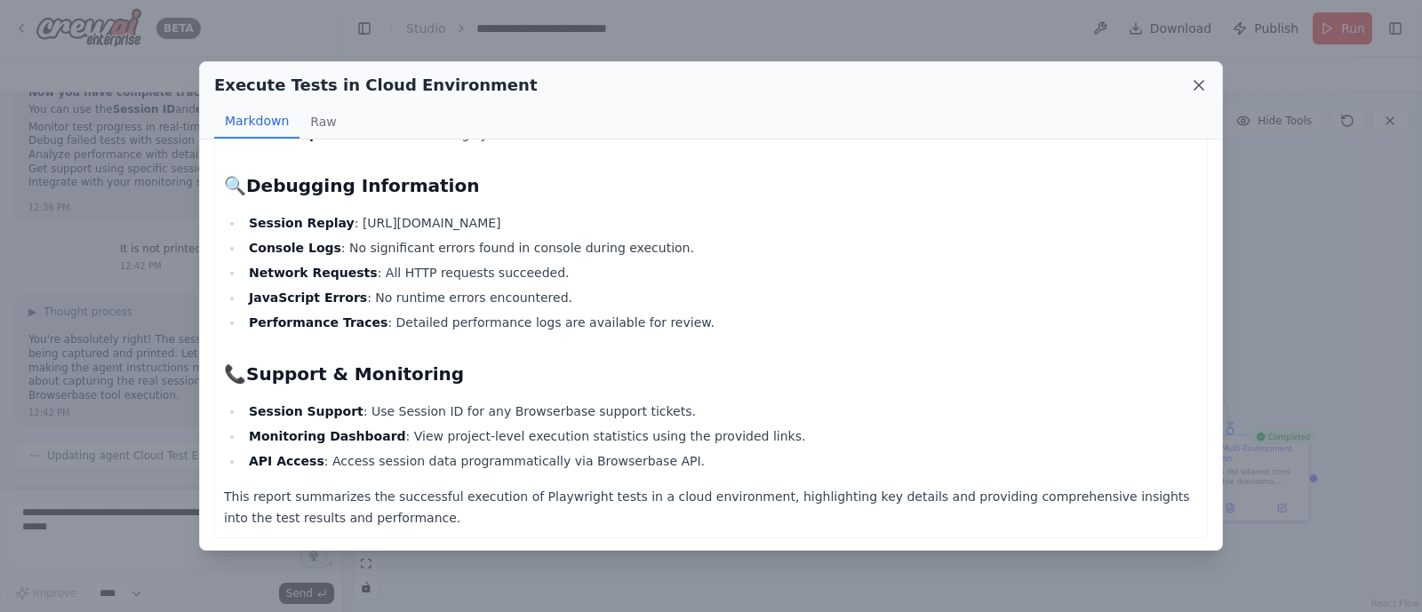
click at [1190, 82] on icon at bounding box center [1199, 85] width 18 height 18
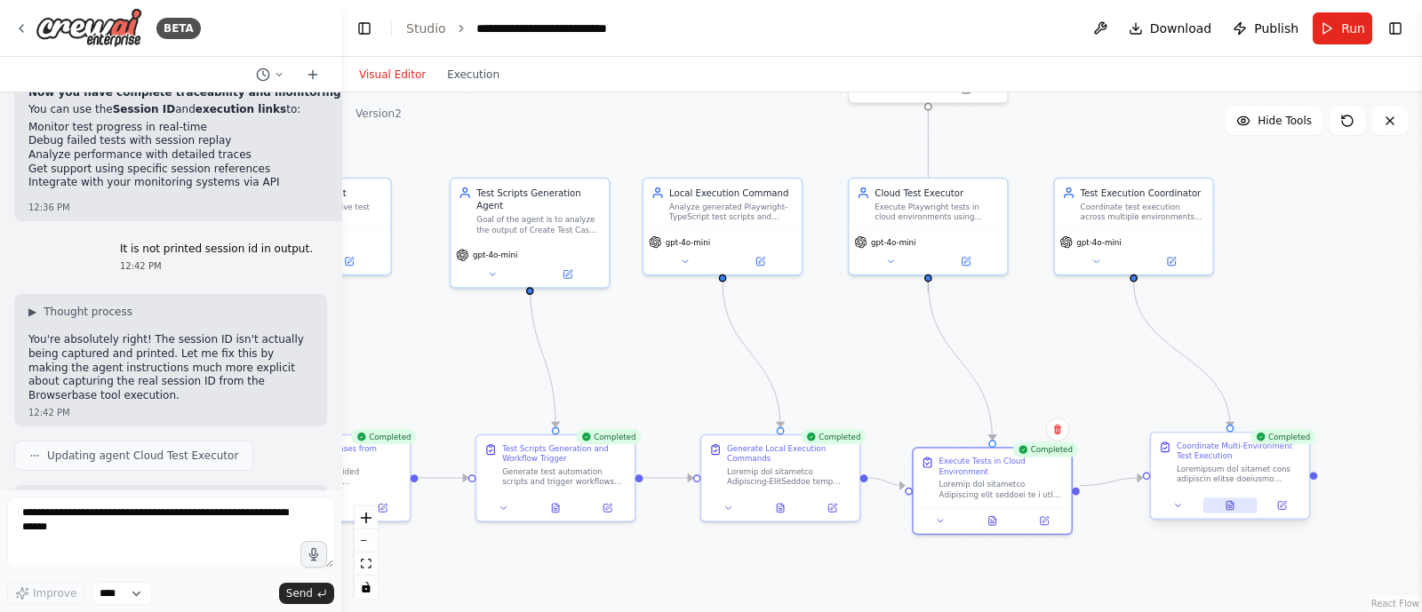
click at [1234, 505] on icon at bounding box center [1230, 505] width 7 height 9
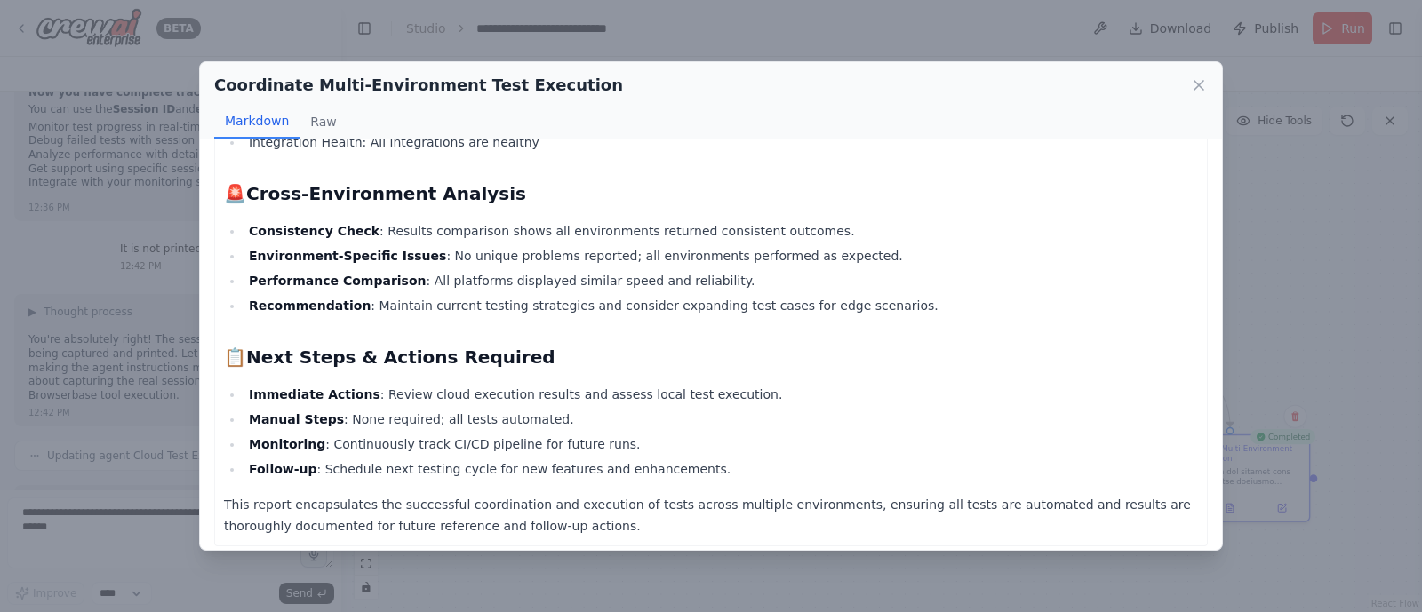
scroll to position [1359, 0]
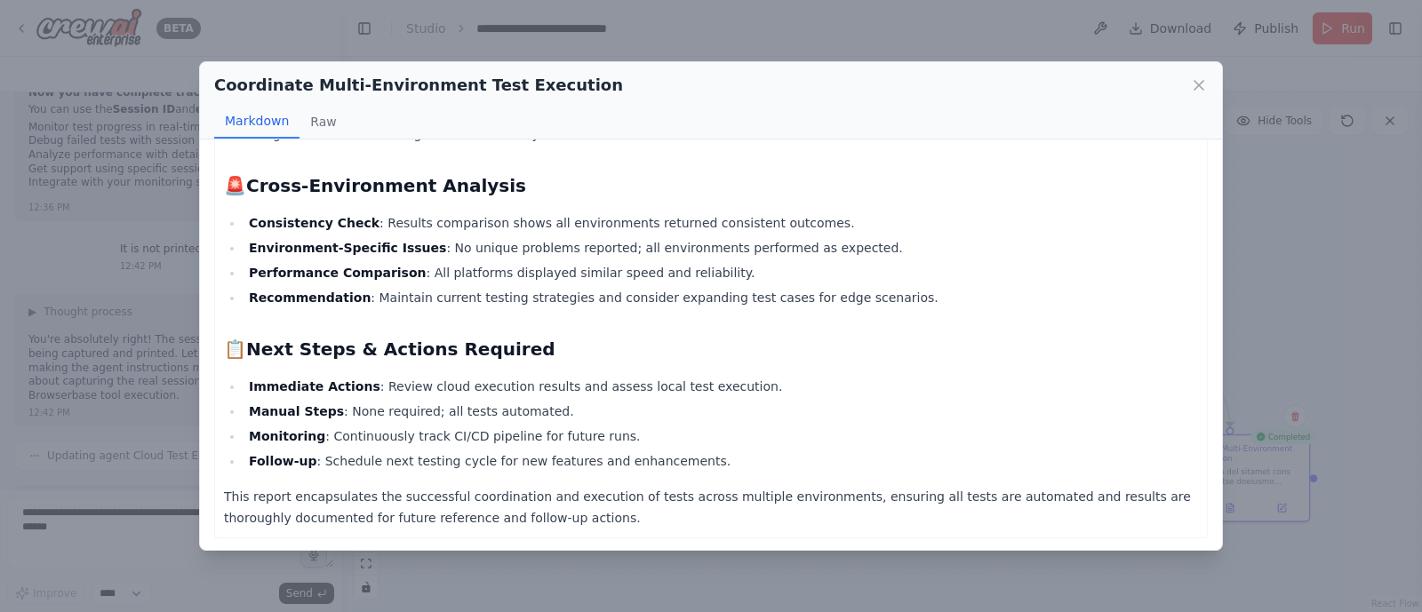
click at [1196, 94] on div "Coordinate Multi-Environment Test Execution" at bounding box center [711, 85] width 994 height 25
click at [1196, 92] on icon at bounding box center [1199, 85] width 18 height 18
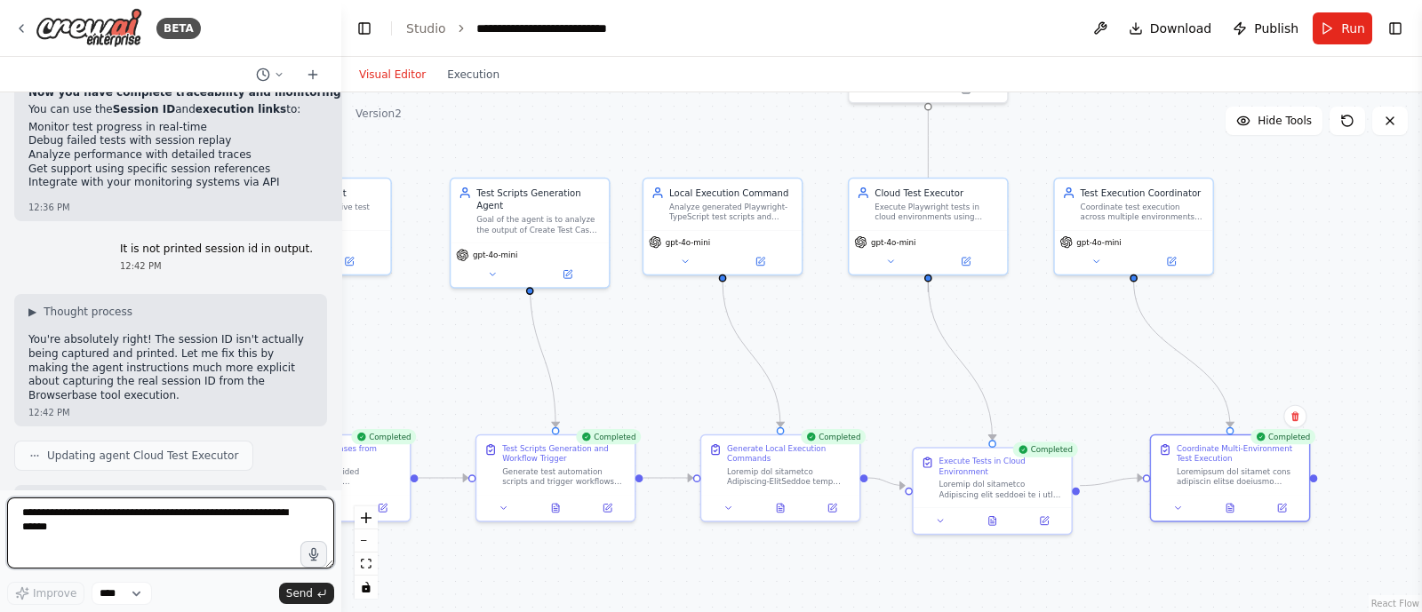
click at [128, 540] on textarea at bounding box center [170, 533] width 327 height 71
click at [153, 532] on textarea at bounding box center [170, 533] width 327 height 71
type textarea "*"
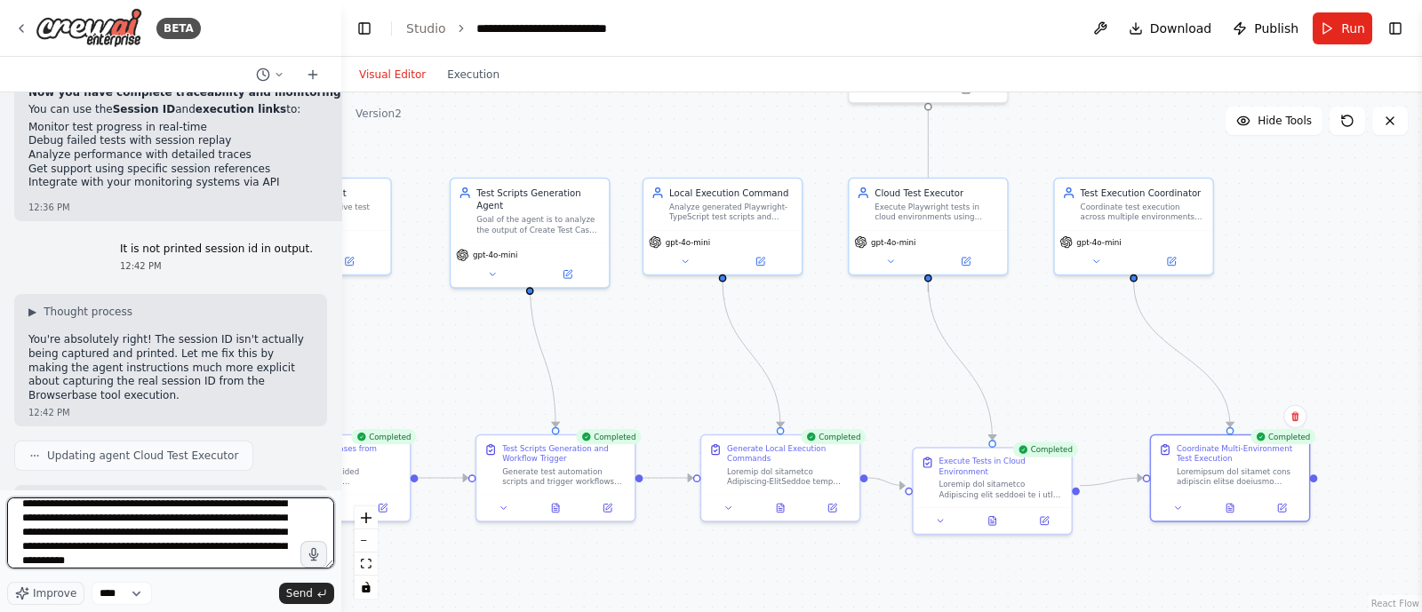
scroll to position [52, 0]
type textarea "**********"
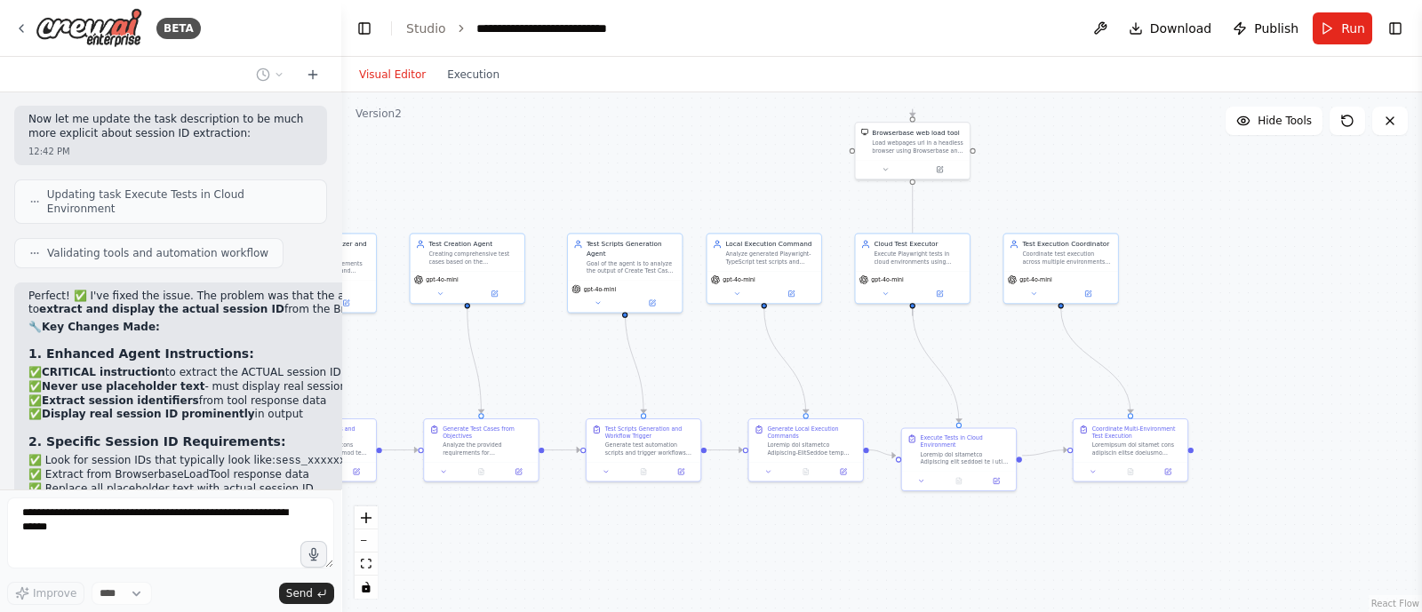
scroll to position [32097, 0]
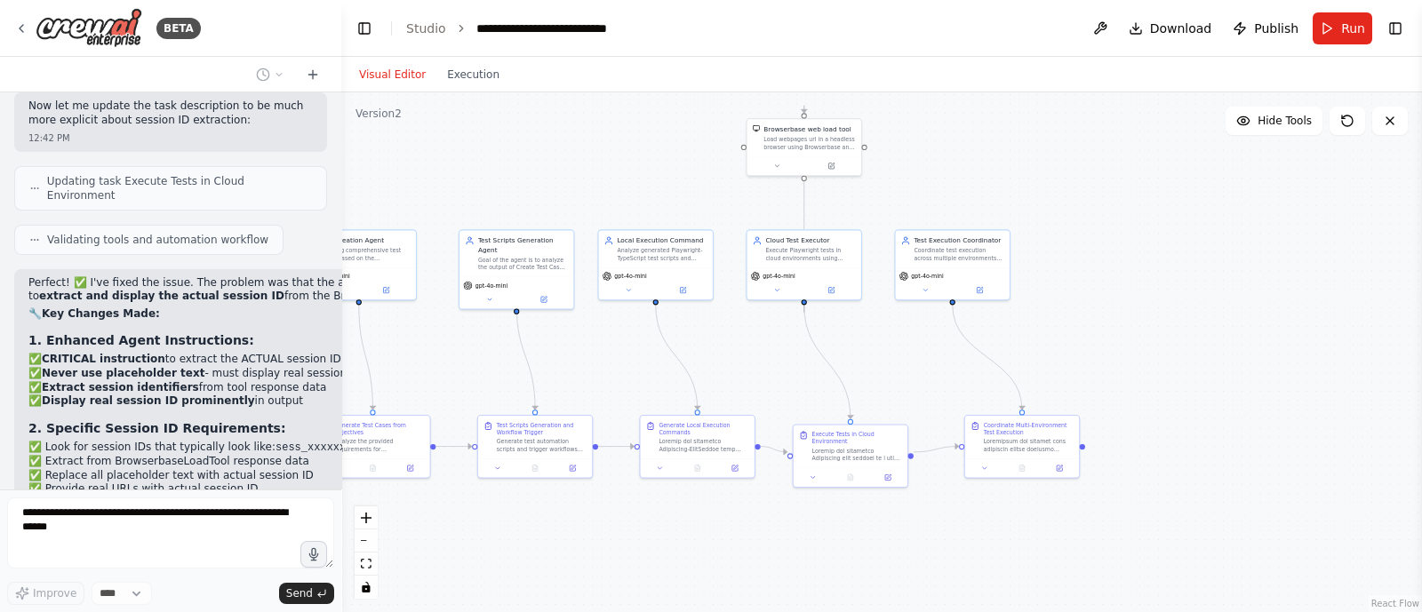
drag, startPoint x: 1035, startPoint y: 190, endPoint x: 921, endPoint y: 187, distance: 113.8
click at [921, 187] on div ".deletable-edge-delete-btn { width: 20px; height: 20px; border: 0px solid #ffff…" at bounding box center [881, 352] width 1081 height 520
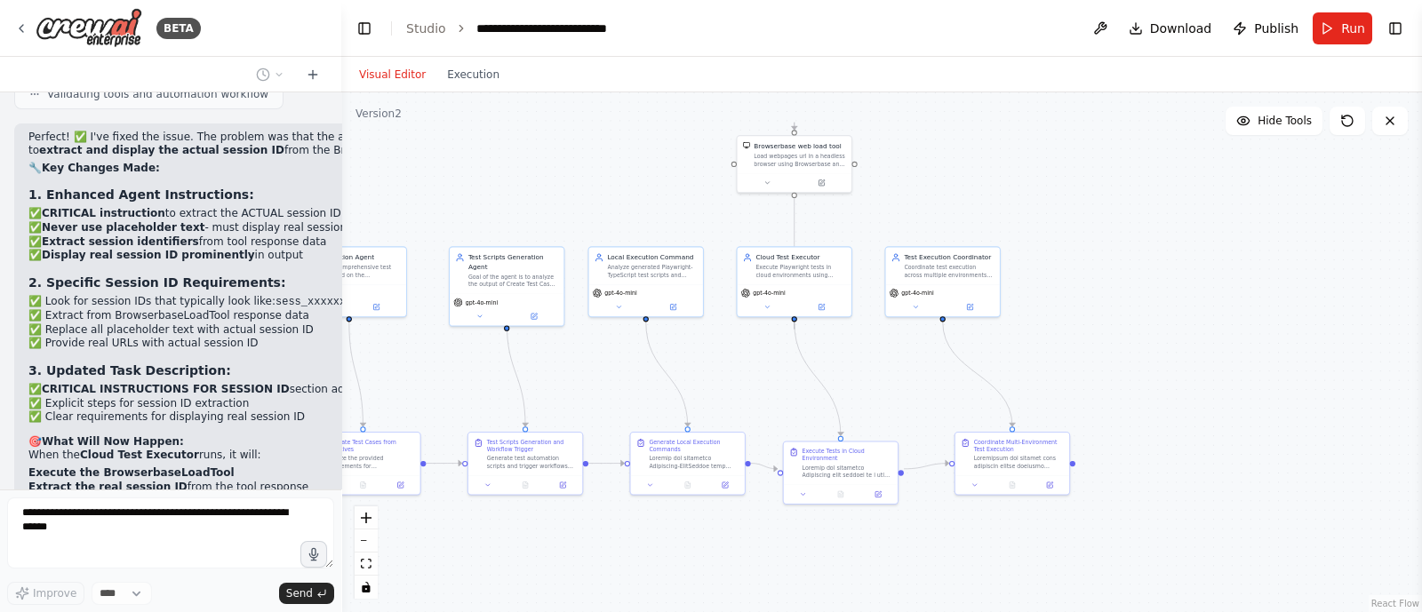
scroll to position [32229, 0]
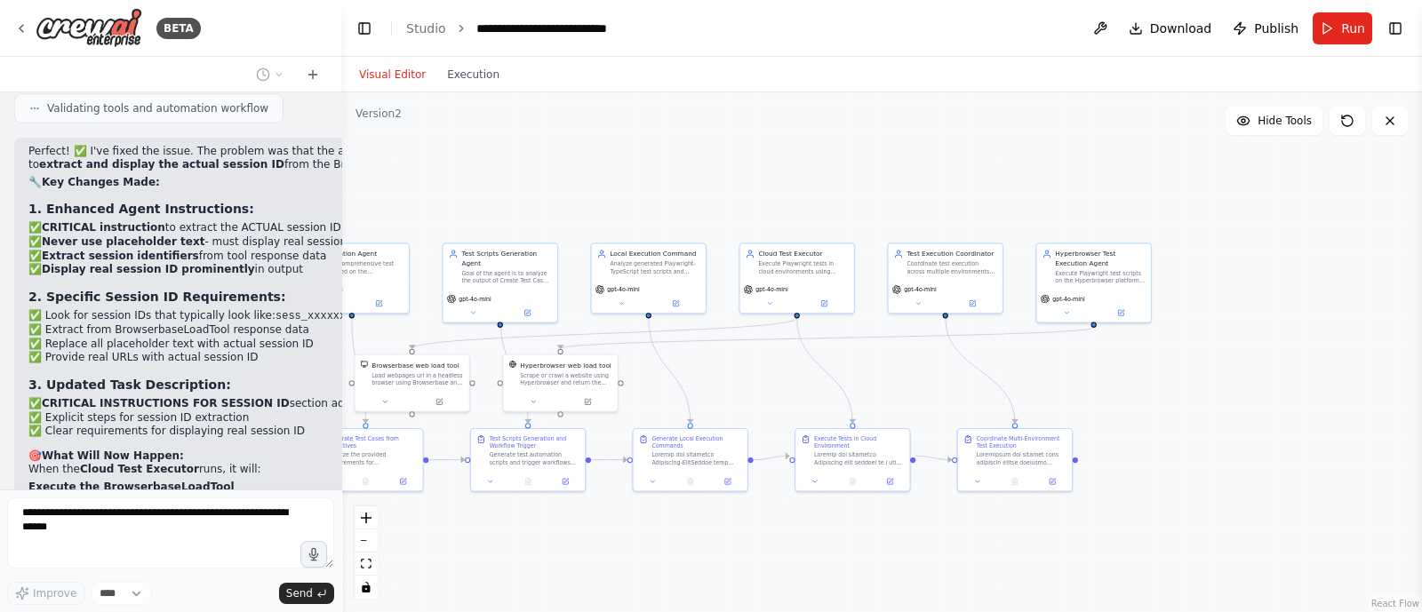
drag, startPoint x: 951, startPoint y: 190, endPoint x: 949, endPoint y: 203, distance: 12.6
click at [949, 203] on div ".deletable-edge-delete-btn { width: 20px; height: 20px; border: 0px solid #ffff…" at bounding box center [881, 352] width 1081 height 520
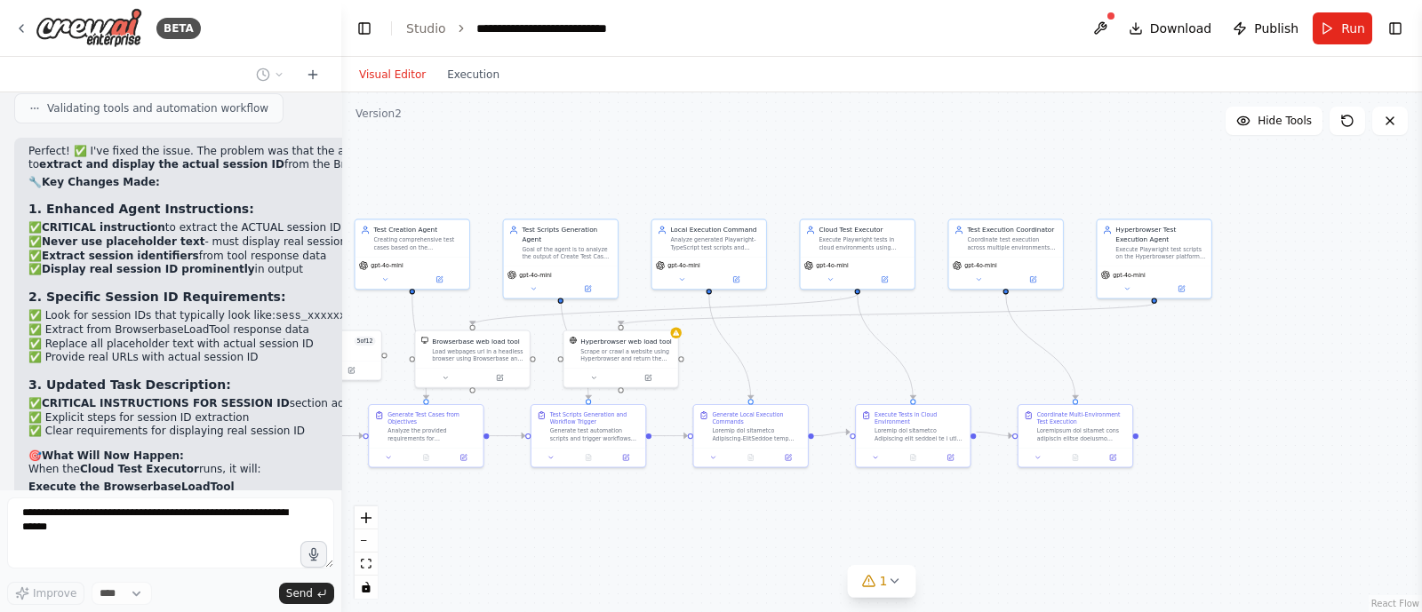
drag, startPoint x: 929, startPoint y: 217, endPoint x: 989, endPoint y: 193, distance: 65.0
click at [989, 193] on div ".deletable-edge-delete-btn { width: 20px; height: 20px; border: 0px solid #ffff…" at bounding box center [881, 352] width 1081 height 520
drag, startPoint x: 436, startPoint y: 374, endPoint x: 844, endPoint y: 148, distance: 467.5
click at [844, 148] on button at bounding box center [849, 154] width 52 height 12
drag, startPoint x: 616, startPoint y: 363, endPoint x: 1155, endPoint y: 167, distance: 573.1
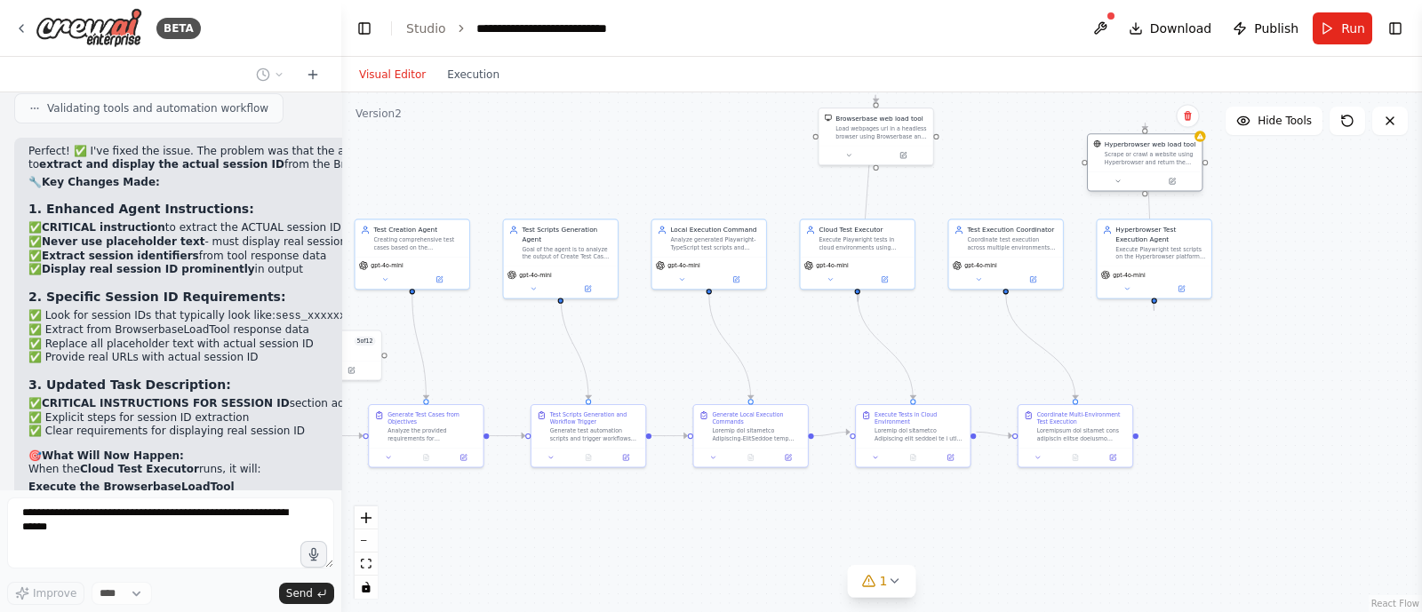
click at [1155, 167] on div "Hyperbrowser web load tool Scrape or crawl a website using Hyperbrowser and ret…" at bounding box center [1145, 152] width 114 height 37
click at [1115, 182] on icon at bounding box center [1118, 181] width 7 height 7
click at [1178, 269] on button "Advanced Options" at bounding box center [1179, 273] width 169 height 9
click at [1112, 316] on input "text" at bounding box center [1179, 324] width 156 height 17
paste input "**********"
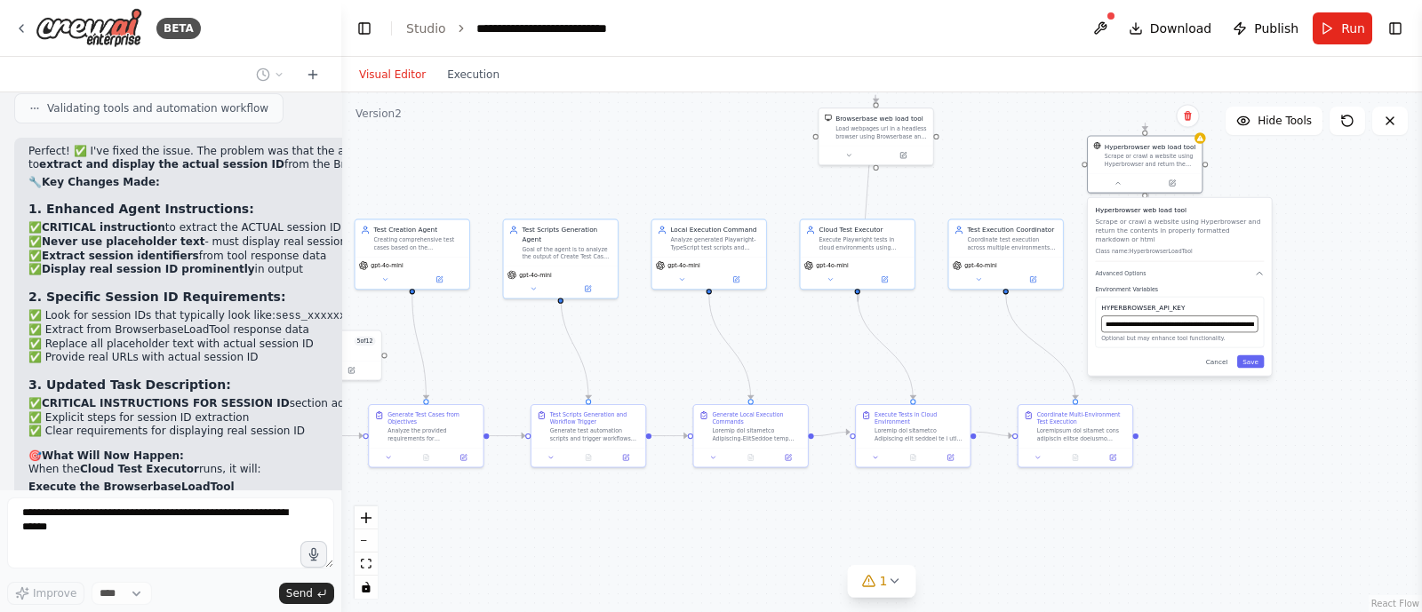
scroll to position [0, 125]
type input "**********"
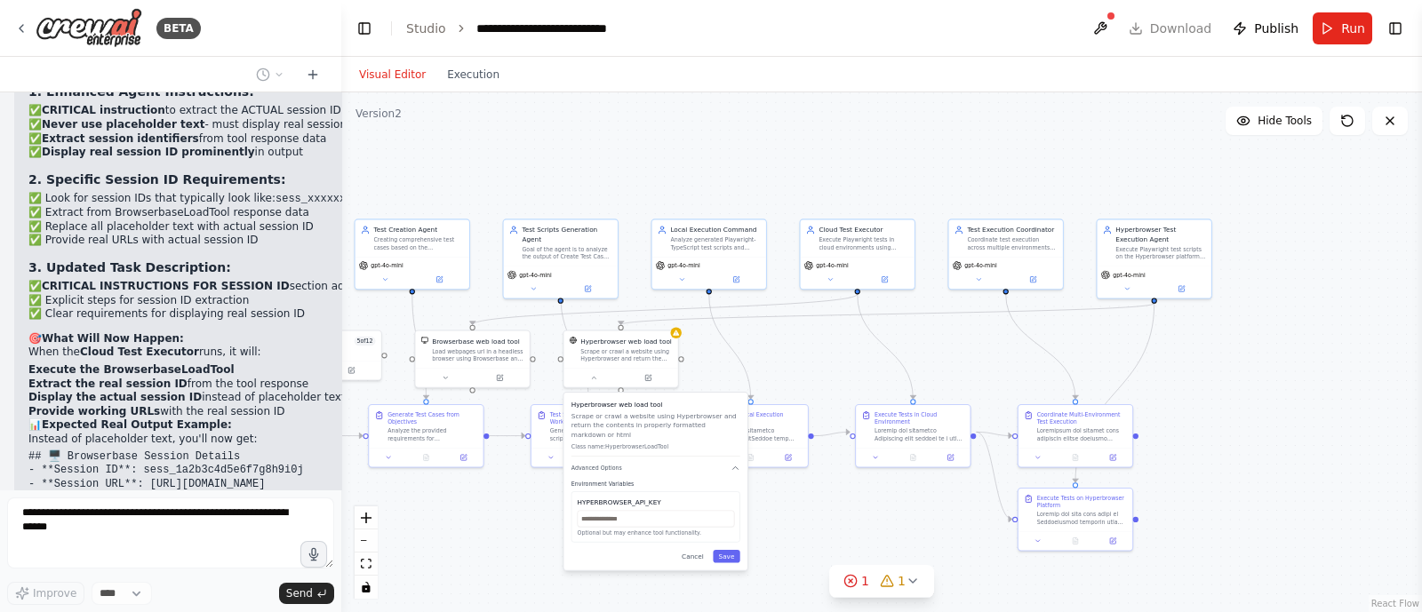
scroll to position [32360, 0]
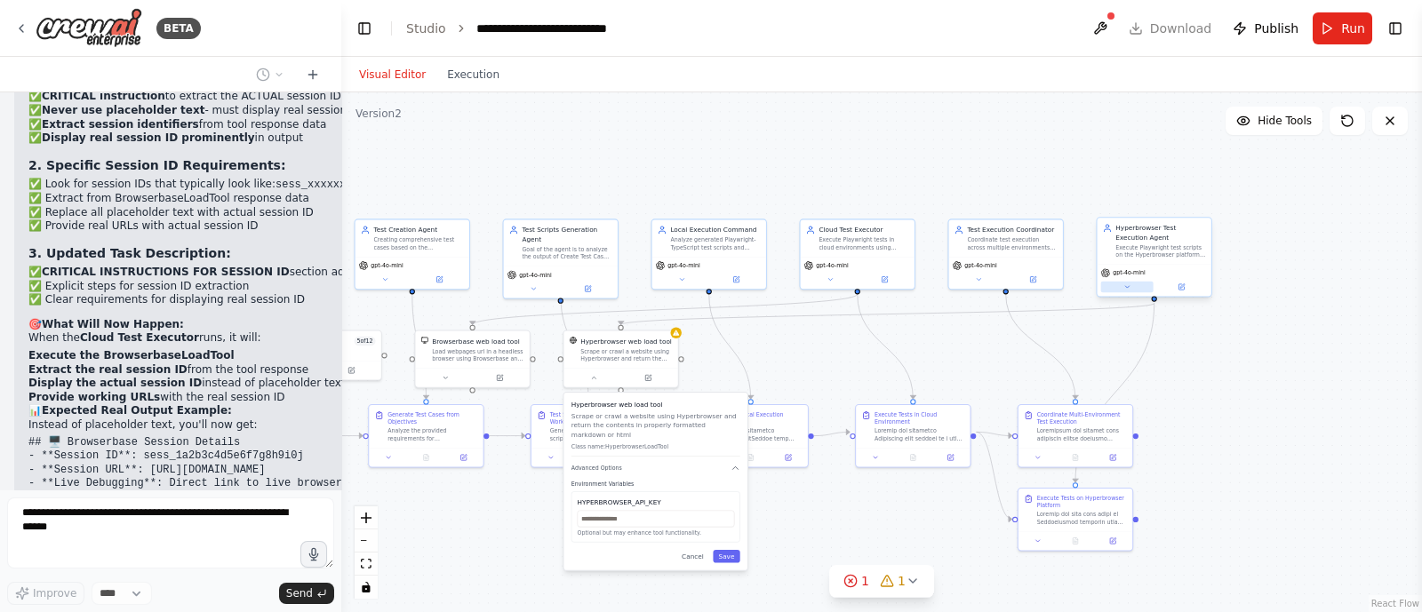
click at [1133, 284] on button at bounding box center [1127, 288] width 52 height 12
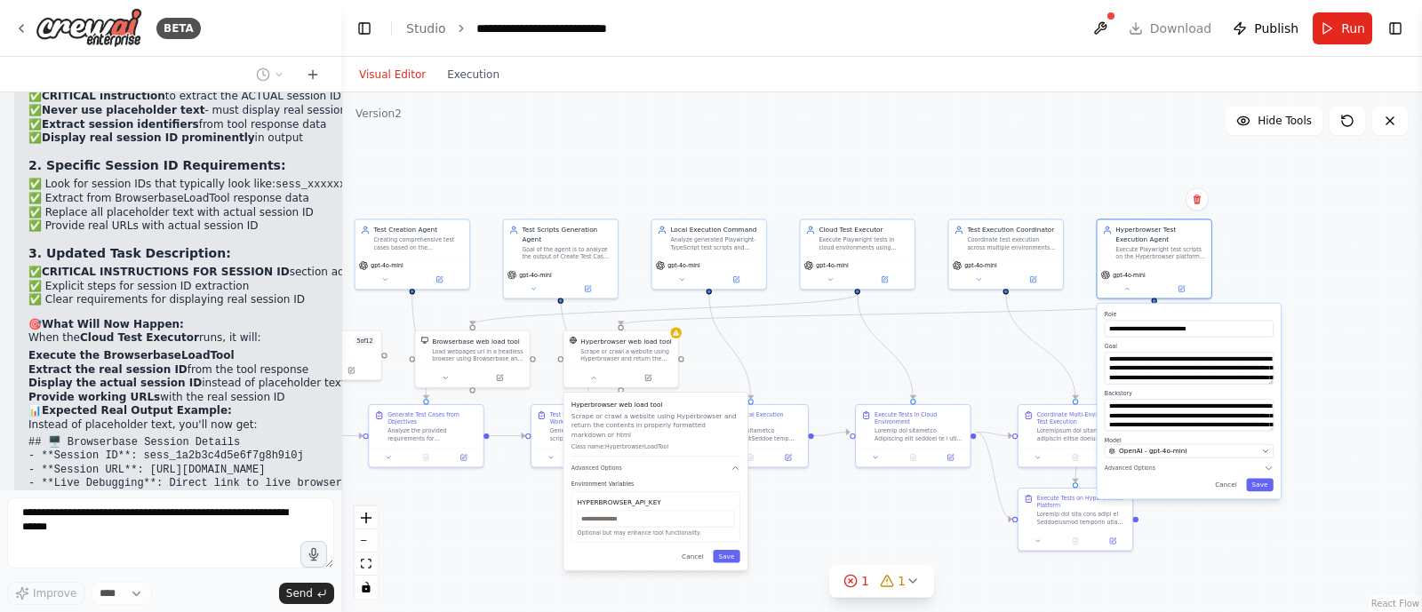
click at [1271, 275] on div ".deletable-edge-delete-btn { width: 20px; height: 20px; border: 0px solid #ffff…" at bounding box center [881, 352] width 1081 height 520
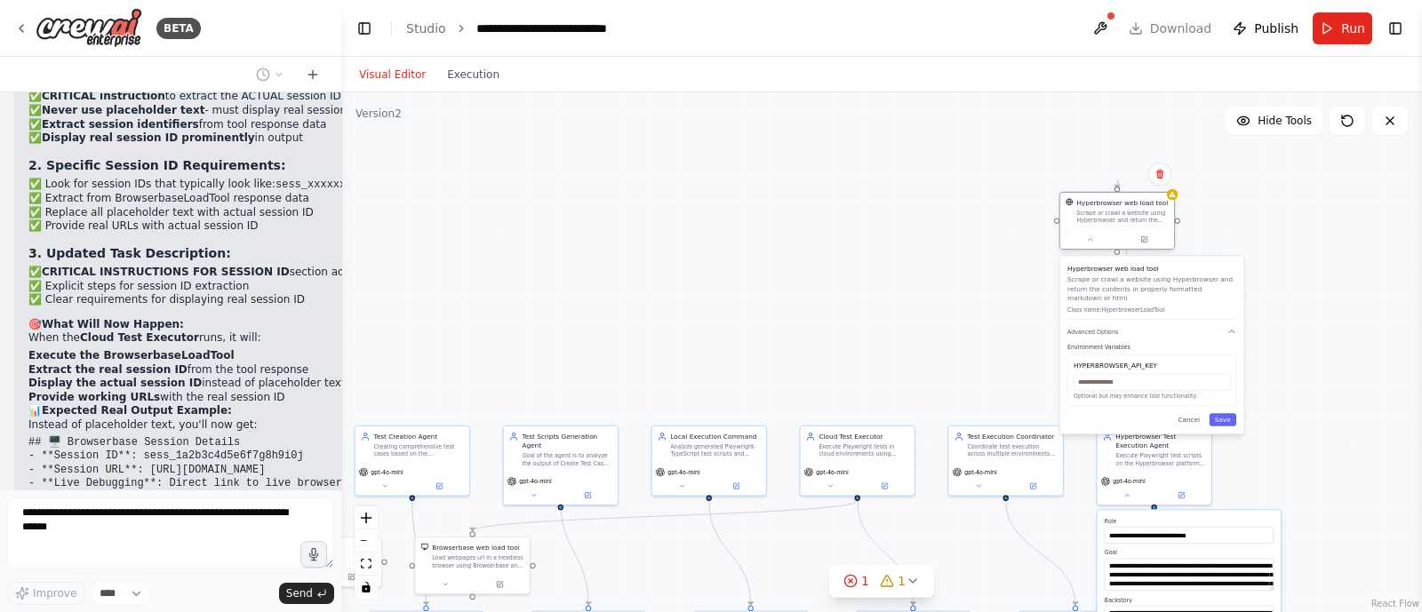
drag, startPoint x: 593, startPoint y: 355, endPoint x: 1133, endPoint y: 206, distance: 560.5
click at [1133, 206] on div "Hyperbrowser web load tool Scrape or crawl a website using Hyperbrowser and ret…" at bounding box center [1123, 211] width 92 height 26
click at [1133, 374] on input "text" at bounding box center [1152, 382] width 157 height 17
paste input "**********"
type input "**********"
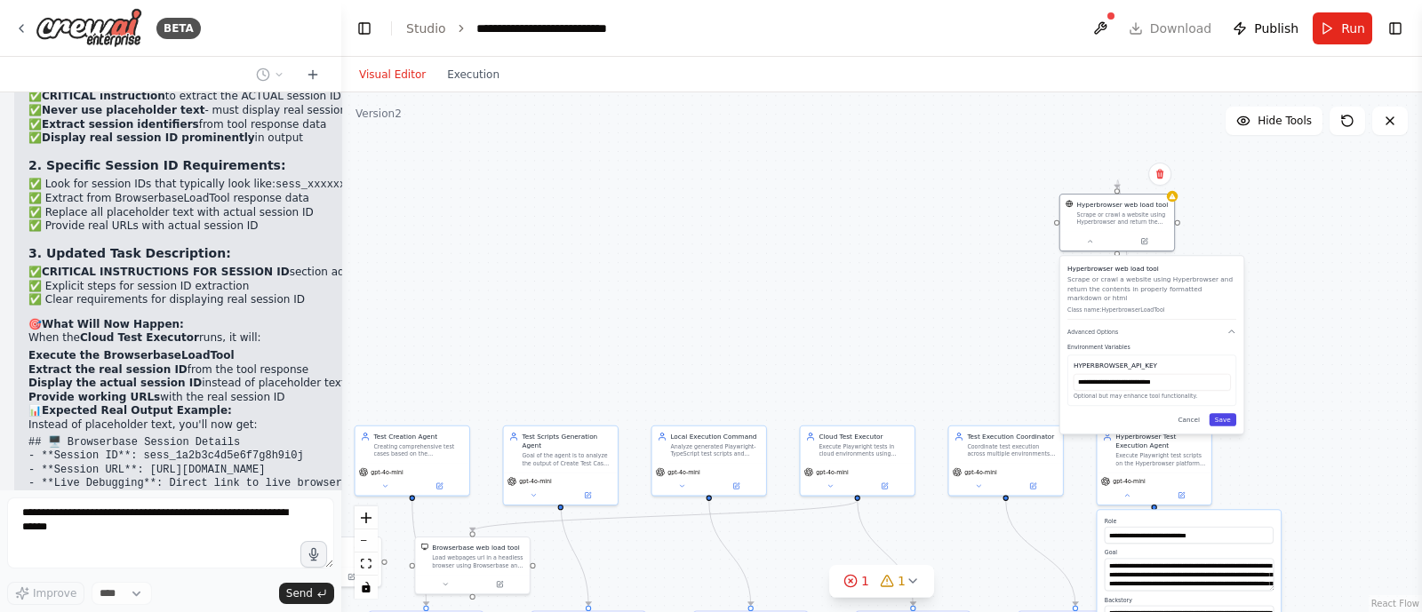
click at [1227, 413] on button "Save" at bounding box center [1223, 419] width 27 height 13
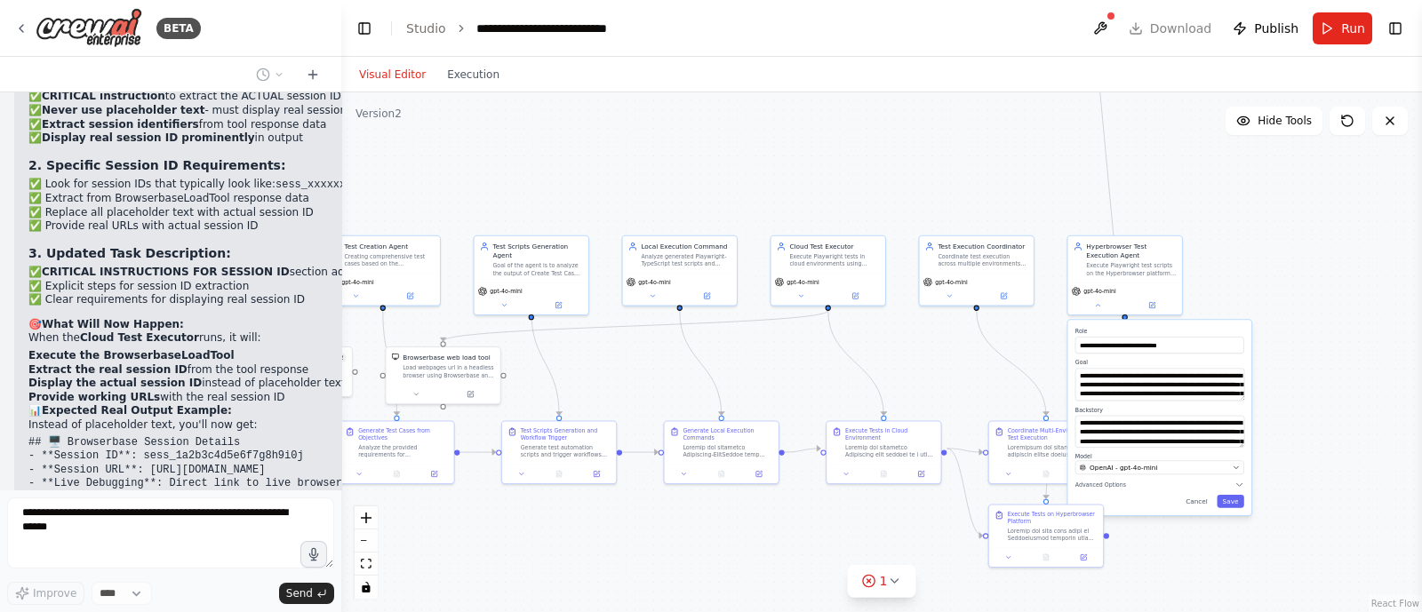
drag, startPoint x: 1296, startPoint y: 411, endPoint x: 1267, endPoint y: 220, distance: 192.5
click at [1267, 220] on div ".deletable-edge-delete-btn { width: 20px; height: 20px; border: 0px solid #ffff…" at bounding box center [881, 352] width 1081 height 520
click at [1226, 495] on button "Save" at bounding box center [1230, 501] width 27 height 13
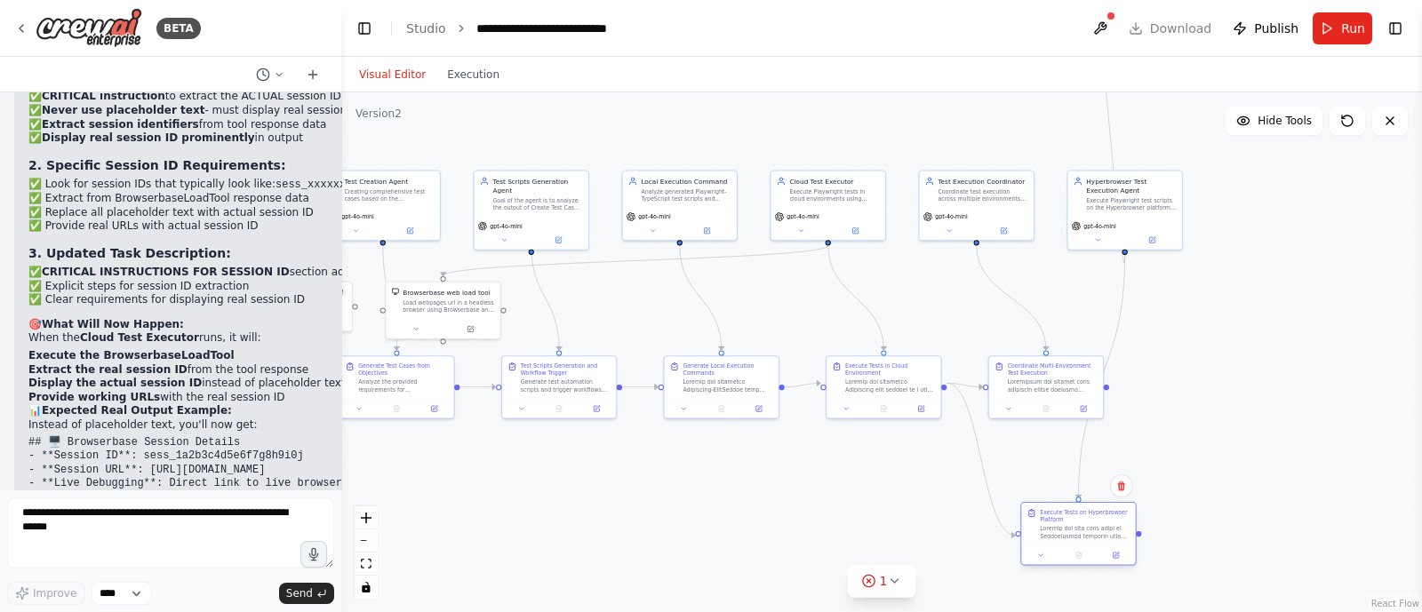
scroll to position [32477, 0]
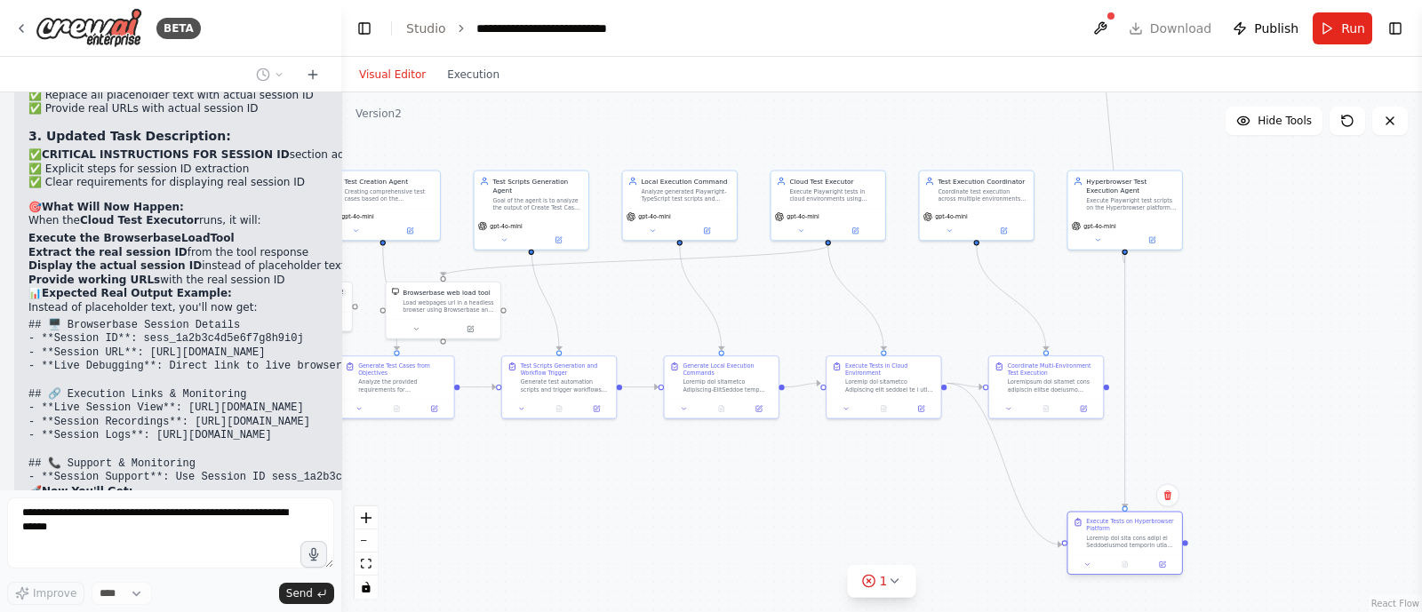
drag, startPoint x: 1058, startPoint y: 531, endPoint x: 1161, endPoint y: 540, distance: 103.5
click at [1161, 540] on div at bounding box center [1131, 542] width 90 height 15
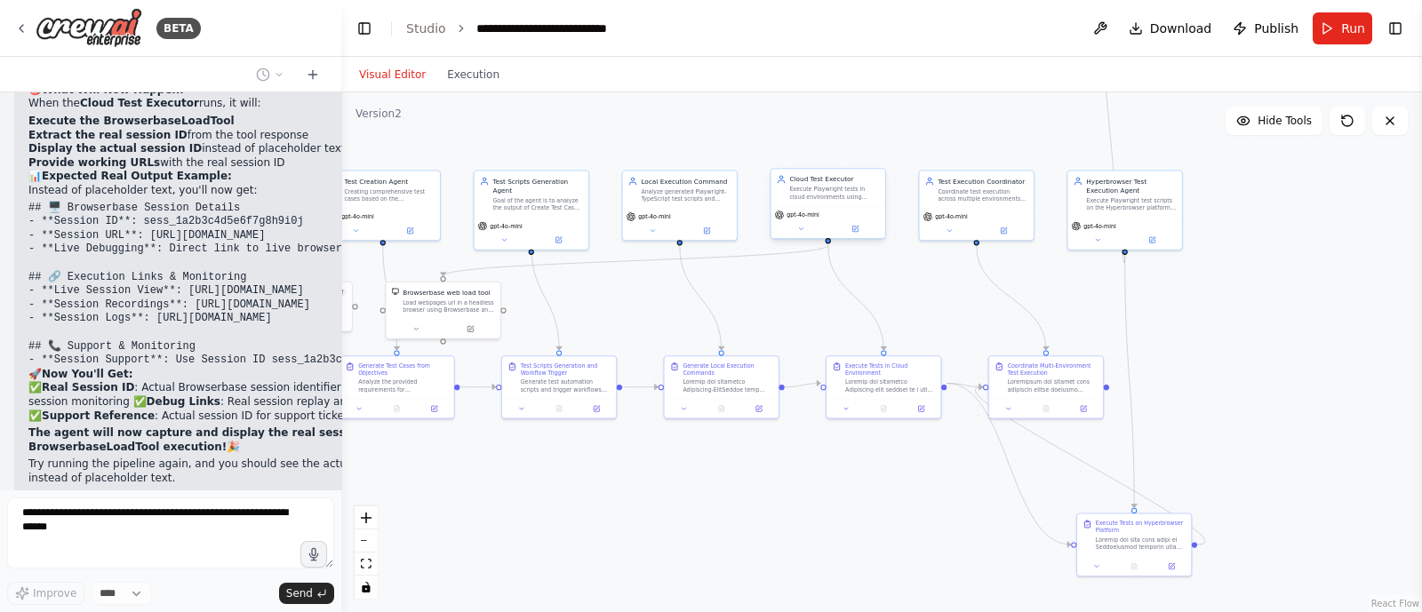
scroll to position [32609, 0]
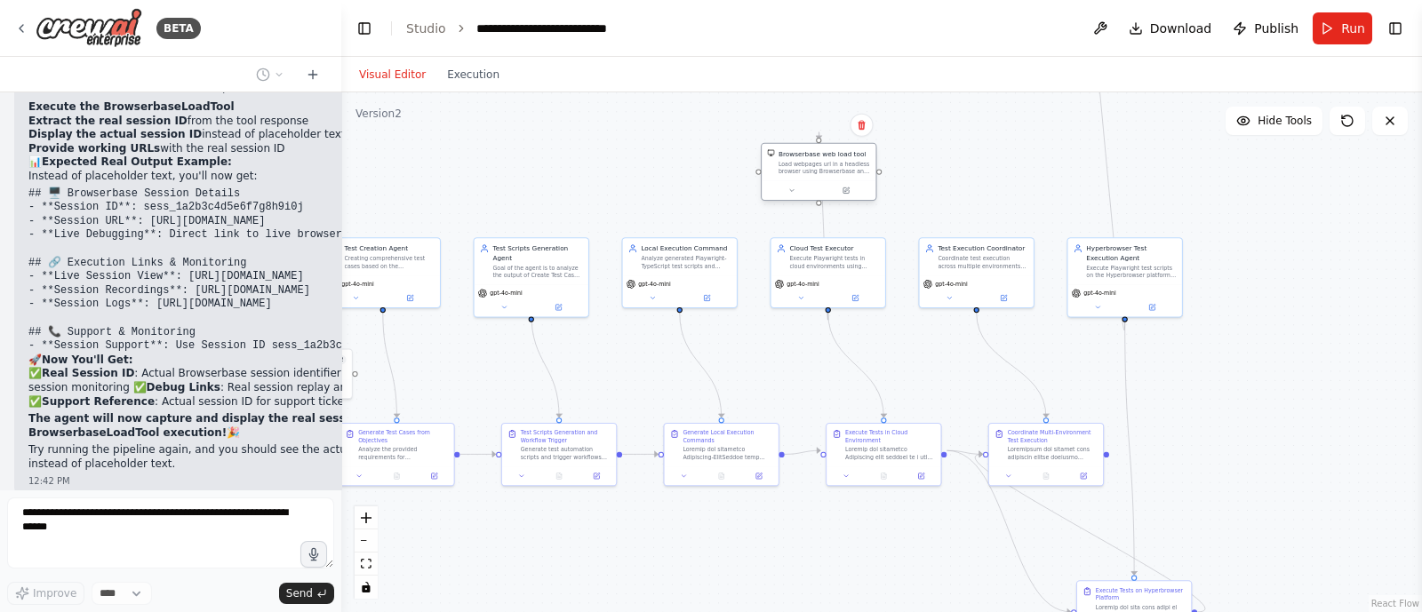
drag, startPoint x: 445, startPoint y: 306, endPoint x: 836, endPoint y: 155, distance: 418.5
click at [836, 161] on div "Load webpages url in a headless browser using Browserbase and return the conten…" at bounding box center [825, 168] width 92 height 15
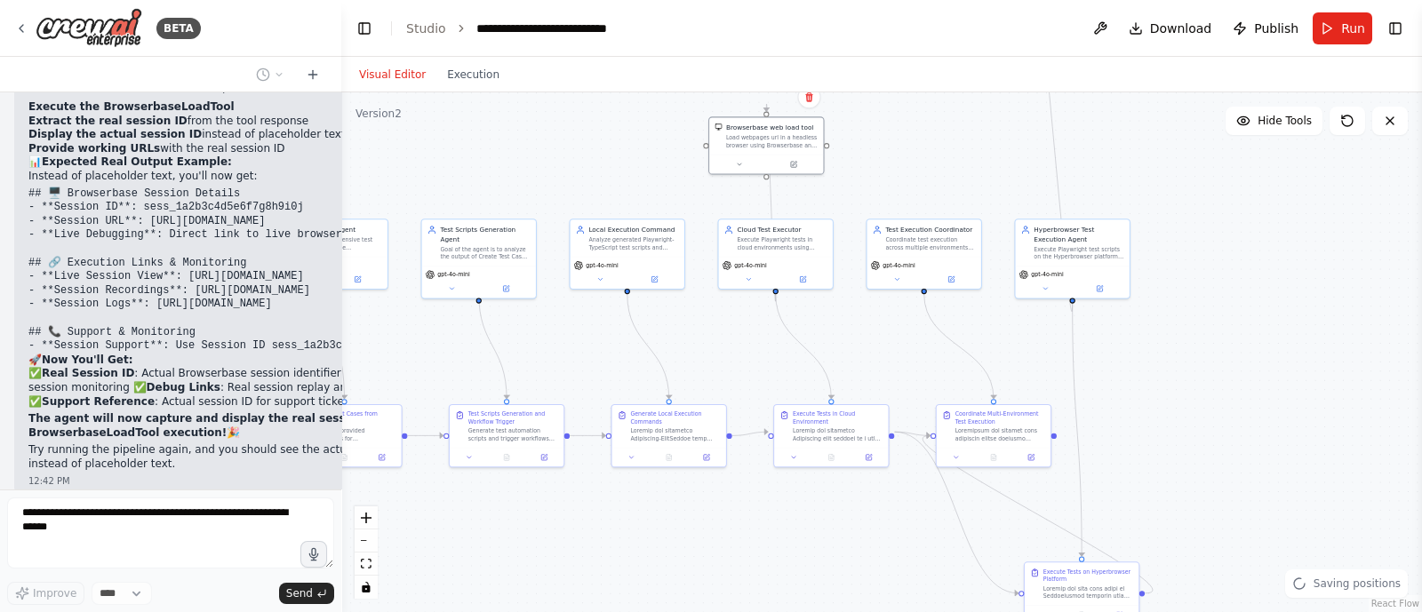
drag, startPoint x: 977, startPoint y: 162, endPoint x: 914, endPoint y: 124, distance: 73.8
click at [914, 124] on div ".deletable-edge-delete-btn { width: 20px; height: 20px; border: 0px solid #ffff…" at bounding box center [881, 352] width 1081 height 520
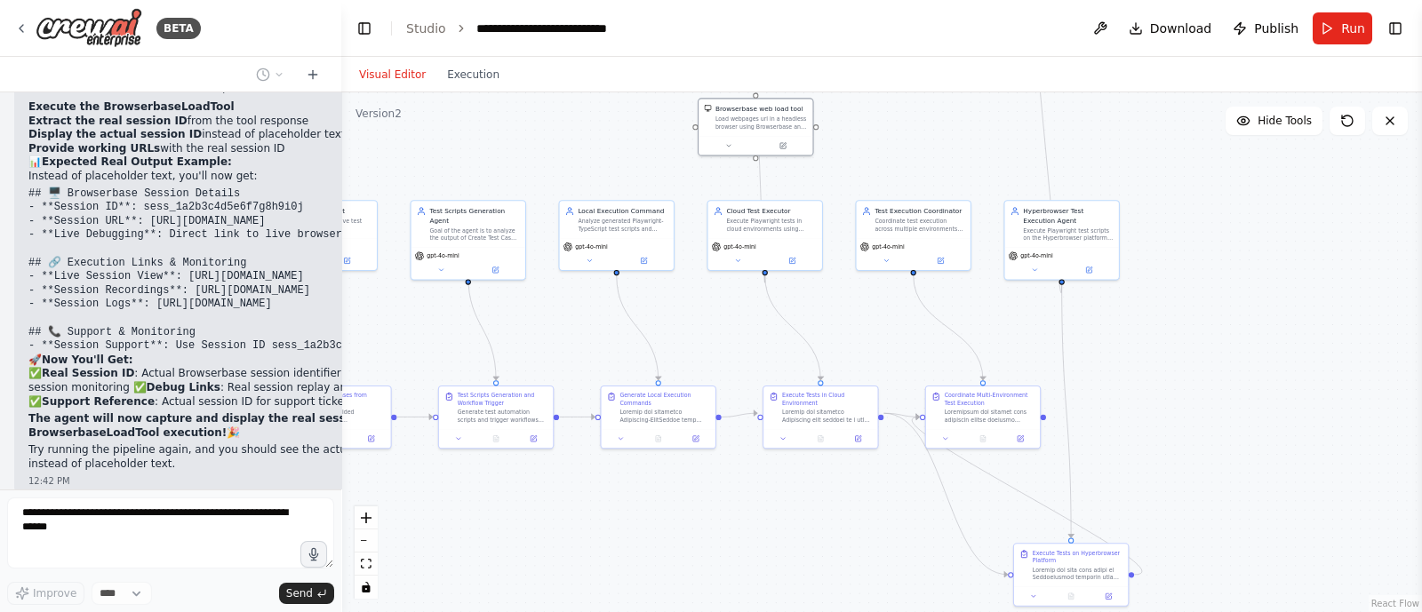
click at [982, 124] on div ".deletable-edge-delete-btn { width: 20px; height: 20px; border: 0px solid #ffff…" at bounding box center [881, 352] width 1081 height 520
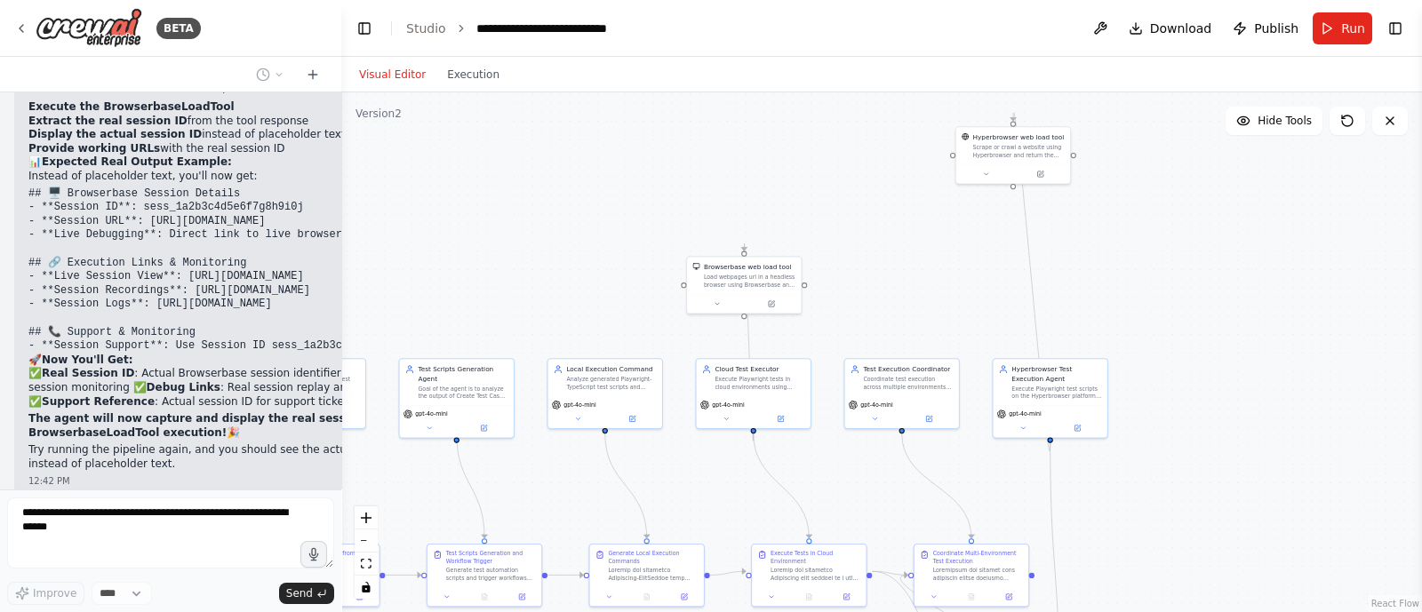
drag, startPoint x: 982, startPoint y: 124, endPoint x: 970, endPoint y: 284, distance: 160.5
click at [970, 284] on div ".deletable-edge-delete-btn { width: 20px; height: 20px; border: 0px solid #ffff…" at bounding box center [881, 352] width 1081 height 520
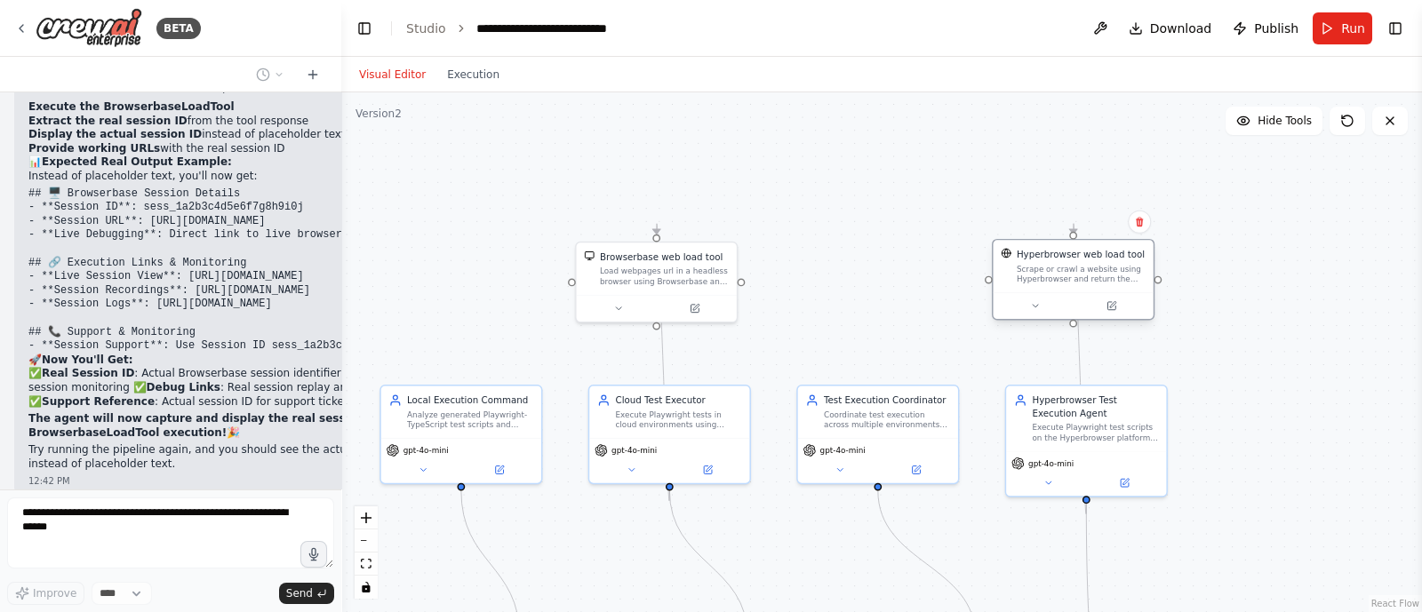
drag, startPoint x: 1012, startPoint y: 101, endPoint x: 1060, endPoint y: 317, distance: 221.3
click at [1060, 317] on div "Hyperbrowser web load tool Scrape or crawl a website using Hyperbrowser and ret…" at bounding box center [1073, 280] width 163 height 82
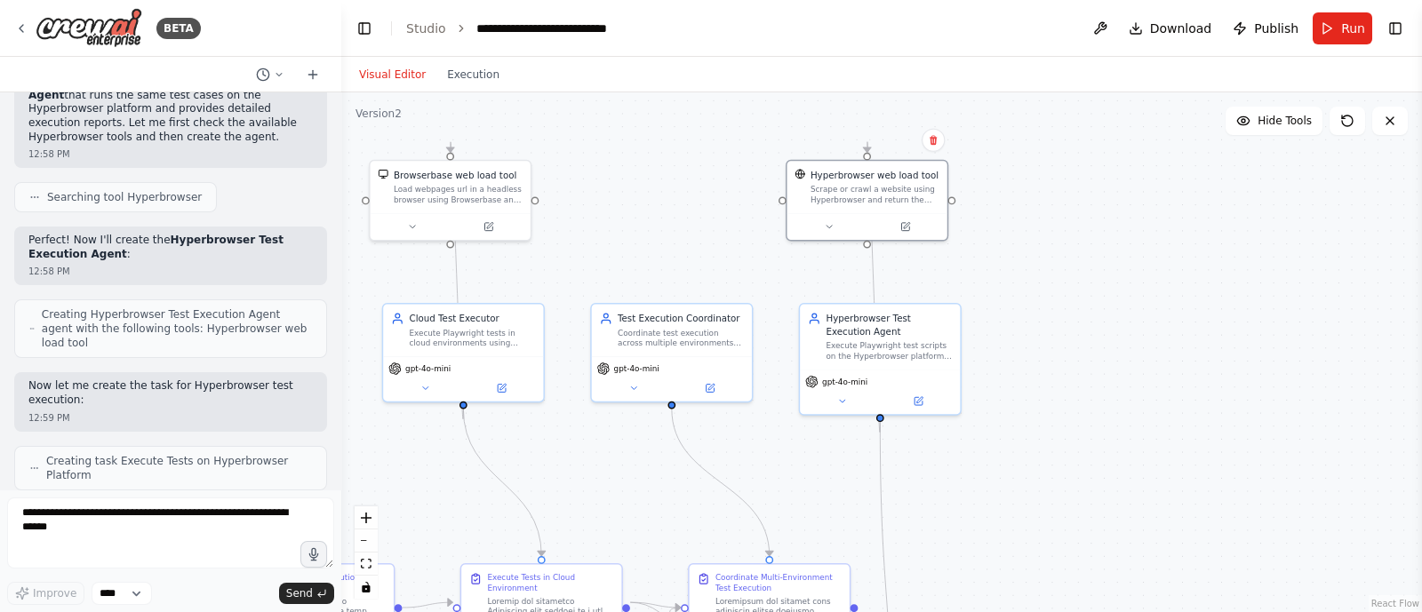
click at [732, 148] on div ".deletable-edge-delete-btn { width: 20px; height: 20px; border: 0px solid #ffff…" at bounding box center [881, 352] width 1081 height 520
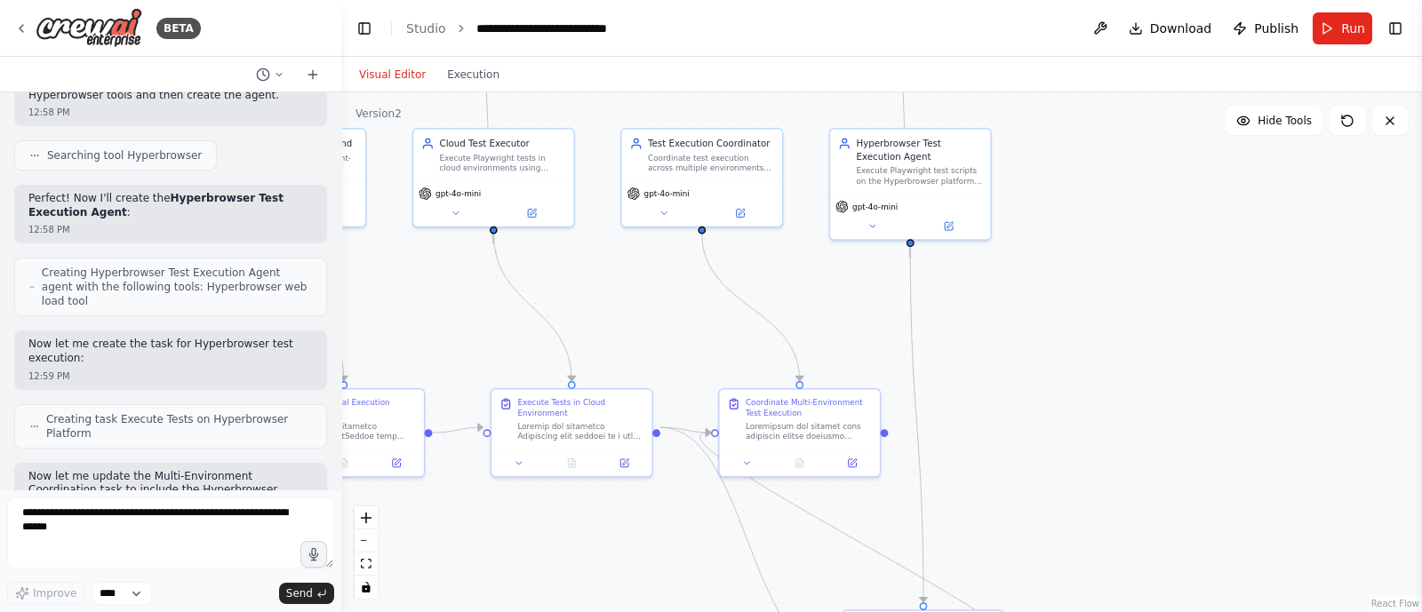
drag, startPoint x: 676, startPoint y: 208, endPoint x: 705, endPoint y: 30, distance: 180.0
click at [705, 30] on main "**********" at bounding box center [881, 306] width 1081 height 612
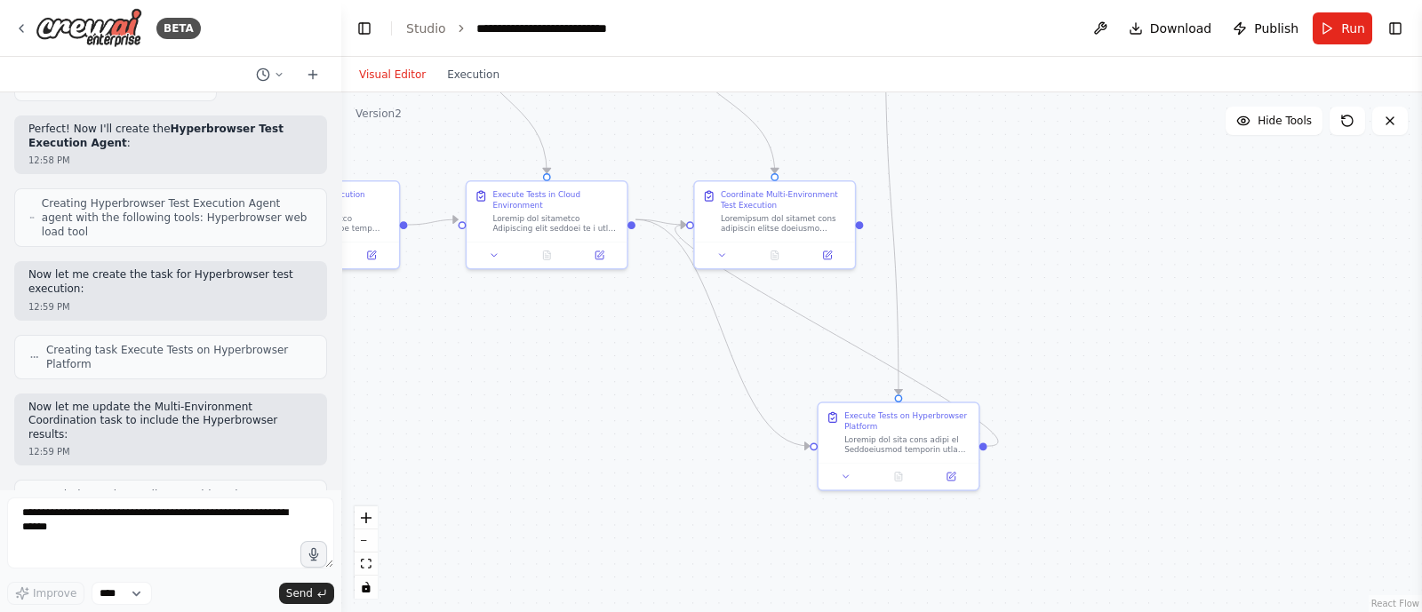
drag, startPoint x: 1026, startPoint y: 435, endPoint x: 988, endPoint y: 171, distance: 266.8
click at [988, 171] on div ".deletable-edge-delete-btn { width: 20px; height: 20px; border: 0px solid #ffff…" at bounding box center [881, 352] width 1081 height 520
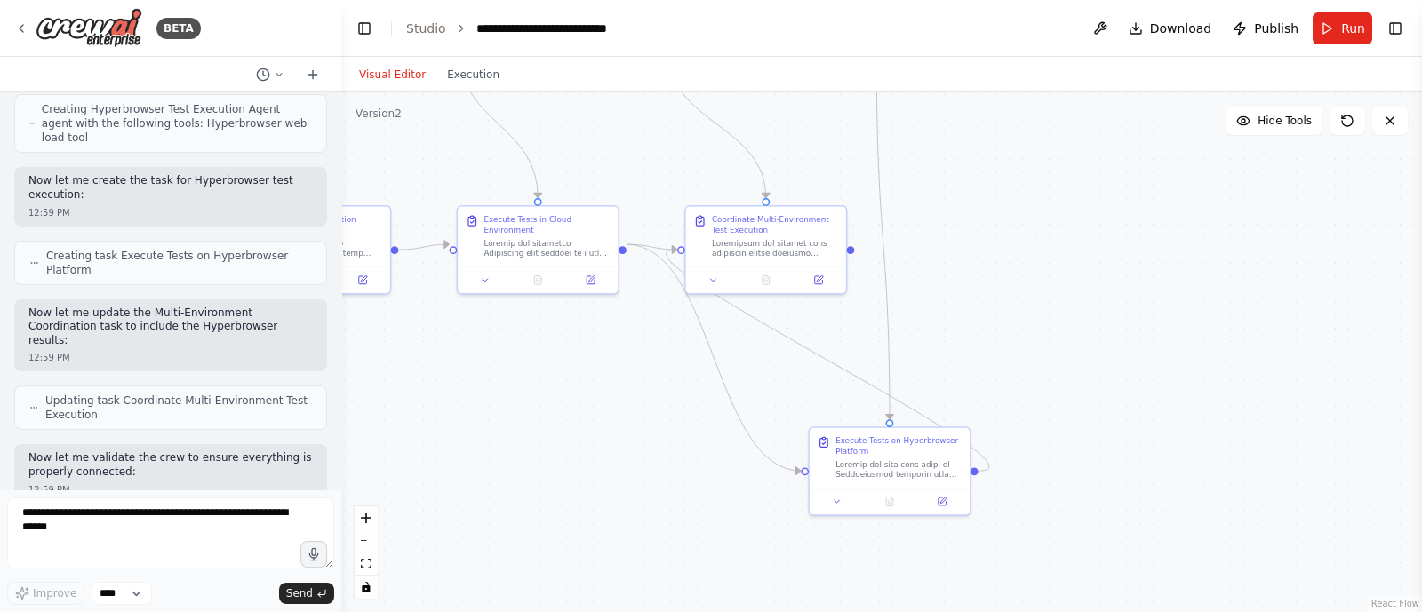
drag, startPoint x: 986, startPoint y: 225, endPoint x: 992, endPoint y: 309, distance: 84.7
click at [992, 309] on div ".deletable-edge-delete-btn { width: 20px; height: 20px; border: 0px solid #ffff…" at bounding box center [881, 352] width 1081 height 520
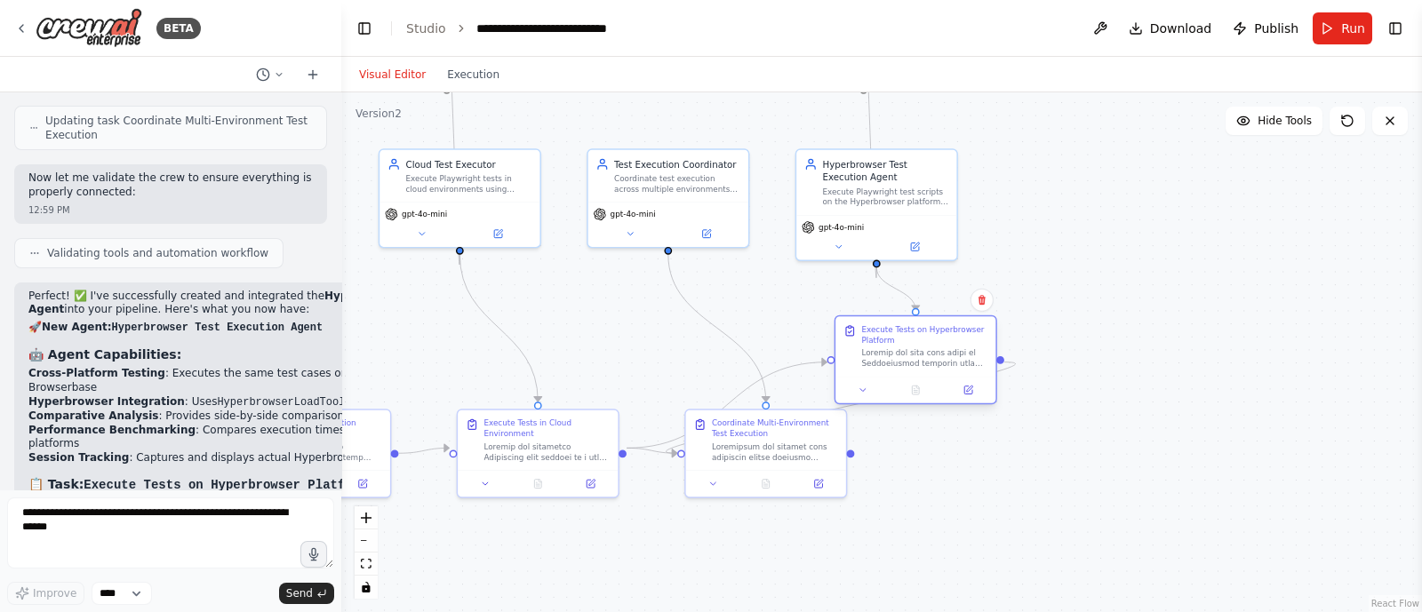
drag, startPoint x: 882, startPoint y: 460, endPoint x: 889, endPoint y: 348, distance: 111.3
click at [889, 348] on div at bounding box center [924, 358] width 126 height 20
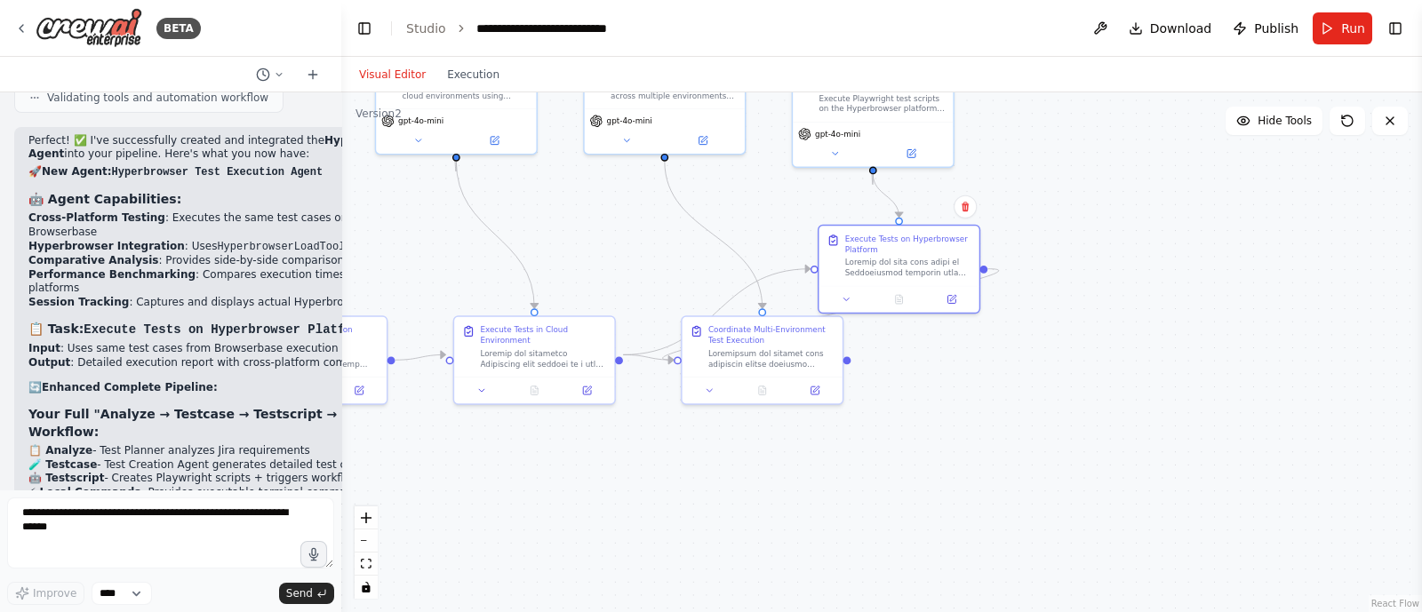
drag, startPoint x: 1026, startPoint y: 482, endPoint x: 1022, endPoint y: 386, distance: 96.1
click at [1022, 386] on div ".deletable-edge-delete-btn { width: 20px; height: 20px; border: 0px solid #ffff…" at bounding box center [881, 352] width 1081 height 520
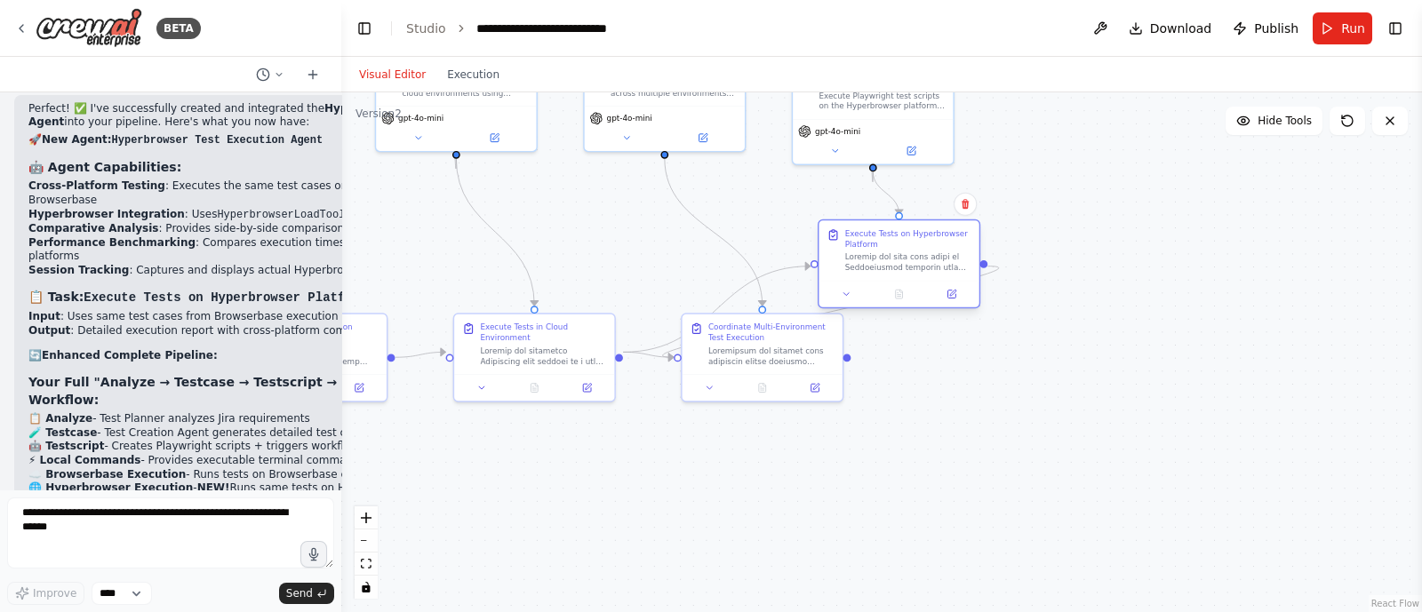
scroll to position [33926, 0]
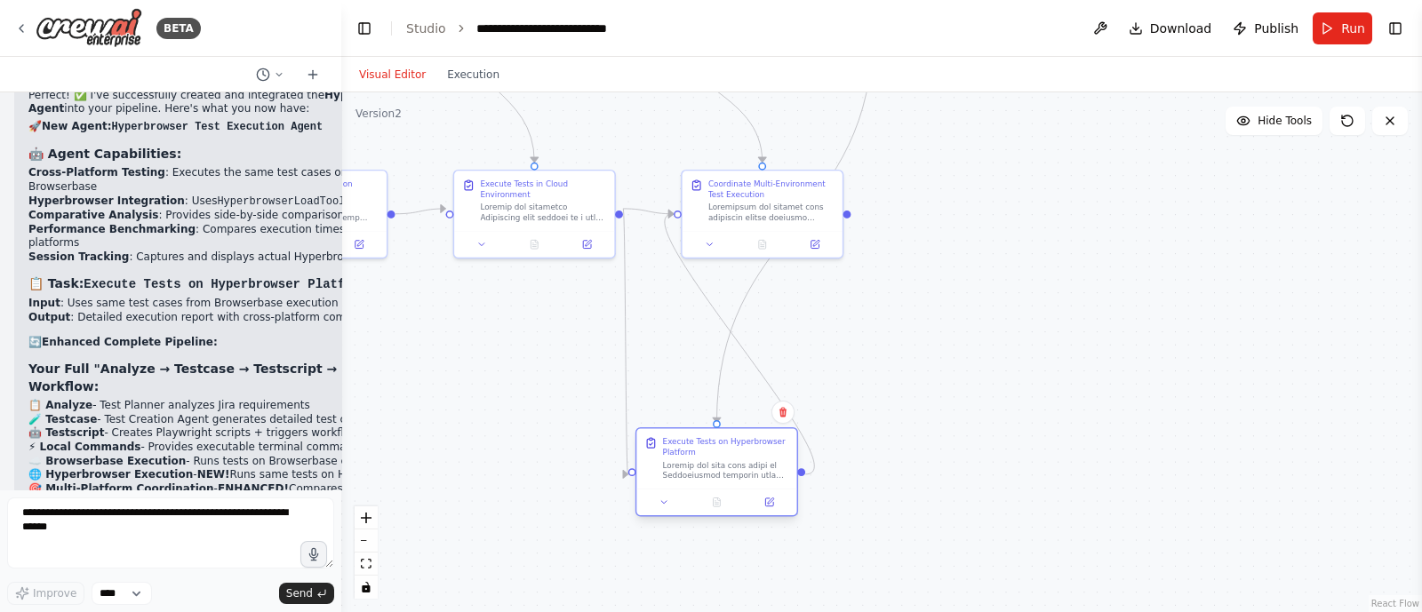
drag, startPoint x: 885, startPoint y: 259, endPoint x: 698, endPoint y: 476, distance: 286.8
click at [698, 476] on div at bounding box center [726, 470] width 126 height 20
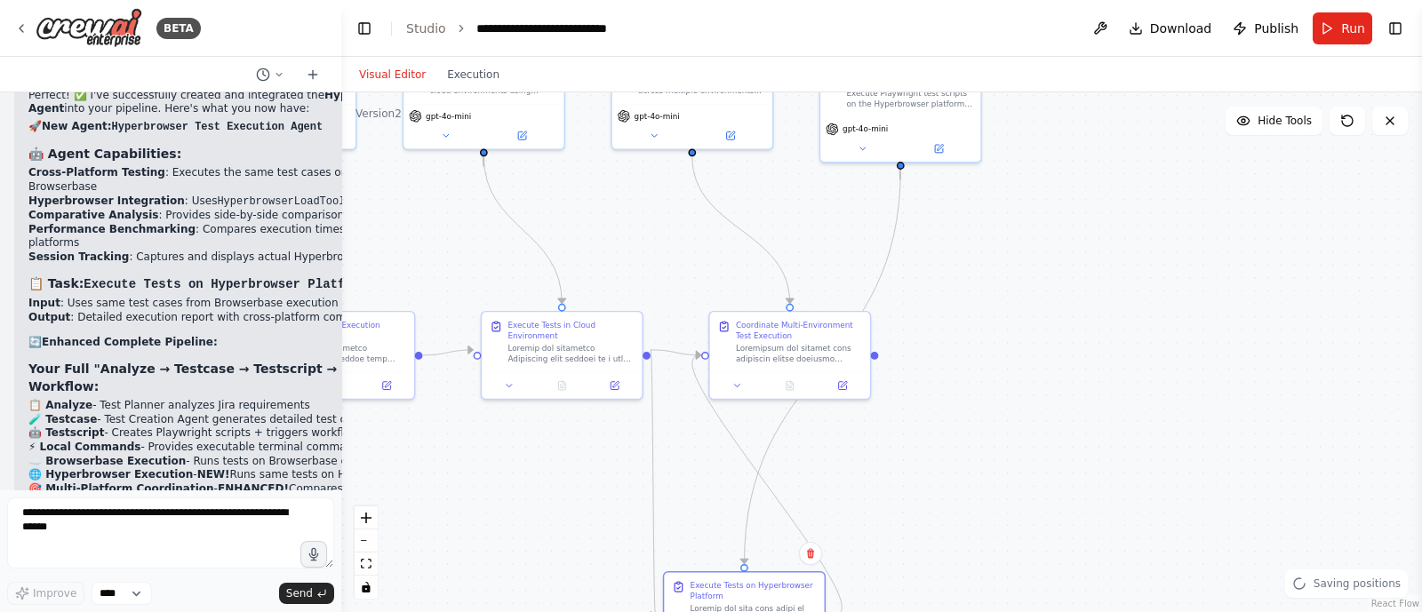
drag, startPoint x: 877, startPoint y: 335, endPoint x: 909, endPoint y: 487, distance: 155.3
click at [909, 487] on div ".deletable-edge-delete-btn { width: 20px; height: 20px; border: 0px solid #ffff…" at bounding box center [881, 352] width 1081 height 520
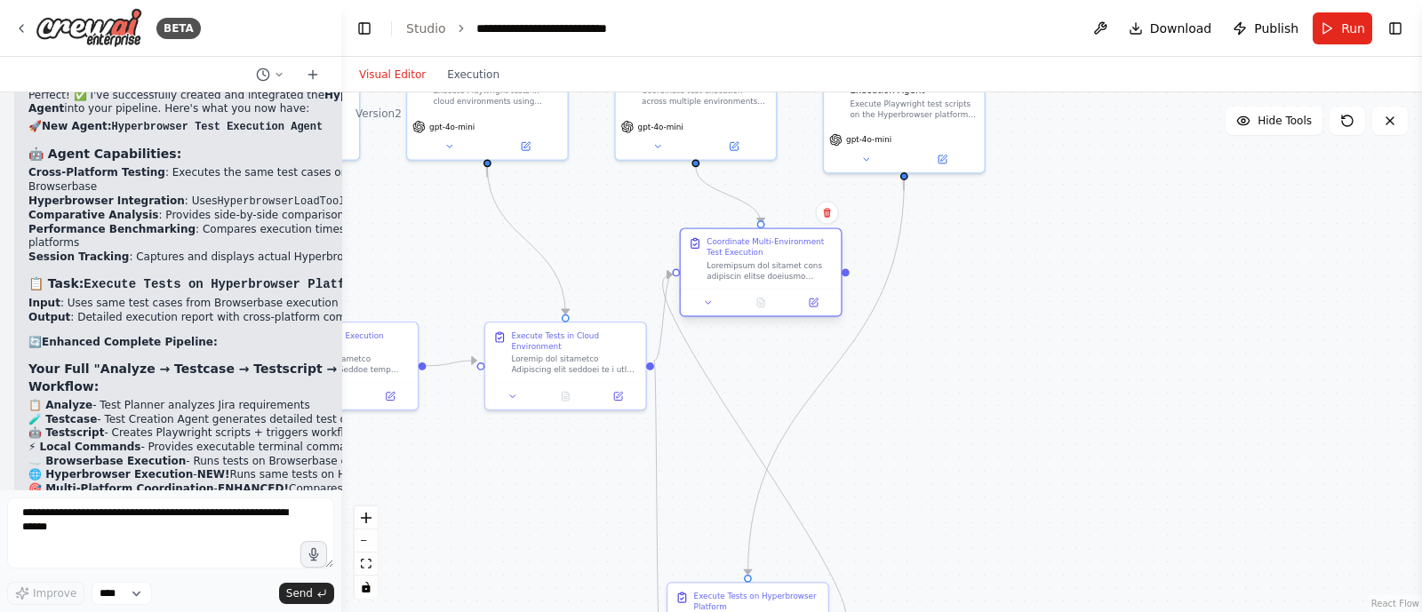
drag, startPoint x: 804, startPoint y: 361, endPoint x: 765, endPoint y: 264, distance: 104.5
click at [765, 264] on div at bounding box center [770, 270] width 126 height 20
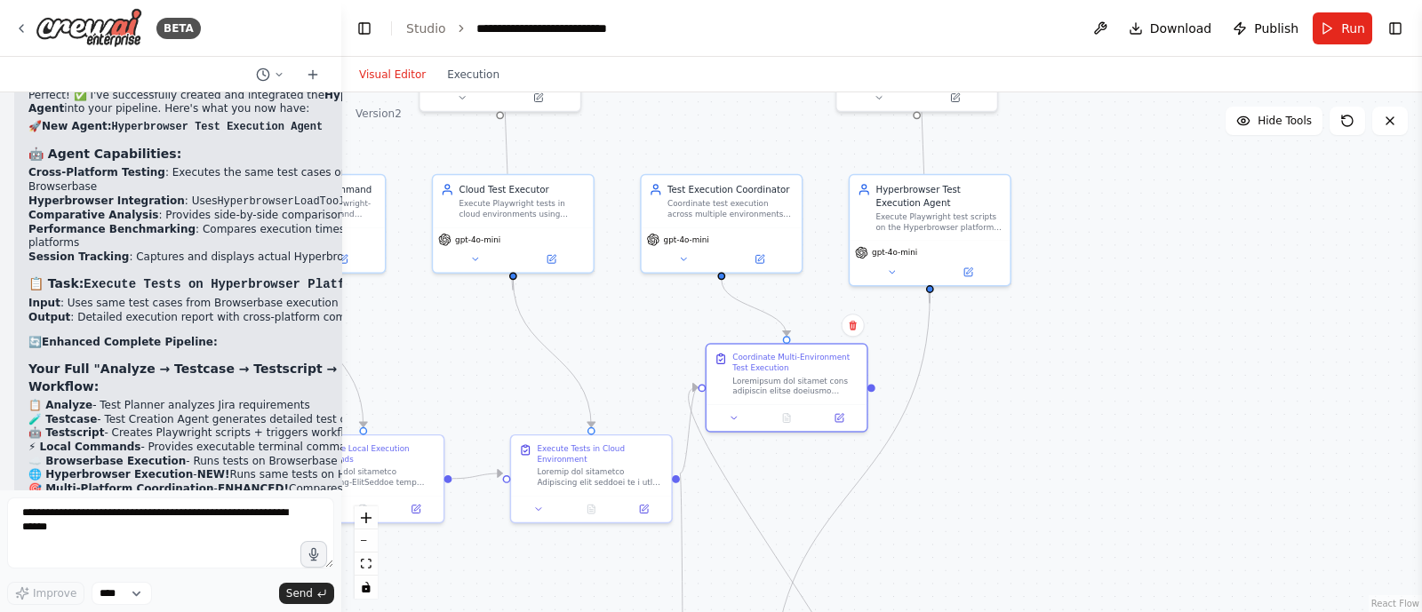
drag, startPoint x: 954, startPoint y: 422, endPoint x: 982, endPoint y: 553, distance: 133.7
click at [982, 553] on div ".deletable-edge-delete-btn { width: 20px; height: 20px; border: 0px solid #ffff…" at bounding box center [881, 352] width 1081 height 520
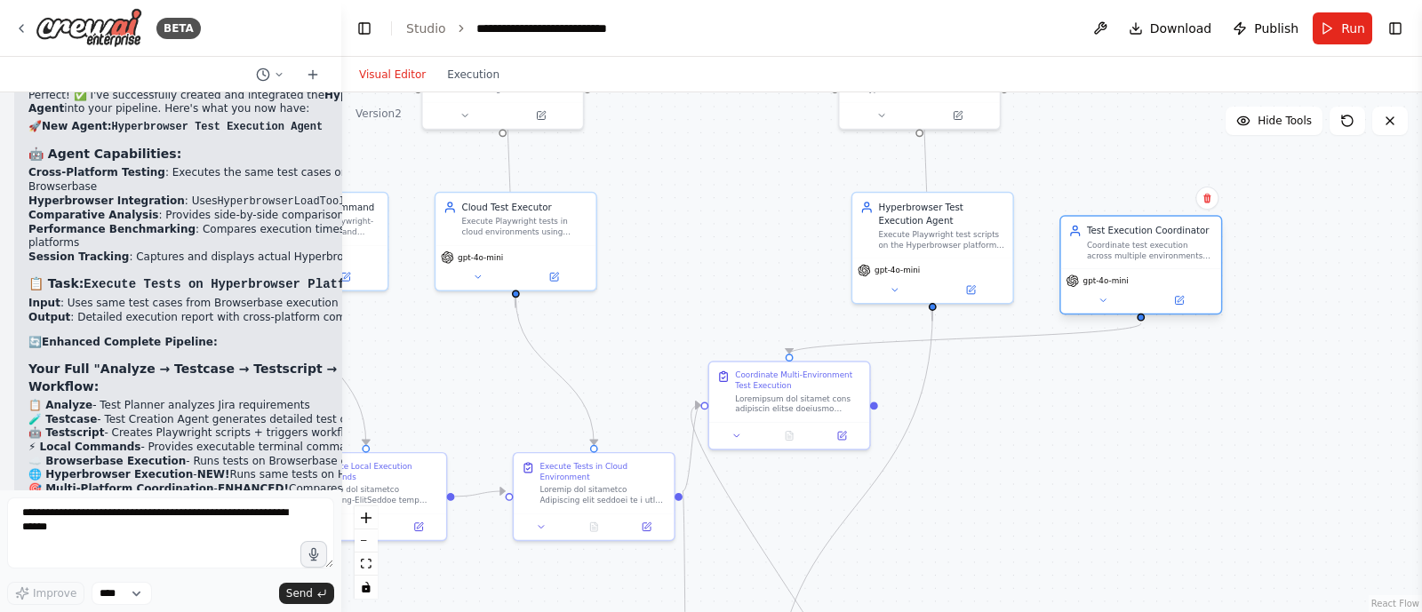
drag, startPoint x: 733, startPoint y: 242, endPoint x: 1163, endPoint y: 272, distance: 430.4
click at [1163, 272] on div "gpt-4o-mini" at bounding box center [1141, 290] width 160 height 45
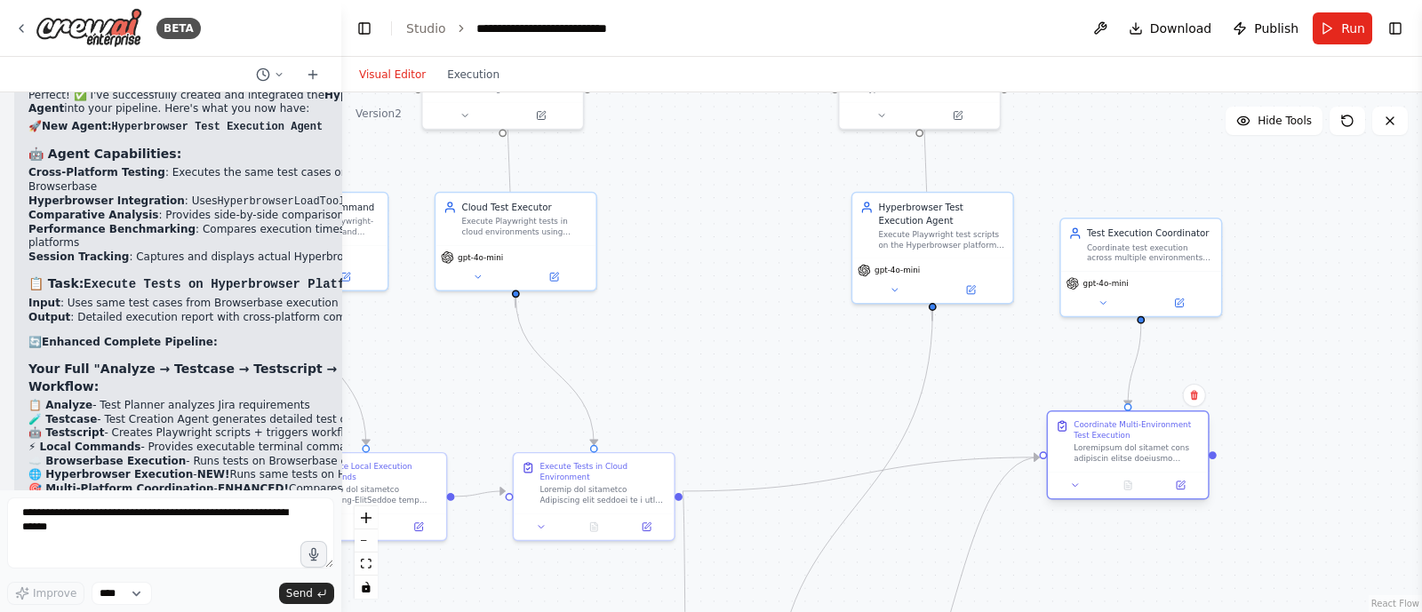
drag, startPoint x: 784, startPoint y: 402, endPoint x: 1143, endPoint y: 459, distance: 363.6
click at [1143, 459] on div at bounding box center [1137, 454] width 126 height 20
click at [922, 264] on div "gpt-4o-mini" at bounding box center [933, 267] width 150 height 13
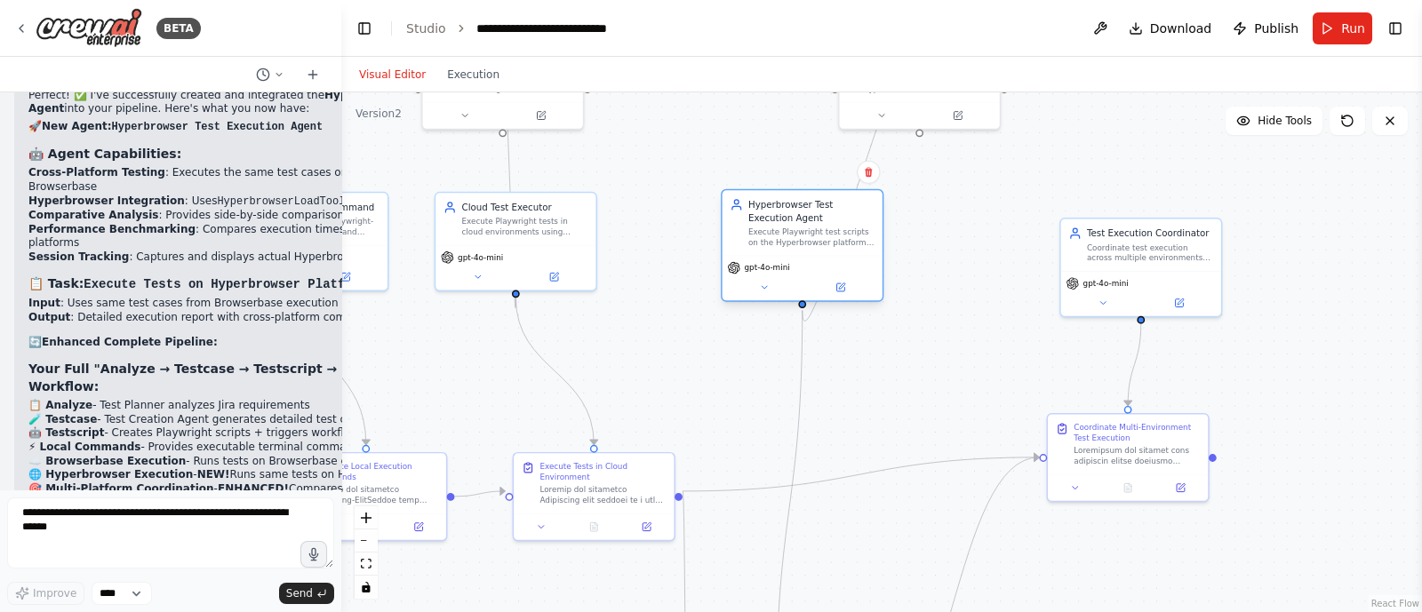
drag, startPoint x: 929, startPoint y: 221, endPoint x: 798, endPoint y: 220, distance: 130.7
click at [798, 220] on div "Hyperbrowser Test Execution Agent" at bounding box center [811, 211] width 126 height 26
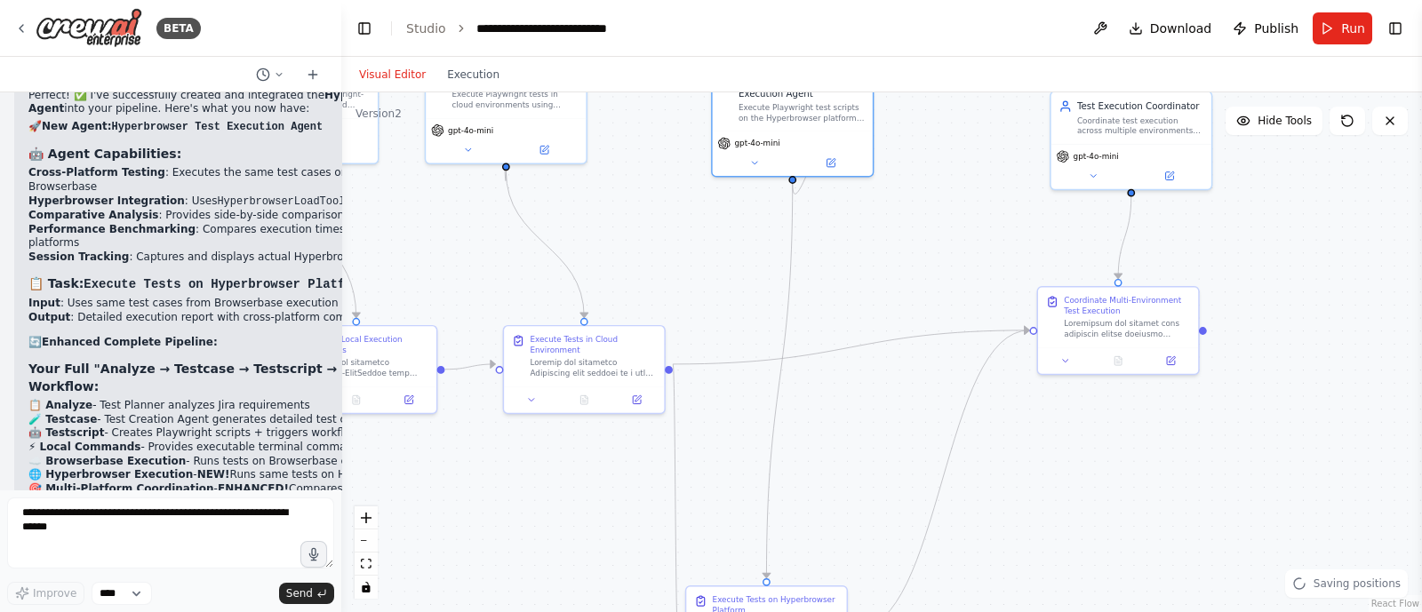
drag, startPoint x: 940, startPoint y: 315, endPoint x: 894, endPoint y: 104, distance: 215.7
click at [894, 104] on div ".deletable-edge-delete-btn { width: 20px; height: 20px; border: 0px solid #ffff…" at bounding box center [881, 352] width 1081 height 520
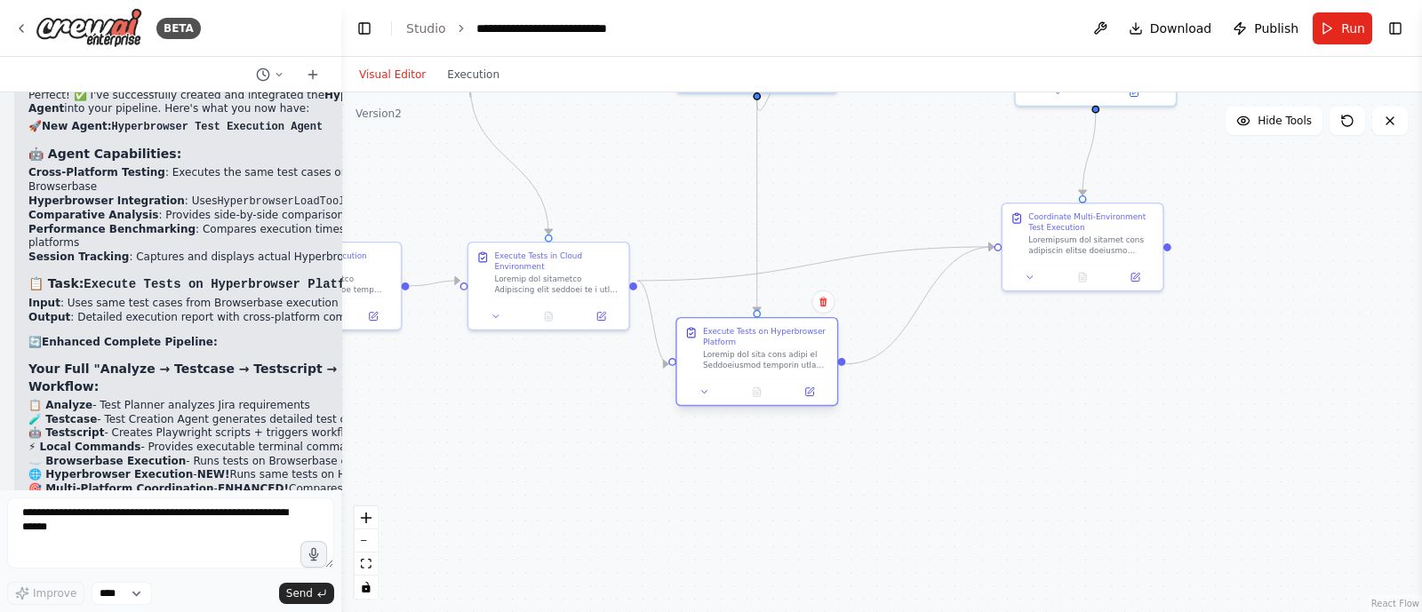
drag, startPoint x: 738, startPoint y: 529, endPoint x: 769, endPoint y: 326, distance: 205.1
click at [769, 326] on div "Execute Tests on Hyperbrowser Platform" at bounding box center [766, 336] width 126 height 20
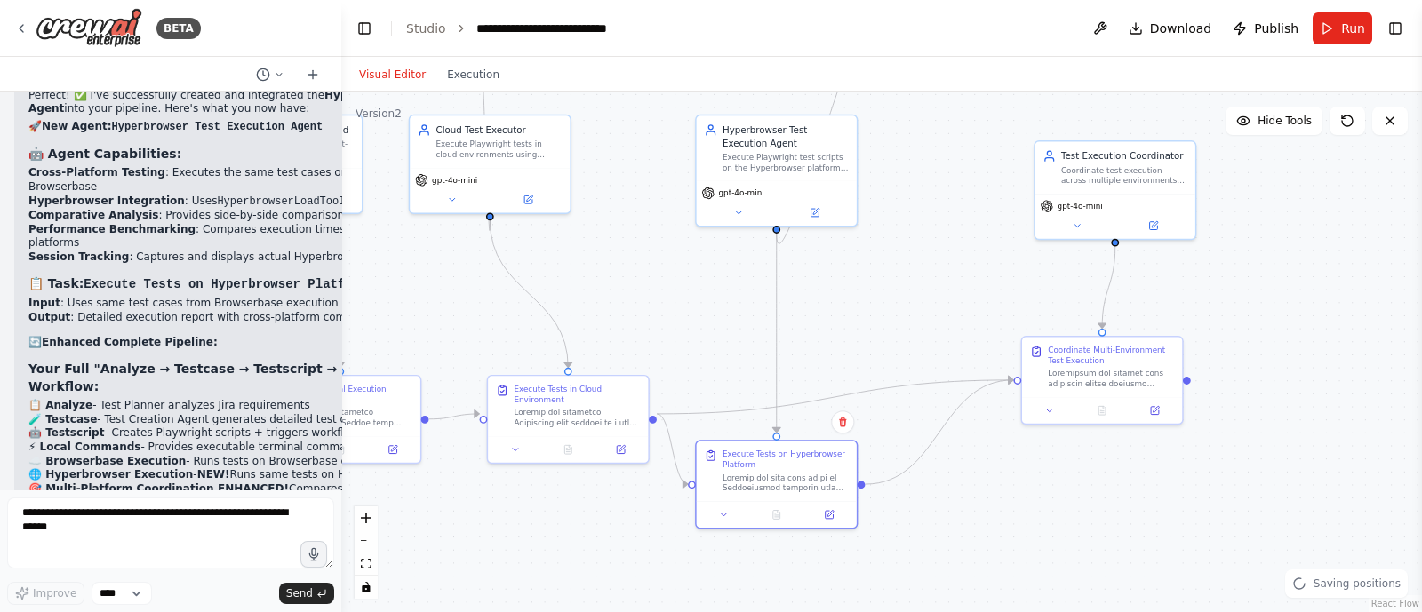
drag, startPoint x: 747, startPoint y: 207, endPoint x: 767, endPoint y: 345, distance: 139.3
click at [767, 345] on div ".deletable-edge-delete-btn { width: 20px; height: 20px; border: 0px solid #ffff…" at bounding box center [881, 352] width 1081 height 520
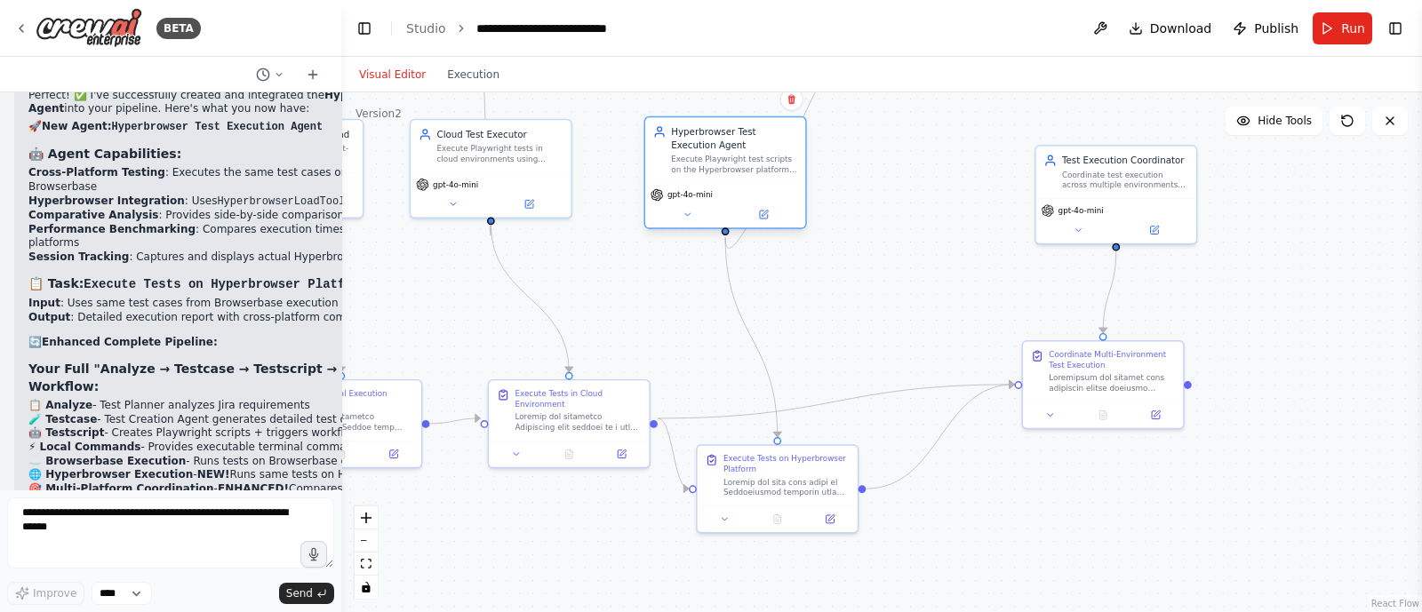
drag, startPoint x: 765, startPoint y: 148, endPoint x: 716, endPoint y: 144, distance: 49.1
click at [716, 144] on div "Hyperbrowser Test Execution Agent" at bounding box center [734, 138] width 126 height 26
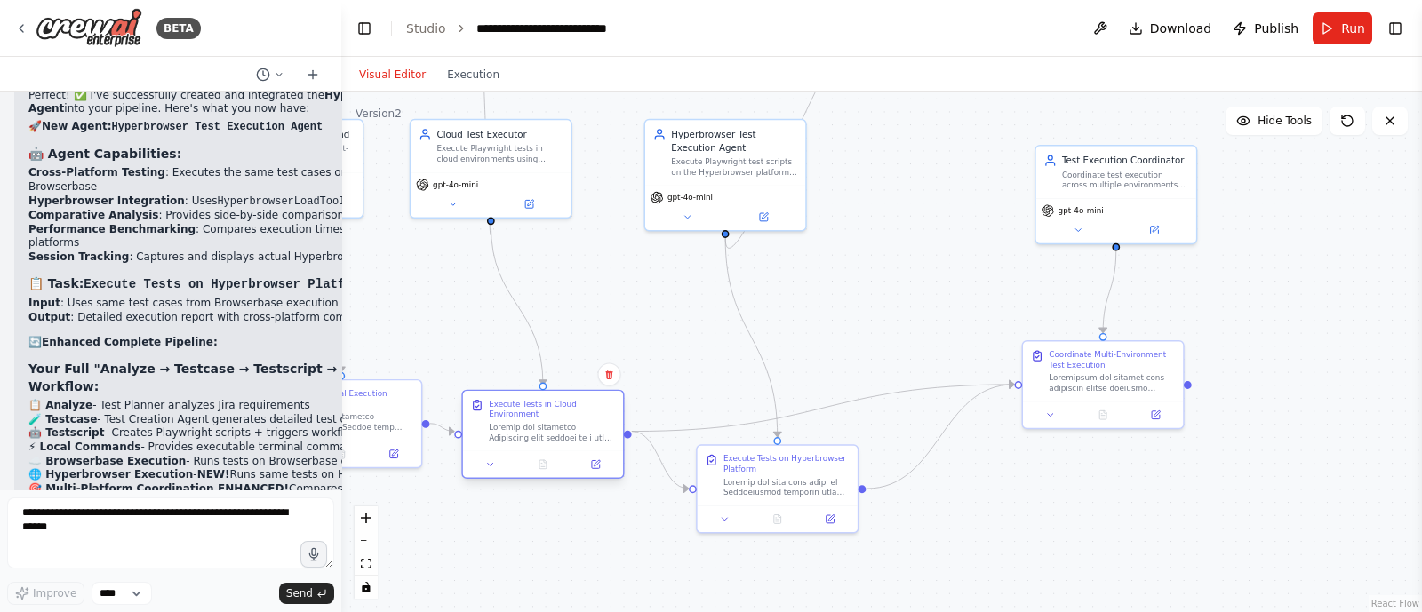
drag, startPoint x: 571, startPoint y: 418, endPoint x: 541, endPoint y: 423, distance: 29.8
click at [541, 423] on div at bounding box center [552, 432] width 126 height 20
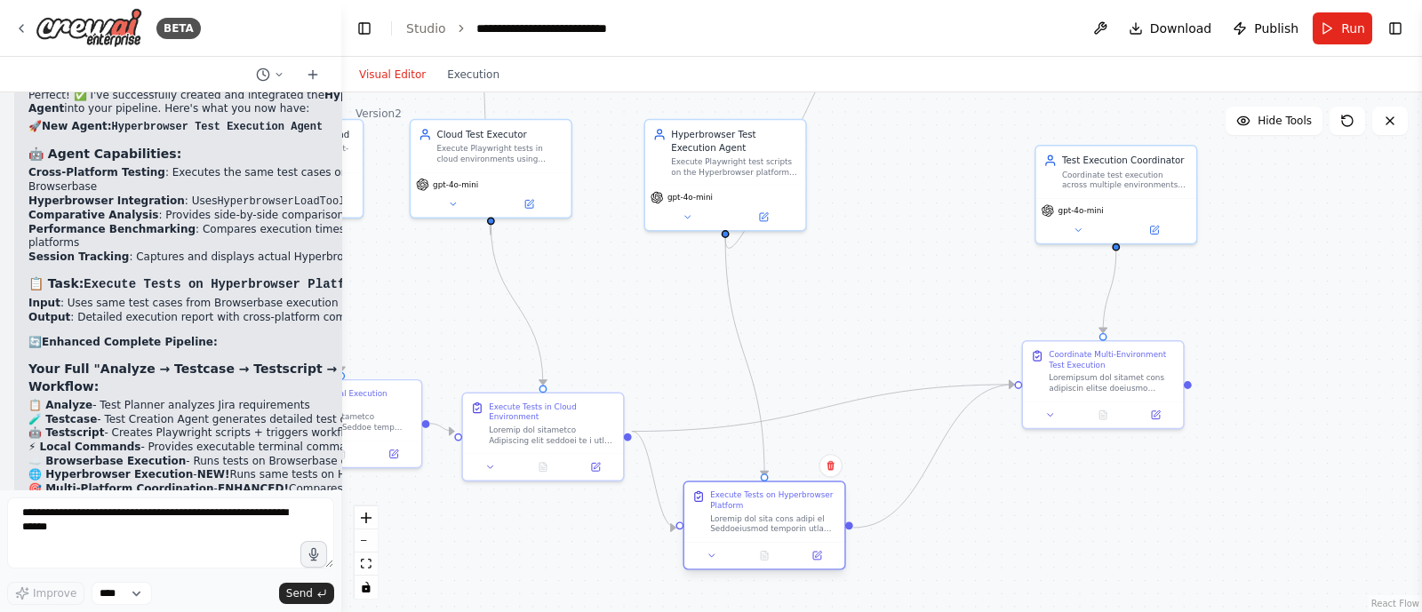
drag, startPoint x: 754, startPoint y: 508, endPoint x: 736, endPoint y: 537, distance: 34.3
click at [736, 537] on div "Execute Tests on Hyperbrowser Platform" at bounding box center [764, 525] width 163 height 89
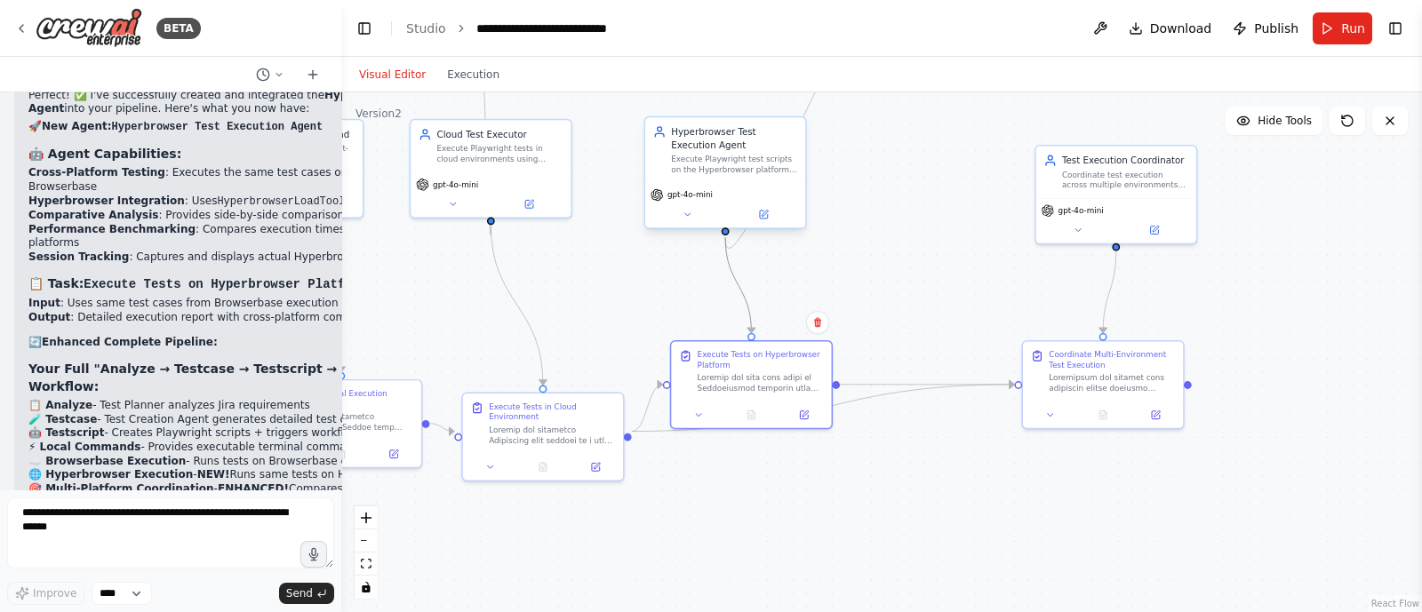
drag, startPoint x: 746, startPoint y: 531, endPoint x: 722, endPoint y: 226, distance: 305.9
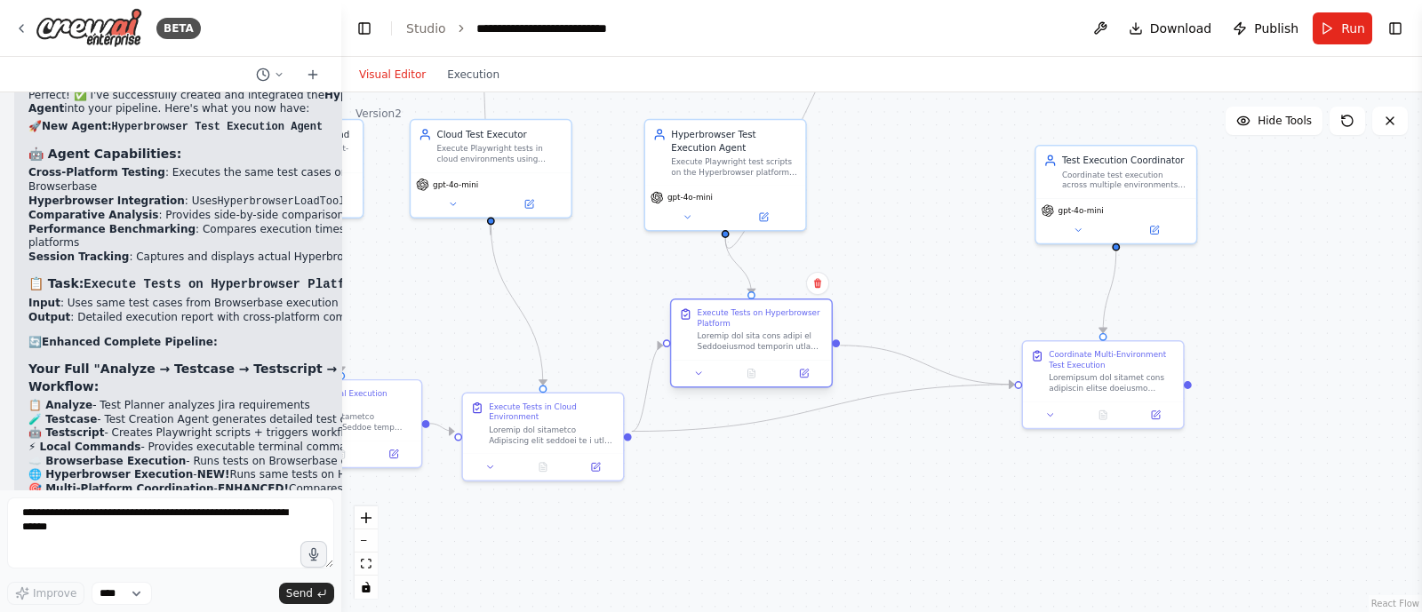
drag, startPoint x: 738, startPoint y: 356, endPoint x: 736, endPoint y: 334, distance: 21.4
click at [736, 334] on div at bounding box center [761, 342] width 126 height 20
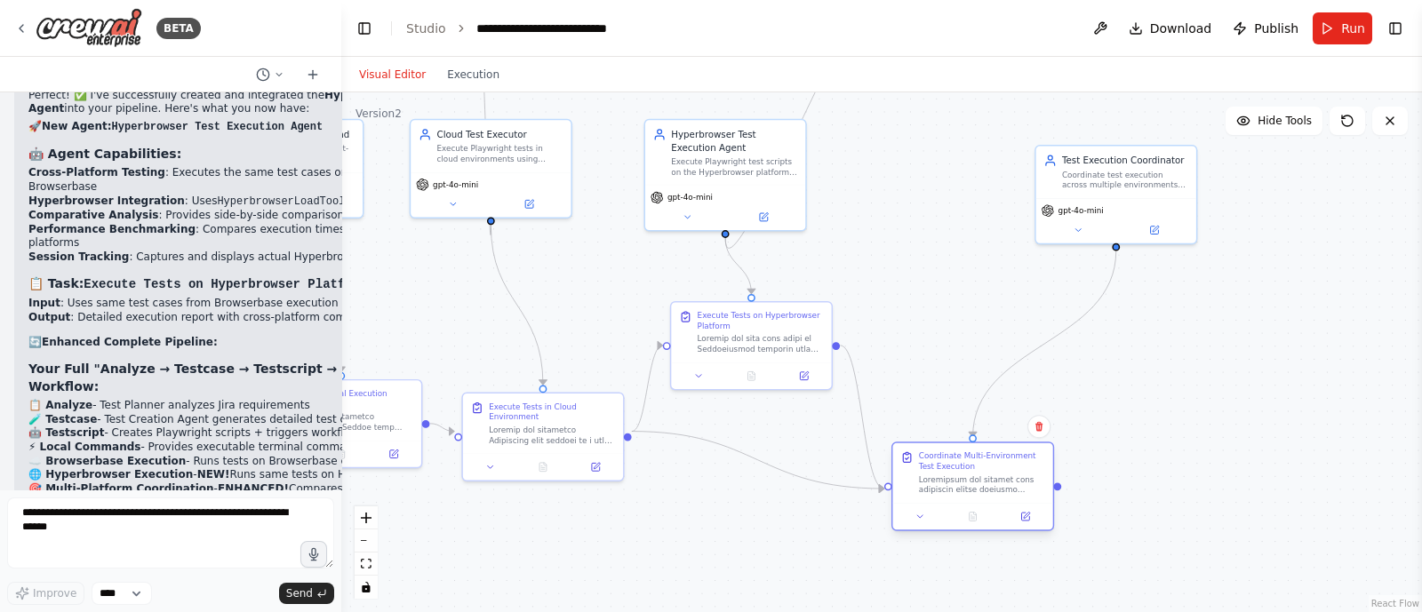
drag, startPoint x: 1067, startPoint y: 394, endPoint x: 934, endPoint y: 517, distance: 181.1
click at [934, 517] on div "Coordinate Multi-Environment Test Execution" at bounding box center [973, 486] width 163 height 89
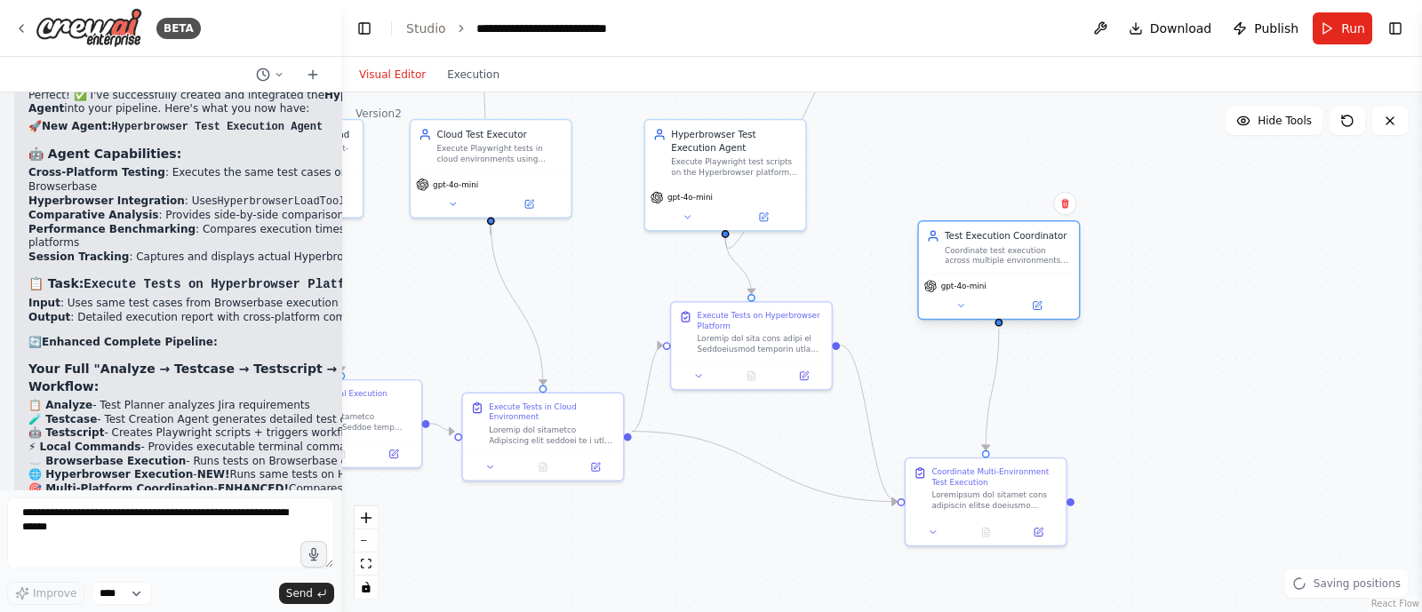
drag, startPoint x: 1101, startPoint y: 192, endPoint x: 969, endPoint y: 284, distance: 160.8
click at [969, 284] on div "Test Execution Coordinator Coordinate test execution across multiple environmen…" at bounding box center [998, 270] width 163 height 100
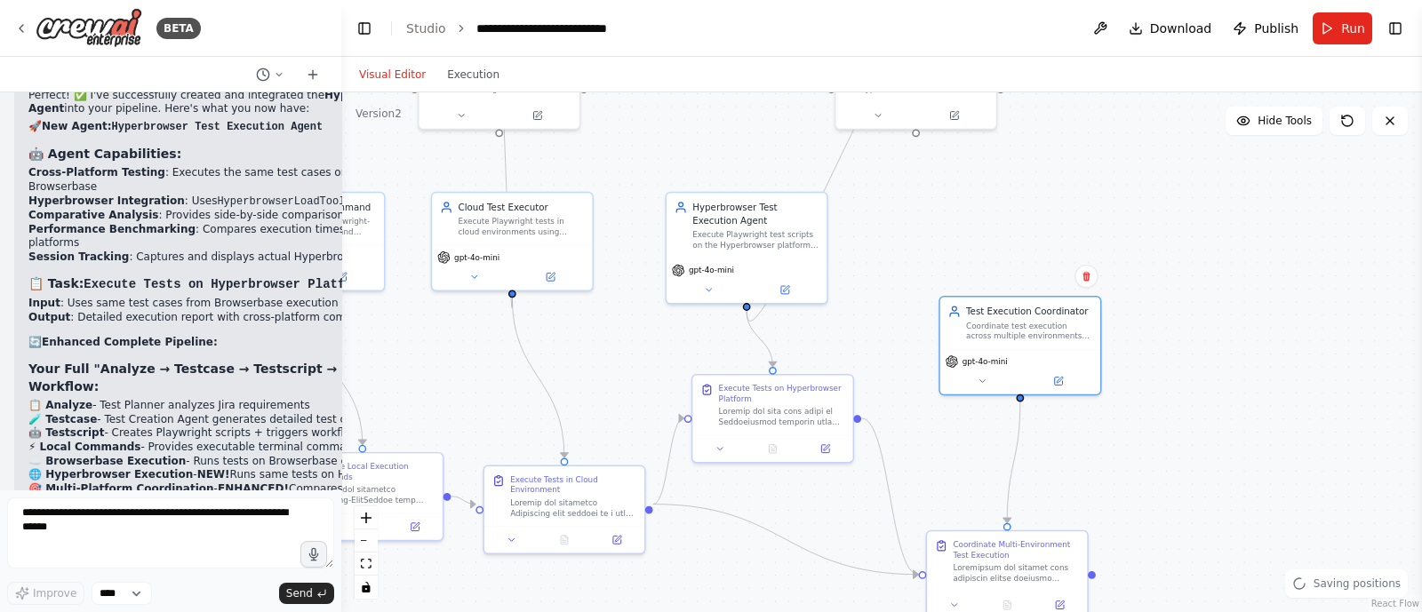
drag, startPoint x: 903, startPoint y: 376, endPoint x: 924, endPoint y: 449, distance: 76.0
click at [924, 449] on div ".deletable-edge-delete-btn { width: 20px; height: 20px; border: 0px solid #ffff…" at bounding box center [881, 352] width 1081 height 520
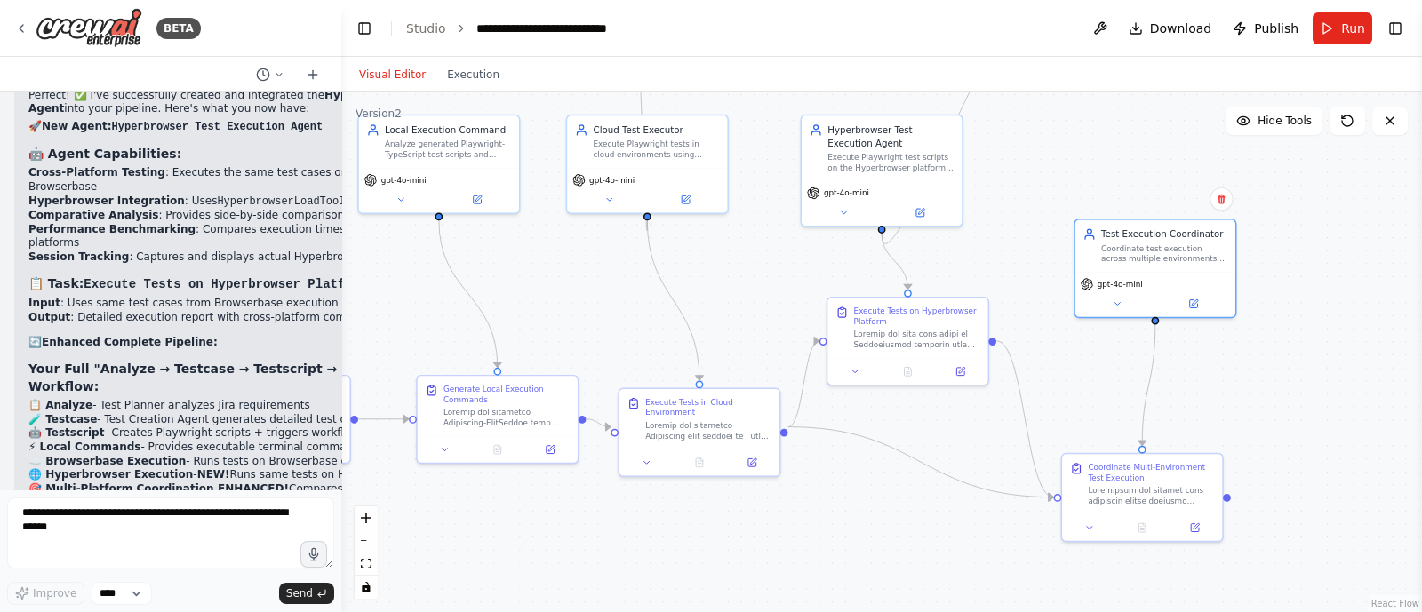
drag, startPoint x: 914, startPoint y: 291, endPoint x: 1053, endPoint y: 211, distance: 160.1
click at [1053, 211] on div ".deletable-edge-delete-btn { width: 20px; height: 20px; border: 0px solid #ffff…" at bounding box center [881, 352] width 1081 height 520
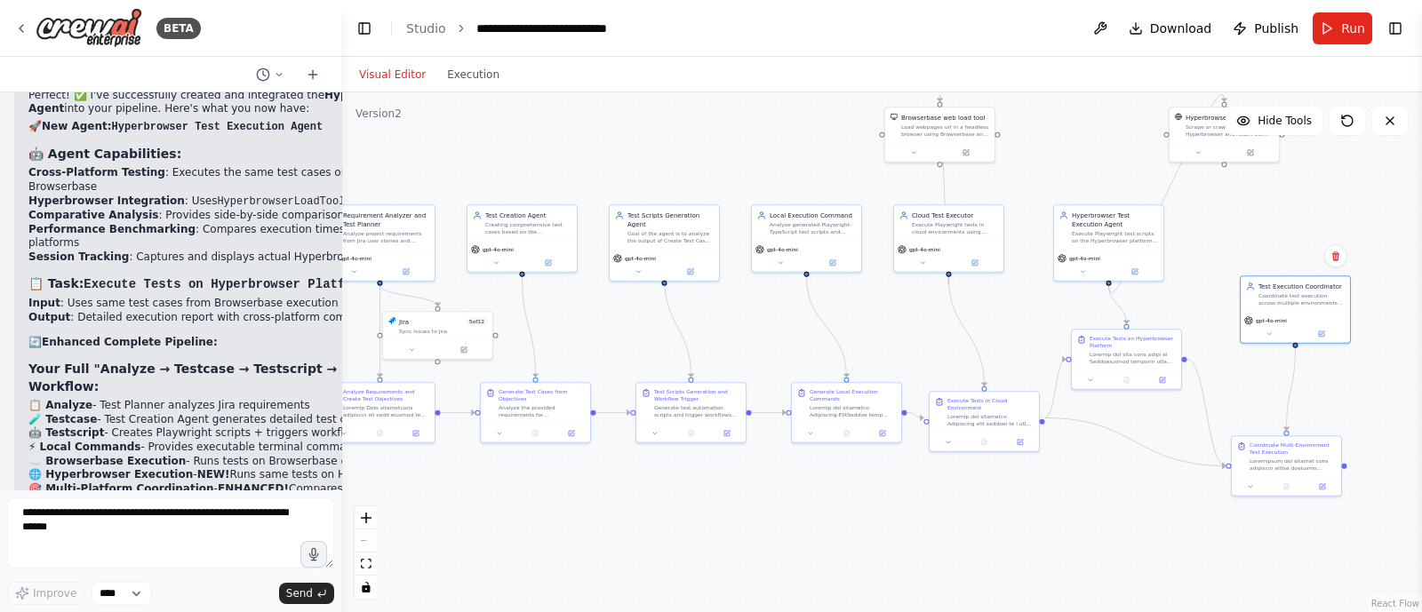
drag, startPoint x: 660, startPoint y: 299, endPoint x: 884, endPoint y: 335, distance: 227.0
click at [884, 335] on div ".deletable-edge-delete-btn { width: 20px; height: 20px; border: 0px solid #ffff…" at bounding box center [881, 352] width 1081 height 520
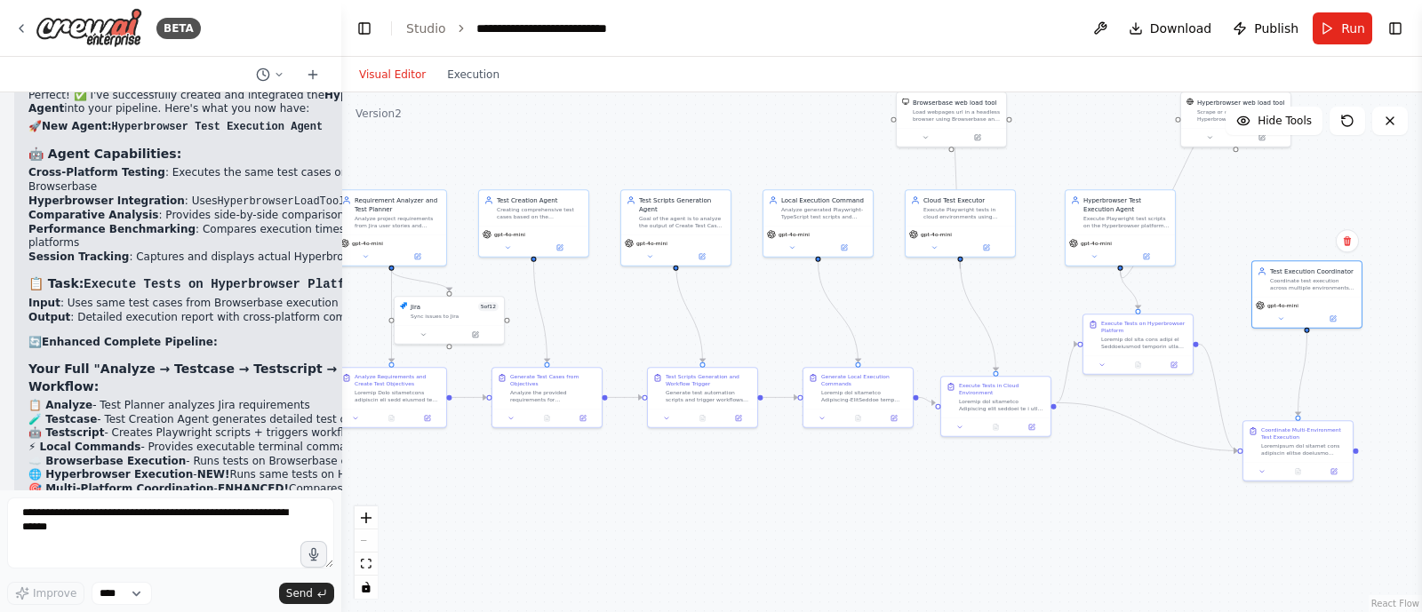
drag, startPoint x: 847, startPoint y: 335, endPoint x: 893, endPoint y: 319, distance: 48.9
click at [893, 319] on div ".deletable-edge-delete-btn { width: 20px; height: 20px; border: 0px solid #ffff…" at bounding box center [881, 352] width 1081 height 520
click at [1323, 23] on button "Run" at bounding box center [1343, 28] width 60 height 32
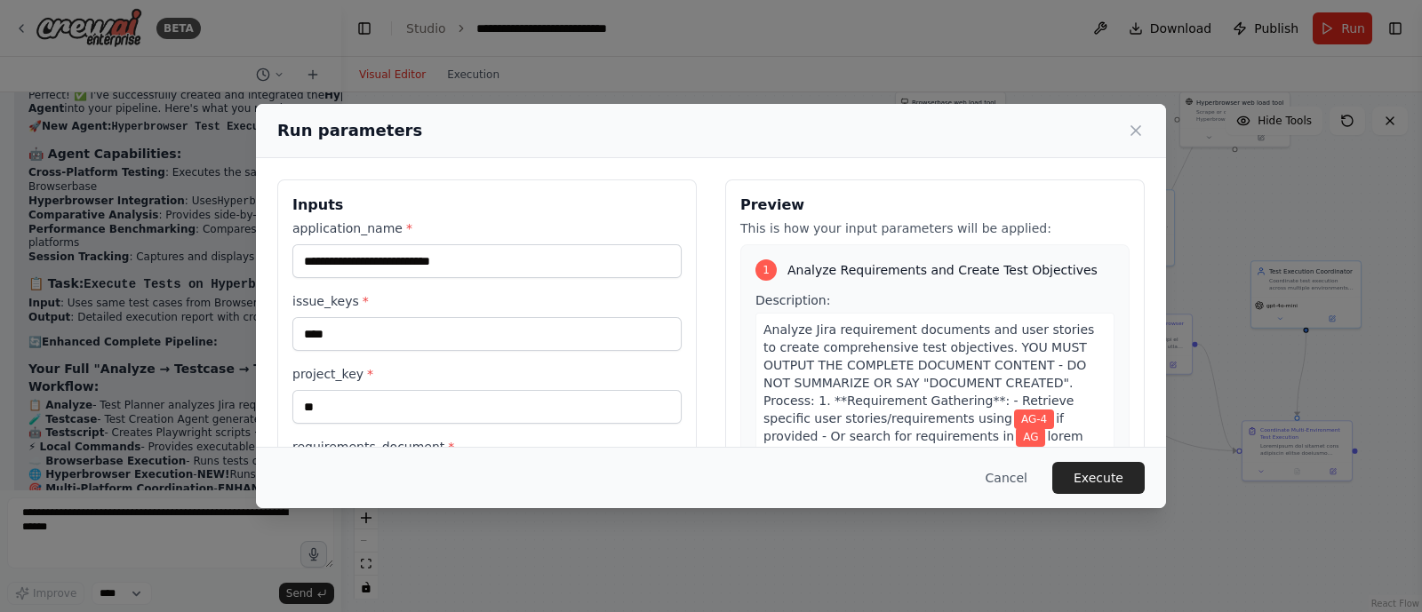
scroll to position [174, 0]
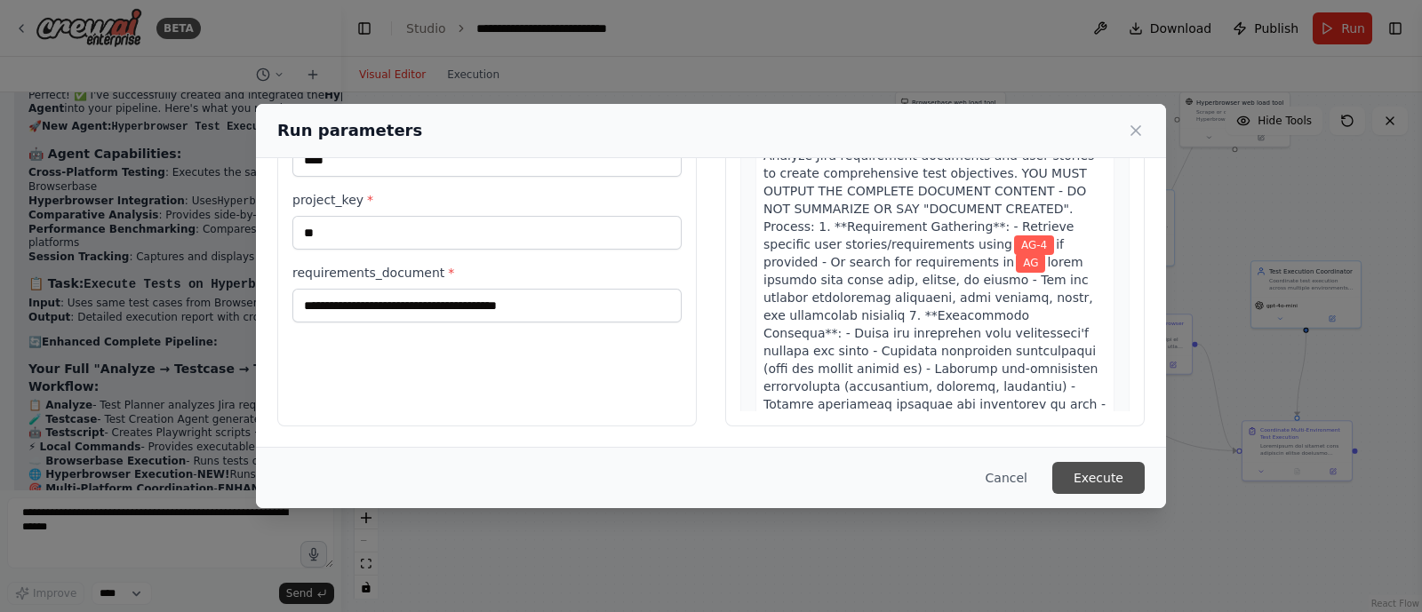
click at [1116, 474] on button "Execute" at bounding box center [1099, 478] width 92 height 32
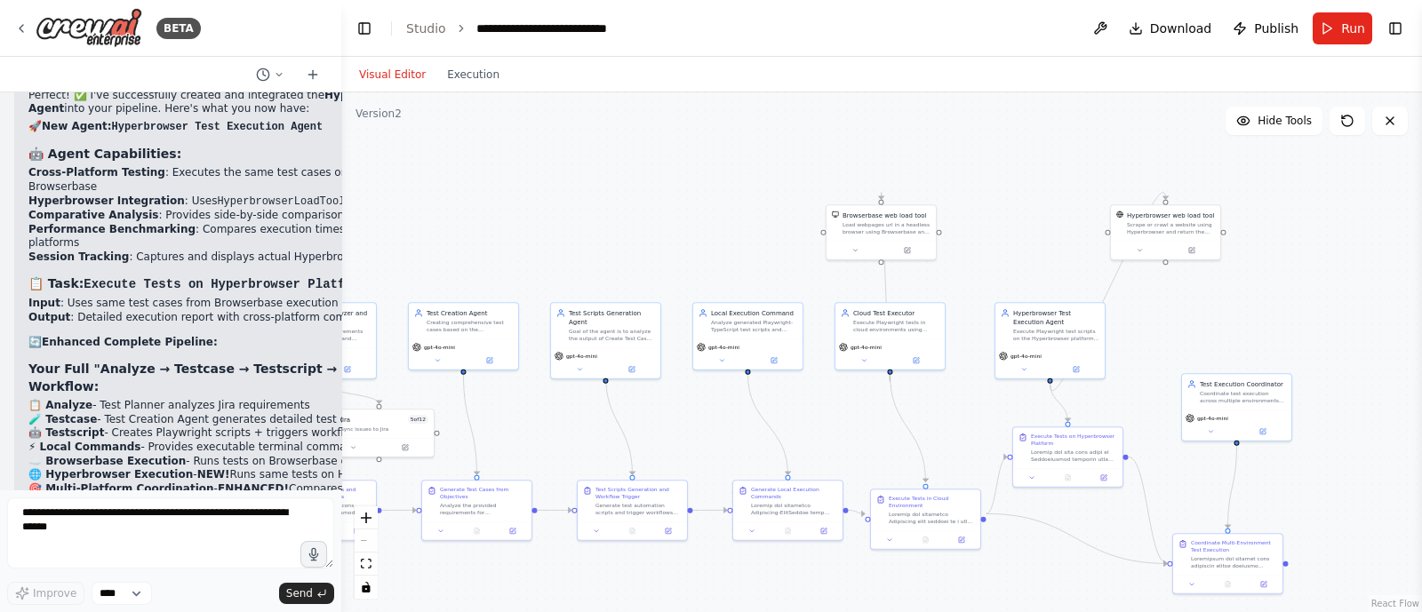
drag, startPoint x: 1024, startPoint y: 311, endPoint x: 953, endPoint y: 425, distance: 134.2
click at [953, 425] on div ".deletable-edge-delete-btn { width: 20px; height: 20px; border: 0px solid #ffff…" at bounding box center [881, 352] width 1081 height 520
click at [1137, 252] on icon at bounding box center [1137, 249] width 7 height 7
click at [1160, 334] on span "Advanced Options" at bounding box center [1141, 337] width 49 height 7
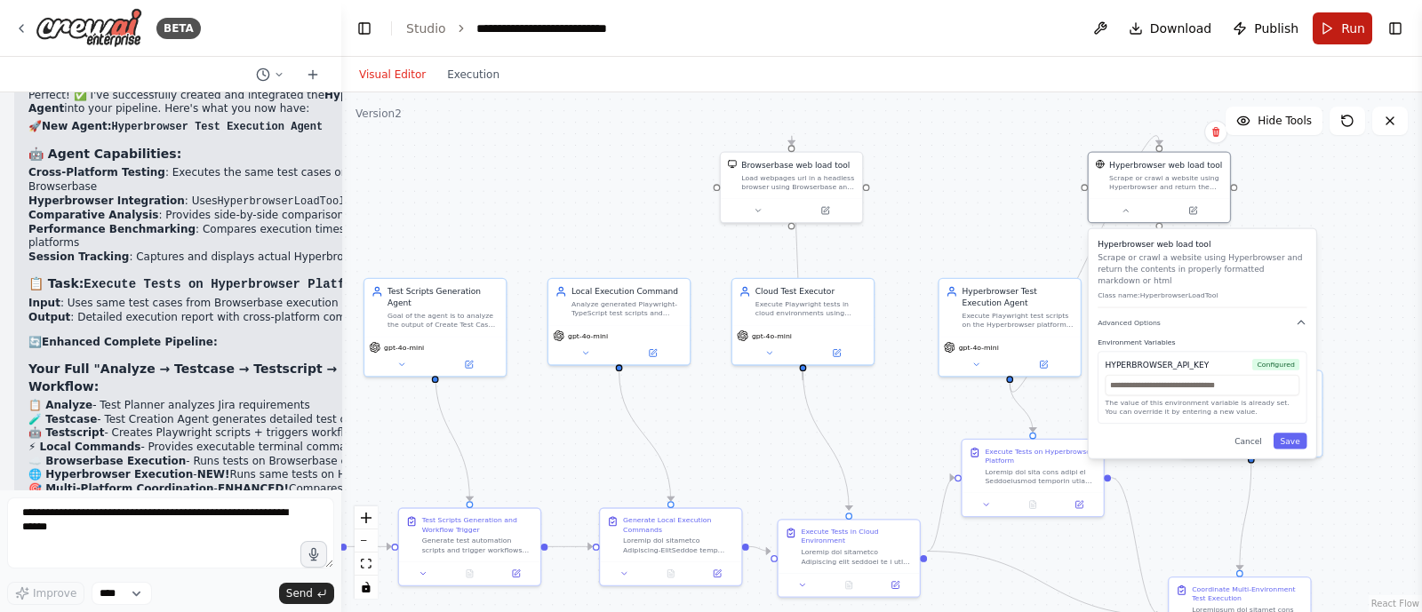
click at [1347, 27] on span "Run" at bounding box center [1353, 29] width 24 height 18
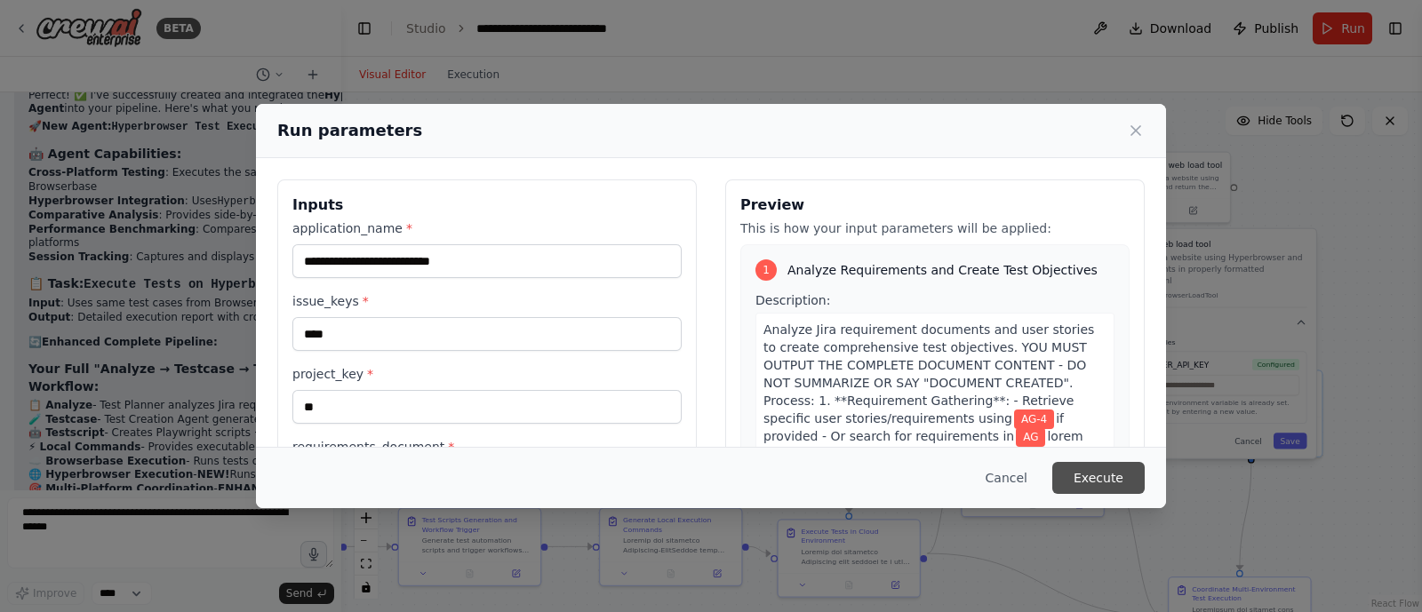
click at [1103, 469] on button "Execute" at bounding box center [1099, 478] width 92 height 32
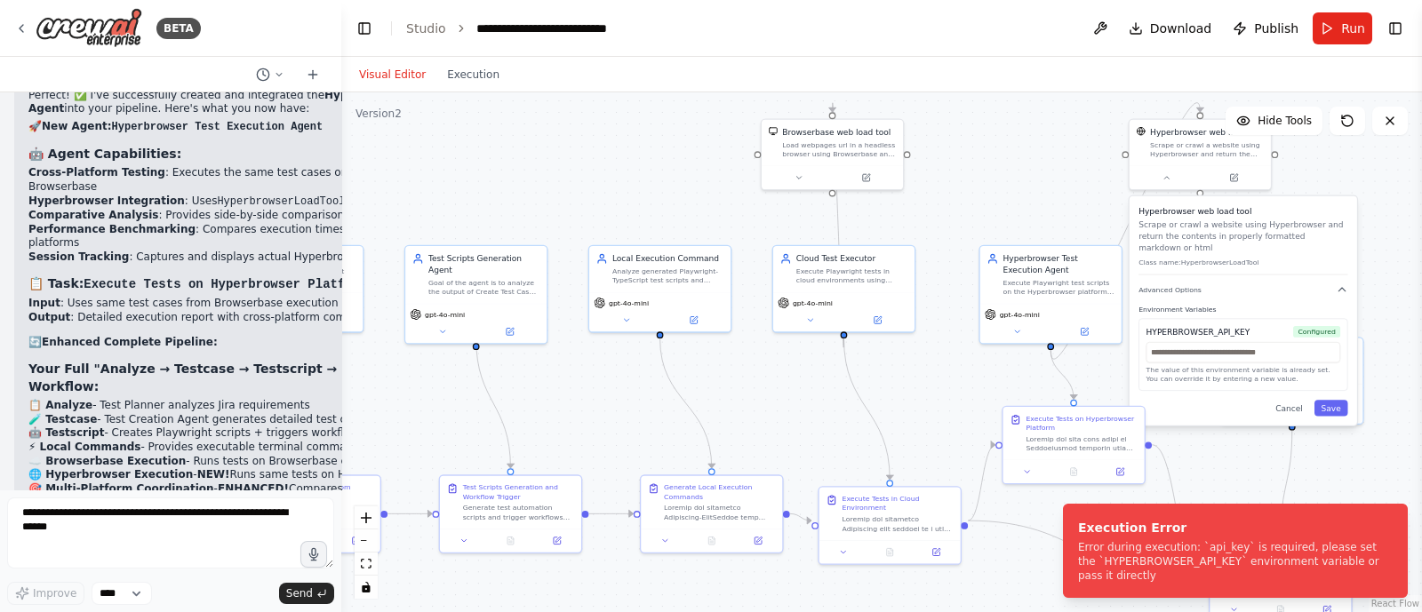
drag, startPoint x: 1013, startPoint y: 204, endPoint x: 1053, endPoint y: 172, distance: 52.5
click at [1053, 172] on div ".deletable-edge-delete-btn { width: 20px; height: 20px; border: 0px solid #ffff…" at bounding box center [881, 352] width 1081 height 520
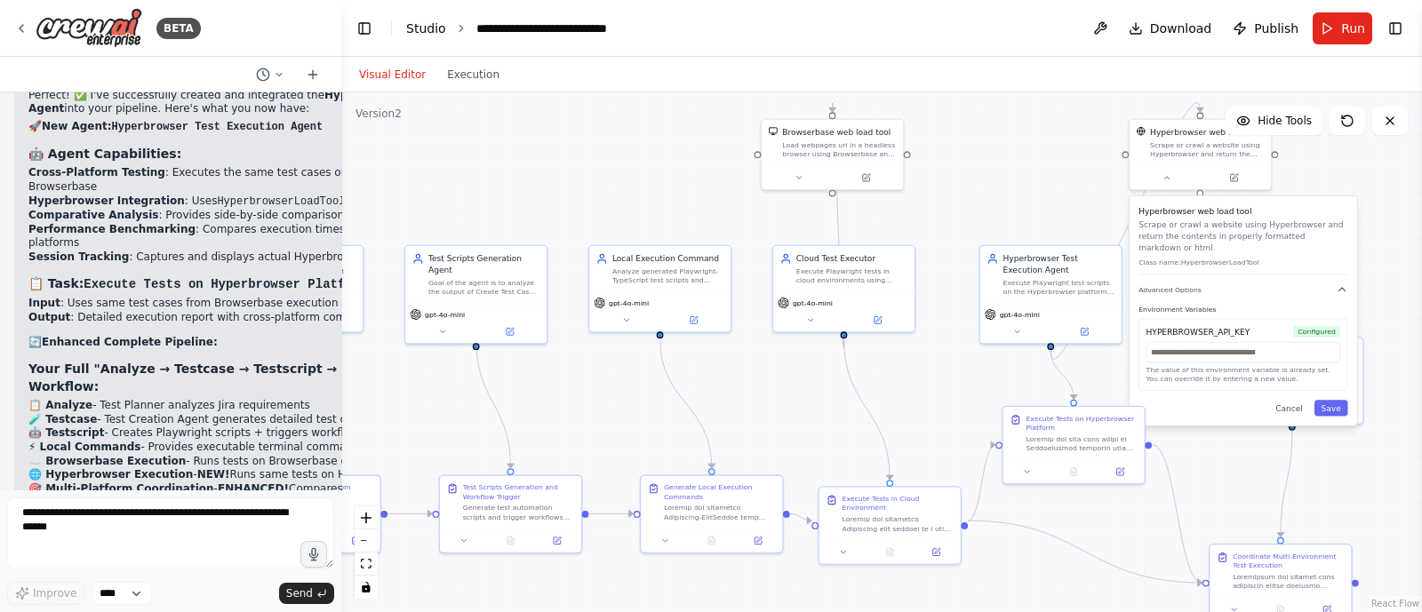
click at [423, 23] on link "Studio" at bounding box center [426, 28] width 40 height 14
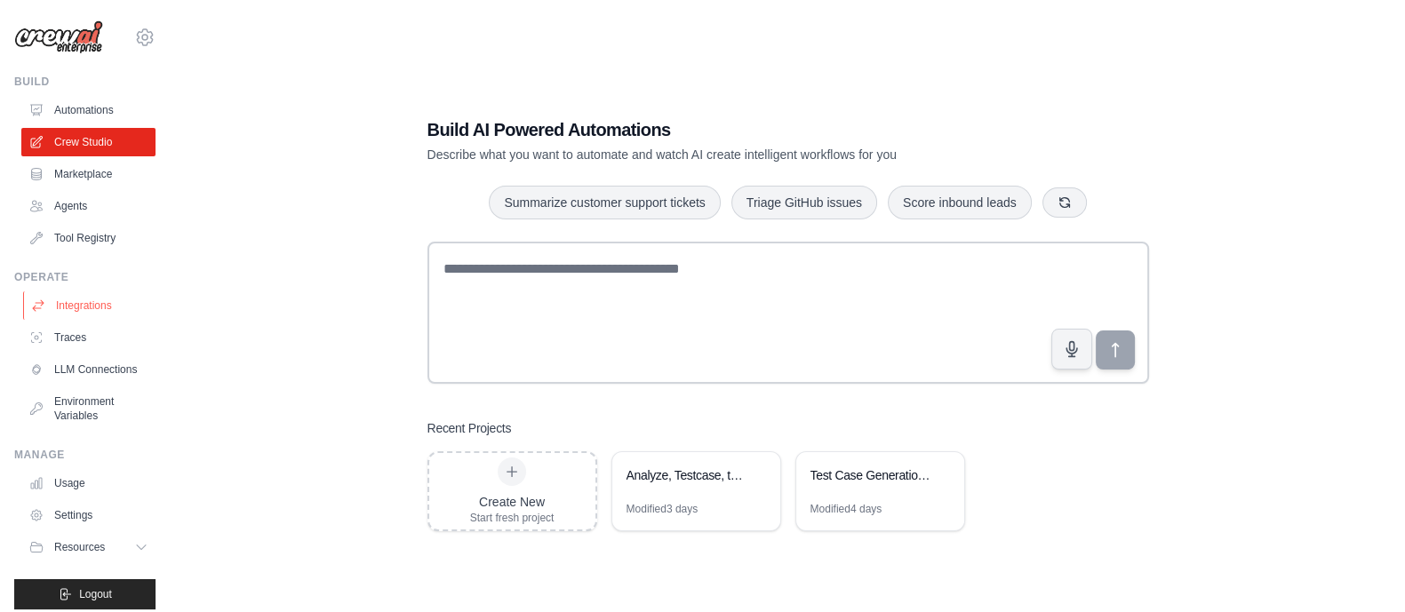
click at [84, 302] on link "Integrations" at bounding box center [90, 306] width 134 height 28
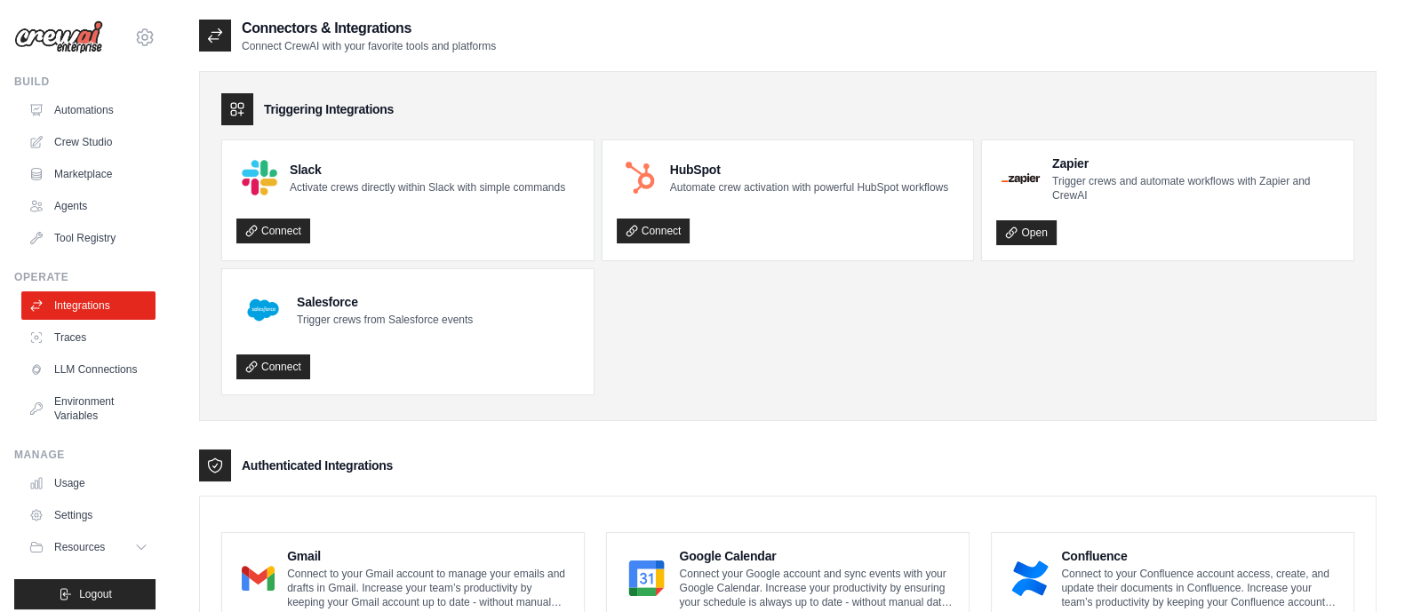
click at [258, 355] on link "Connect" at bounding box center [273, 367] width 74 height 25
click at [68, 421] on link "Environment Variables" at bounding box center [90, 409] width 134 height 43
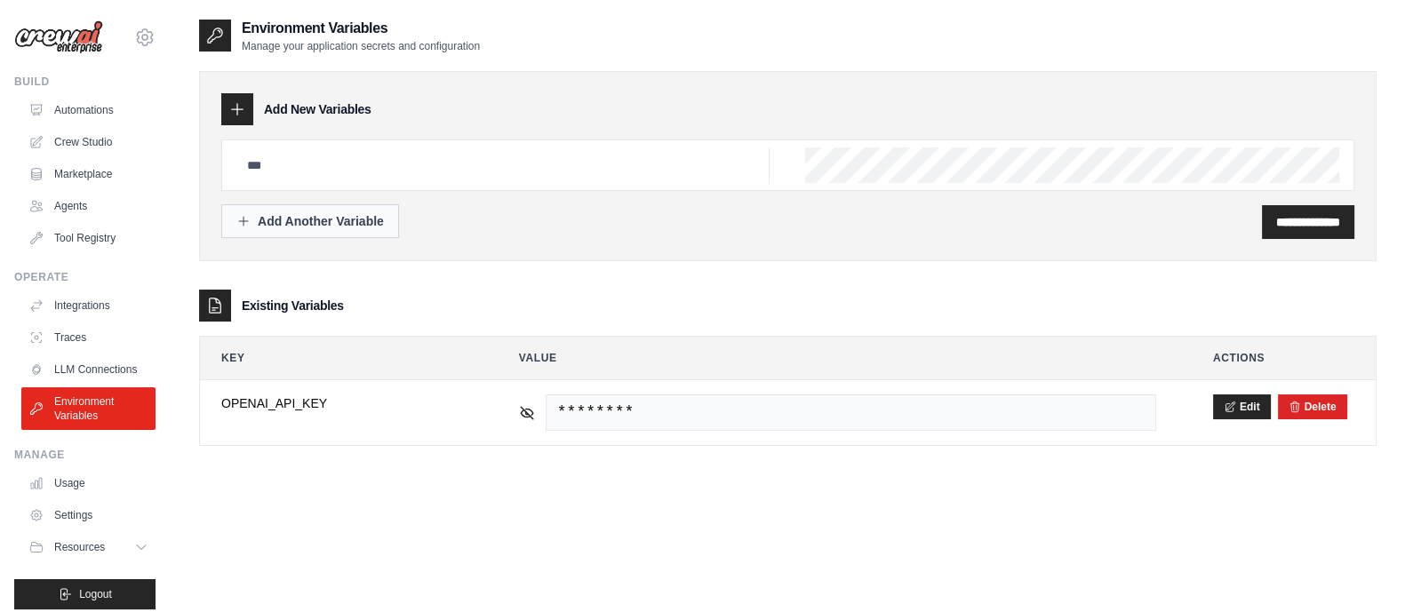
click at [361, 227] on div "Add Another Variable" at bounding box center [310, 221] width 148 height 18
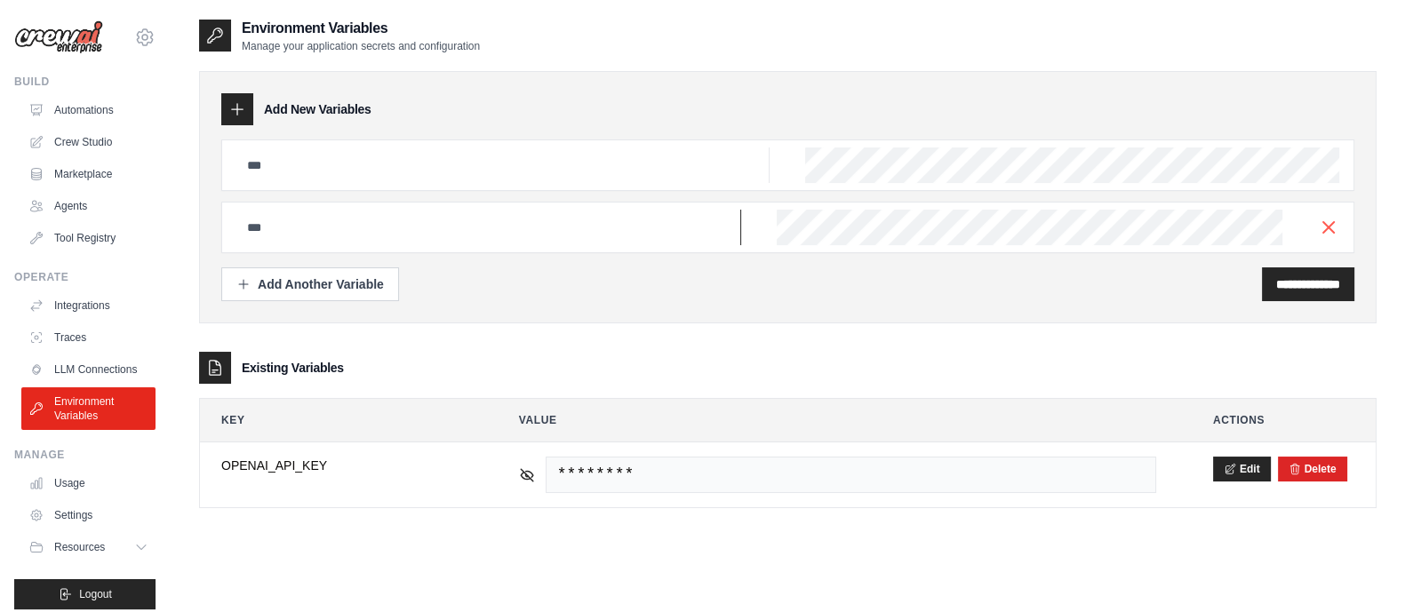
click at [288, 183] on input "text" at bounding box center [502, 166] width 533 height 36
type input "**********"
click at [1277, 283] on input "**********" at bounding box center [1309, 285] width 64 height 18
click at [851, 173] on div "**********" at bounding box center [788, 197] width 1178 height 252
click at [530, 183] on input "**********" at bounding box center [502, 166] width 533 height 36
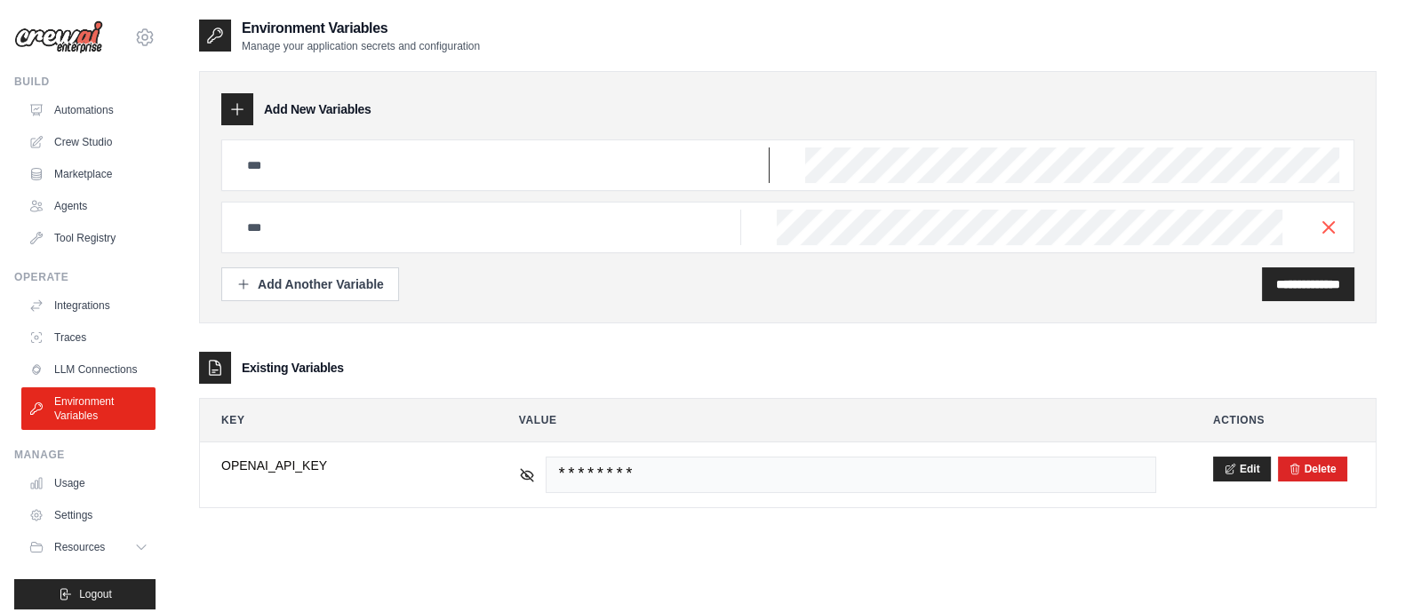
click at [436, 161] on input "text" at bounding box center [502, 166] width 533 height 36
paste input "**********"
type input "**********"
click at [1324, 225] on icon "button" at bounding box center [1328, 226] width 21 height 21
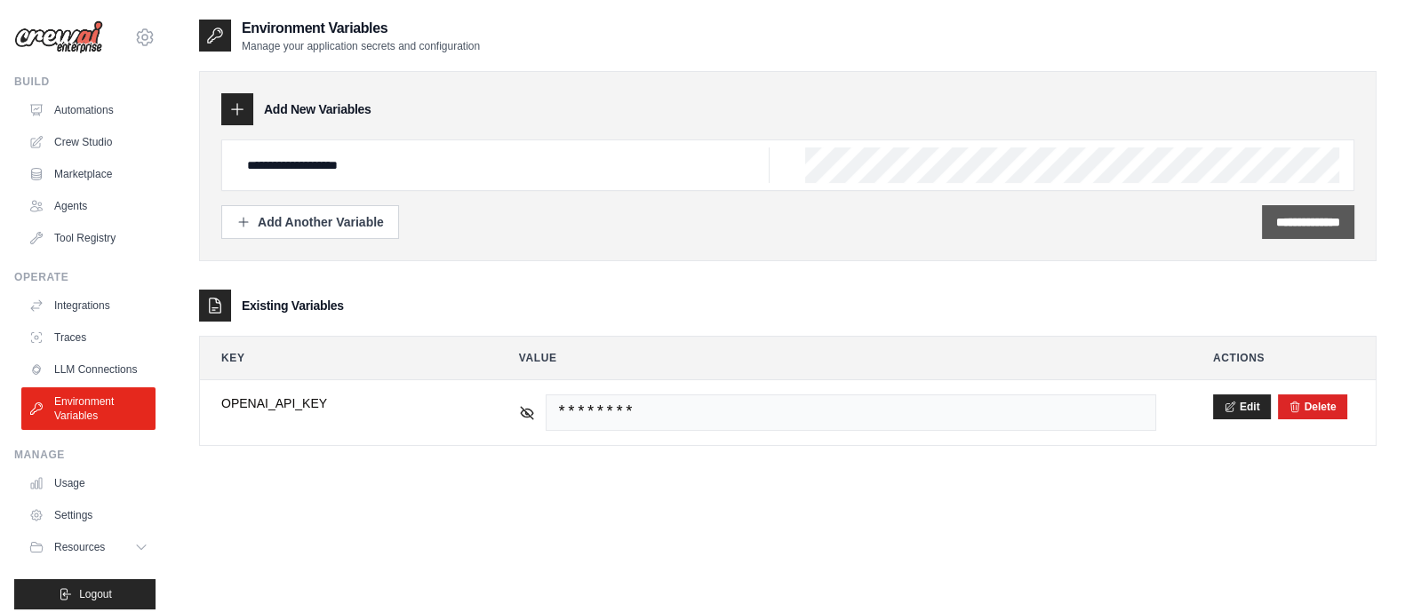
click at [1325, 224] on input "**********" at bounding box center [1309, 222] width 64 height 18
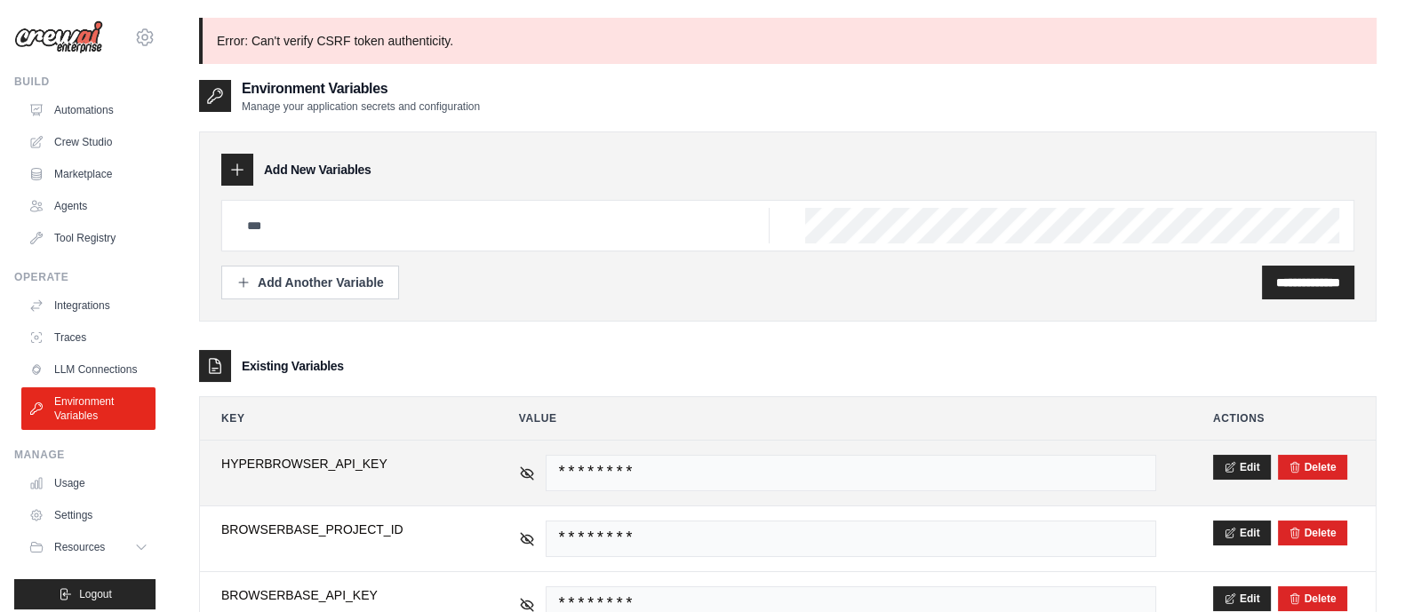
scroll to position [133, 0]
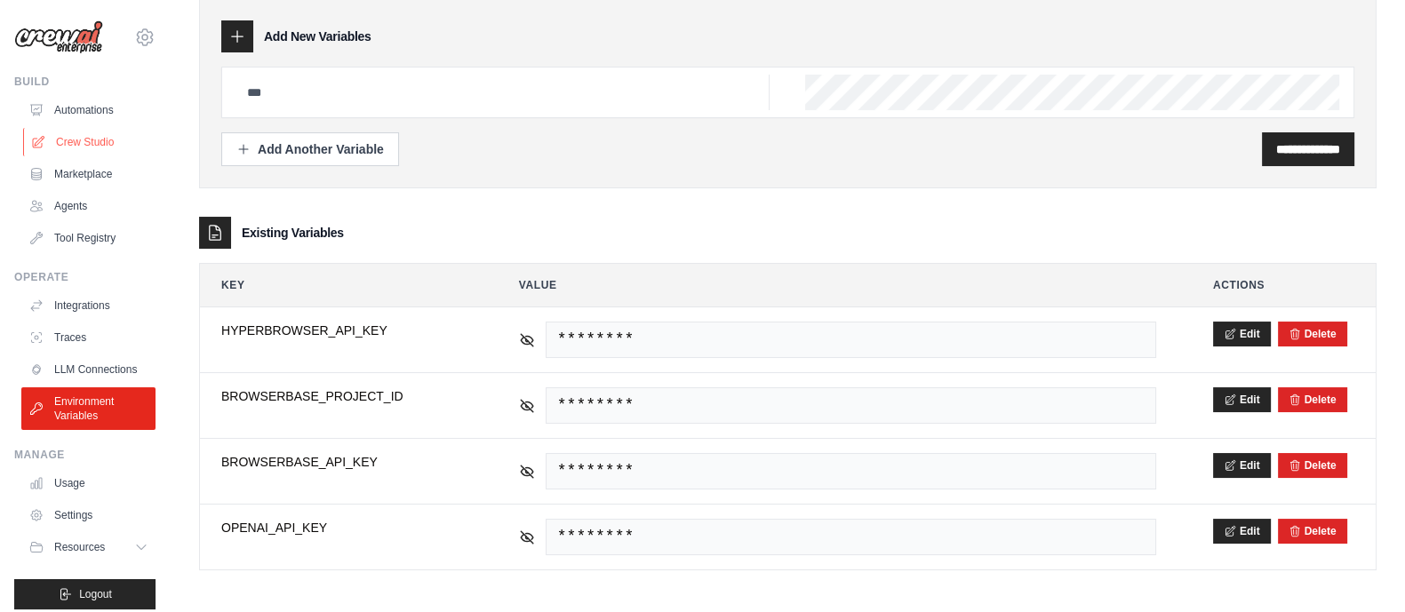
click at [84, 128] on link "Crew Studio" at bounding box center [90, 142] width 134 height 28
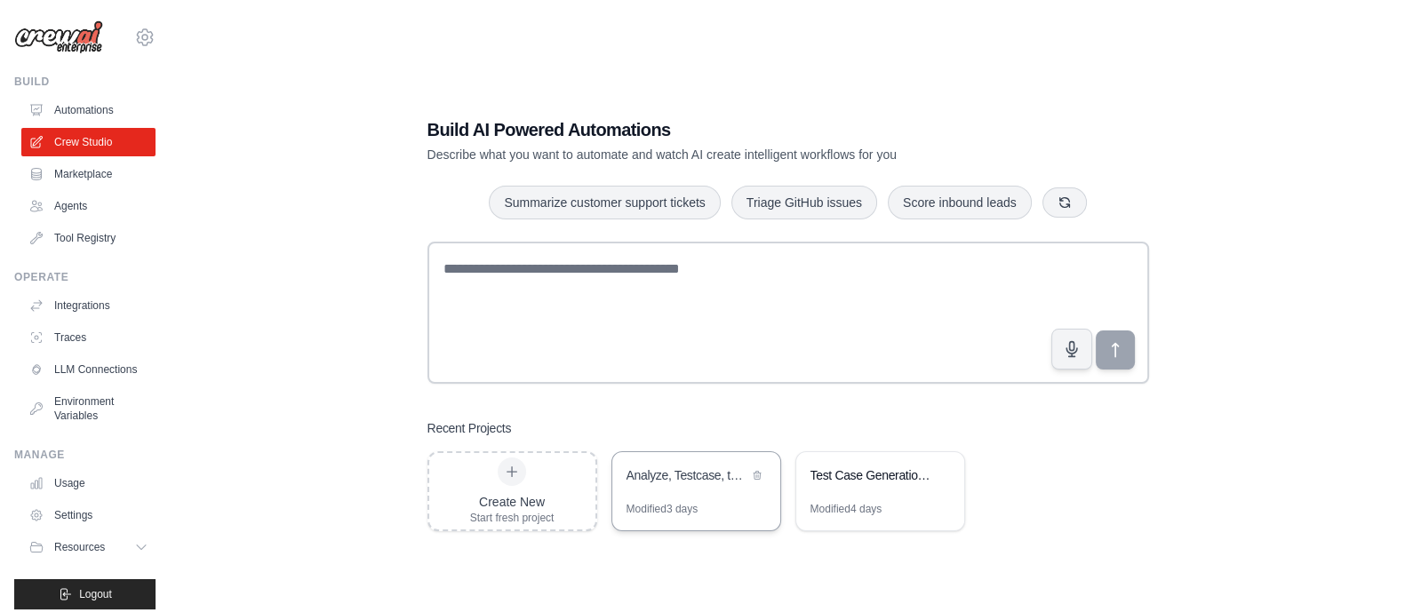
click at [675, 462] on div "Analyze, Testcase, testscript" at bounding box center [696, 477] width 168 height 50
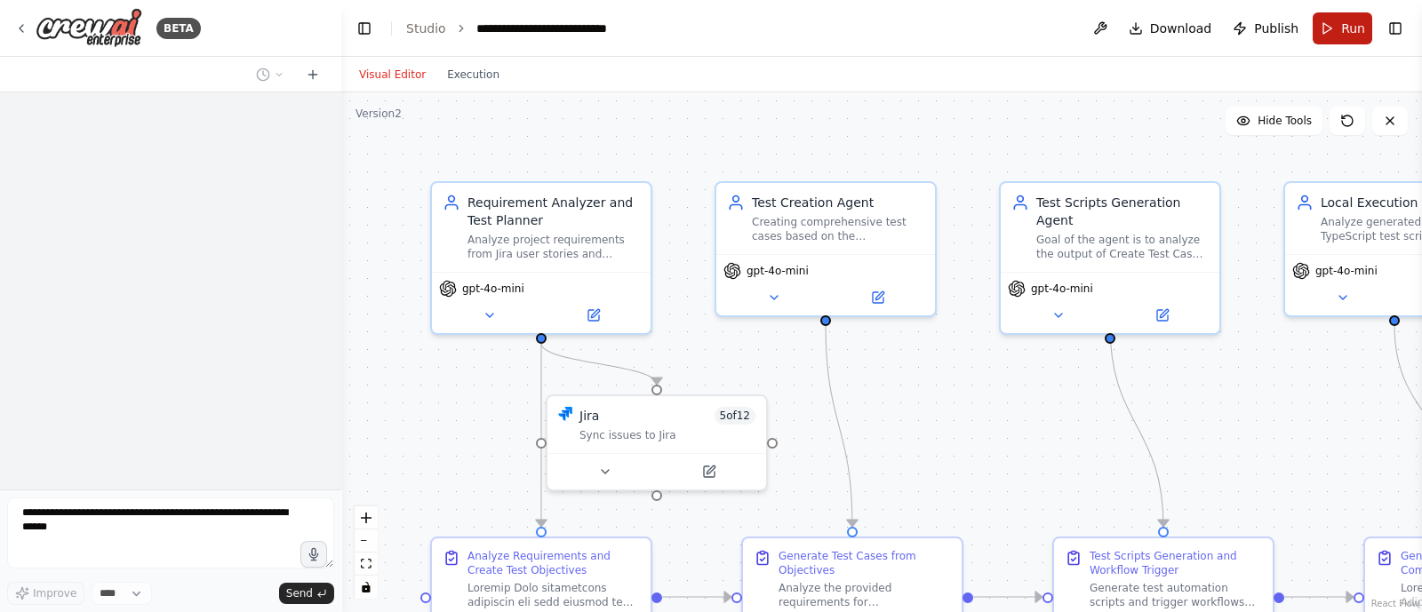
click at [1352, 24] on span "Run" at bounding box center [1353, 29] width 24 height 18
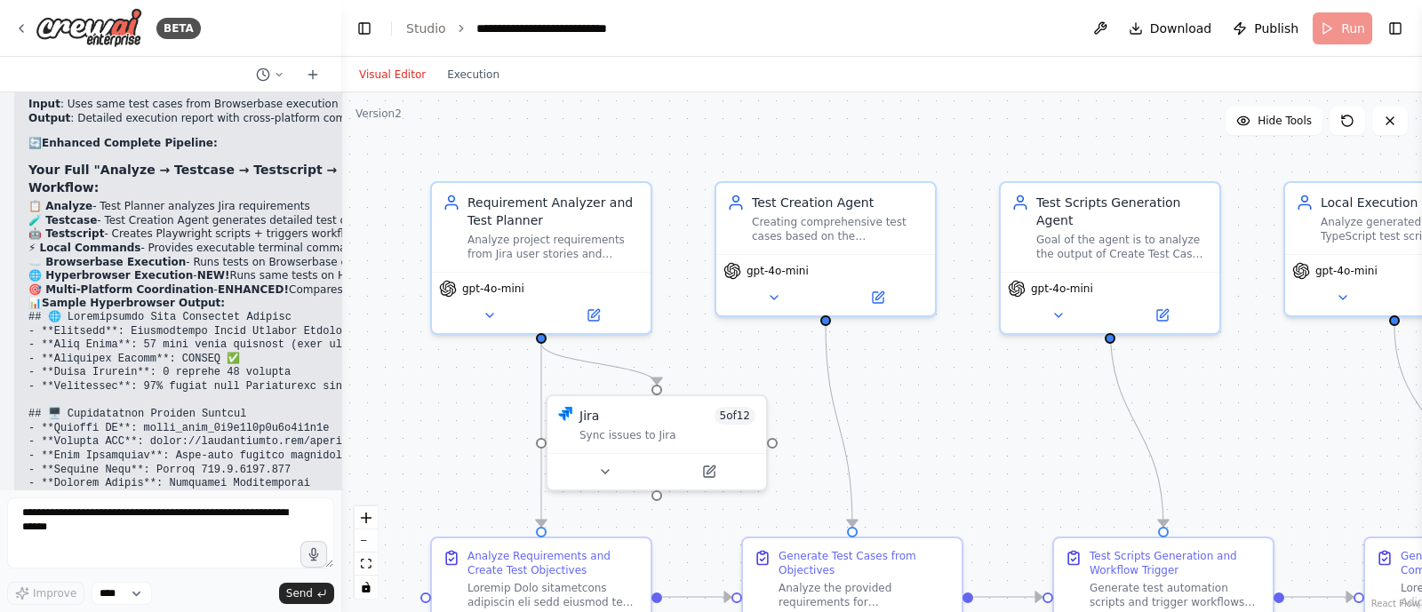
scroll to position [33926, 0]
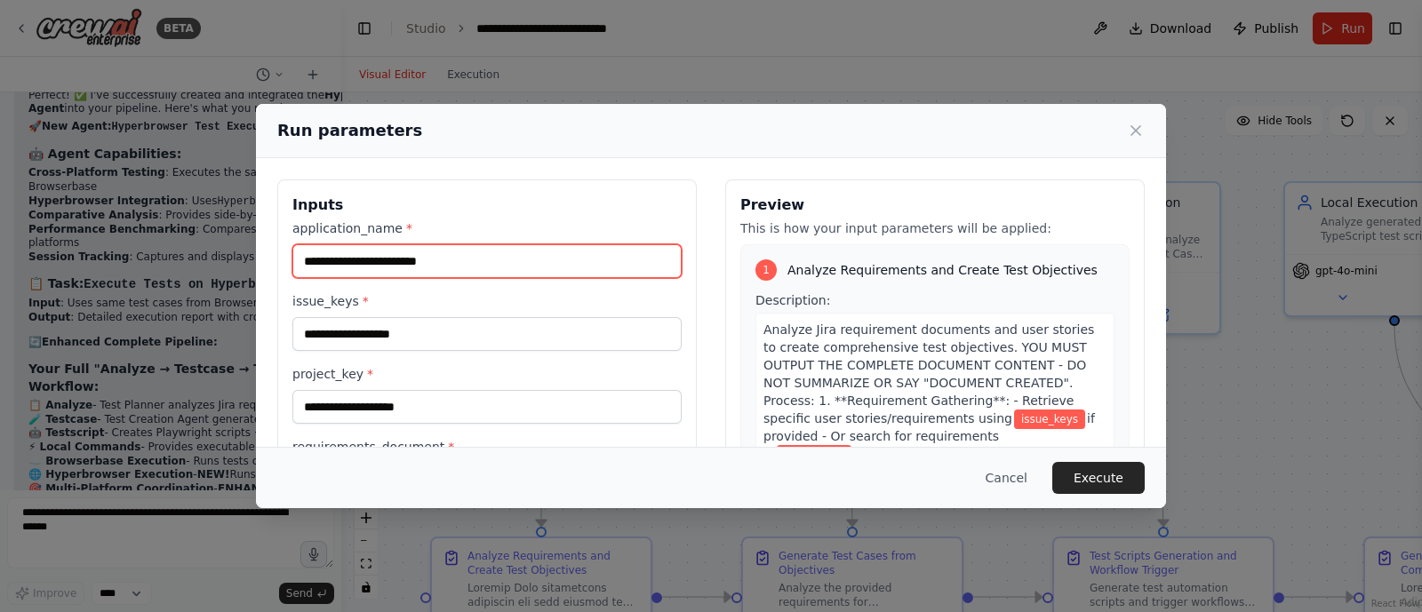
click at [467, 267] on input "application_name *" at bounding box center [486, 261] width 389 height 34
type input "*"
paste input "**********"
type input "**********"
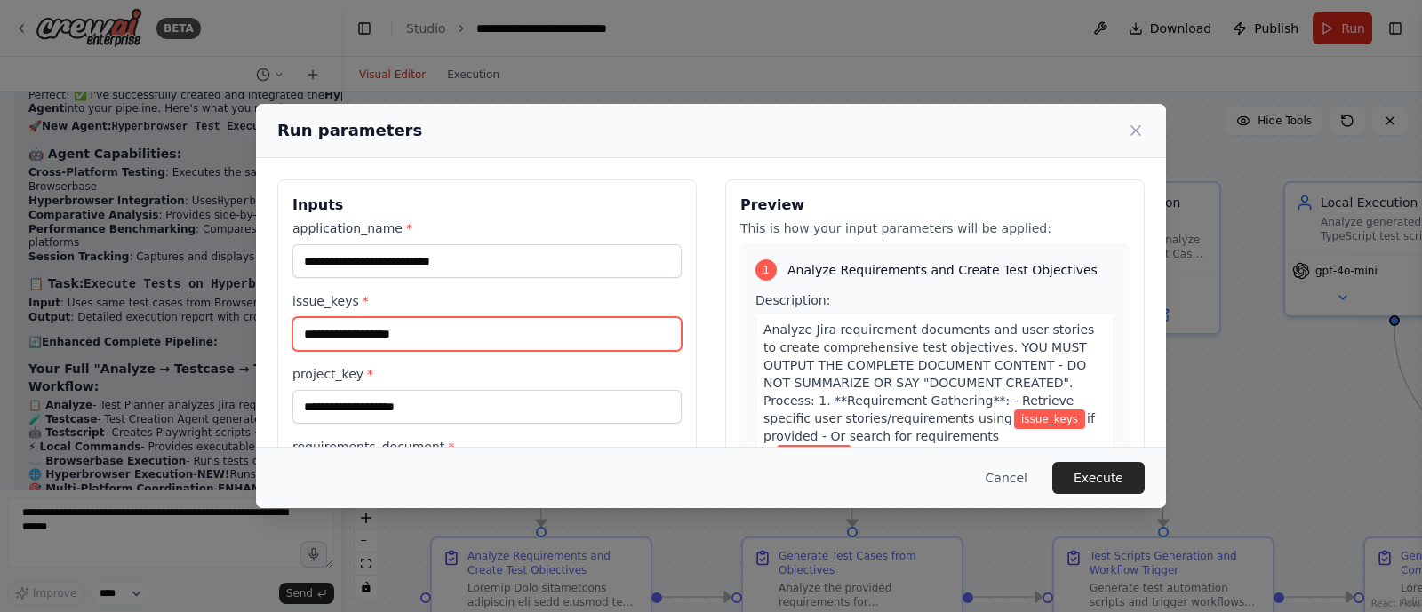
click at [356, 339] on input "issue_keys *" at bounding box center [486, 334] width 389 height 34
click at [364, 339] on input "****" at bounding box center [486, 334] width 389 height 34
type input "****"
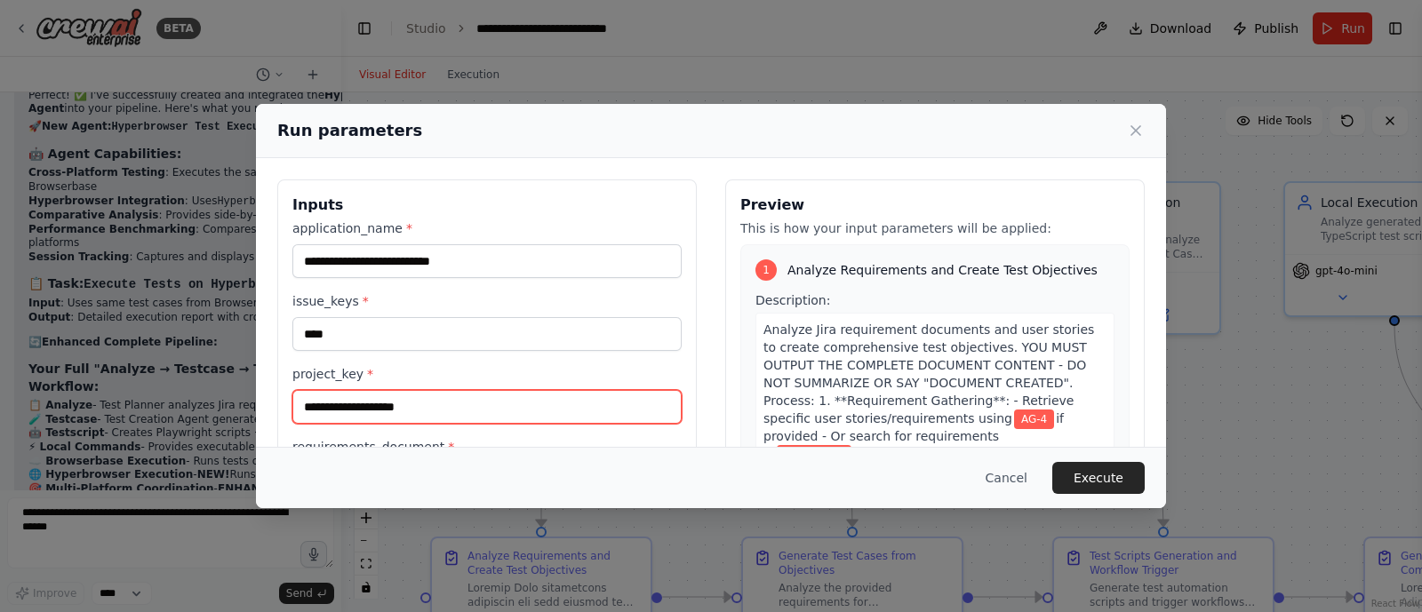
click at [351, 415] on input "project_key *" at bounding box center [486, 407] width 389 height 34
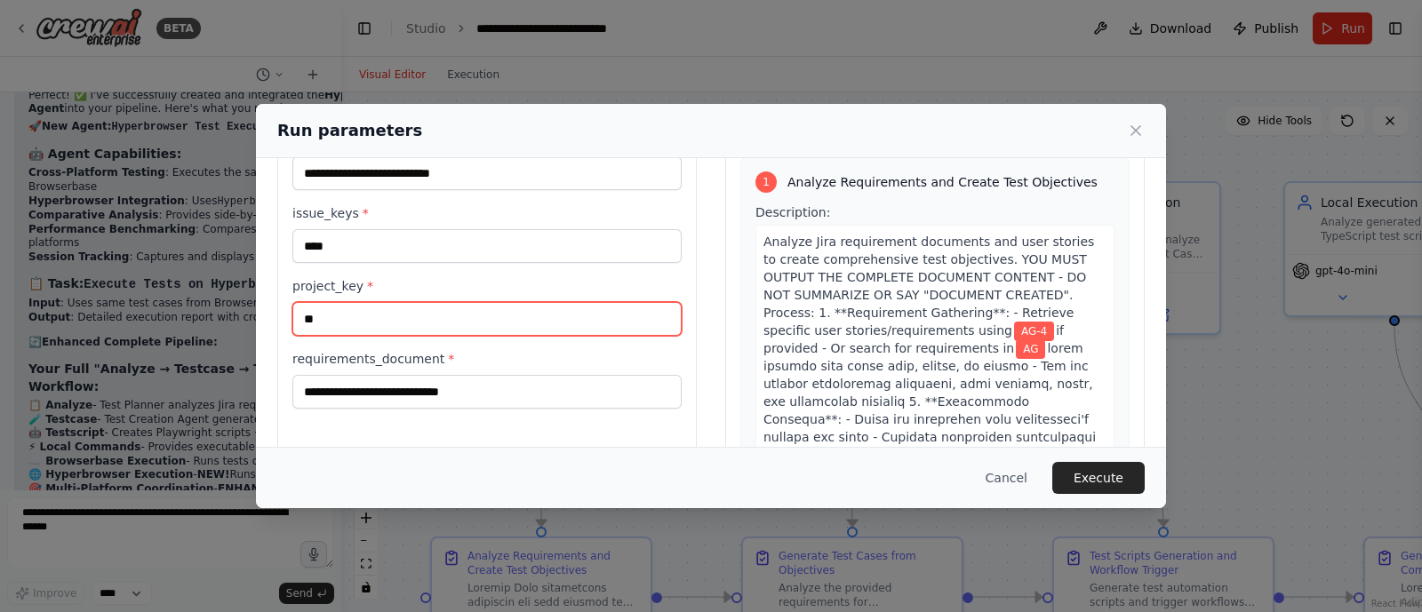
scroll to position [88, 0]
type input "**"
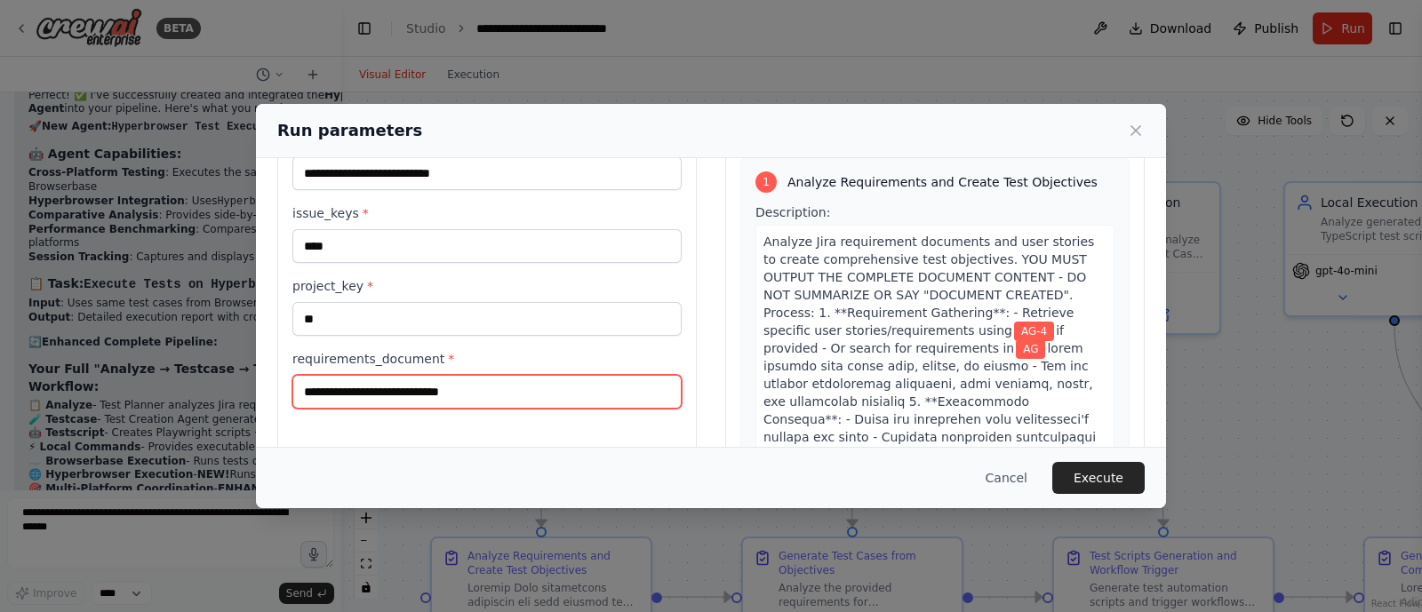
click at [357, 400] on input "requirements_document *" at bounding box center [486, 392] width 389 height 34
click at [458, 388] on input "requirements_document *" at bounding box center [486, 392] width 389 height 34
paste input "**********"
type input "**********"
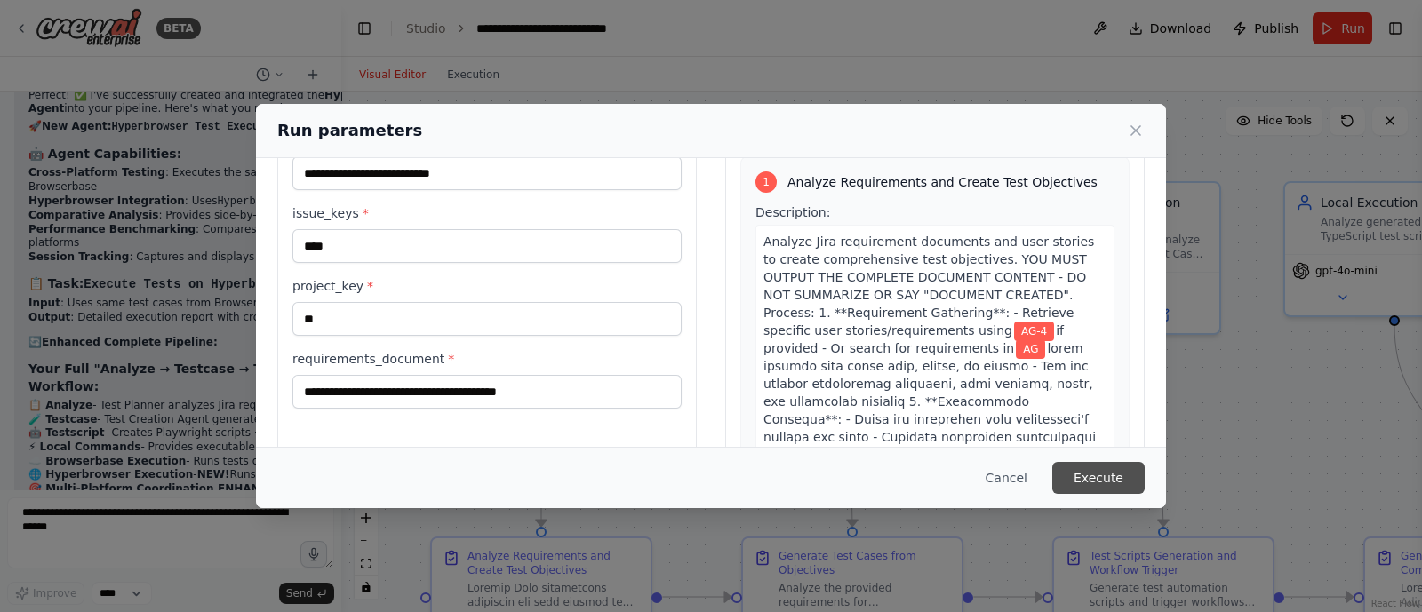
click at [1109, 475] on button "Execute" at bounding box center [1099, 478] width 92 height 32
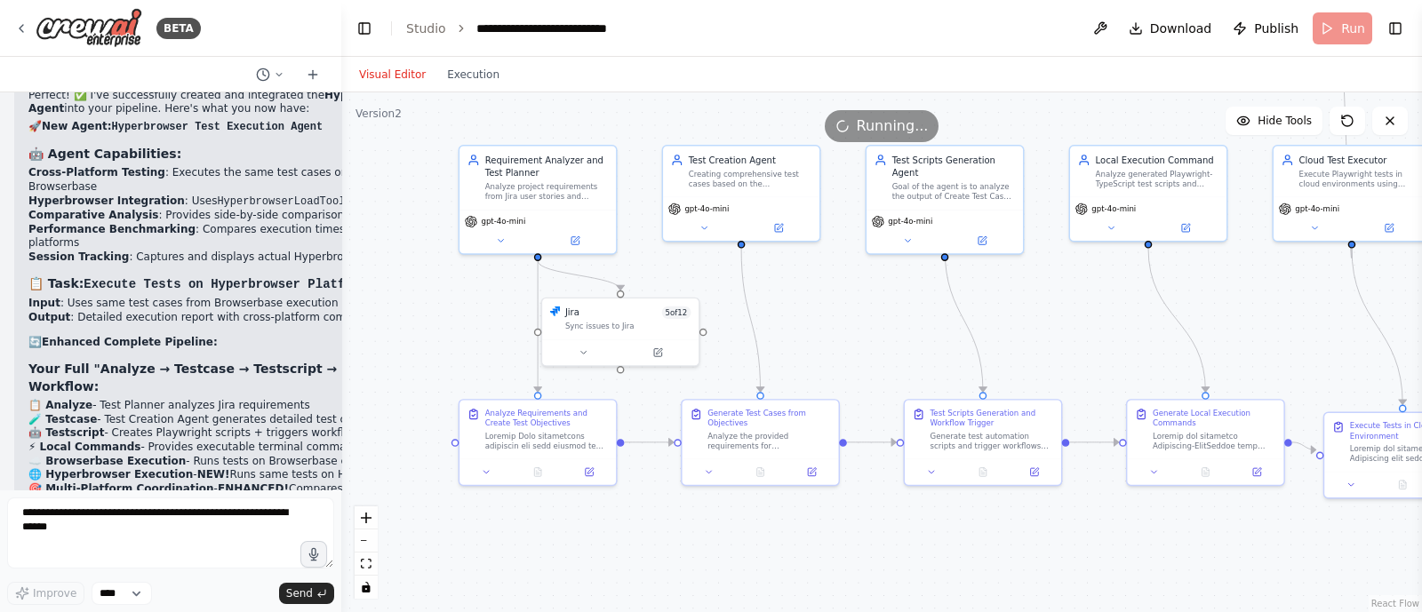
drag, startPoint x: 976, startPoint y: 425, endPoint x: 778, endPoint y: 340, distance: 215.5
click at [778, 340] on div ".deletable-edge-delete-btn { width: 20px; height: 20px; border: 0px solid #ffff…" at bounding box center [881, 352] width 1081 height 520
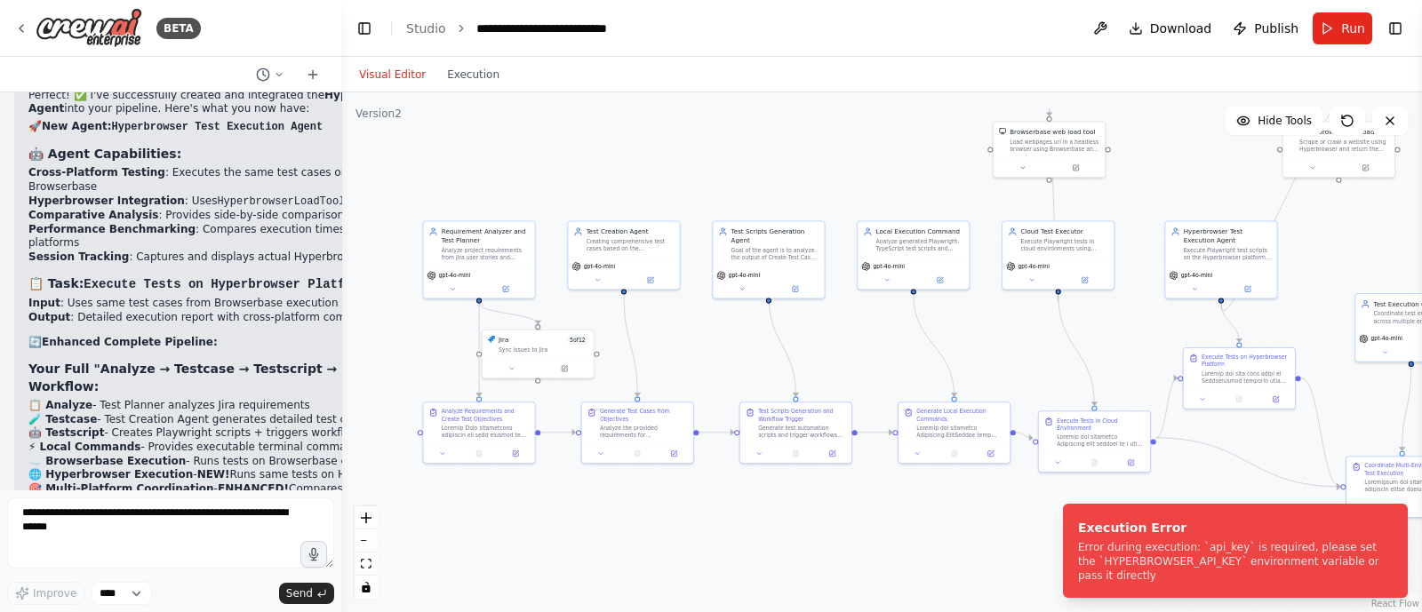
drag, startPoint x: 770, startPoint y: 348, endPoint x: 665, endPoint y: 353, distance: 105.0
click at [665, 353] on div ".deletable-edge-delete-btn { width: 20px; height: 20px; border: 0px solid #ffff…" at bounding box center [881, 352] width 1081 height 520
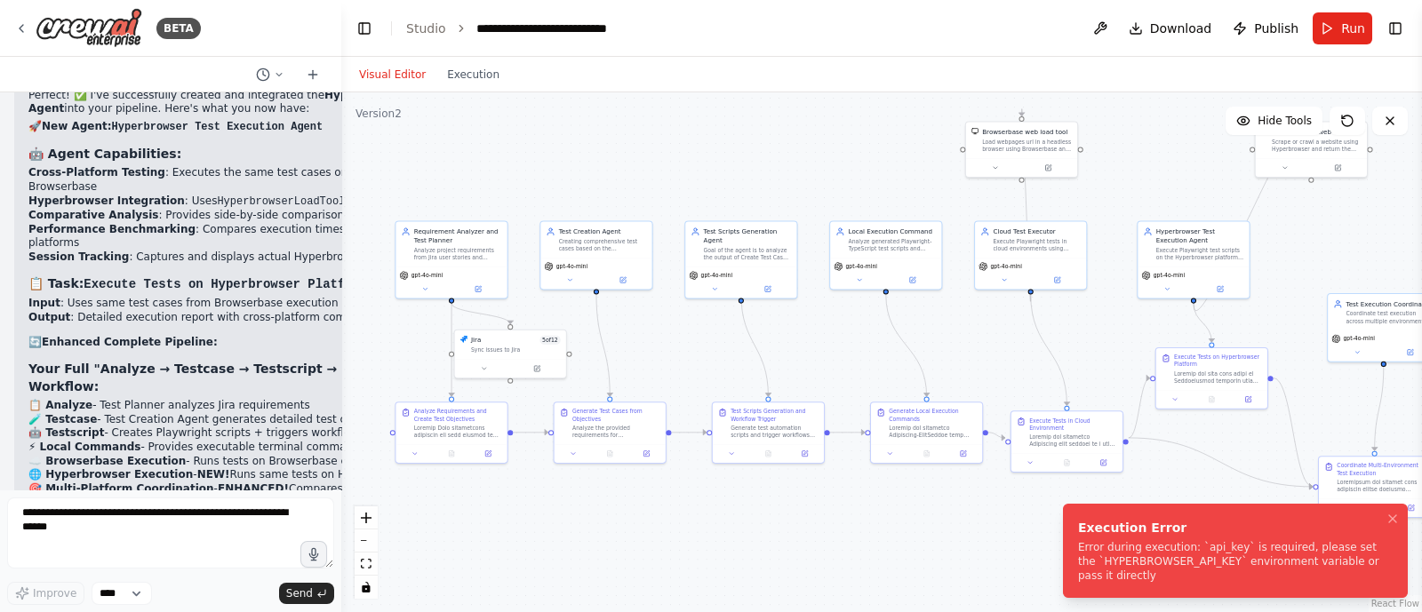
drag, startPoint x: 1083, startPoint y: 561, endPoint x: 1000, endPoint y: 553, distance: 83.1
click at [1078, 553] on div "Error during execution: `api_key` is required, please set the `HYPERBROWSER_API…" at bounding box center [1232, 561] width 308 height 43
click at [1393, 518] on icon "Notifications (F8)" at bounding box center [1392, 519] width 7 height 7
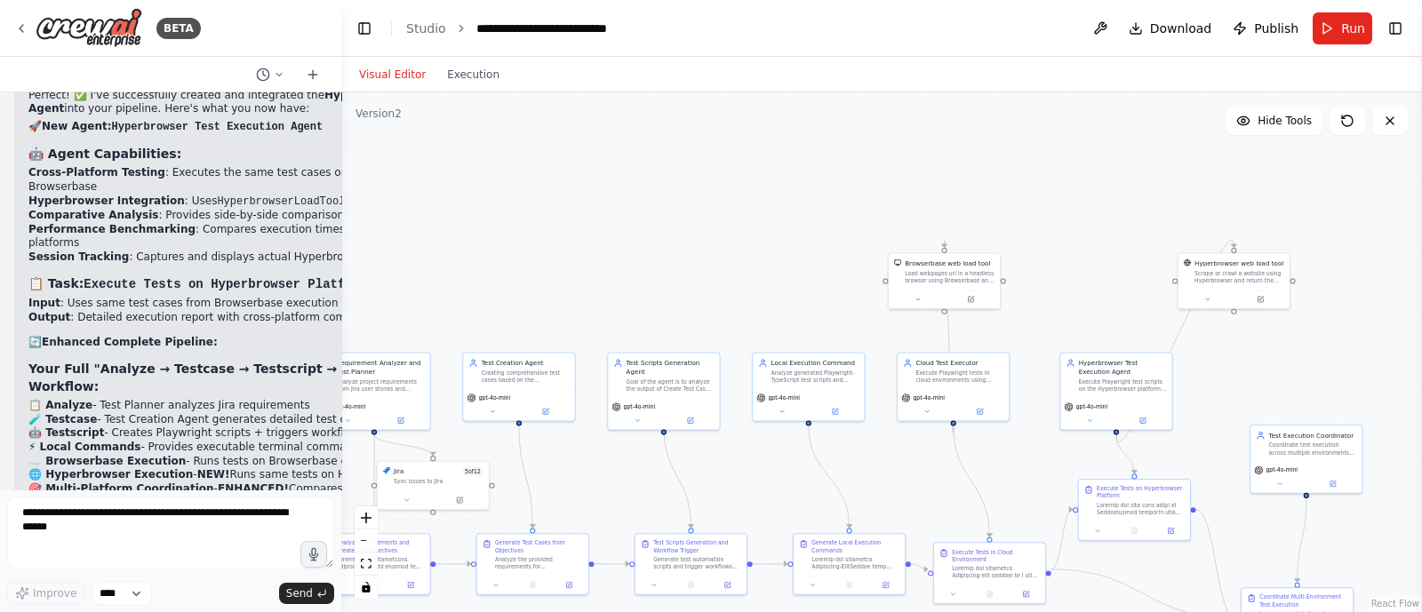
drag, startPoint x: 1311, startPoint y: 288, endPoint x: 1213, endPoint y: 432, distance: 174.1
click at [1213, 432] on div ".deletable-edge-delete-btn { width: 20px; height: 20px; border: 0px solid #ffff…" at bounding box center [881, 352] width 1081 height 520
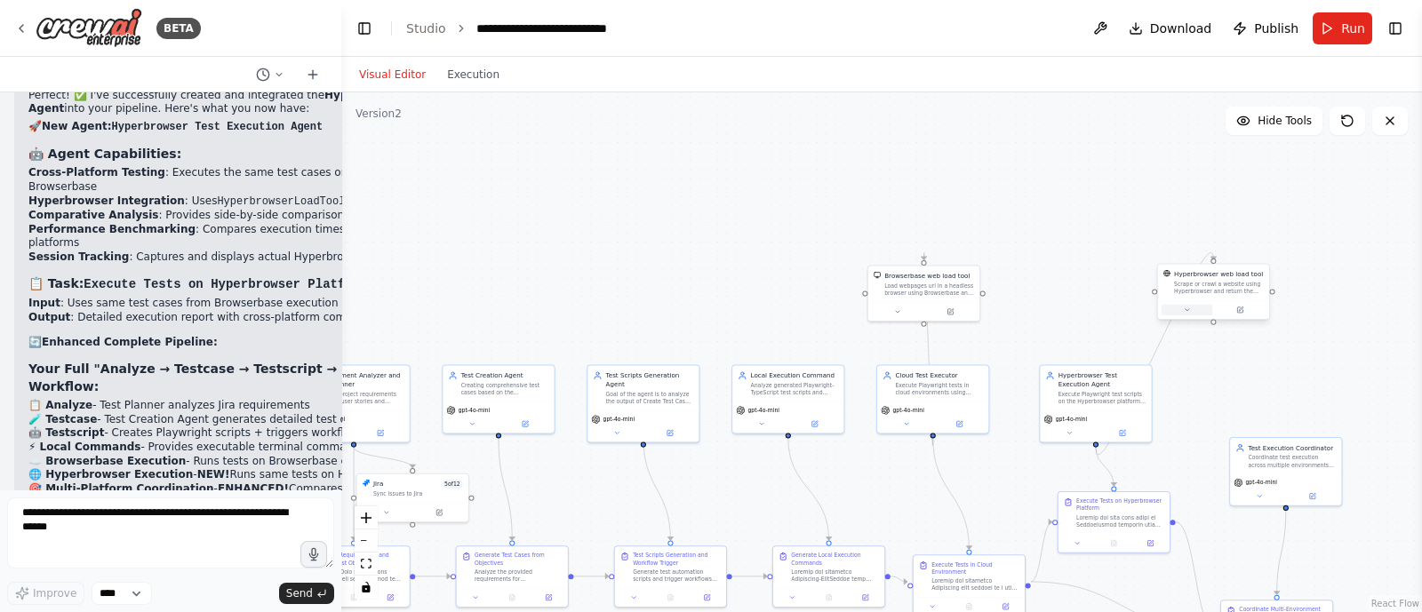
click at [1189, 313] on icon at bounding box center [1186, 310] width 7 height 7
click at [1191, 396] on span "Advanced Options" at bounding box center [1190, 399] width 50 height 7
click at [1219, 442] on input "text" at bounding box center [1247, 450] width 153 height 16
paste input "**********"
type input "**********"
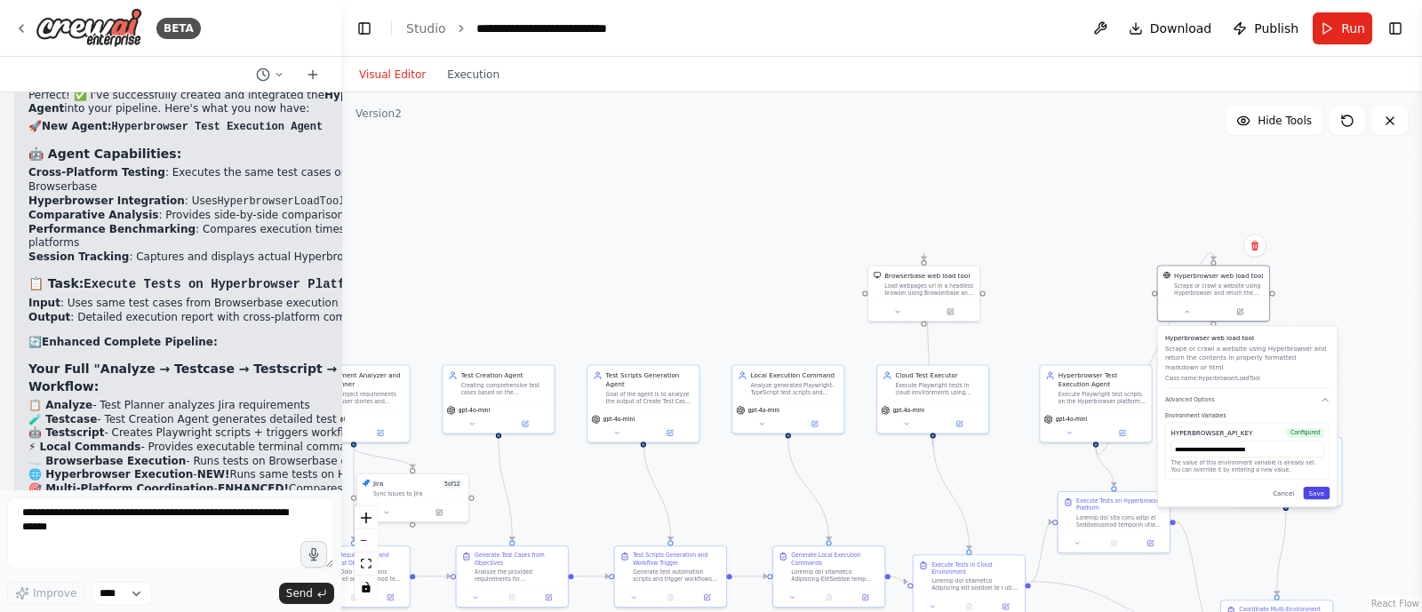
click at [1323, 487] on button "Save" at bounding box center [1316, 493] width 27 height 12
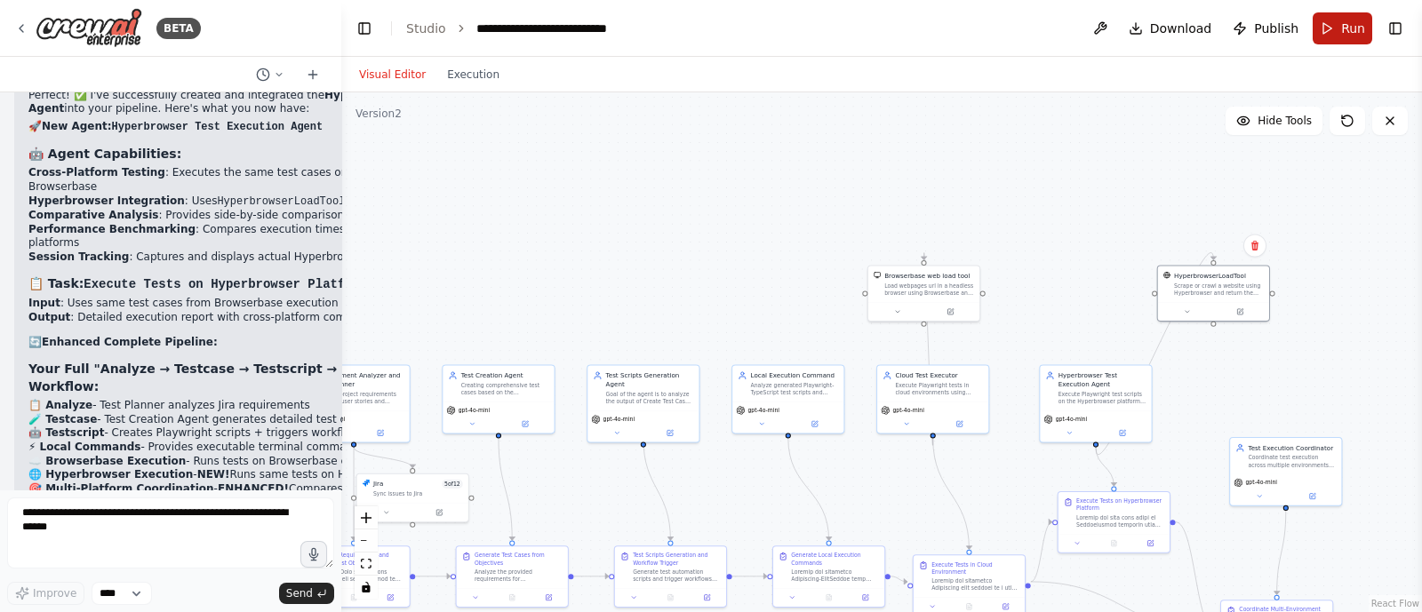
click at [1338, 17] on button "Run" at bounding box center [1343, 28] width 60 height 32
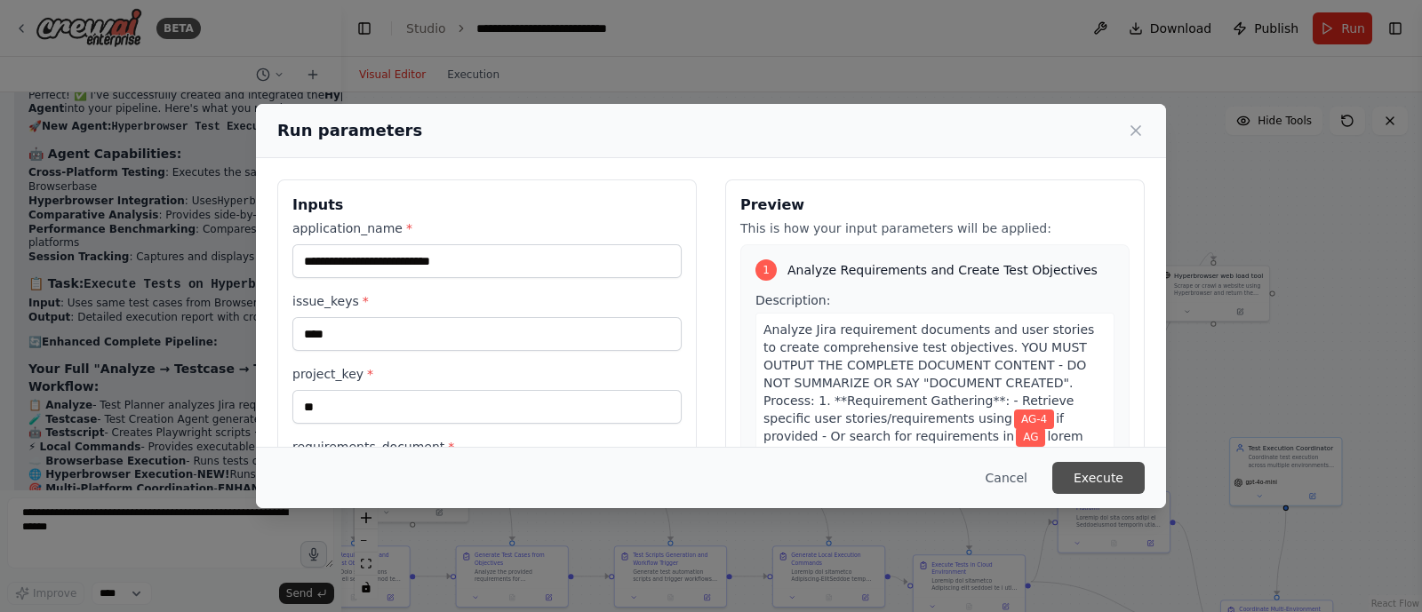
click at [1125, 482] on button "Execute" at bounding box center [1099, 478] width 92 height 32
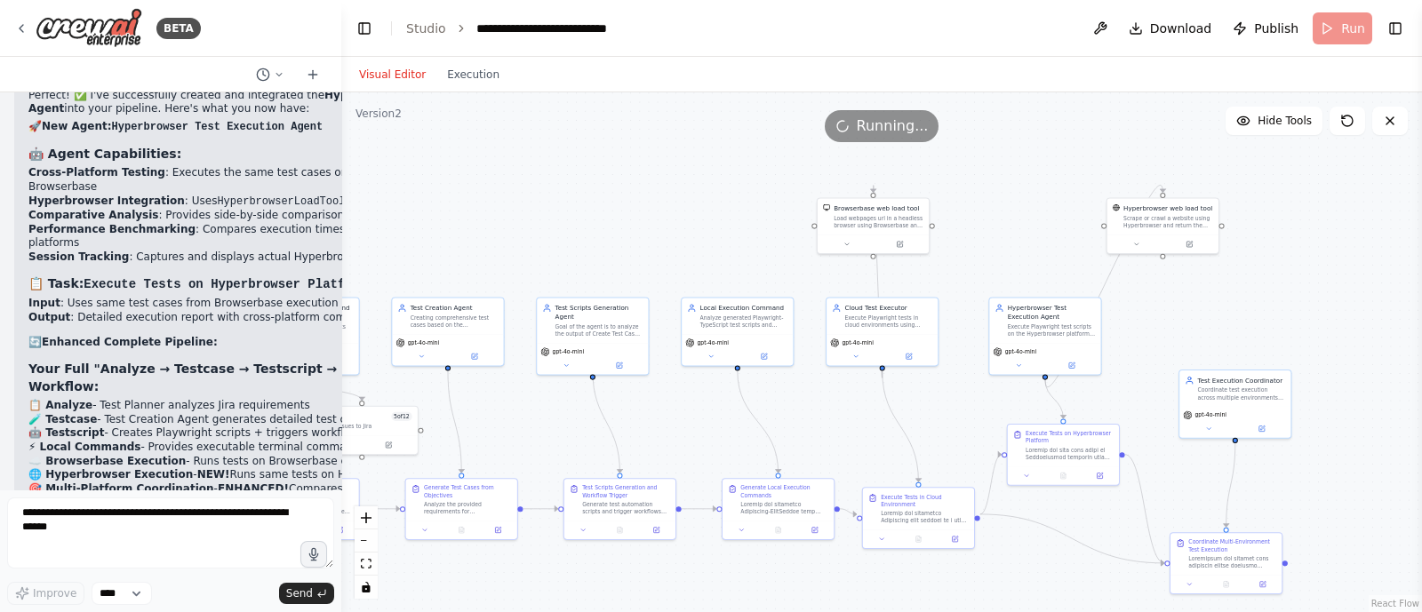
drag, startPoint x: 1049, startPoint y: 217, endPoint x: 997, endPoint y: 145, distance: 88.6
click at [997, 145] on div ".deletable-edge-delete-btn { width: 20px; height: 20px; border: 0px solid #ffff…" at bounding box center [881, 352] width 1081 height 520
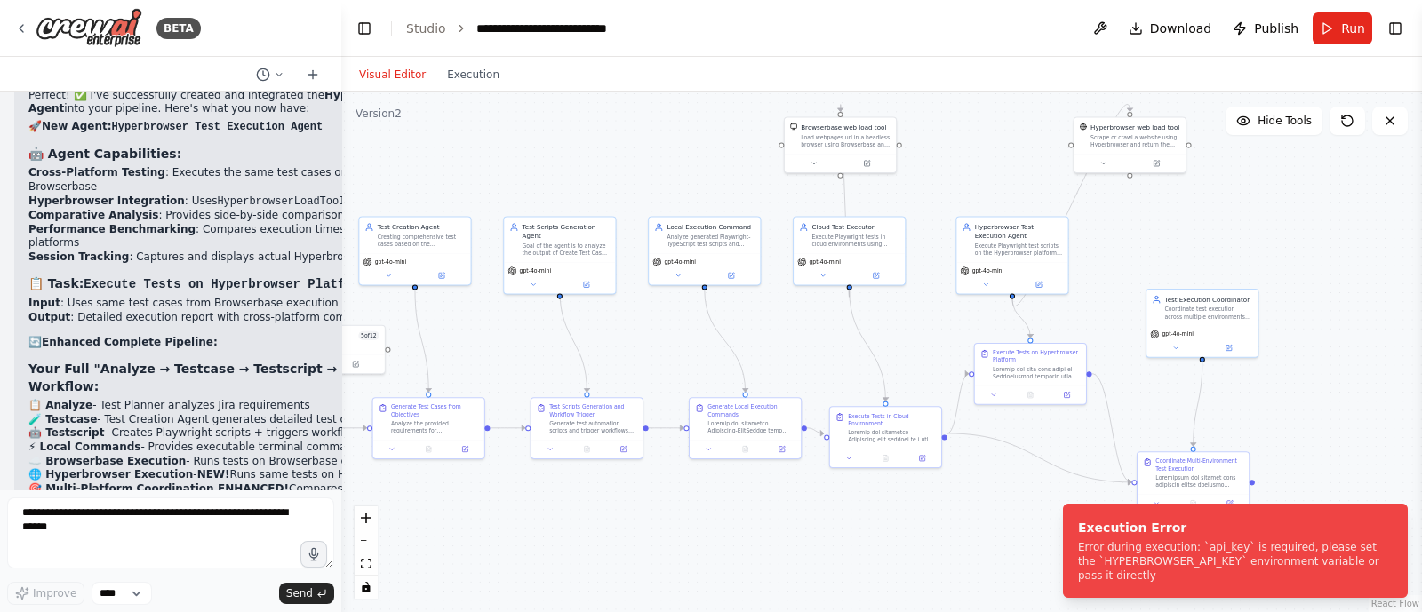
drag, startPoint x: 1033, startPoint y: 226, endPoint x: 1001, endPoint y: 148, distance: 83.7
click at [1001, 148] on div ".deletable-edge-delete-btn { width: 20px; height: 20px; border: 0px solid #ffff…" at bounding box center [881, 352] width 1081 height 520
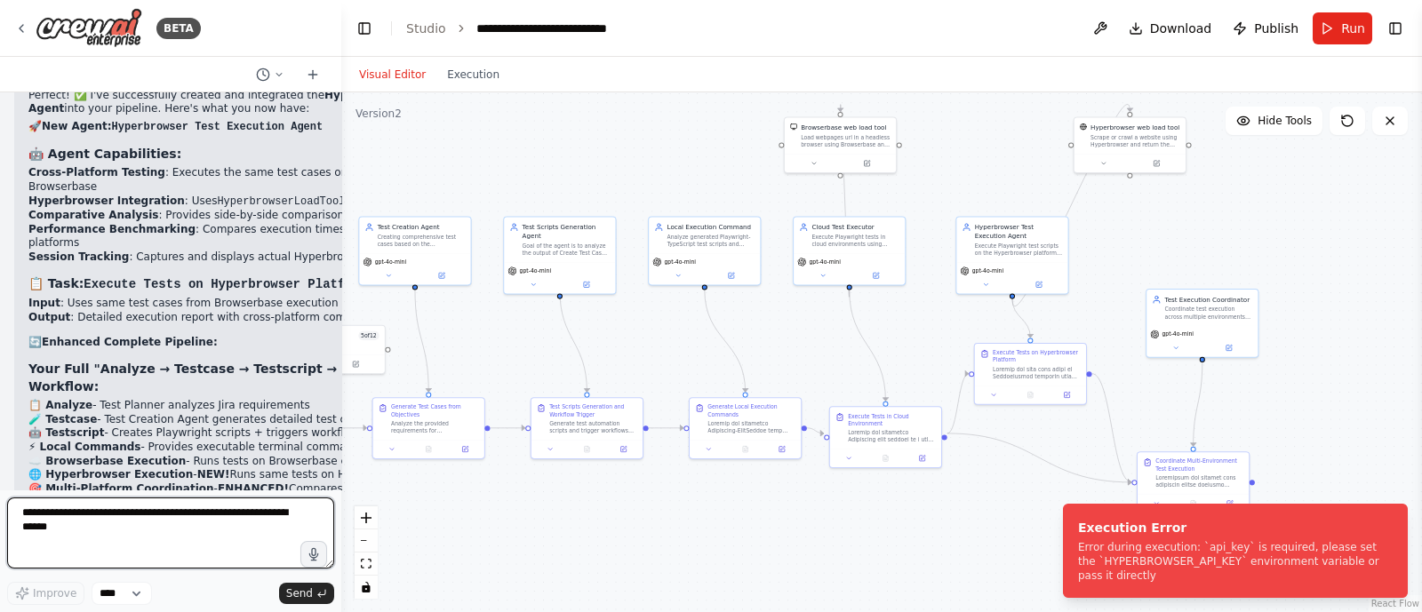
click at [204, 507] on textarea at bounding box center [170, 533] width 327 height 71
type textarea "*"
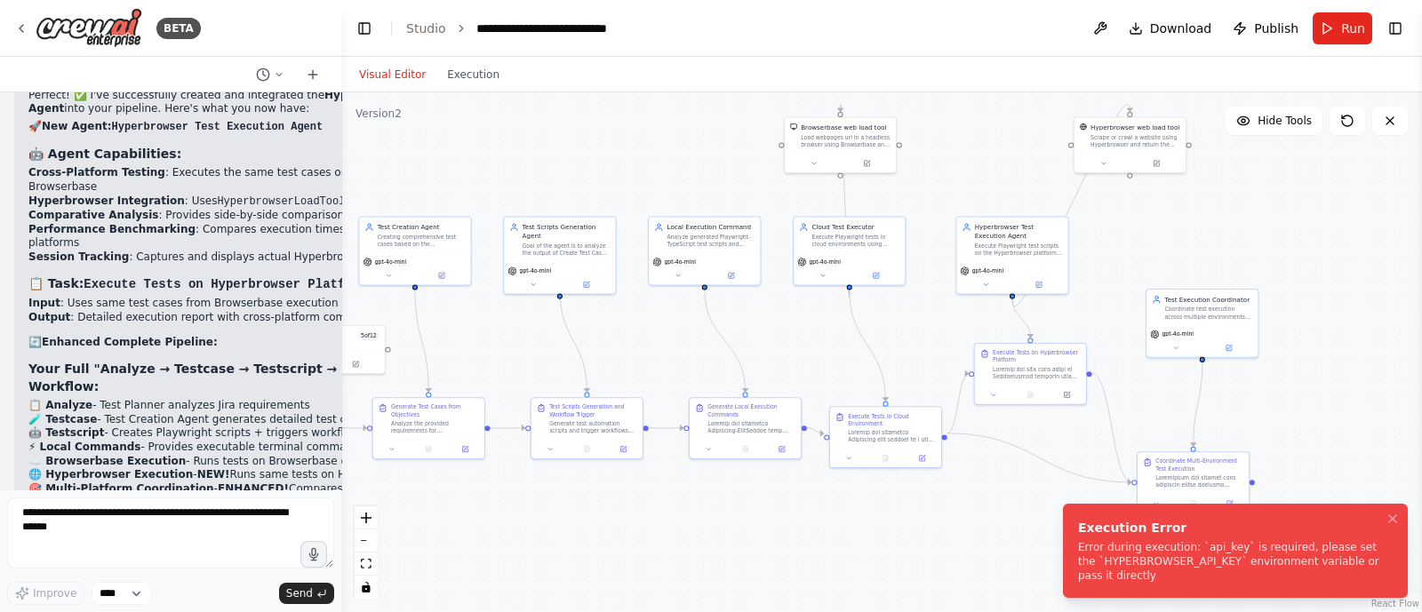
drag, startPoint x: 1123, startPoint y: 582, endPoint x: 1070, endPoint y: 534, distance: 71.1
click at [1070, 534] on li "Execution Error Error during execution: `api_key` is required, please set the `…" at bounding box center [1235, 551] width 345 height 94
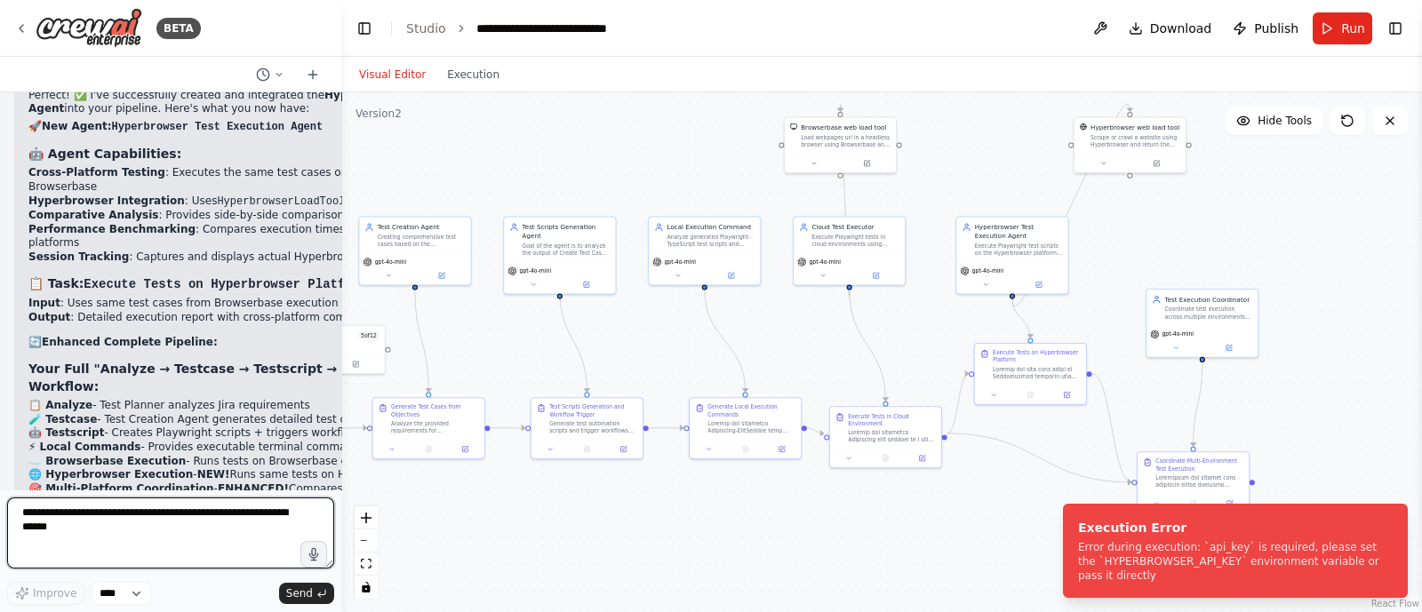
click at [40, 516] on textarea at bounding box center [170, 533] width 327 height 71
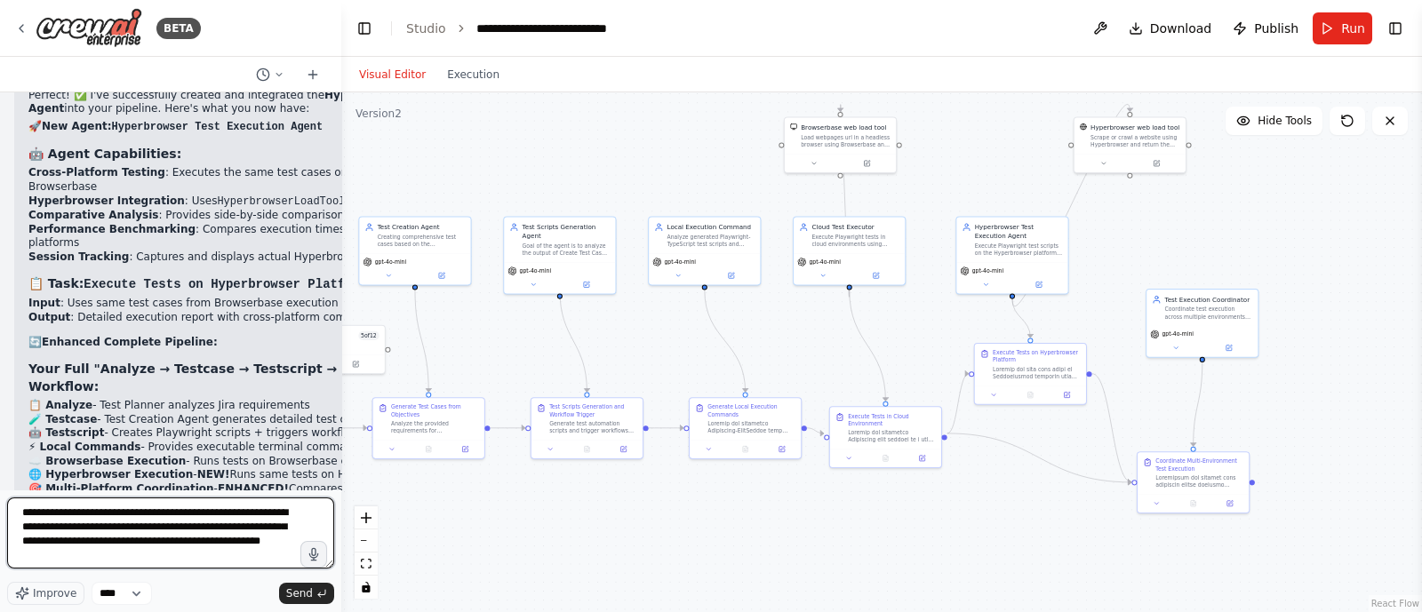
paste textarea "**********"
type textarea "**********"
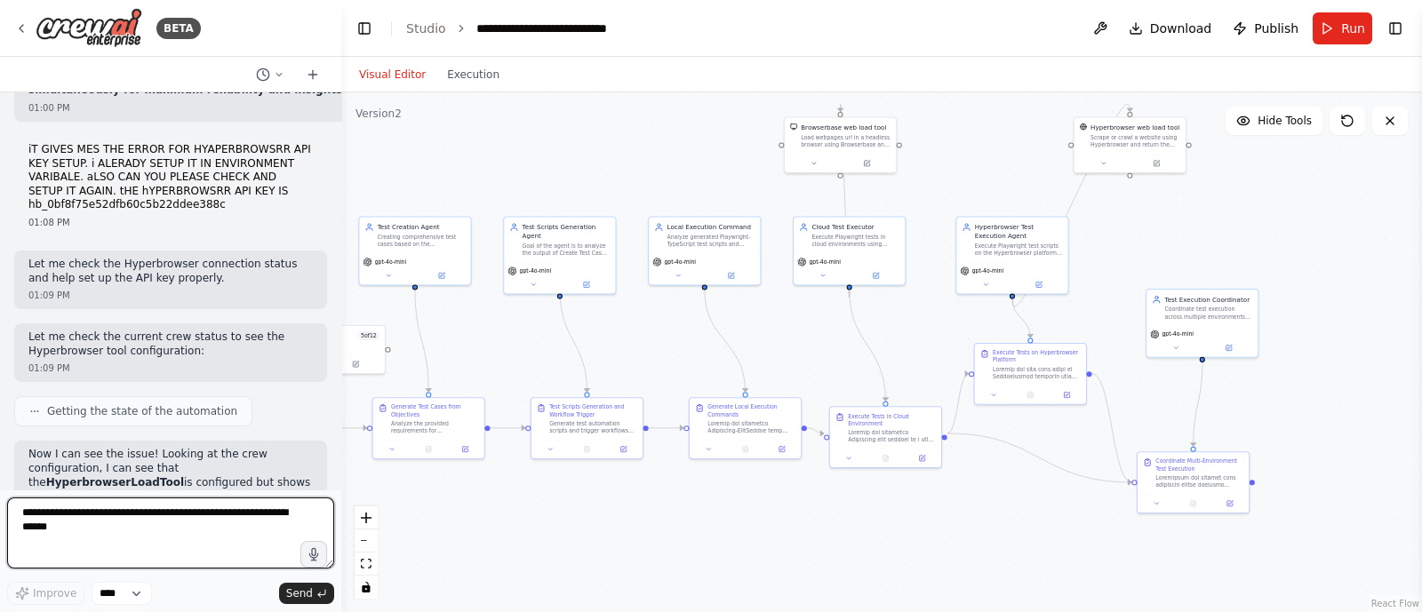
scroll to position [35258, 0]
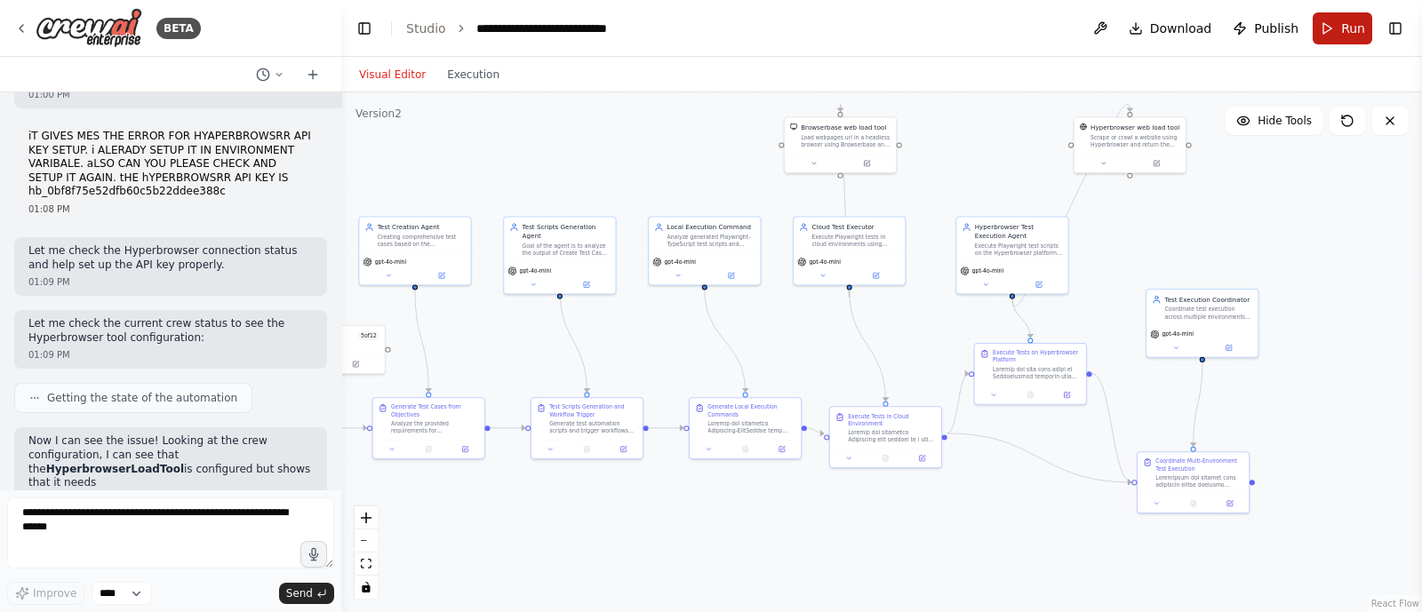
click at [1341, 20] on button "Run" at bounding box center [1343, 28] width 60 height 32
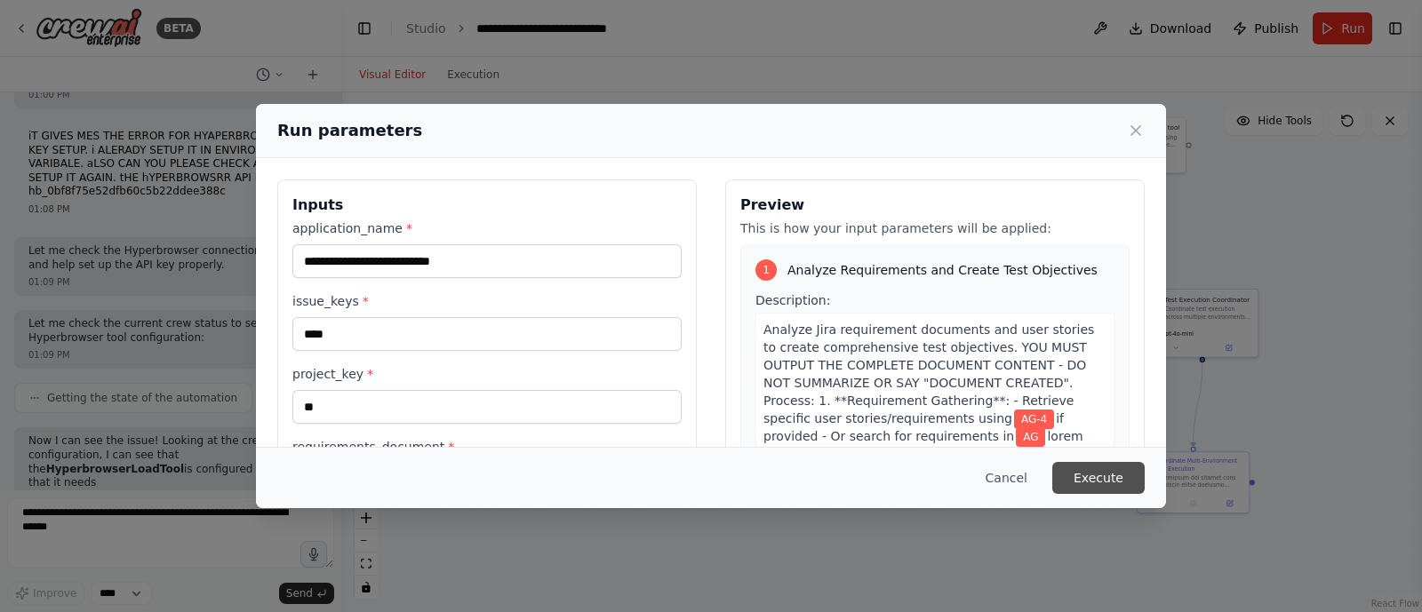
click at [1095, 477] on button "Execute" at bounding box center [1099, 478] width 92 height 32
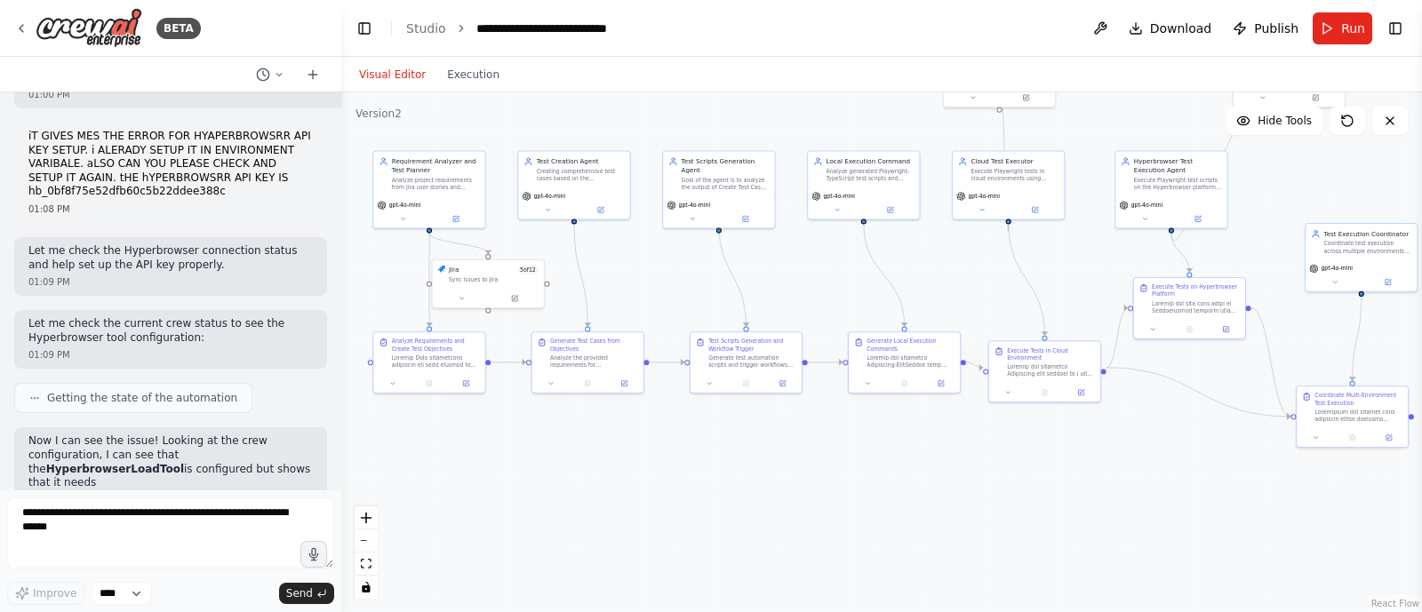
drag, startPoint x: 609, startPoint y: 523, endPoint x: 768, endPoint y: 457, distance: 172.2
click at [768, 457] on div ".deletable-edge-delete-btn { width: 20px; height: 20px; border: 0px solid #ffff…" at bounding box center [881, 352] width 1081 height 520
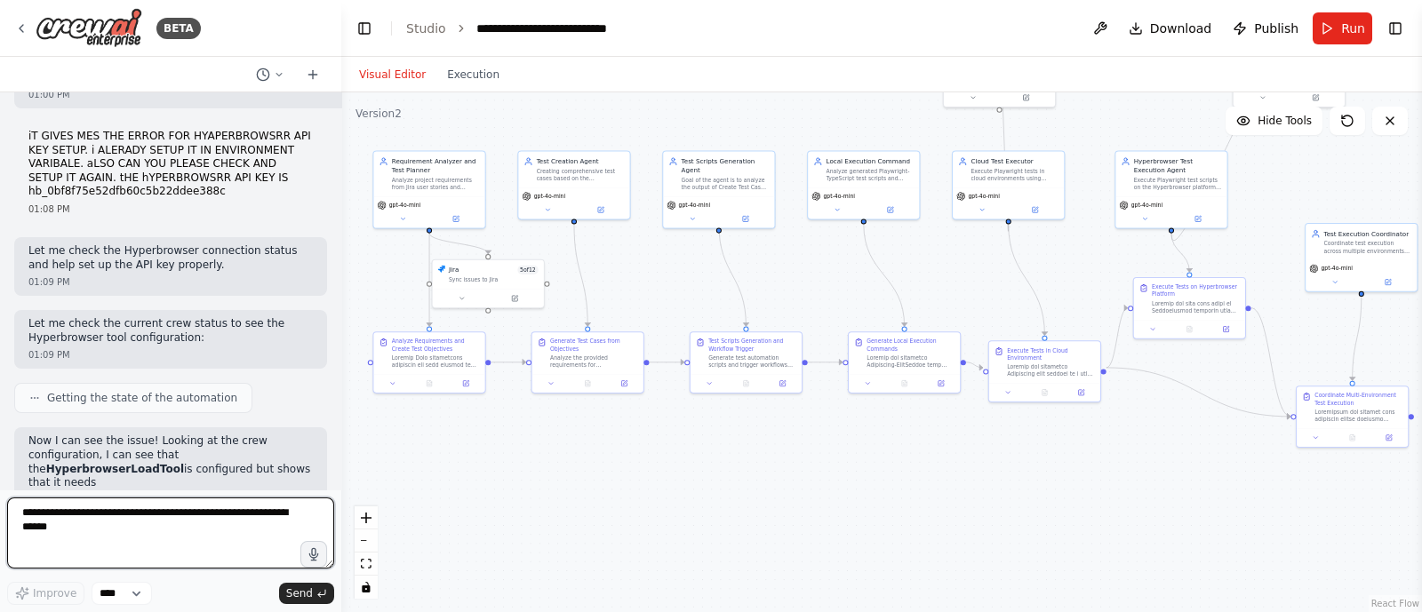
click at [155, 515] on textarea at bounding box center [170, 533] width 327 height 71
type textarea "**********"
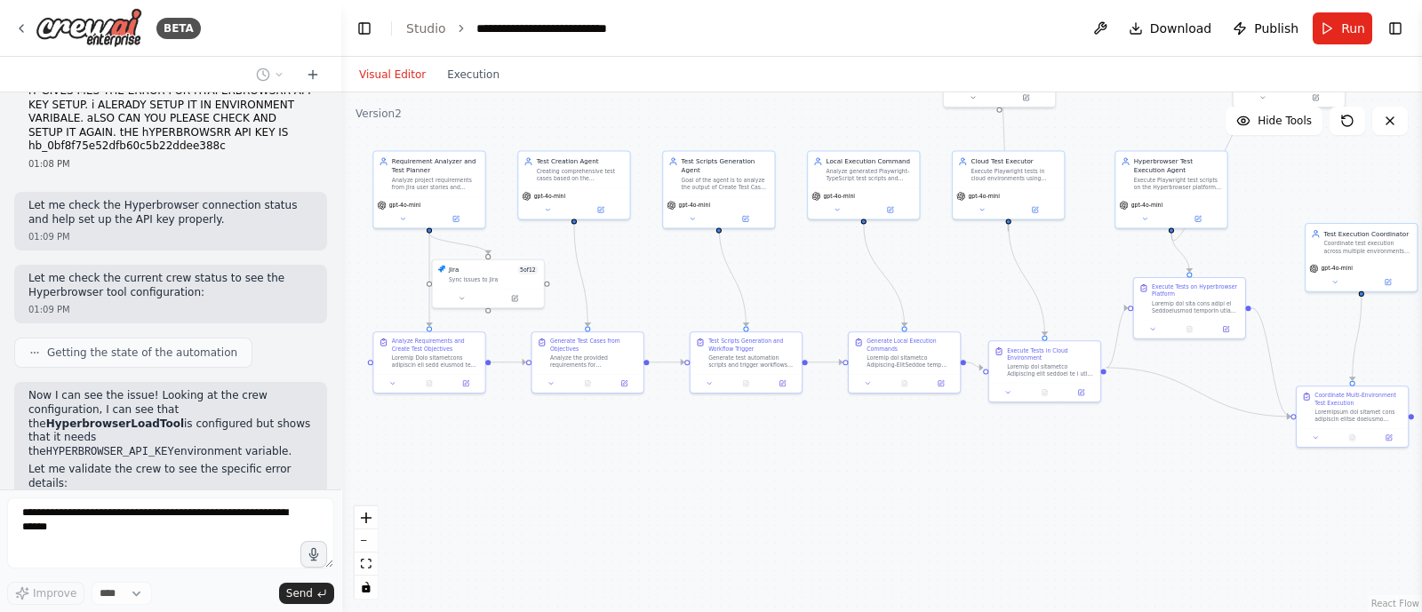
scroll to position [35391, 0]
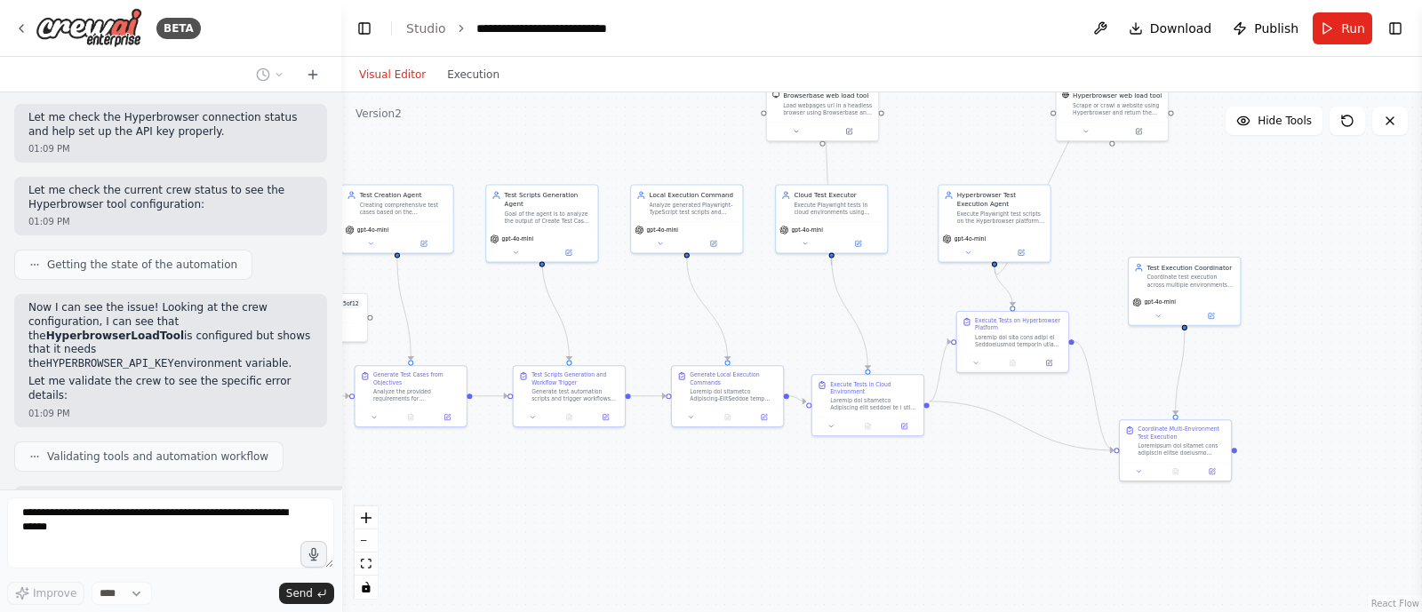
drag, startPoint x: 644, startPoint y: 466, endPoint x: 468, endPoint y: 500, distance: 180.1
click at [468, 500] on div ".deletable-edge-delete-btn { width: 20px; height: 20px; border: 0px solid #ffff…" at bounding box center [881, 352] width 1081 height 520
click at [965, 249] on icon at bounding box center [968, 250] width 7 height 7
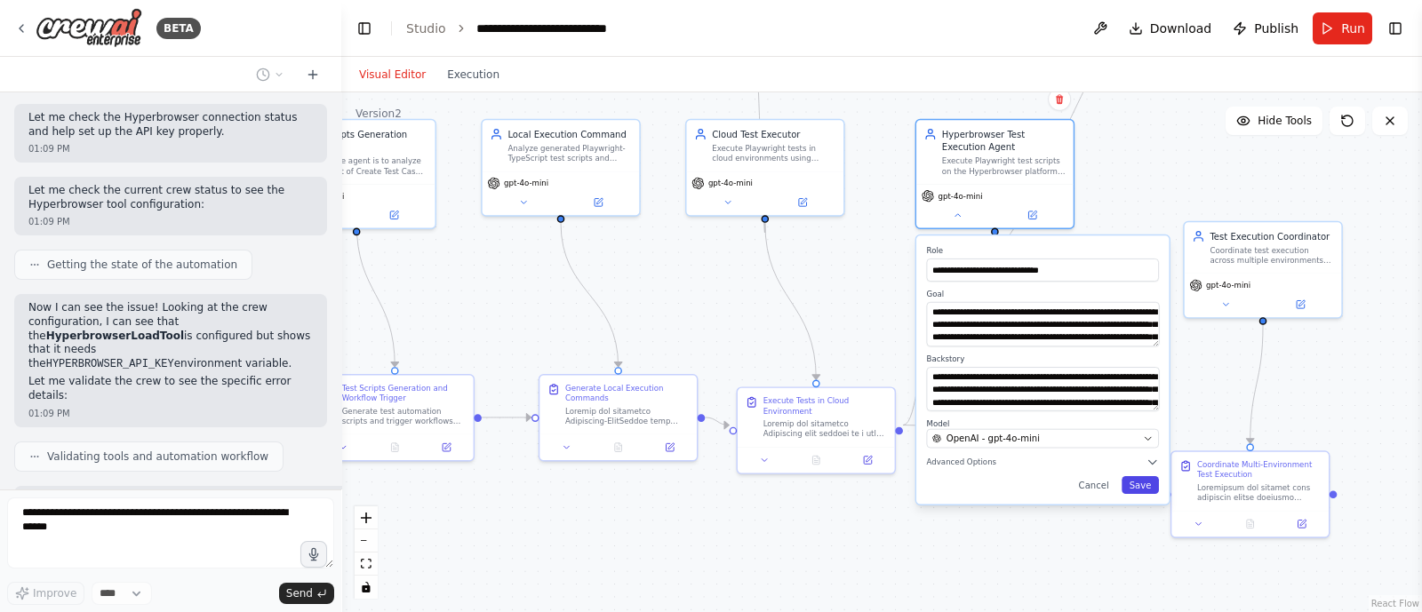
click at [1148, 482] on button "Save" at bounding box center [1140, 485] width 37 height 18
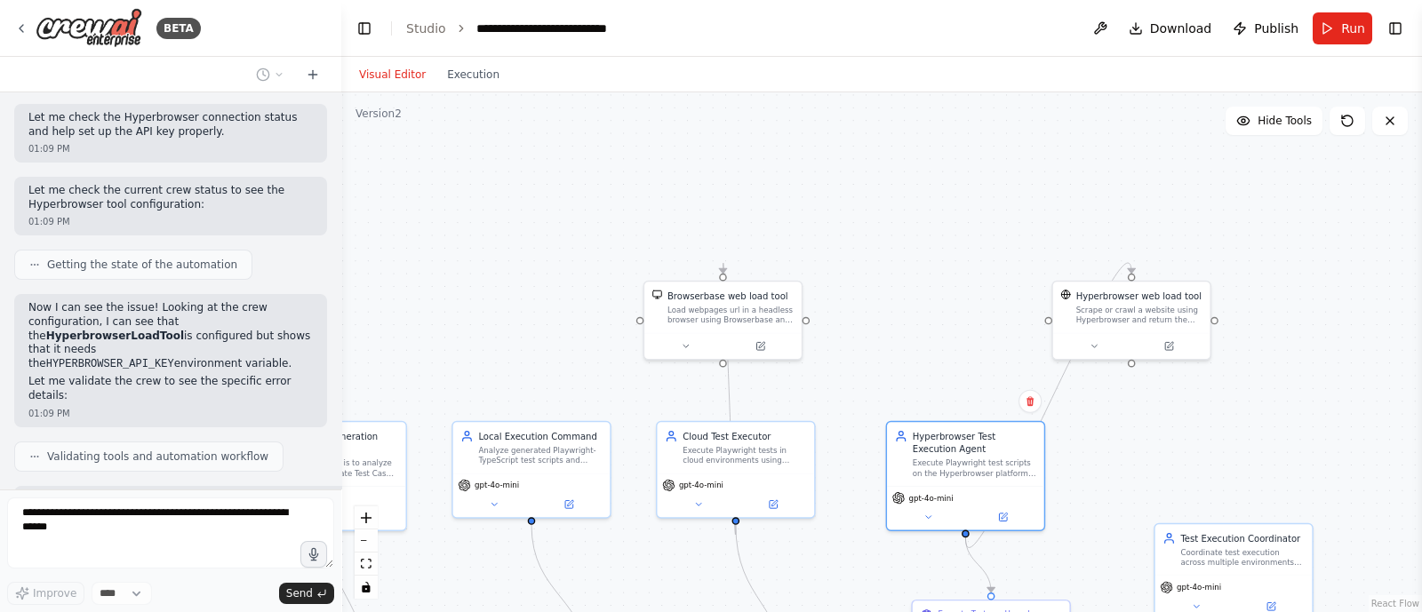
drag, startPoint x: 1135, startPoint y: 228, endPoint x: 1107, endPoint y: 534, distance: 307.1
click at [1107, 534] on div ".deletable-edge-delete-btn { width: 20px; height: 20px; border: 0px solid #ffff…" at bounding box center [881, 352] width 1081 height 520
click at [1097, 344] on icon at bounding box center [1094, 347] width 10 height 10
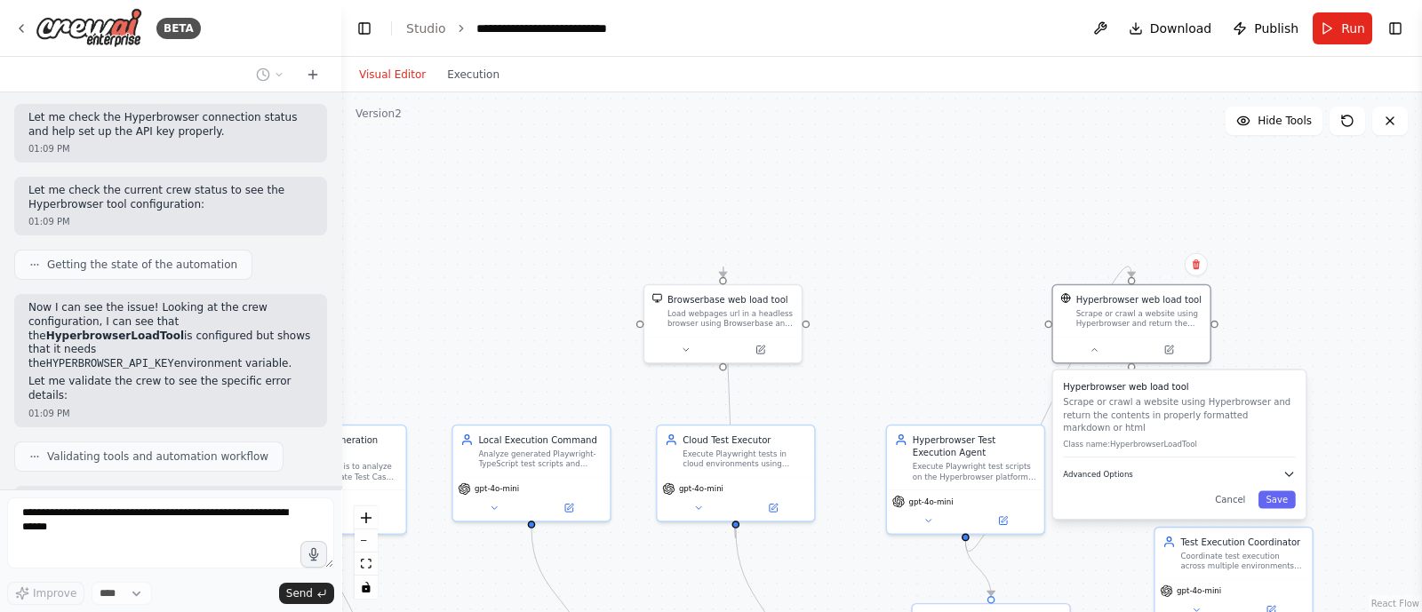
click at [1118, 468] on button "Advanced Options" at bounding box center [1179, 474] width 232 height 12
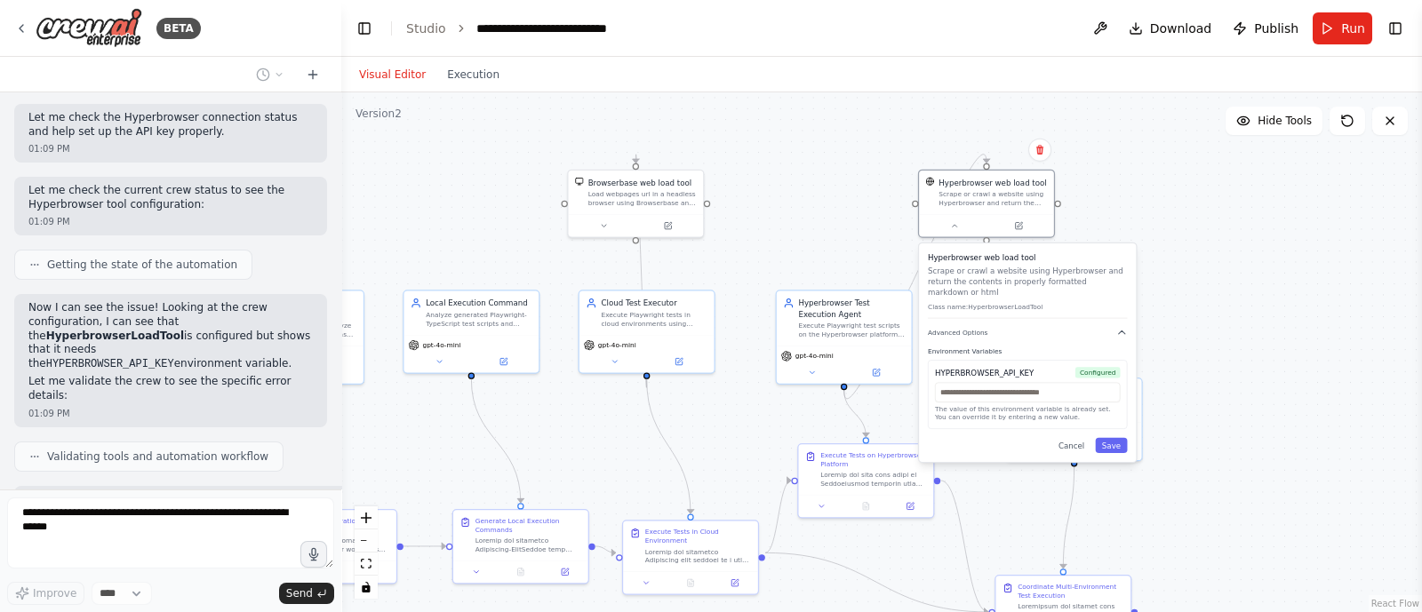
drag, startPoint x: 985, startPoint y: 351, endPoint x: 837, endPoint y: 207, distance: 206.2
click at [837, 207] on div ".deletable-edge-delete-btn { width: 20px; height: 20px; border: 0px solid #ffff…" at bounding box center [881, 352] width 1081 height 520
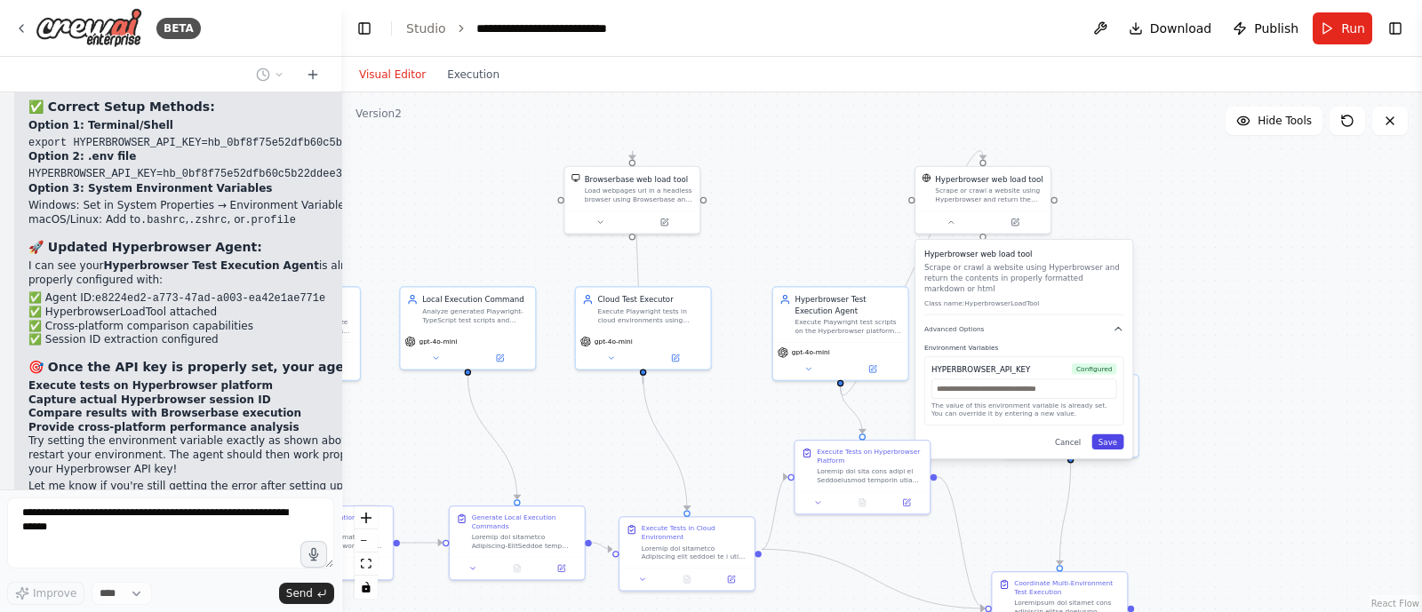
click at [1106, 435] on button "Save" at bounding box center [1108, 442] width 32 height 15
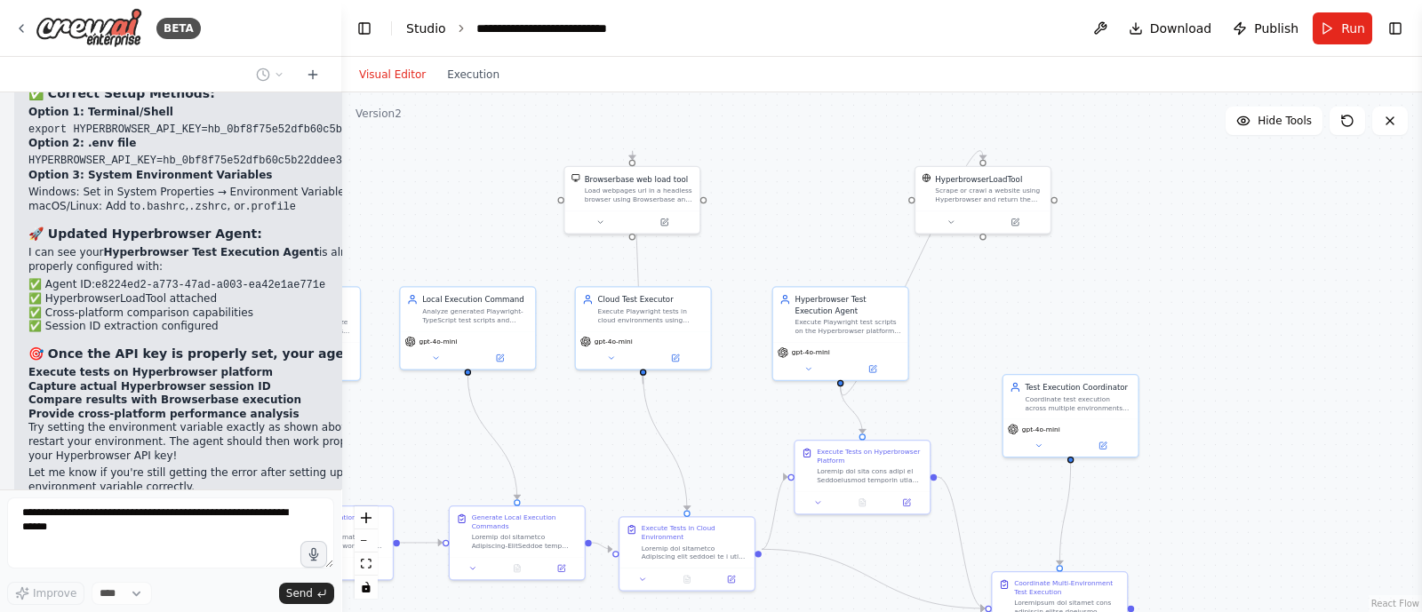
click at [408, 30] on link "Studio" at bounding box center [426, 28] width 40 height 14
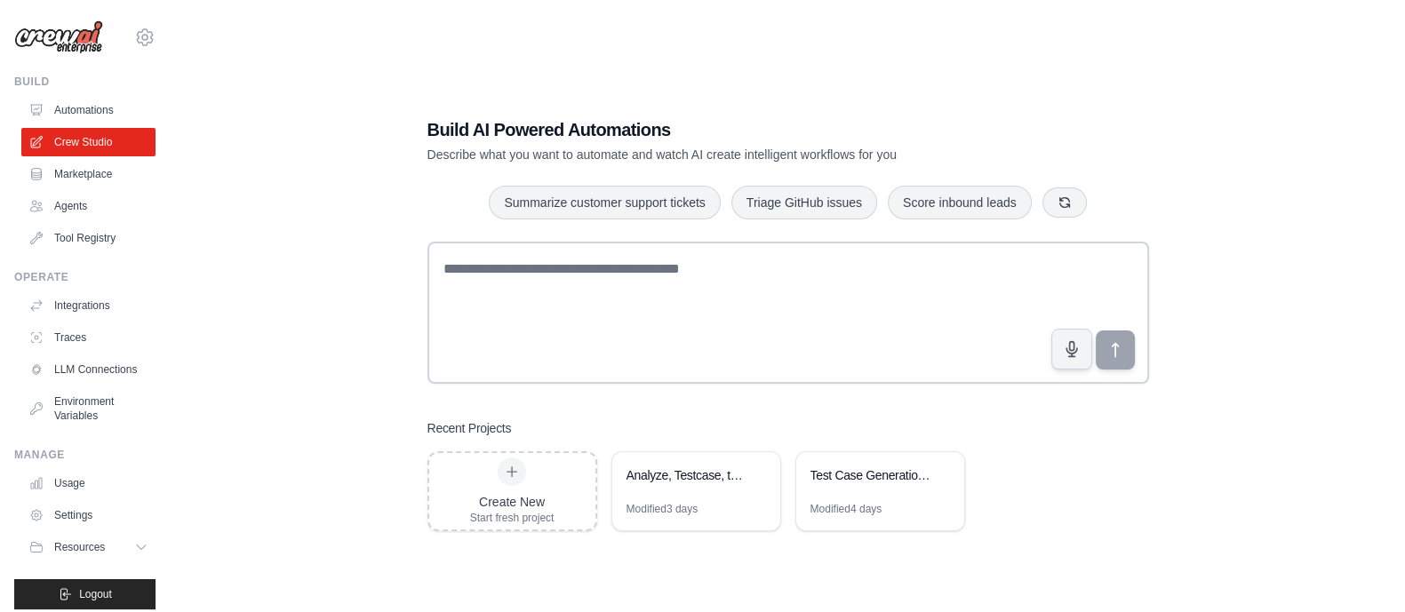
click at [668, 464] on div "Analyze, Testcase, testscript" at bounding box center [696, 477] width 168 height 50
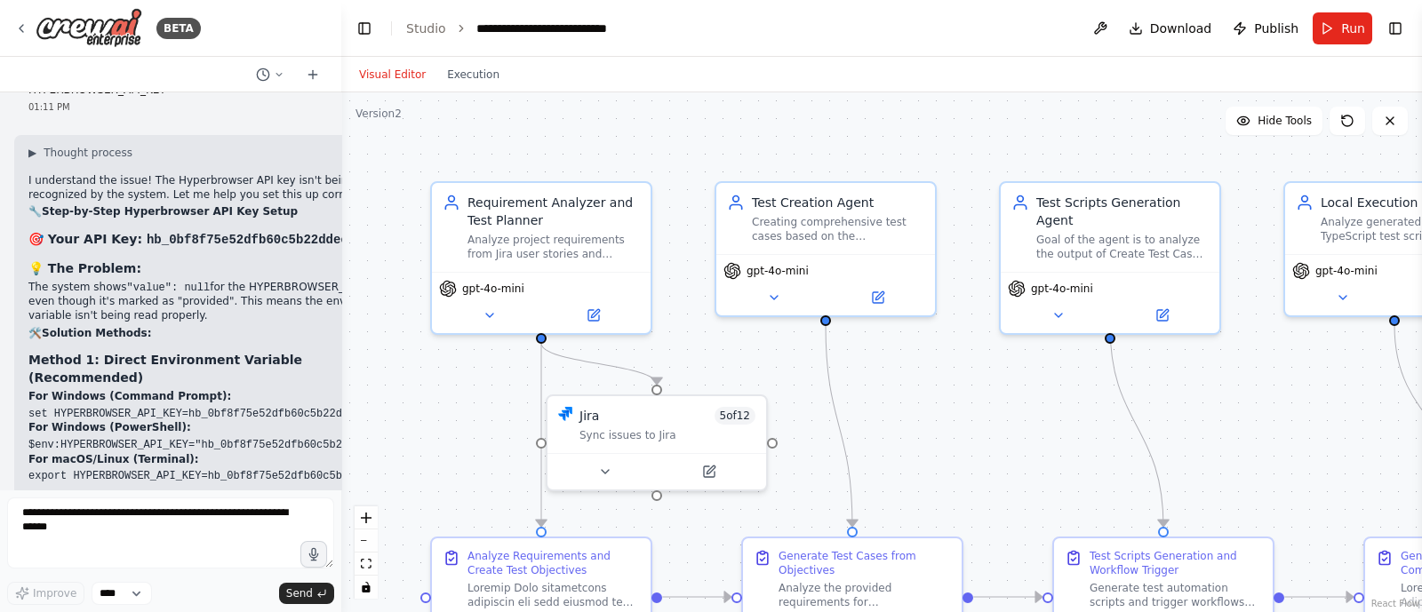
scroll to position [36688, 0]
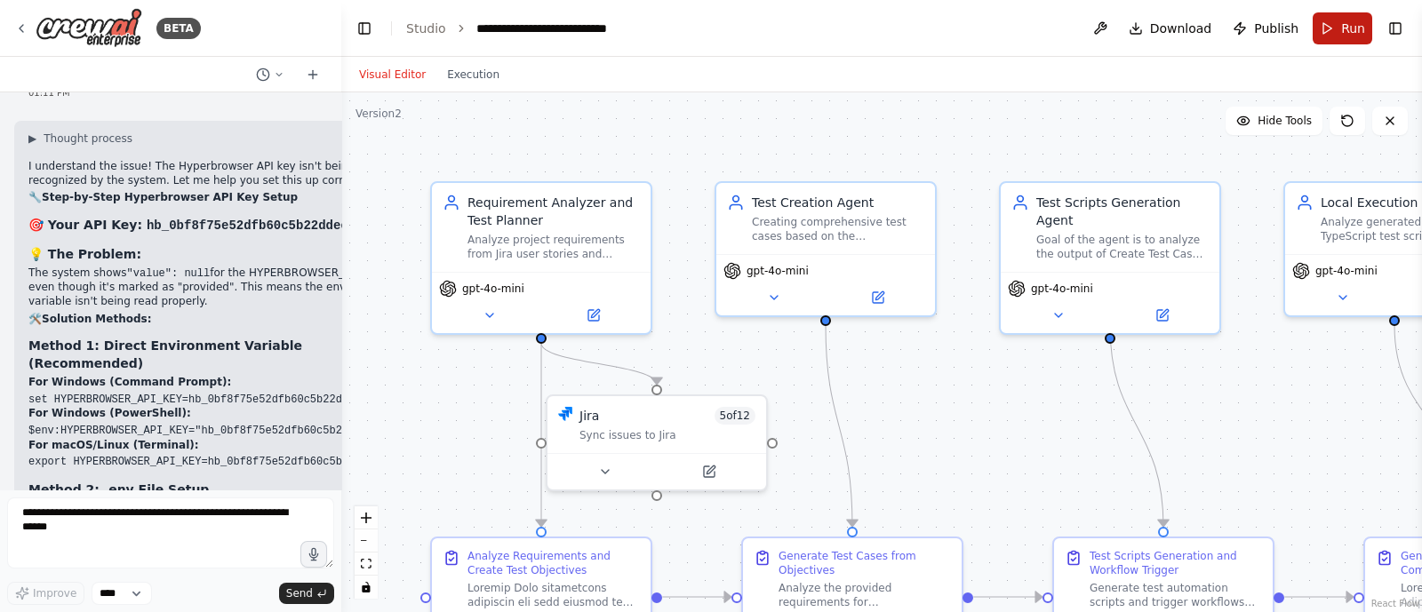
click at [1354, 22] on span "Run" at bounding box center [1353, 29] width 24 height 18
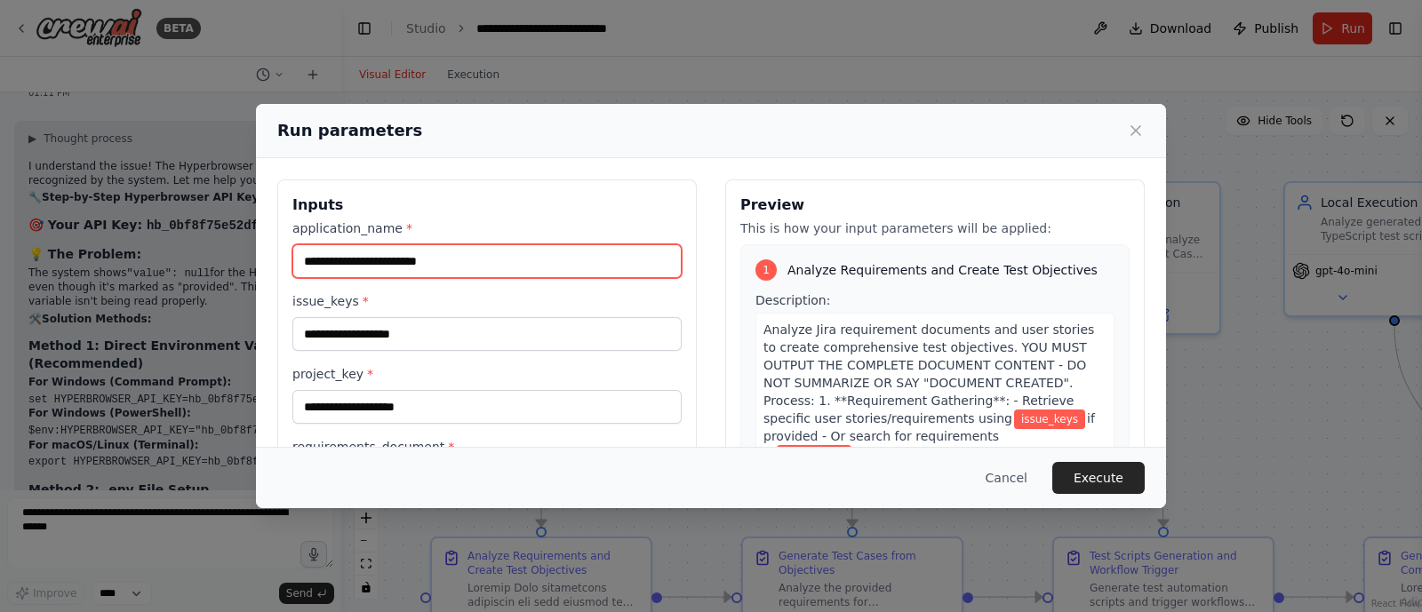
click at [394, 260] on input "application_name *" at bounding box center [486, 261] width 389 height 34
type input "*"
type input "**********"
click at [402, 308] on label "issue_keys *" at bounding box center [486, 301] width 389 height 18
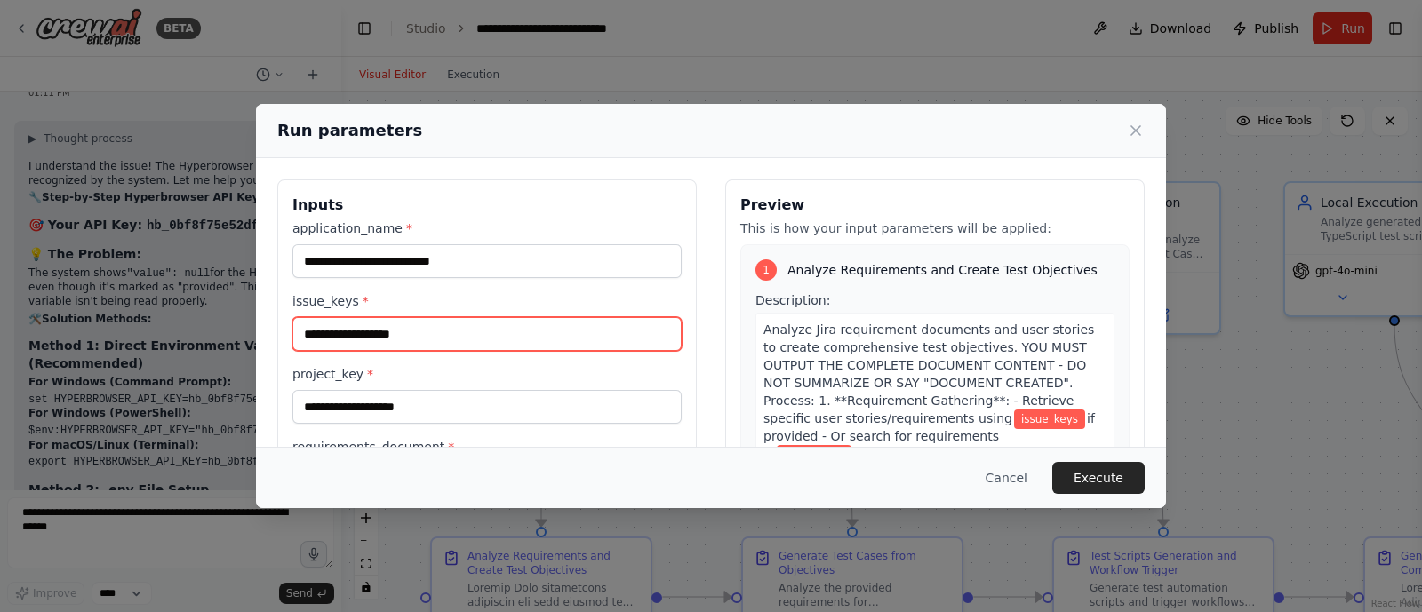
click at [402, 317] on input "issue_keys *" at bounding box center [486, 334] width 389 height 34
click at [372, 337] on input "issue_keys *" at bounding box center [486, 334] width 389 height 34
click at [364, 346] on input "****" at bounding box center [486, 334] width 389 height 34
type input "****"
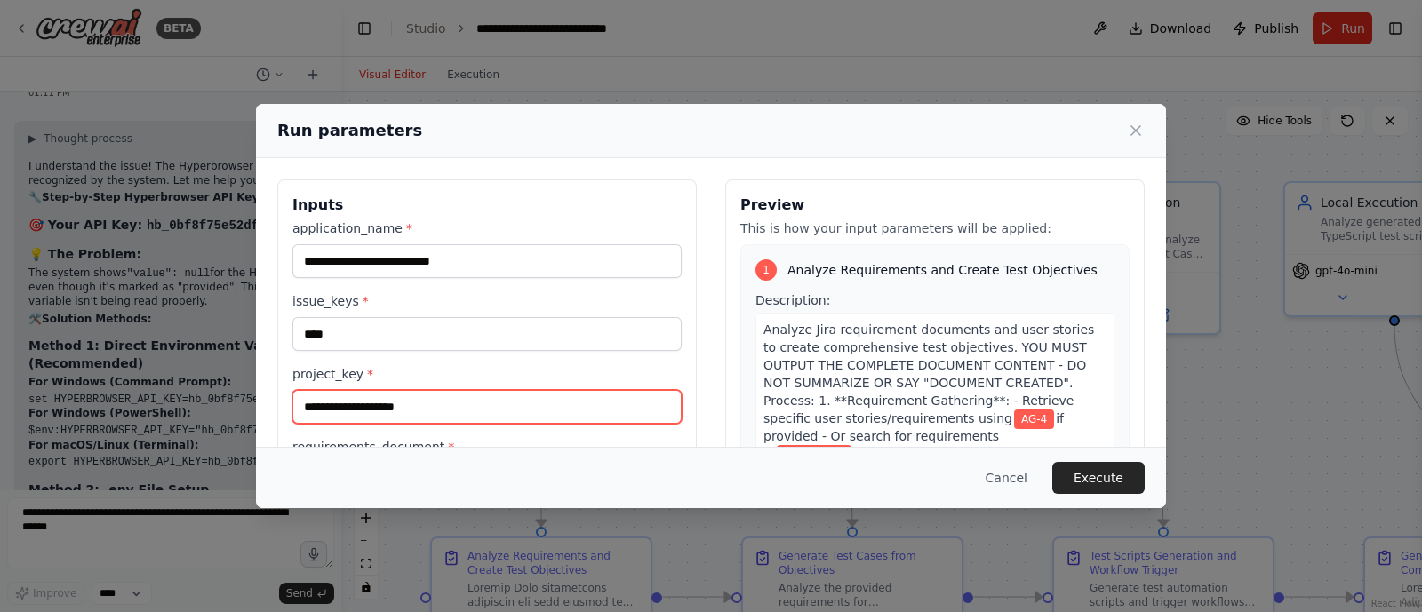
click at [387, 408] on input "project_key *" at bounding box center [486, 407] width 389 height 34
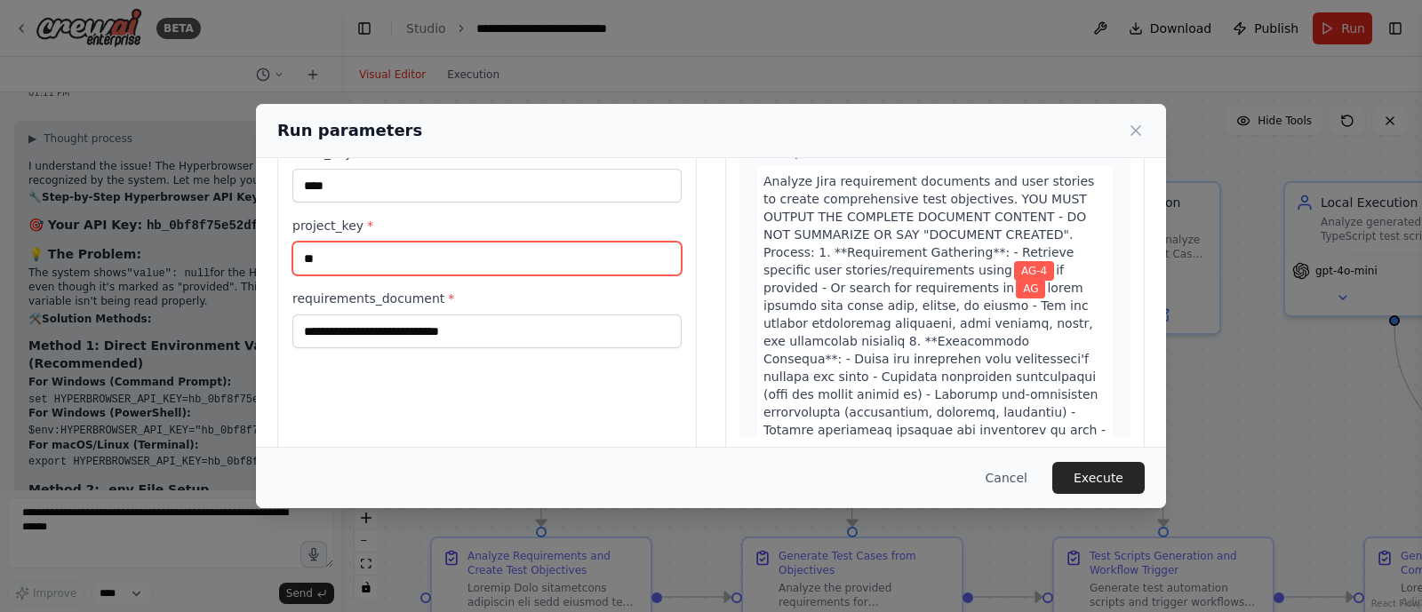
scroll to position [174, 0]
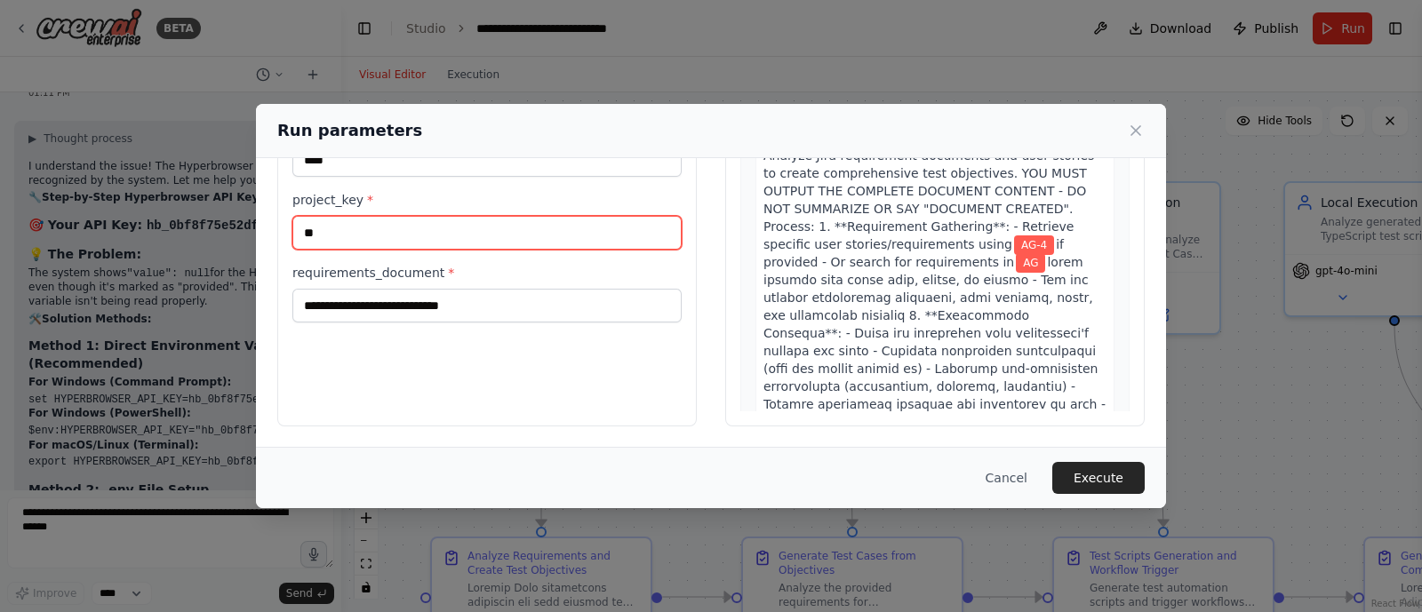
type input "**"
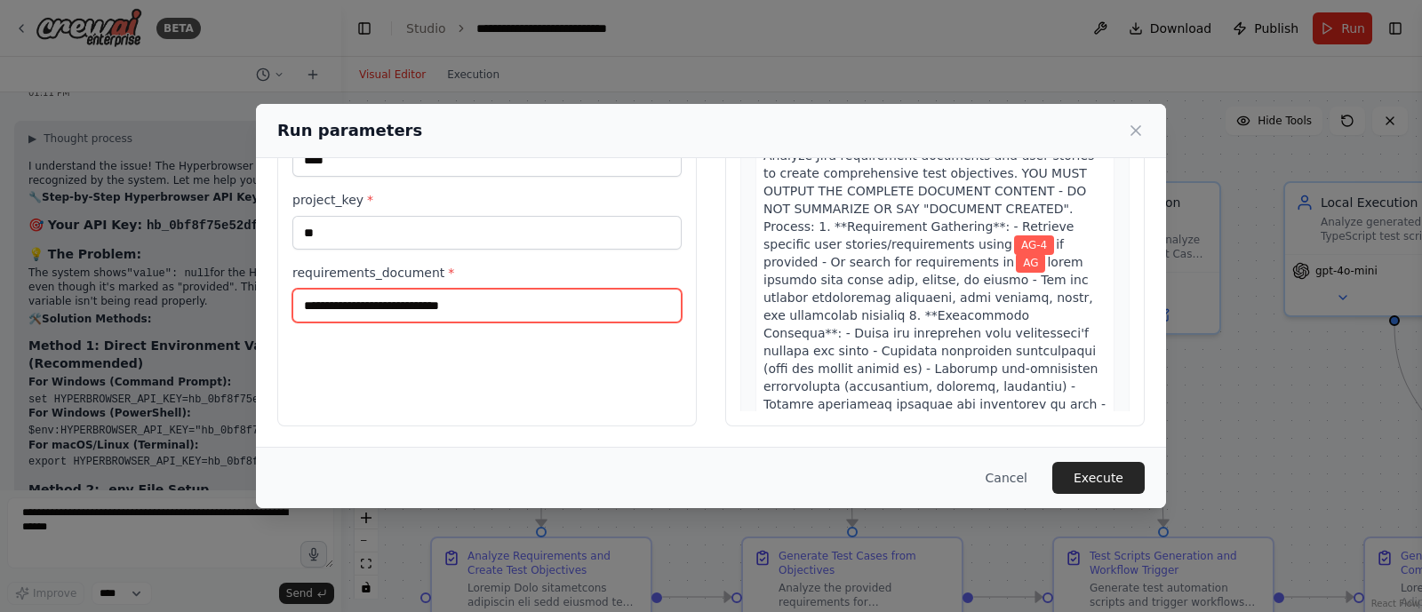
click at [382, 300] on input "requirements_document *" at bounding box center [486, 306] width 389 height 34
paste input "**********"
type input "**********"
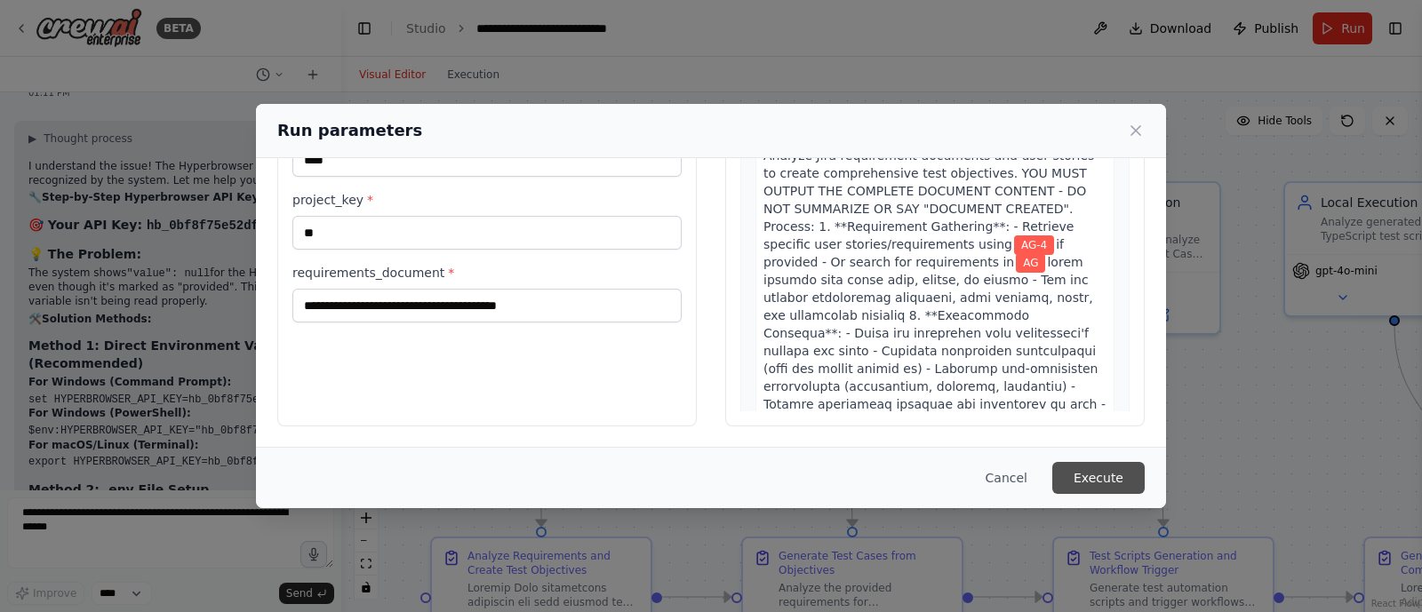
click at [1111, 469] on button "Execute" at bounding box center [1099, 478] width 92 height 32
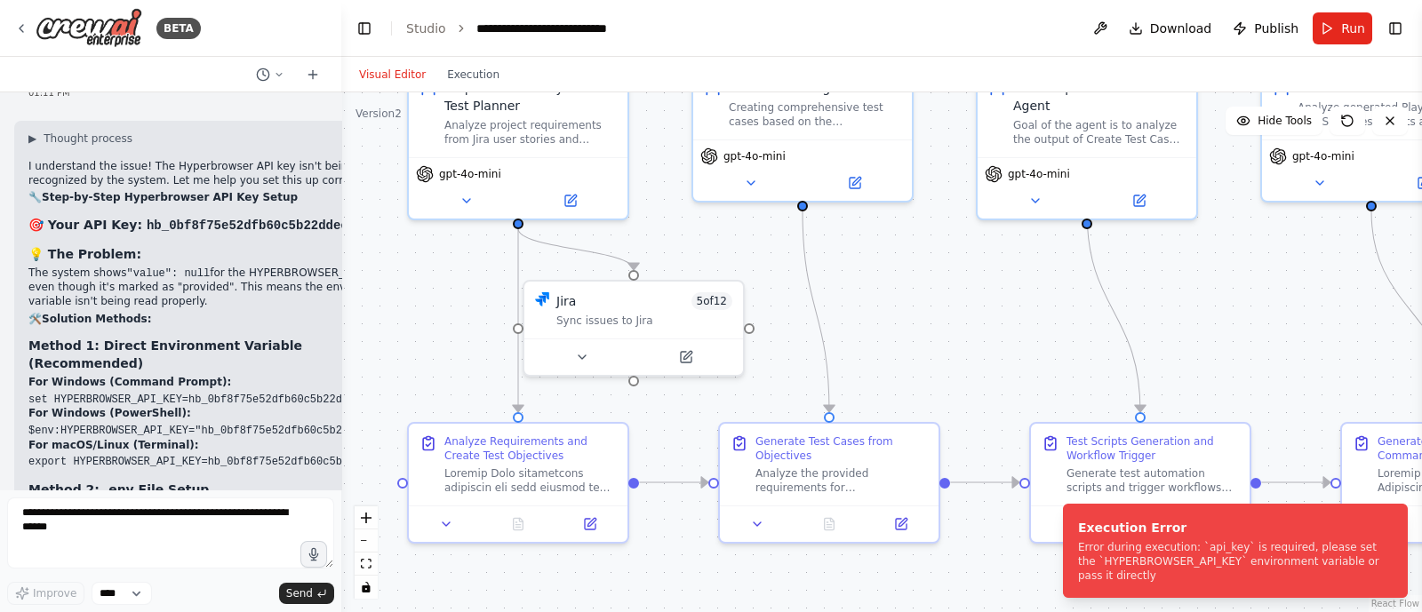
drag, startPoint x: 979, startPoint y: 376, endPoint x: 956, endPoint y: 261, distance: 117.0
click at [956, 261] on div ".deletable-edge-delete-btn { width: 20px; height: 20px; border: 0px solid #ffff…" at bounding box center [881, 352] width 1081 height 520
